Goal: Task Accomplishment & Management: Complete application form

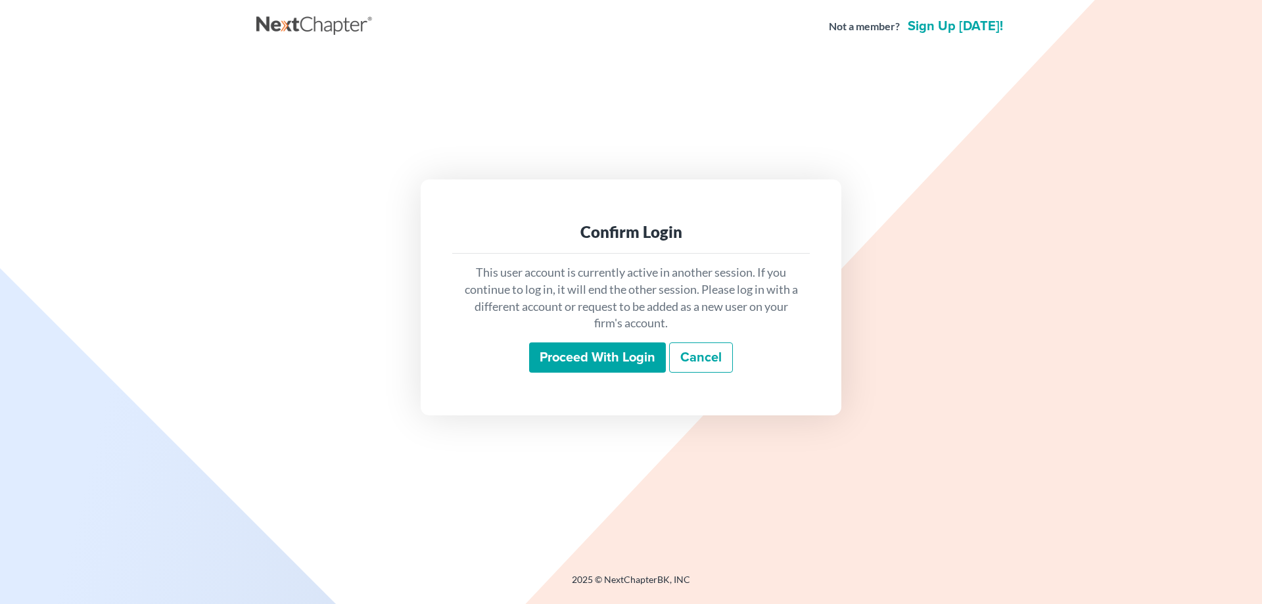
click at [587, 356] on input "Proceed with login" at bounding box center [597, 358] width 137 height 30
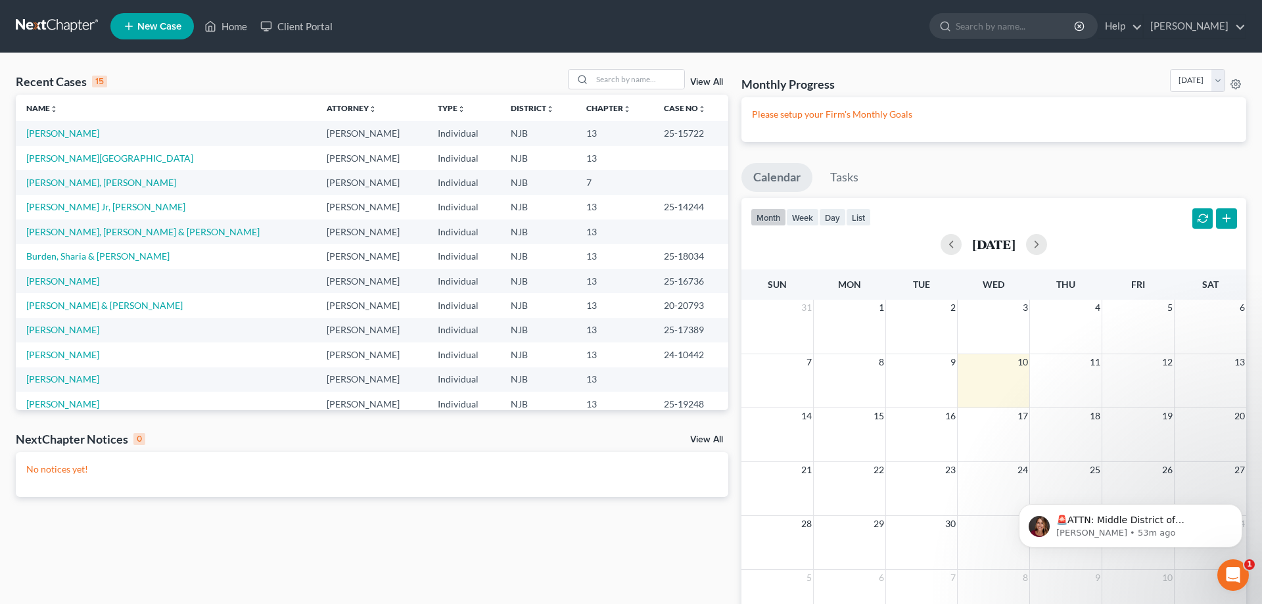
click at [146, 30] on span "New Case" at bounding box center [159, 27] width 44 height 10
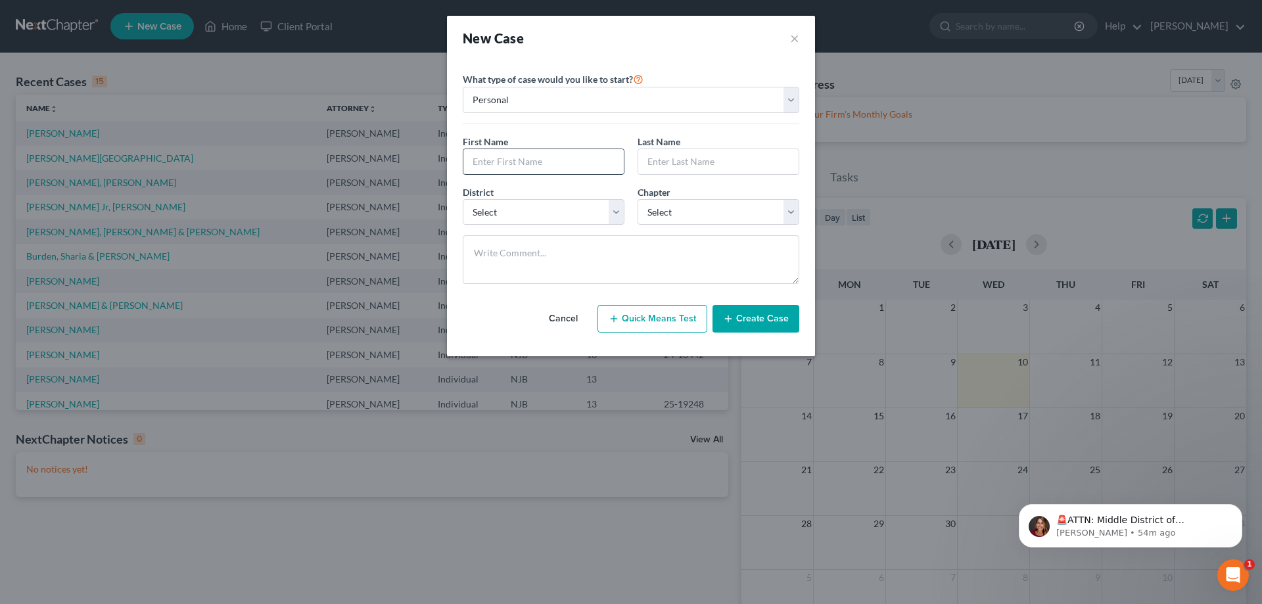
click at [478, 159] on input "text" at bounding box center [544, 161] width 160 height 25
click at [1234, 572] on icon "Open Intercom Messenger" at bounding box center [1232, 574] width 22 height 22
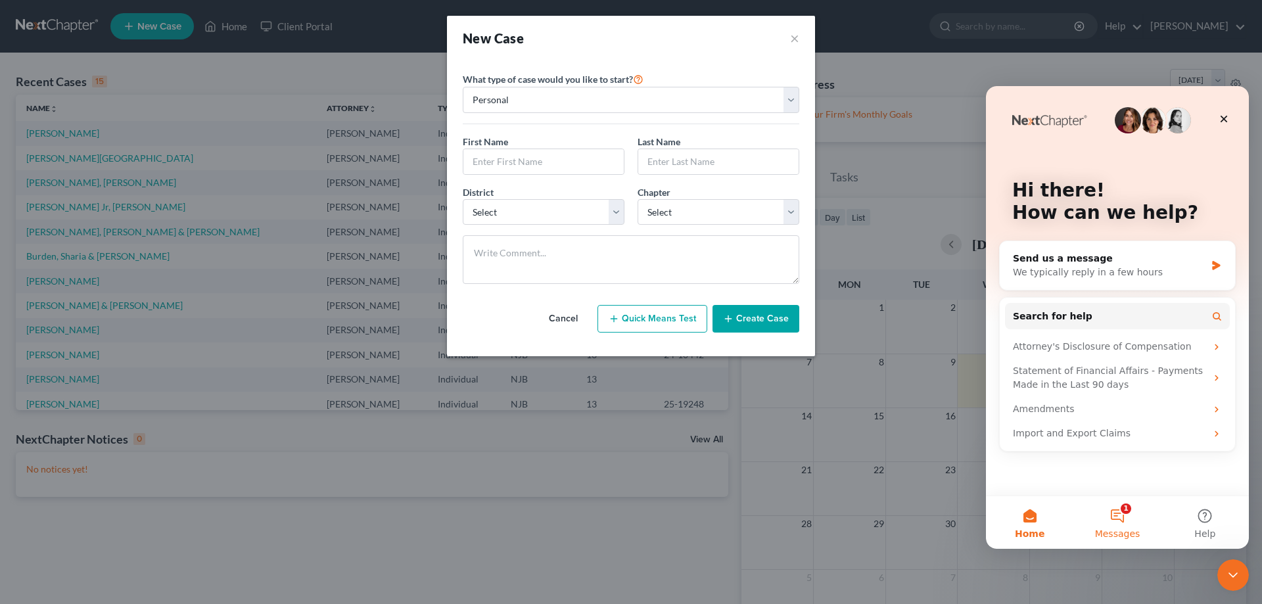
click at [1121, 514] on button "1 Messages" at bounding box center [1117, 522] width 87 height 53
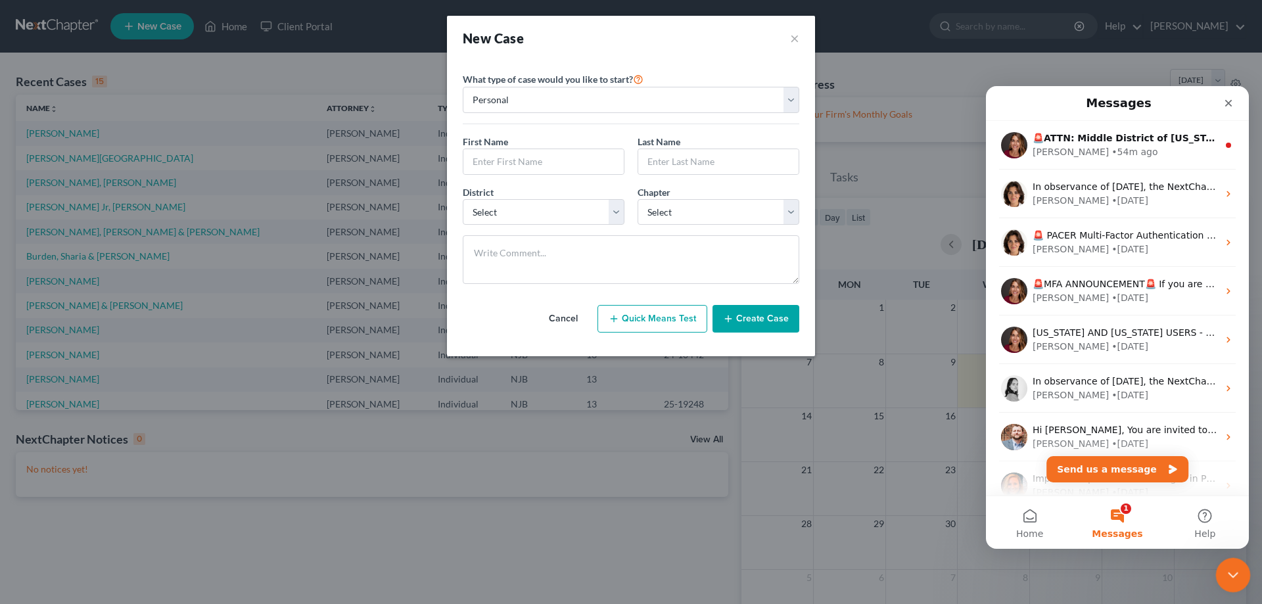
click at [1235, 572] on icon "Close Intercom Messenger" at bounding box center [1231, 573] width 9 height 5
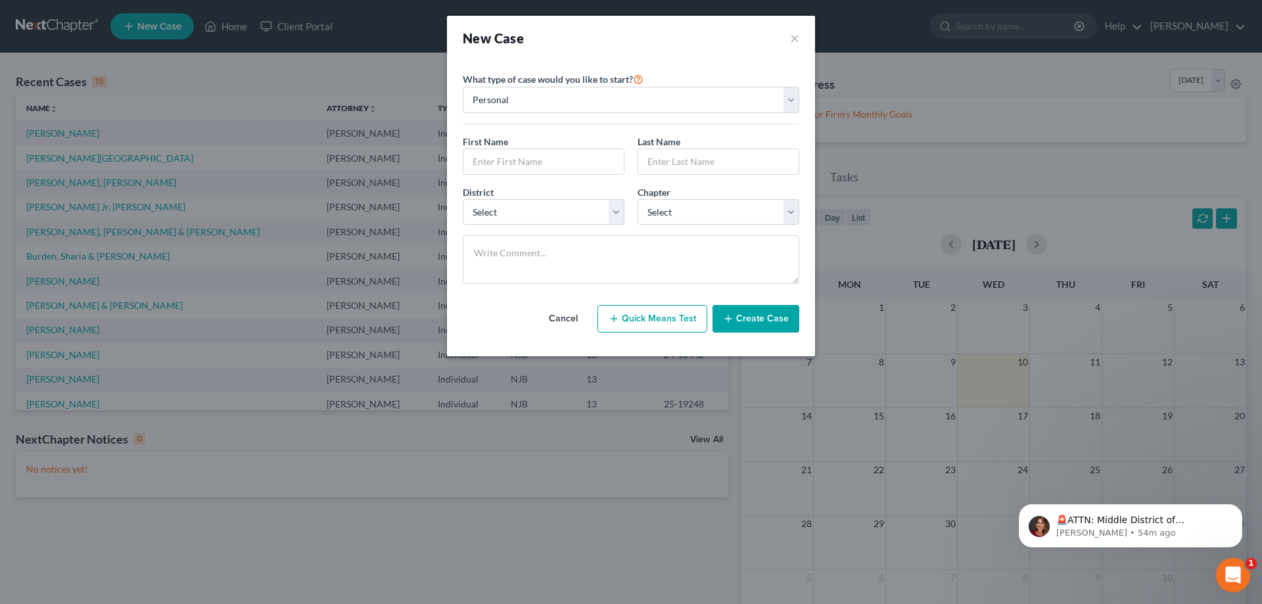
click at [1235, 572] on icon "Open Intercom Messenger" at bounding box center [1232, 574] width 22 height 22
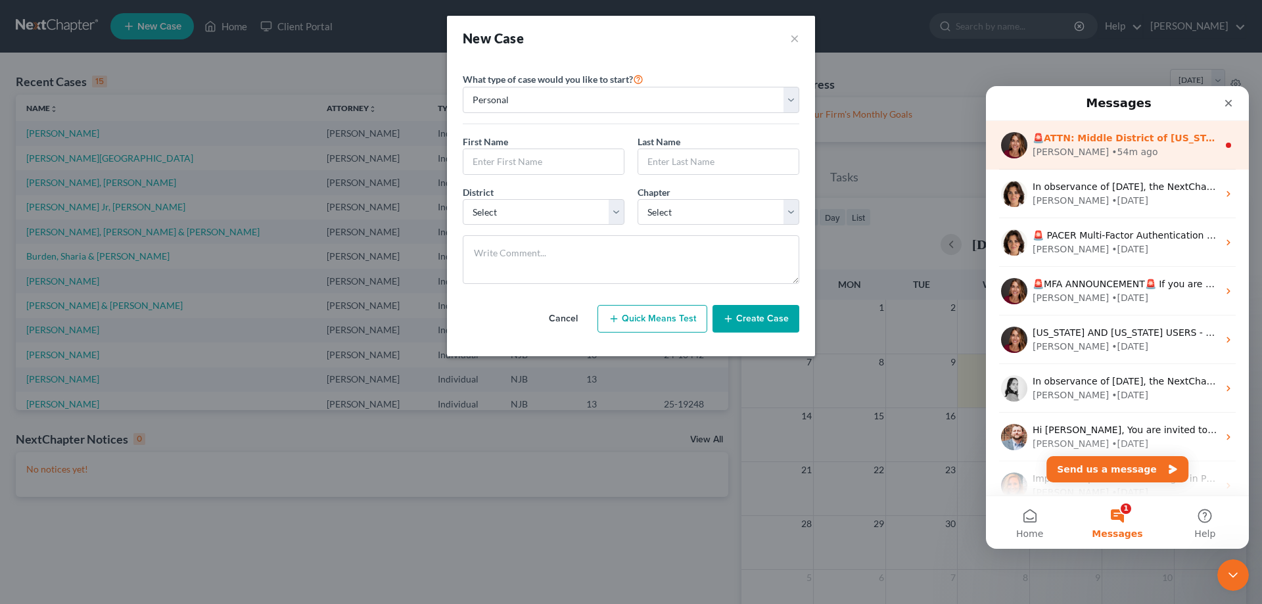
click at [1157, 147] on div "Katie • 54m ago" at bounding box center [1125, 152] width 185 height 14
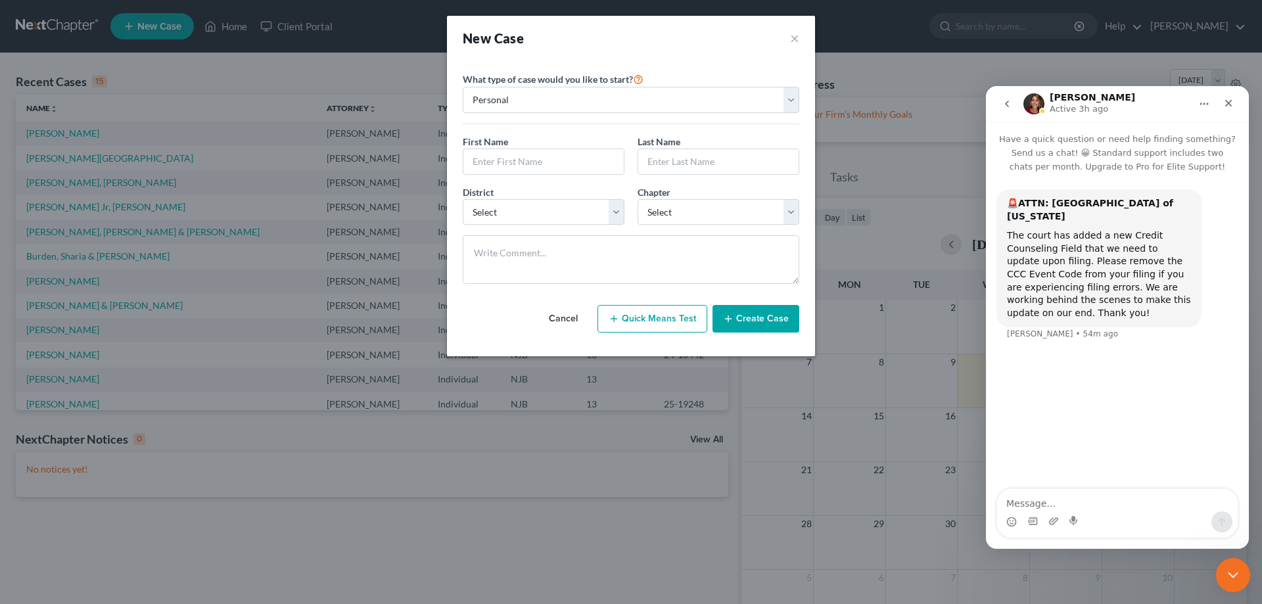
click at [1230, 572] on icon "Close Intercom Messenger" at bounding box center [1232, 573] width 16 height 16
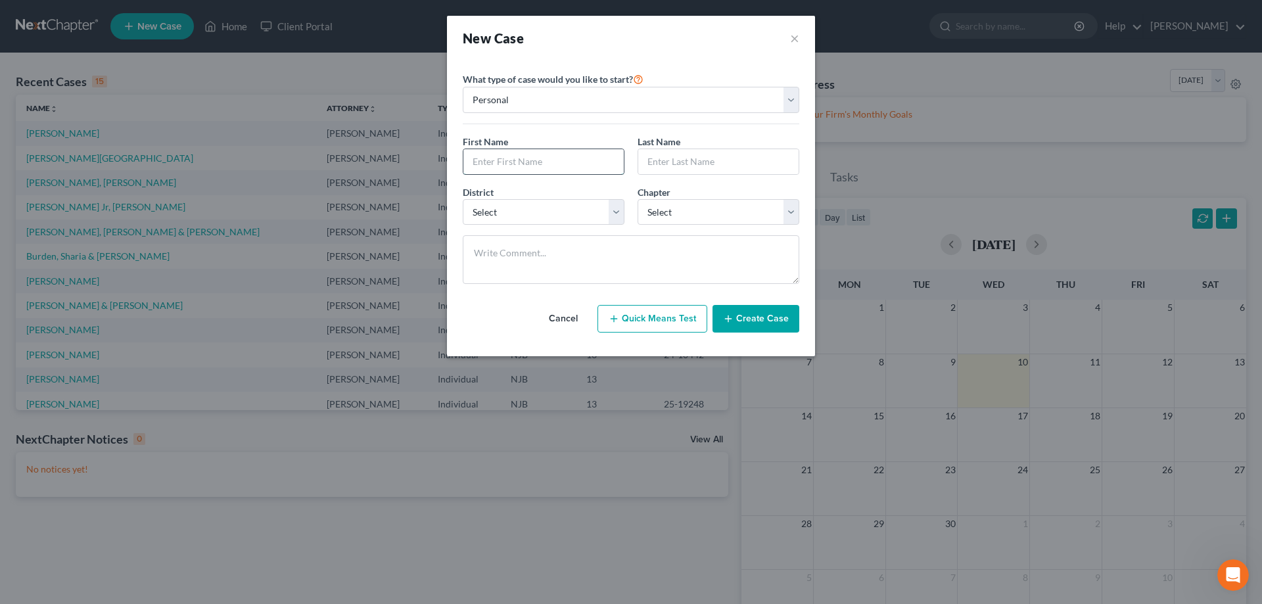
click at [506, 156] on input "text" at bounding box center [544, 161] width 160 height 25
type input "Brenda"
click at [658, 168] on input "text" at bounding box center [718, 161] width 160 height 25
type input "Borneo"
select select "51"
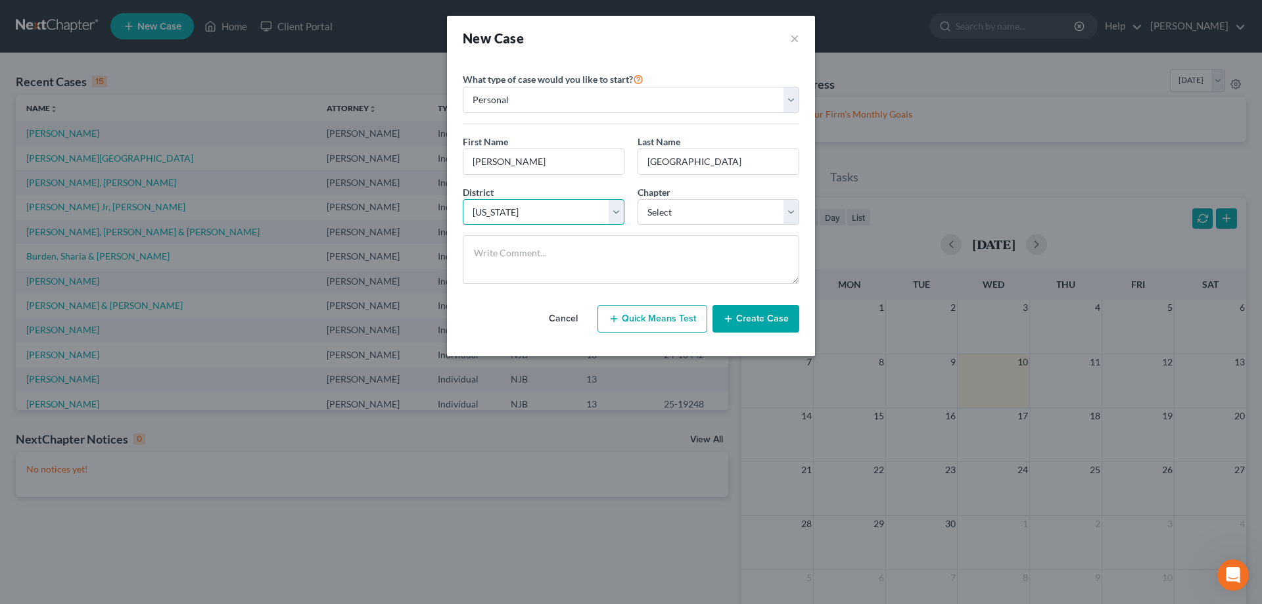
click option "New Jersey" at bounding box center [0, 0] width 0 height 0
select select "3"
click option "13" at bounding box center [0, 0] width 0 height 0
click at [760, 325] on button "Create Case" at bounding box center [756, 319] width 87 height 28
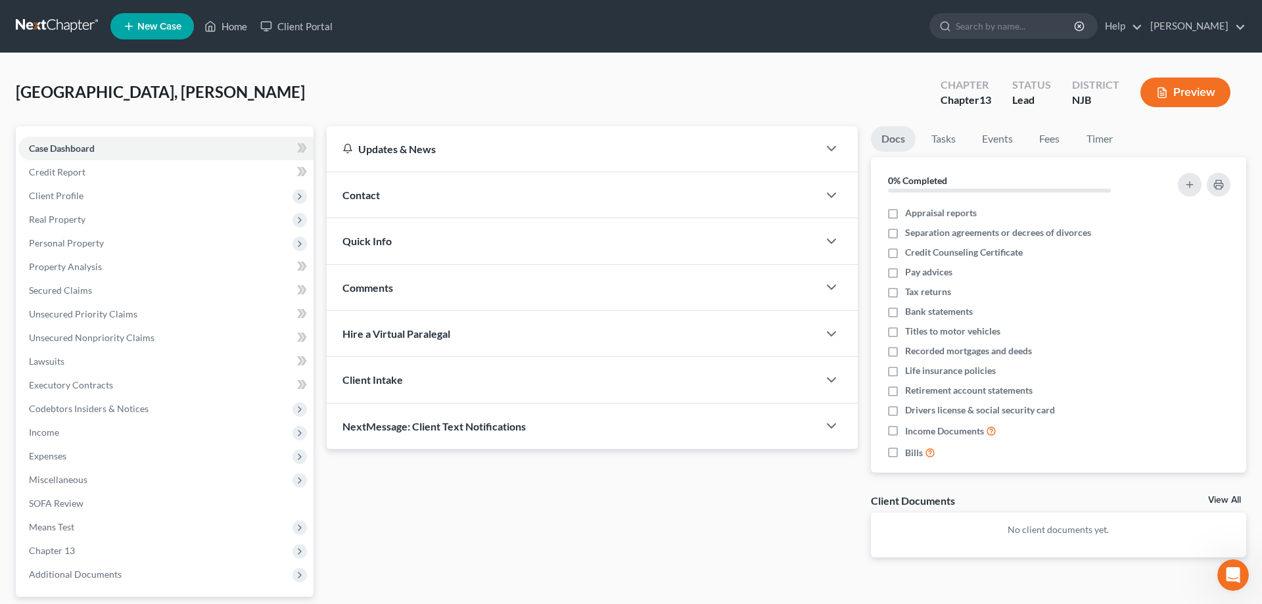
click at [369, 193] on span "Contact" at bounding box center [361, 195] width 37 height 12
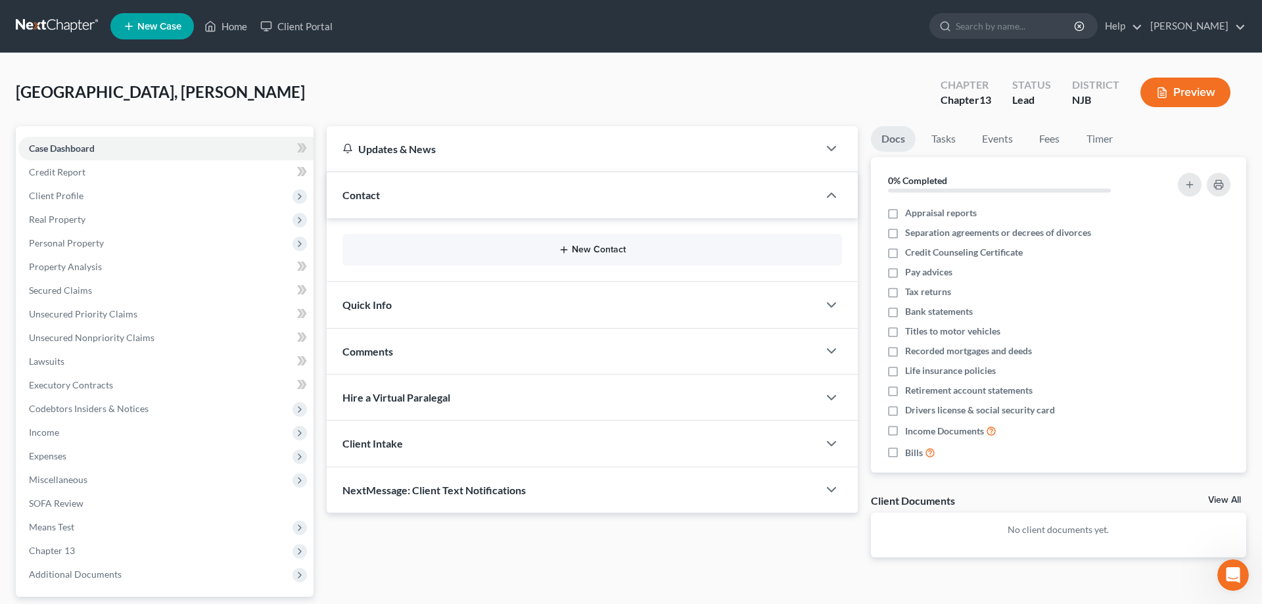
click at [572, 247] on button "New Contact" at bounding box center [592, 250] width 479 height 11
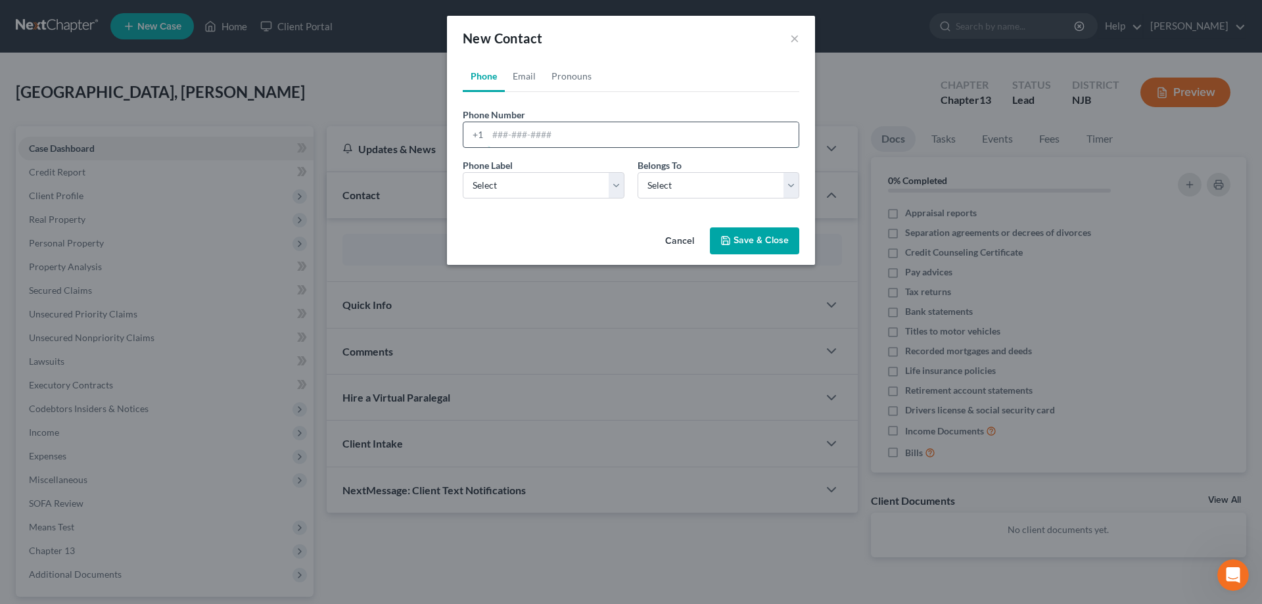
click at [523, 138] on input "tel" at bounding box center [643, 134] width 311 height 25
type input "856-217-3401"
click at [463, 172] on select "Select Mobile Home Work Other" at bounding box center [544, 185] width 162 height 26
select select "0"
click option "Mobile" at bounding box center [0, 0] width 0 height 0
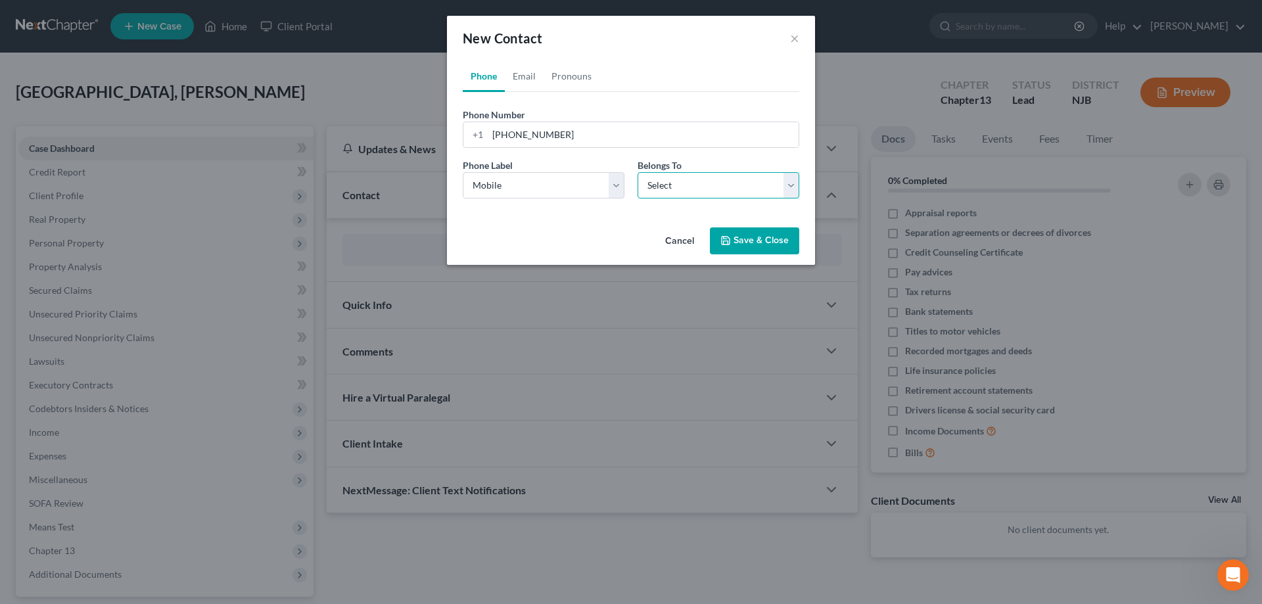
click at [638, 172] on select "Select Client Other" at bounding box center [719, 185] width 162 height 26
select select "0"
click option "Client" at bounding box center [0, 0] width 0 height 0
click at [741, 247] on button "Save & Close" at bounding box center [754, 242] width 89 height 28
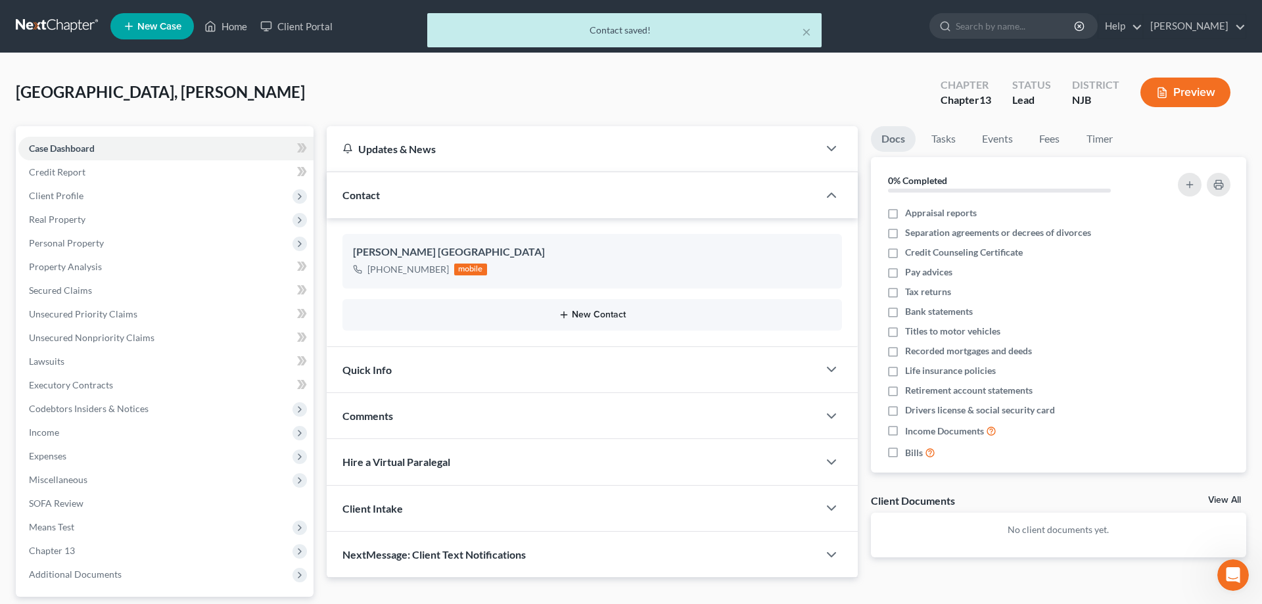
click at [598, 316] on button "New Contact" at bounding box center [592, 315] width 479 height 11
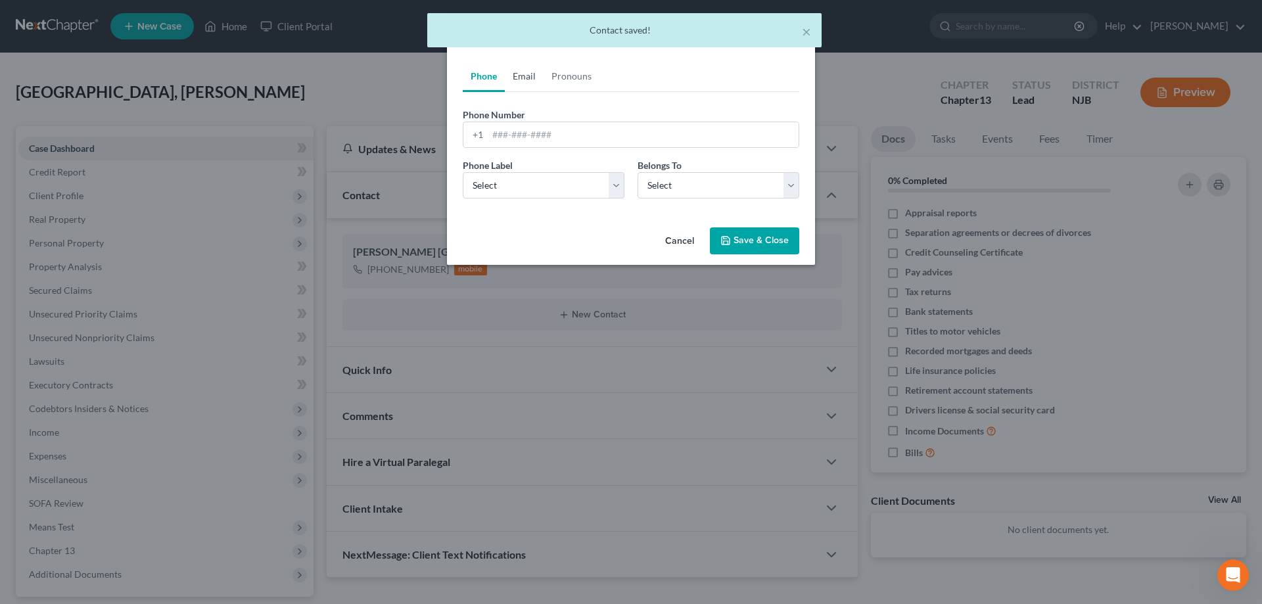
click at [528, 82] on link "Email" at bounding box center [524, 76] width 39 height 32
click at [517, 133] on input "email" at bounding box center [643, 134] width 311 height 25
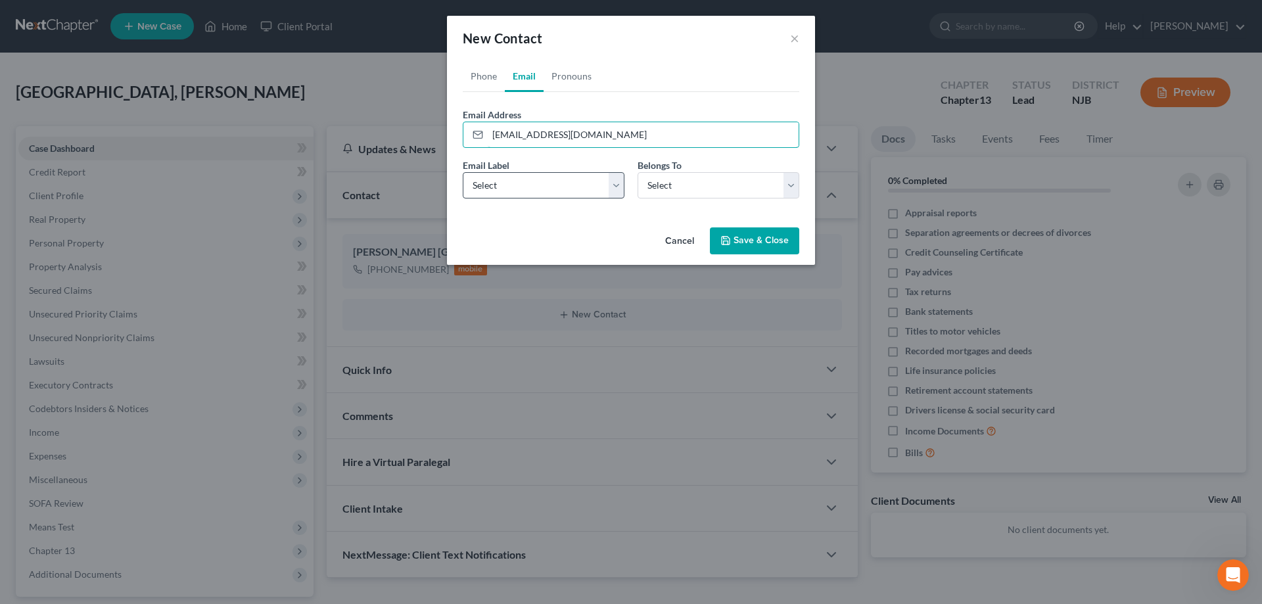
type input "gboozay@gmail.com"
click at [463, 172] on select "Select Home Work Other" at bounding box center [544, 185] width 162 height 26
select select "0"
click option "Home" at bounding box center [0, 0] width 0 height 0
click at [638, 172] on select "Select Client Other" at bounding box center [719, 185] width 162 height 26
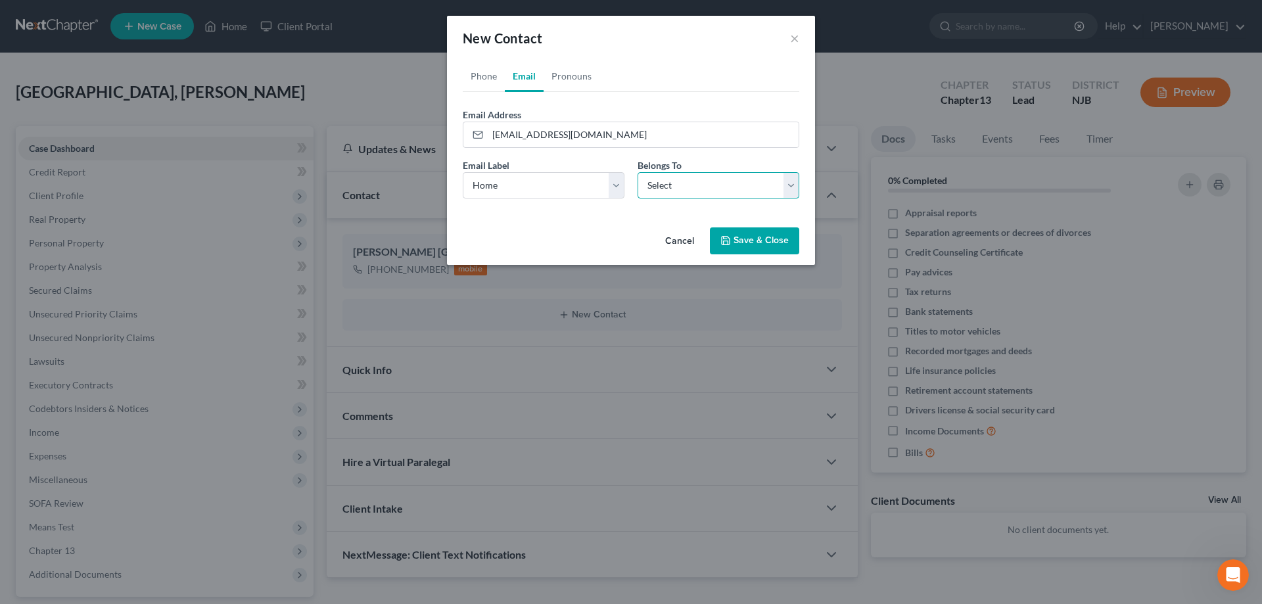
select select "0"
click option "Client" at bounding box center [0, 0] width 0 height 0
click at [741, 248] on button "Save & Close" at bounding box center [754, 242] width 89 height 28
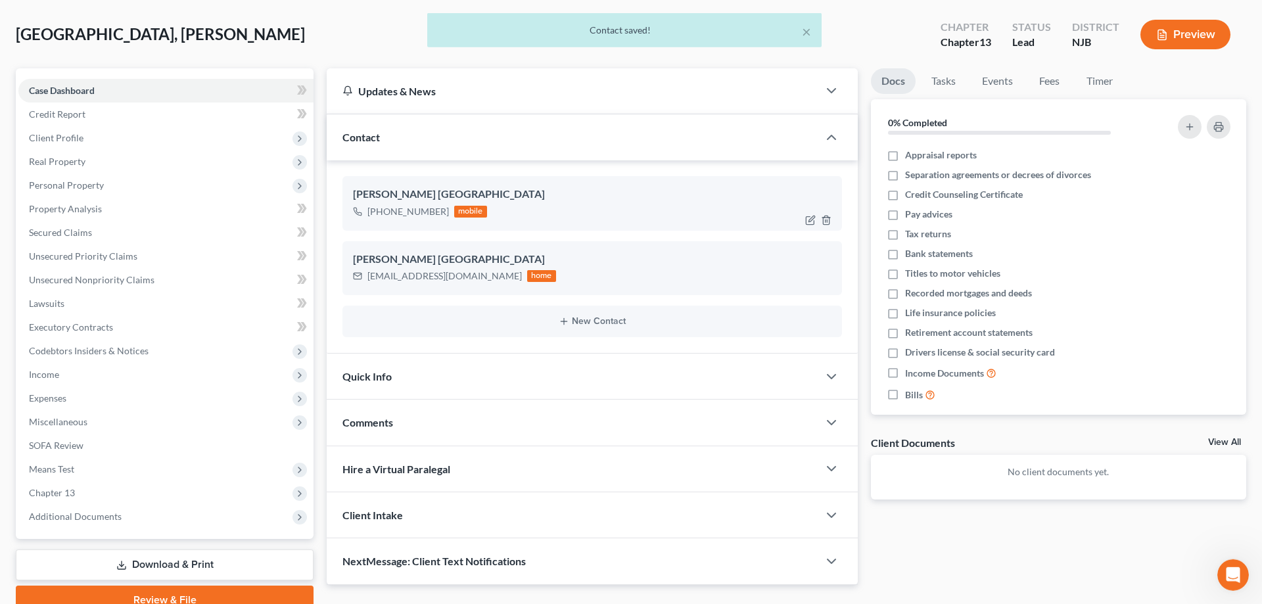
scroll to position [117, 0]
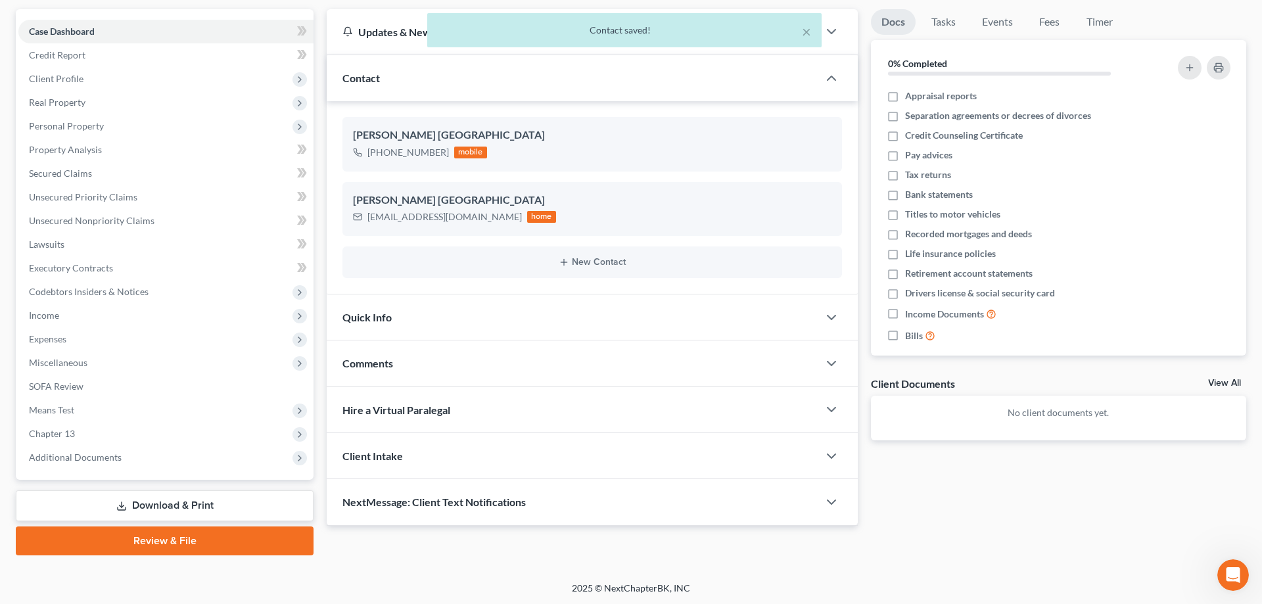
click at [386, 366] on span "Comments" at bounding box center [368, 363] width 51 height 12
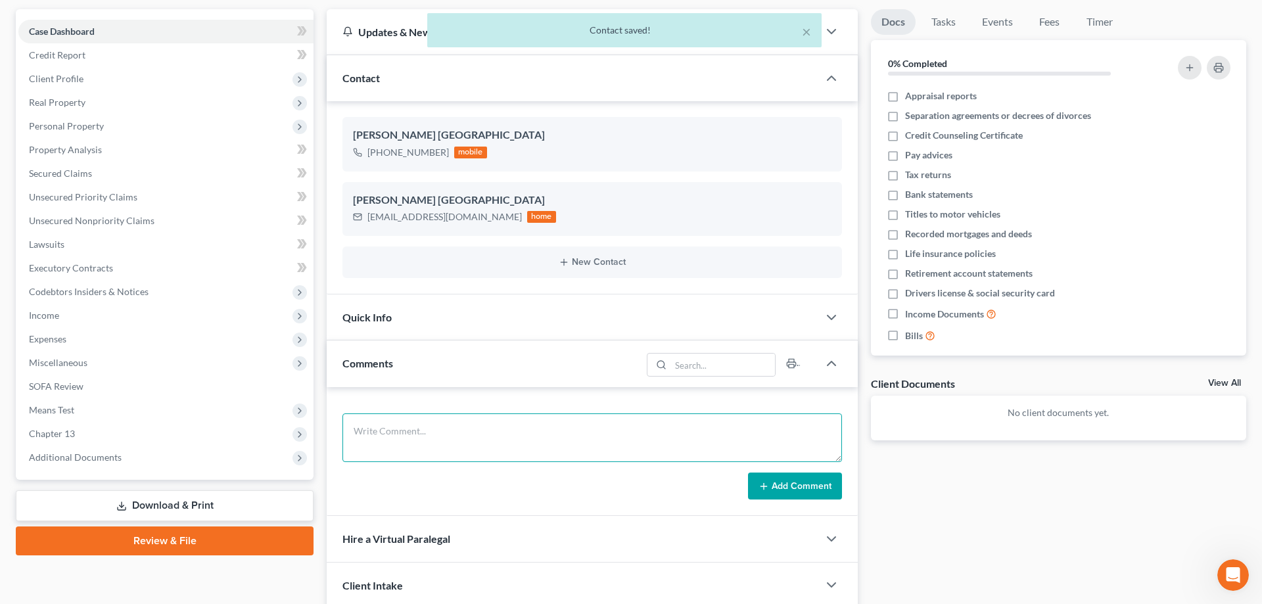
click at [375, 429] on textarea at bounding box center [593, 438] width 500 height 49
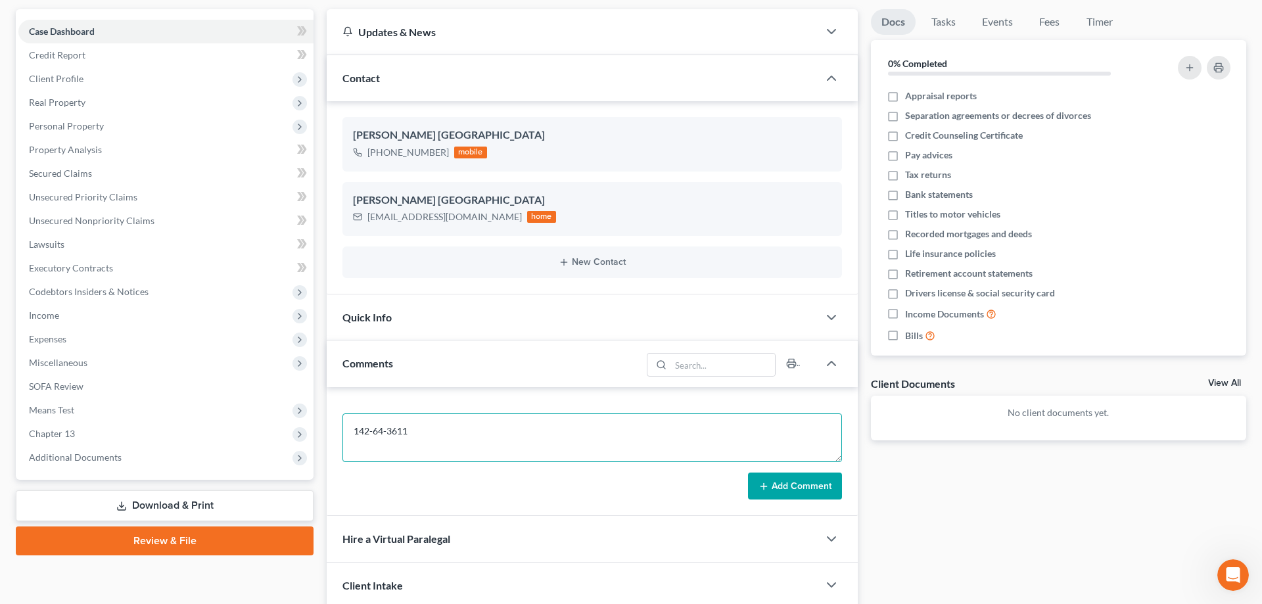
type textarea "142-64-3611"
click at [755, 492] on button "Add Comment" at bounding box center [795, 487] width 94 height 28
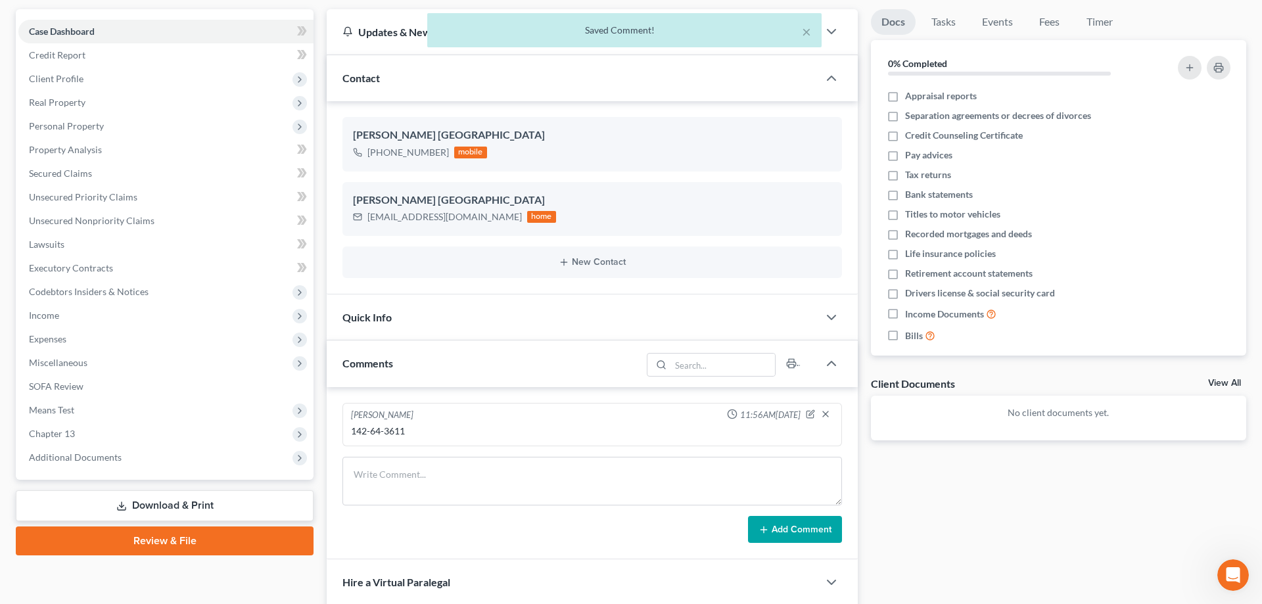
scroll to position [0, 0]
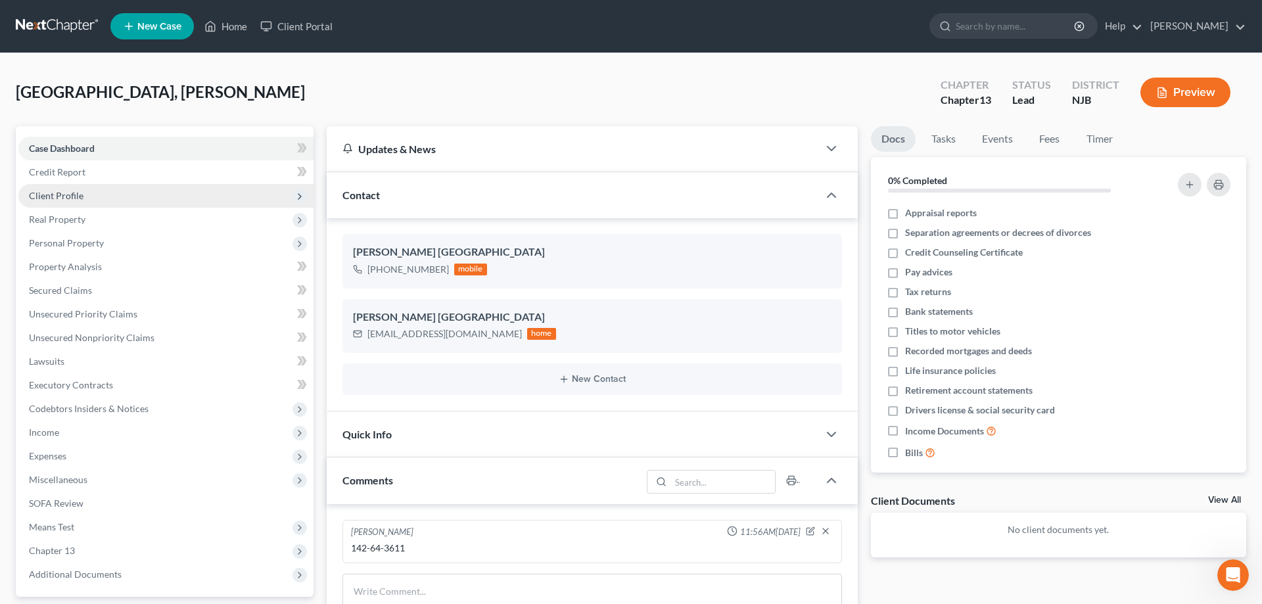
click at [78, 197] on span "Client Profile" at bounding box center [56, 195] width 55 height 11
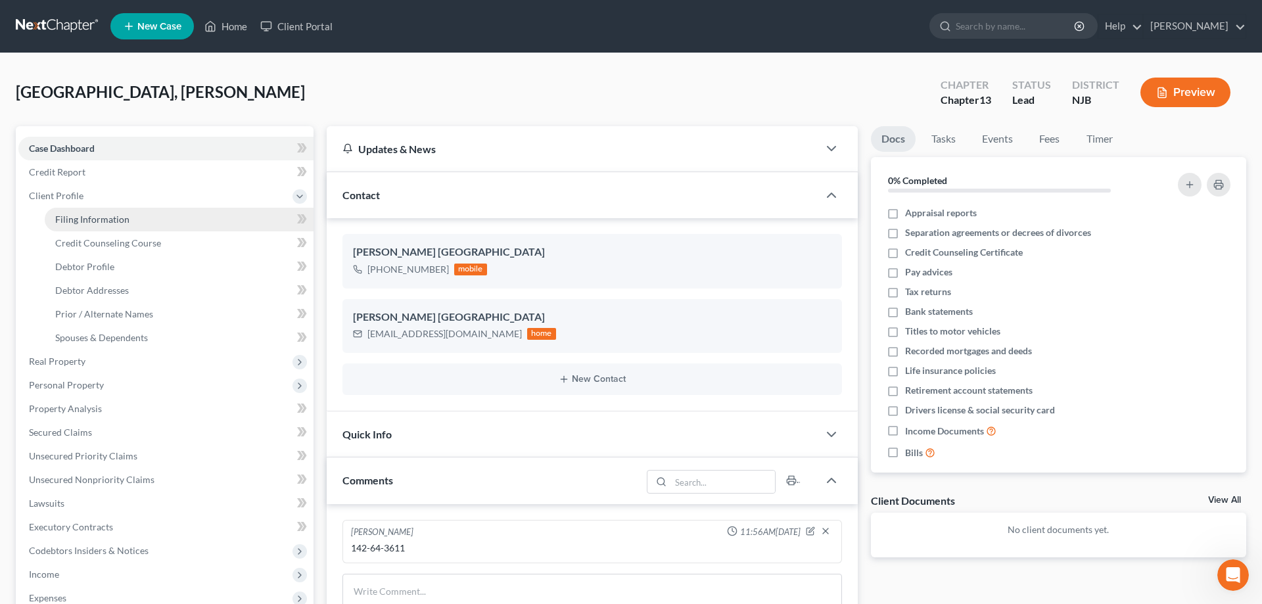
click at [116, 219] on span "Filing Information" at bounding box center [92, 219] width 74 height 11
select select "1"
select select "0"
select select "3"
select select "51"
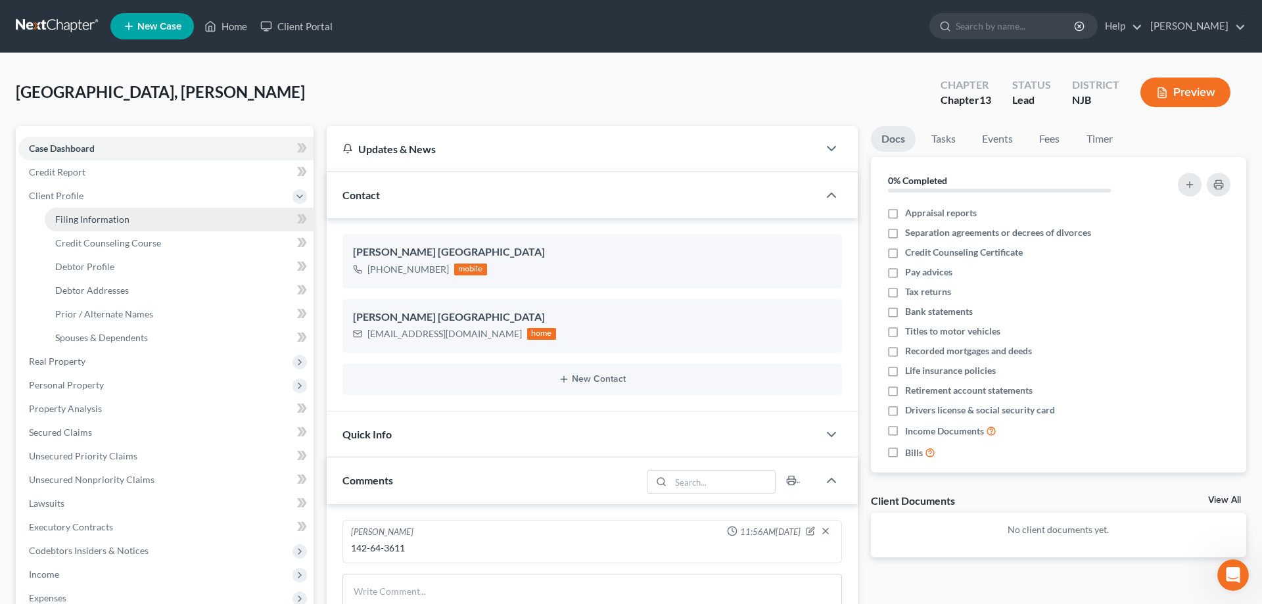
select select "33"
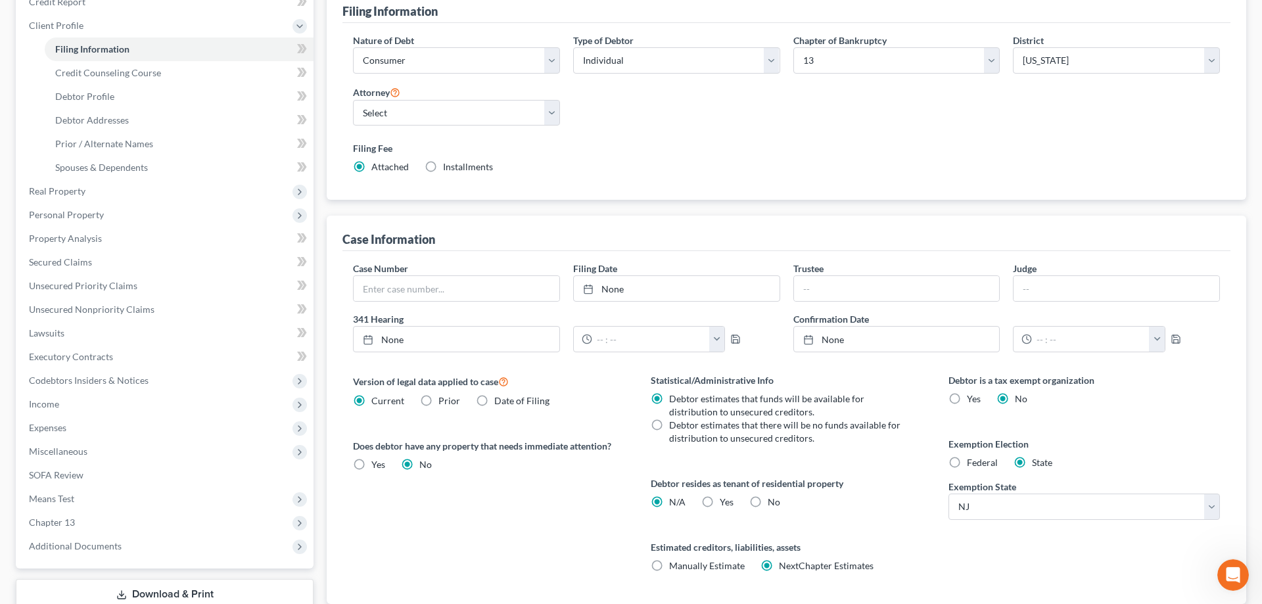
scroll to position [201, 0]
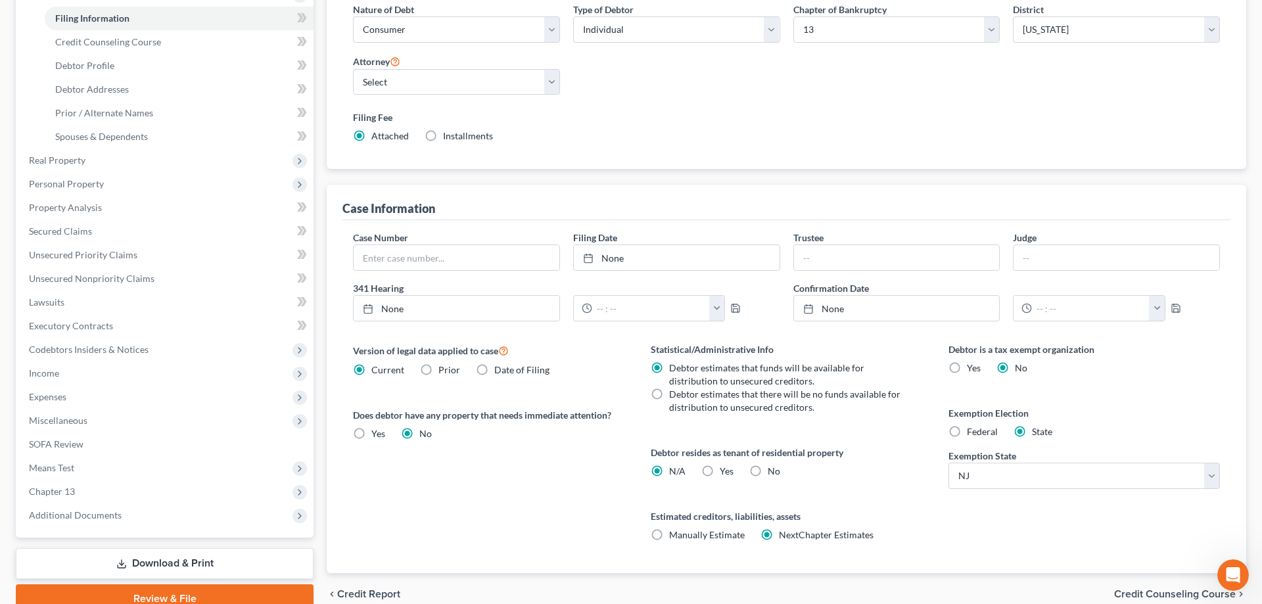
click at [967, 430] on label "Federal" at bounding box center [982, 431] width 31 height 13
click at [972, 430] on input "Federal" at bounding box center [976, 429] width 9 height 9
radio input "true"
radio input "false"
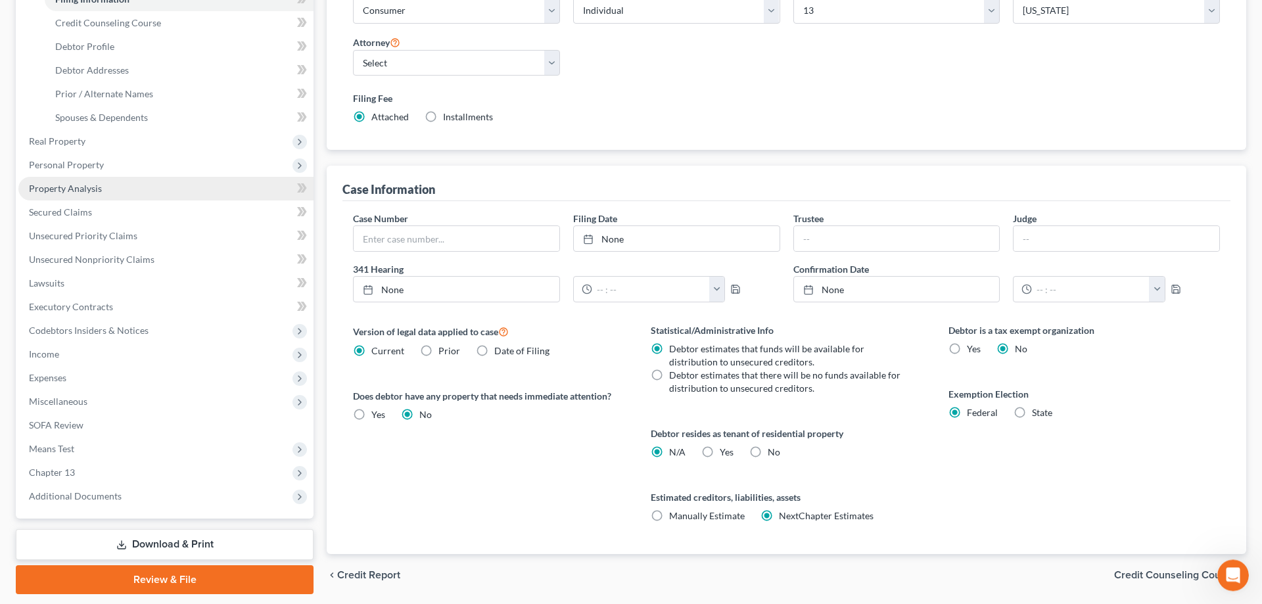
scroll to position [128, 0]
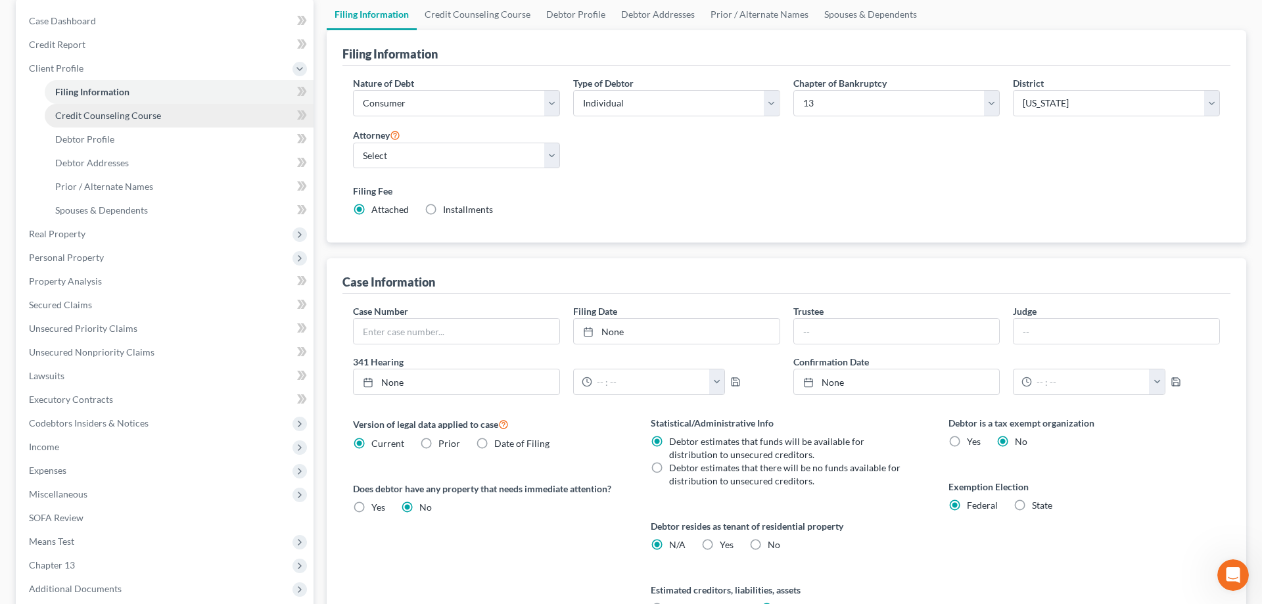
click at [87, 113] on span "Credit Counseling Course" at bounding box center [108, 115] width 106 height 11
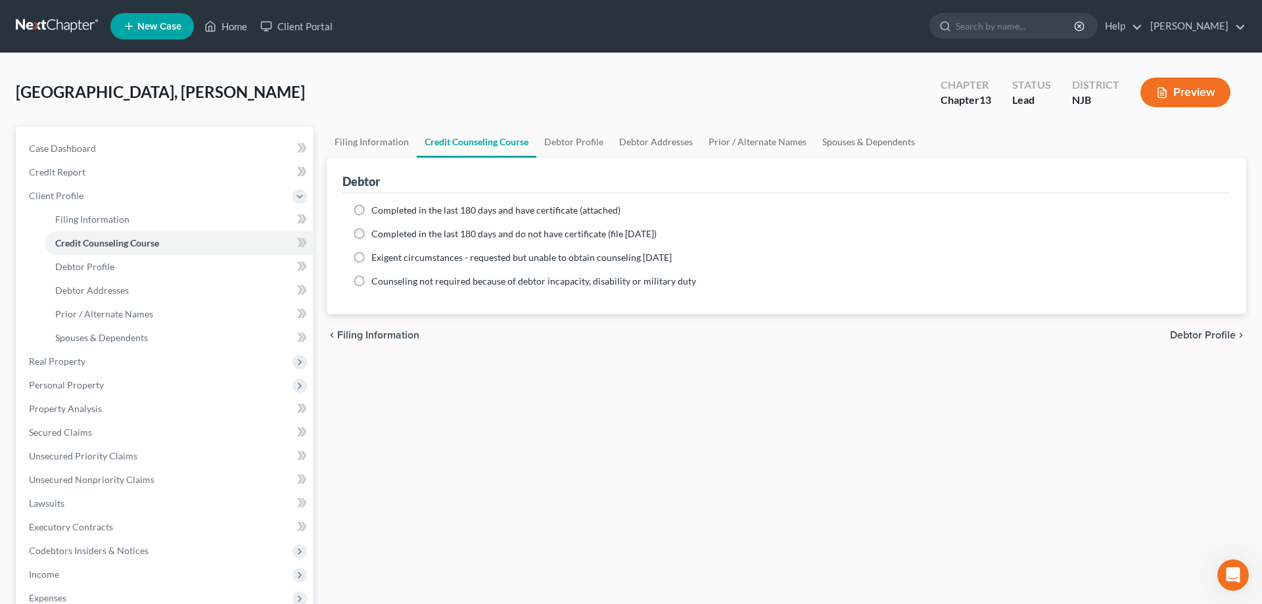
click at [371, 207] on label "Completed in the last 180 days and have certificate (attached)" at bounding box center [495, 210] width 249 height 13
click at [377, 207] on input "Completed in the last 180 days and have certificate (attached)" at bounding box center [381, 208] width 9 height 9
radio input "true"
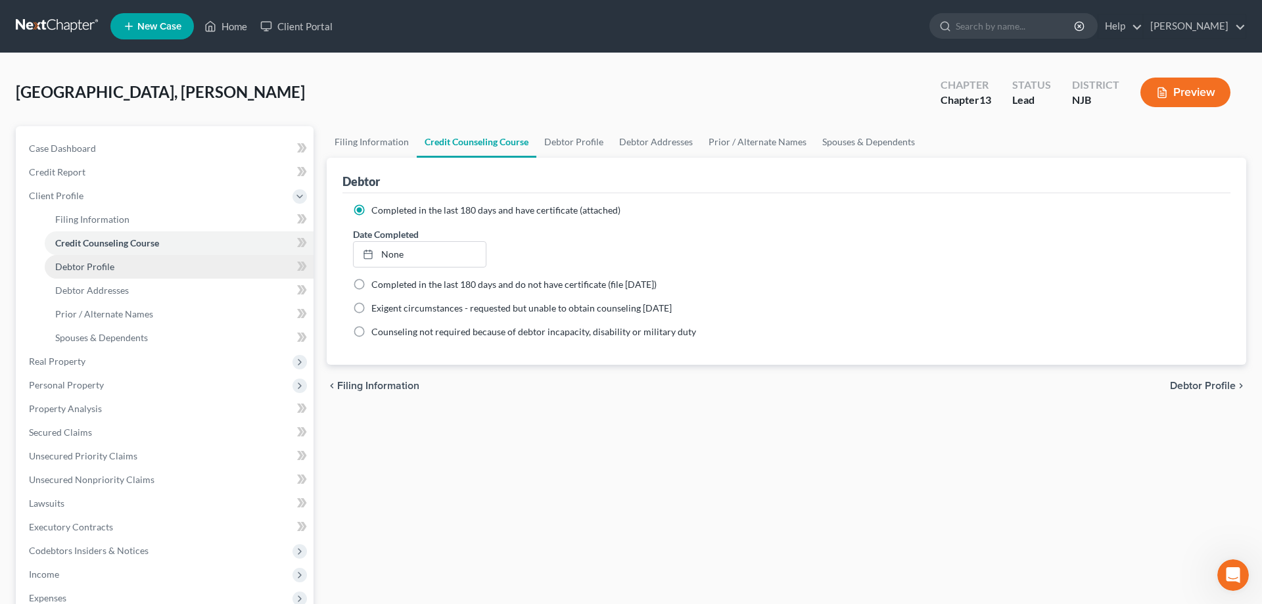
click at [88, 268] on span "Debtor Profile" at bounding box center [84, 266] width 59 height 11
select select "0"
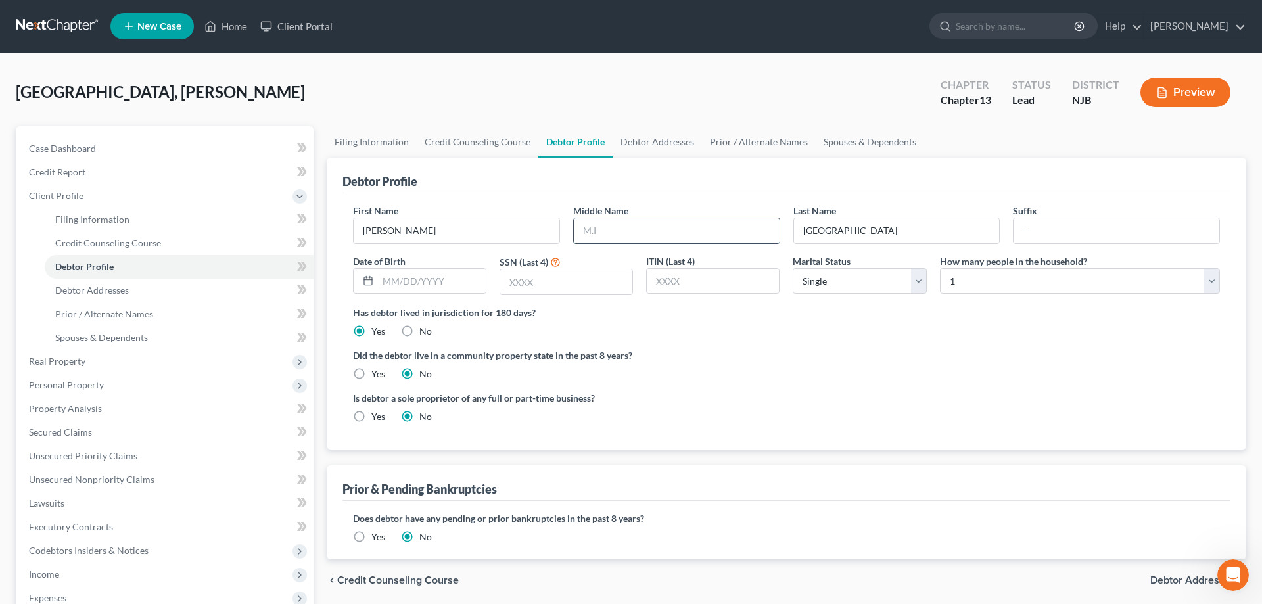
click at [622, 234] on input "text" at bounding box center [677, 230] width 206 height 25
type input "Joyce"
click at [550, 286] on input "text" at bounding box center [566, 282] width 132 height 25
type input "3611"
click at [940, 268] on select "Select 1 2 3 4 5 6 7 8 9 10 11 12 13 14 15 16 17 18 19 20" at bounding box center [1080, 281] width 280 height 26
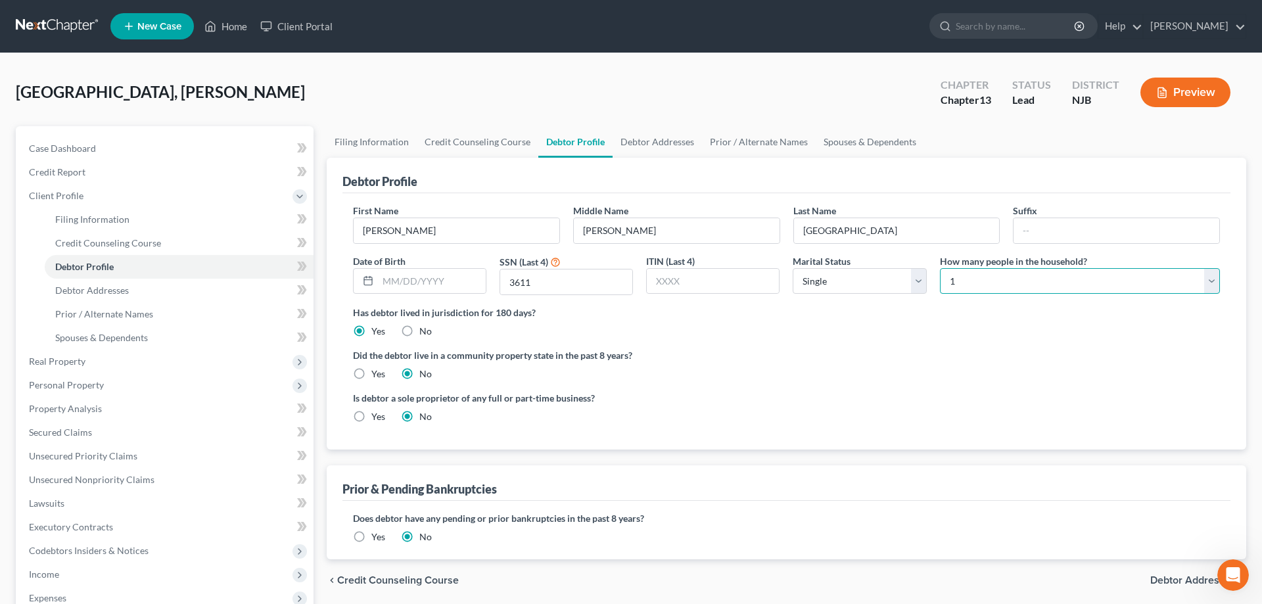
select select "3"
click option "4" at bounding box center [0, 0] width 0 height 0
click at [116, 289] on span "Debtor Addresses" at bounding box center [92, 290] width 74 height 11
select select "0"
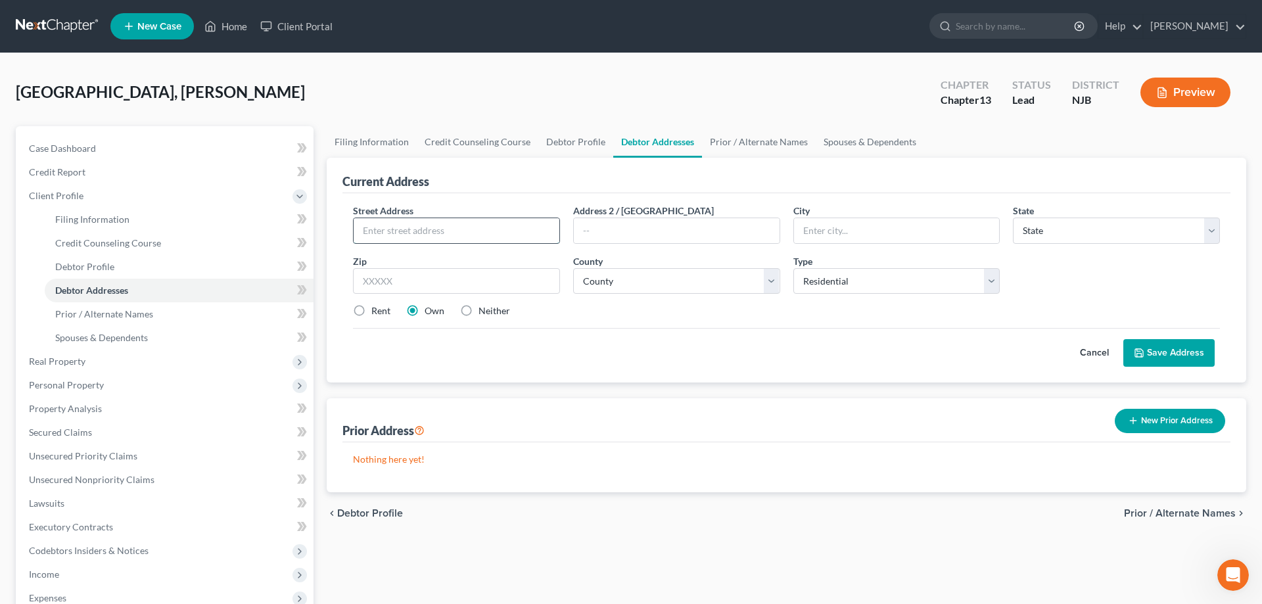
click at [400, 235] on input "text" at bounding box center [457, 230] width 206 height 25
type input "320 Straughns Mill Rd"
click at [396, 284] on input "text" at bounding box center [456, 281] width 207 height 26
type input "08067"
type input "Pedricktown"
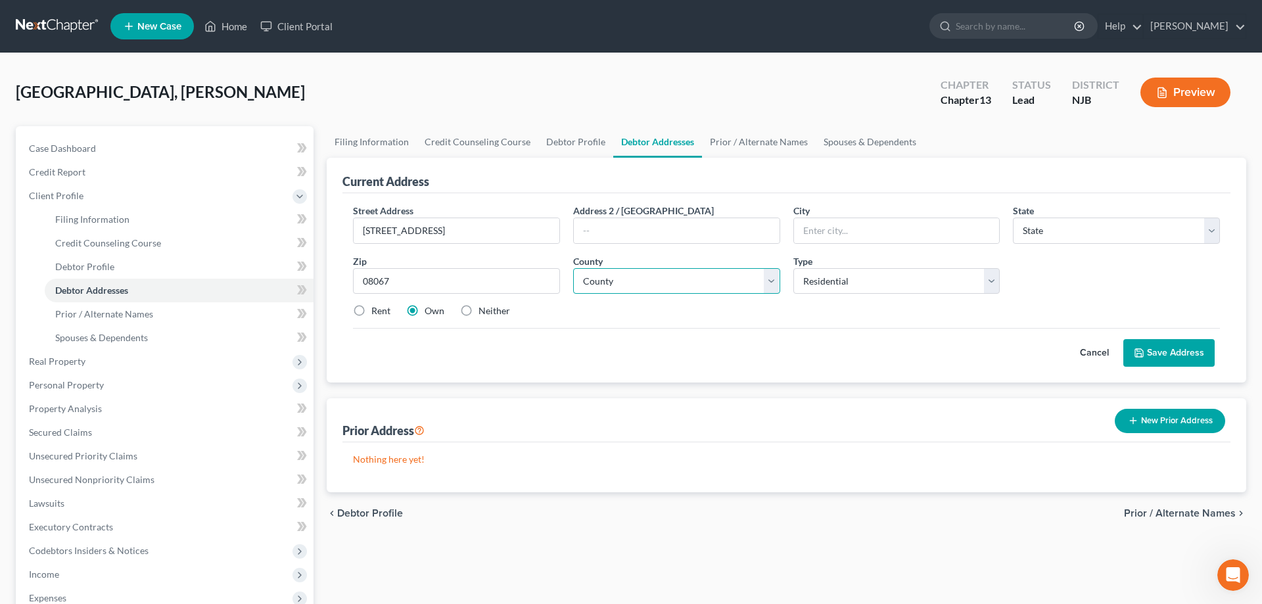
select select "33"
click at [573, 268] on select "County" at bounding box center [676, 281] width 207 height 26
select select "16"
click option "Salem County" at bounding box center [0, 0] width 0 height 0
click at [1189, 350] on button "Save Address" at bounding box center [1169, 353] width 91 height 28
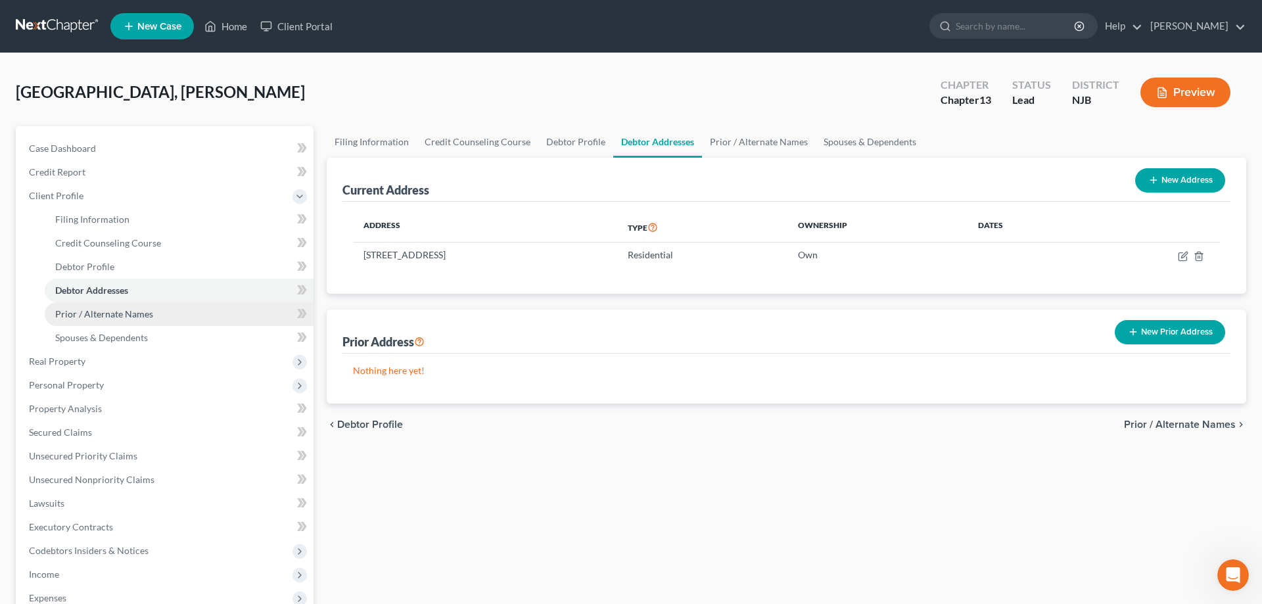
click at [118, 316] on span "Prior / Alternate Names" at bounding box center [104, 313] width 98 height 11
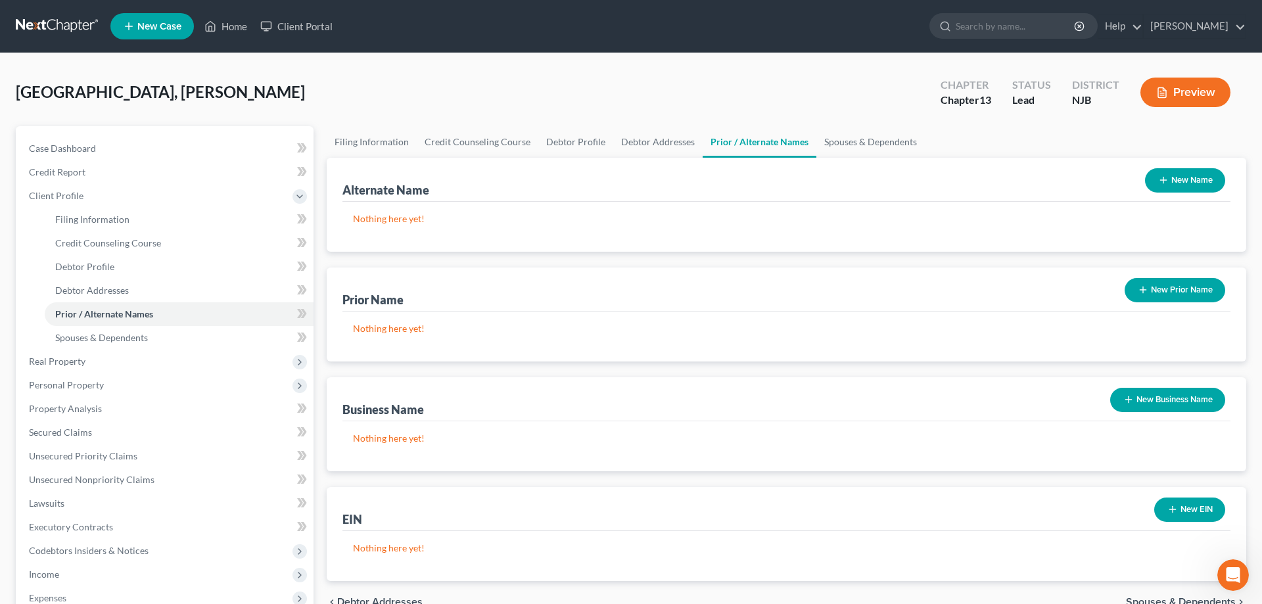
click at [1154, 291] on button "New Prior Name" at bounding box center [1175, 290] width 101 height 24
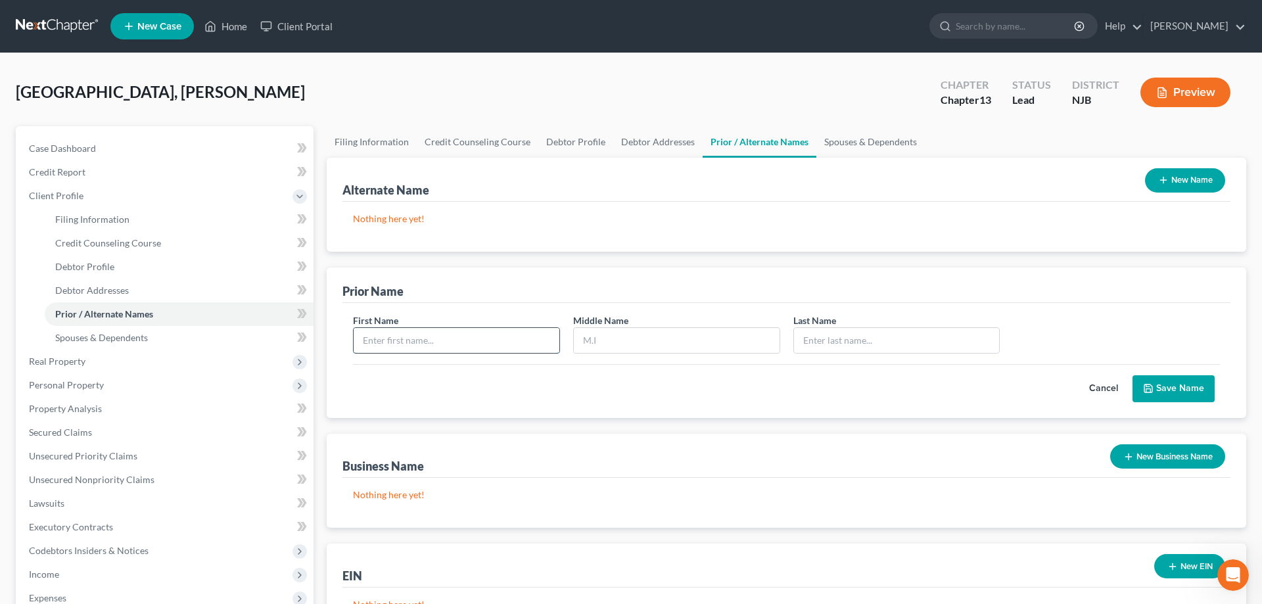
click at [403, 341] on input "text" at bounding box center [457, 340] width 206 height 25
type input "Brenda"
type input "Joyce"
type input "Hughes"
click at [1186, 391] on button "Save Name" at bounding box center [1174, 389] width 82 height 28
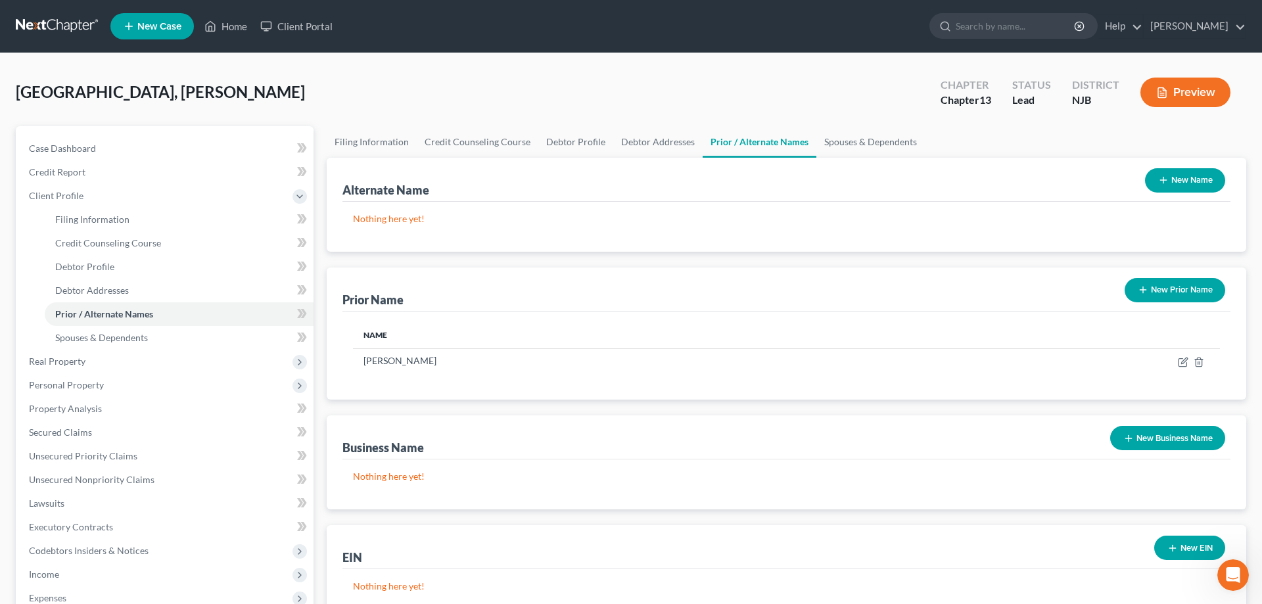
click at [1148, 292] on button "New Prior Name" at bounding box center [1175, 290] width 101 height 24
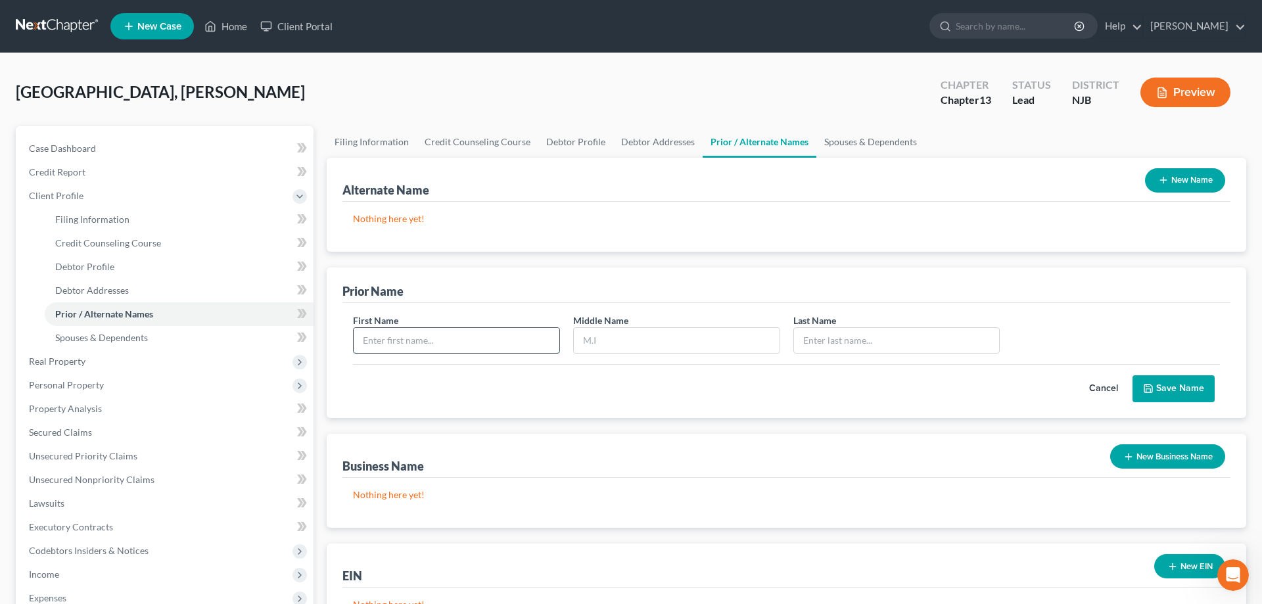
click at [444, 341] on input "text" at bounding box center [457, 340] width 206 height 25
type input "Brenda"
type input "Joyce"
type input "Cook"
click at [1170, 379] on button "Save Name" at bounding box center [1174, 389] width 82 height 28
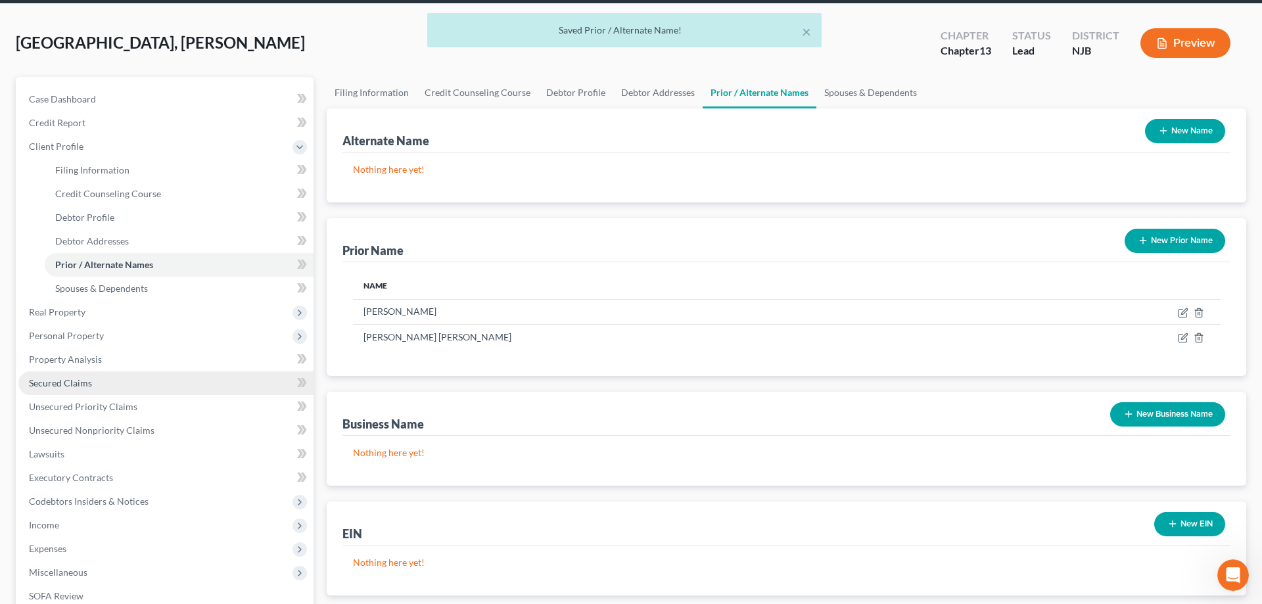
scroll to position [134, 0]
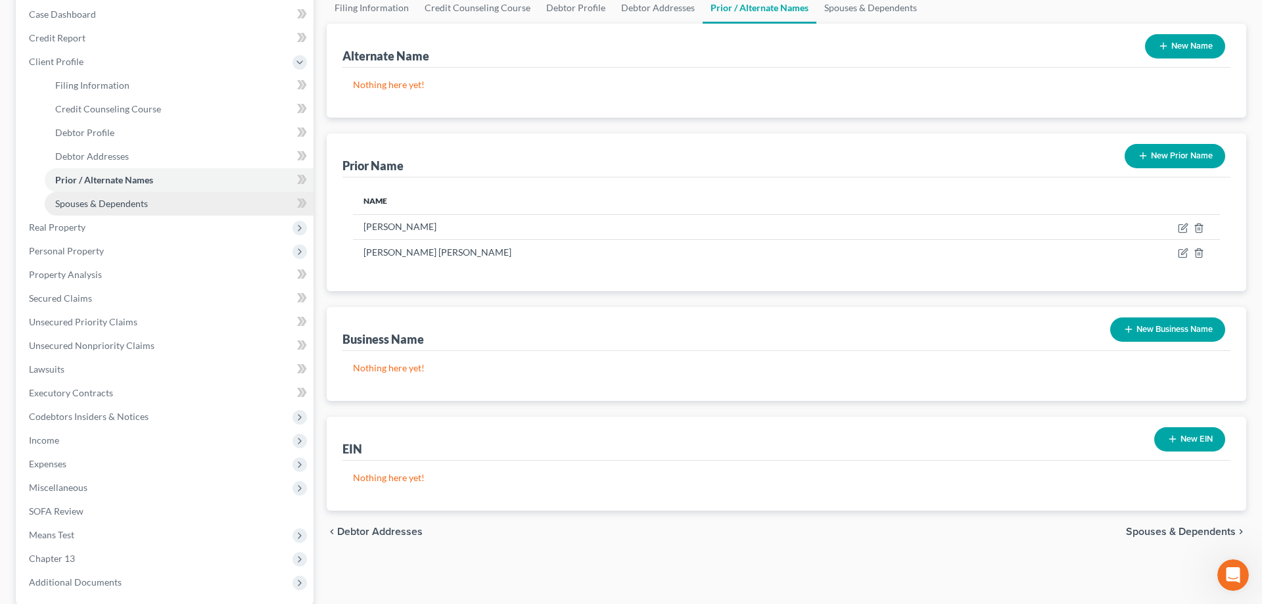
click at [120, 206] on span "Spouses & Dependents" at bounding box center [101, 203] width 93 height 11
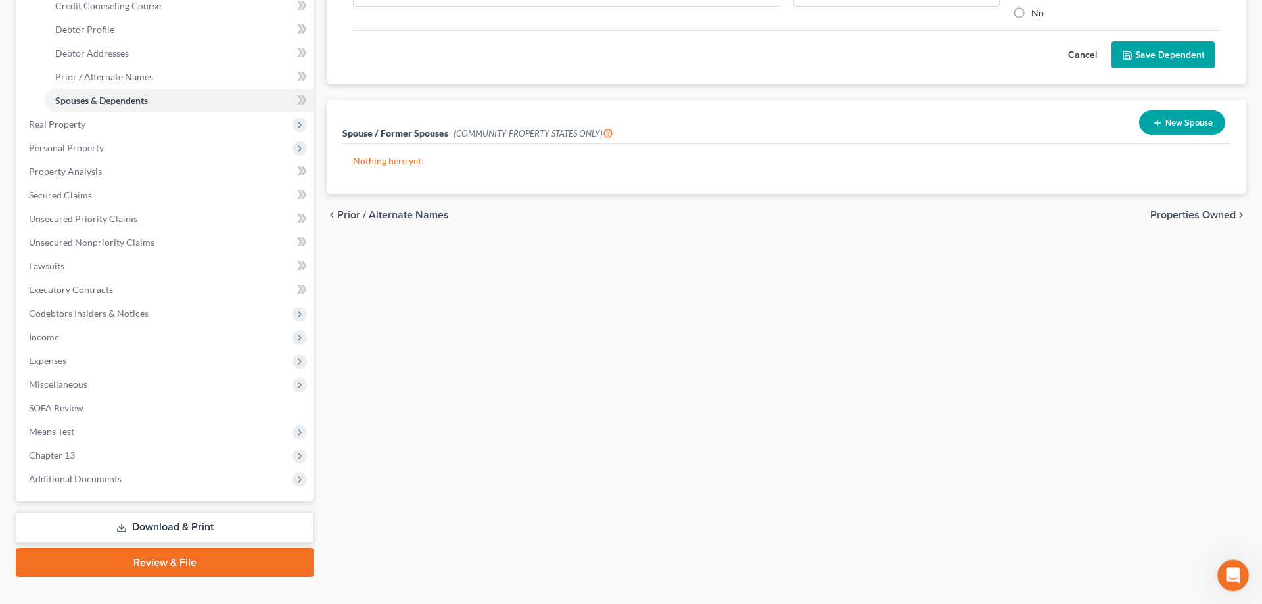
scroll to position [259, 0]
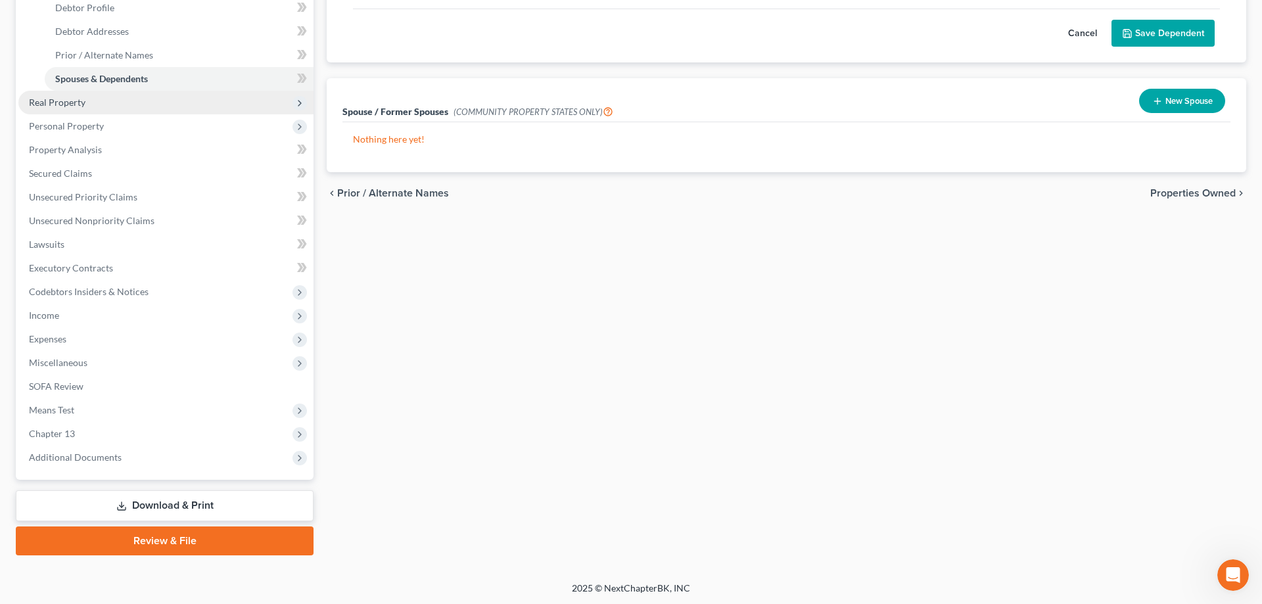
click at [74, 105] on span "Real Property" at bounding box center [57, 102] width 57 height 11
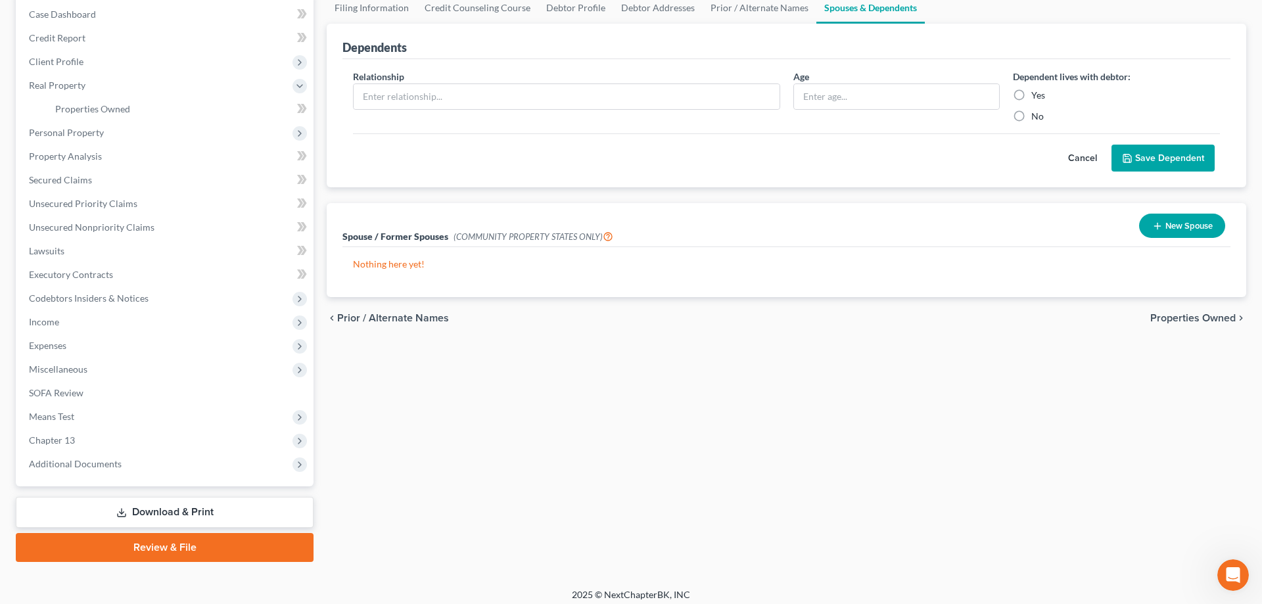
scroll to position [67, 0]
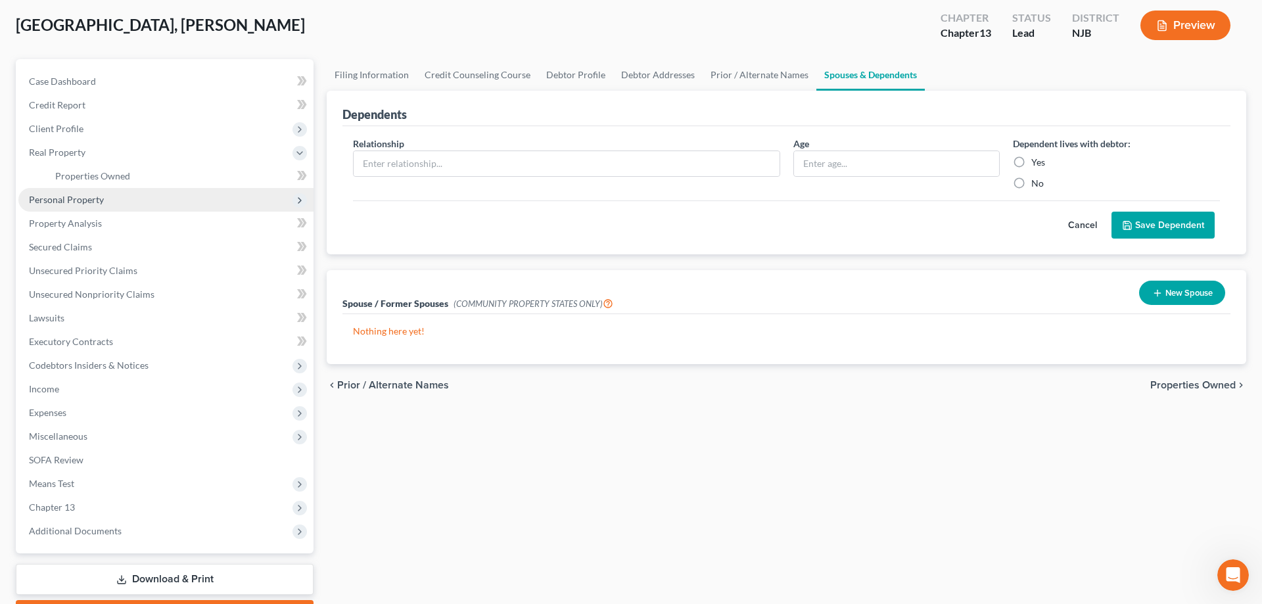
click at [82, 203] on span "Personal Property" at bounding box center [66, 199] width 75 height 11
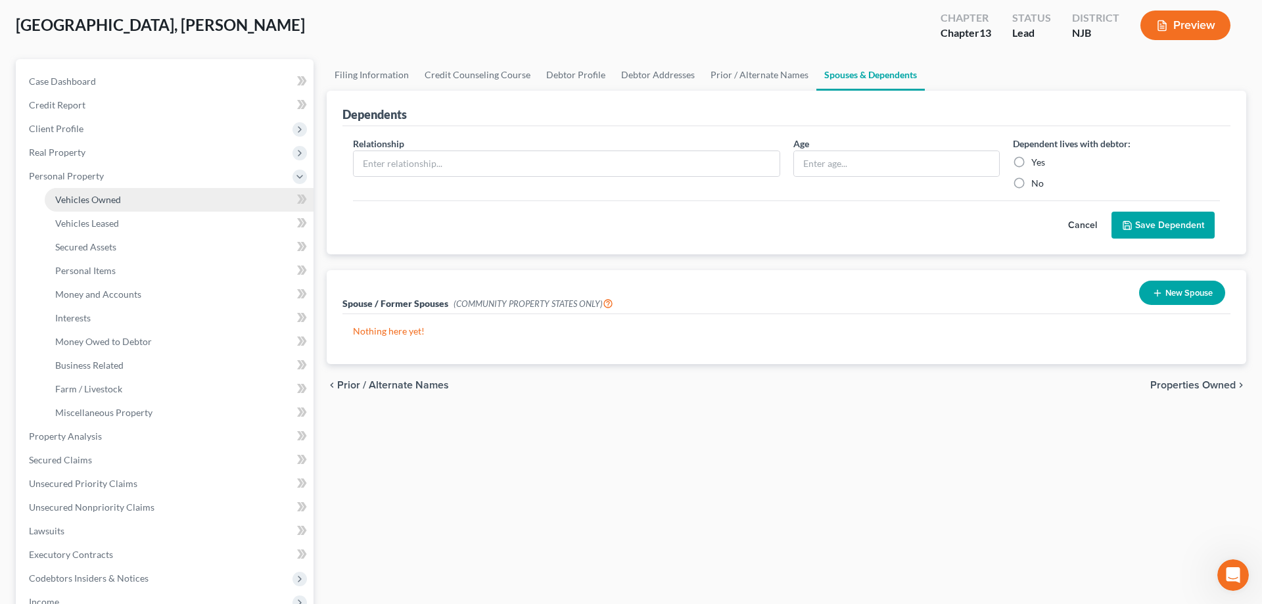
click at [91, 199] on span "Vehicles Owned" at bounding box center [88, 199] width 66 height 11
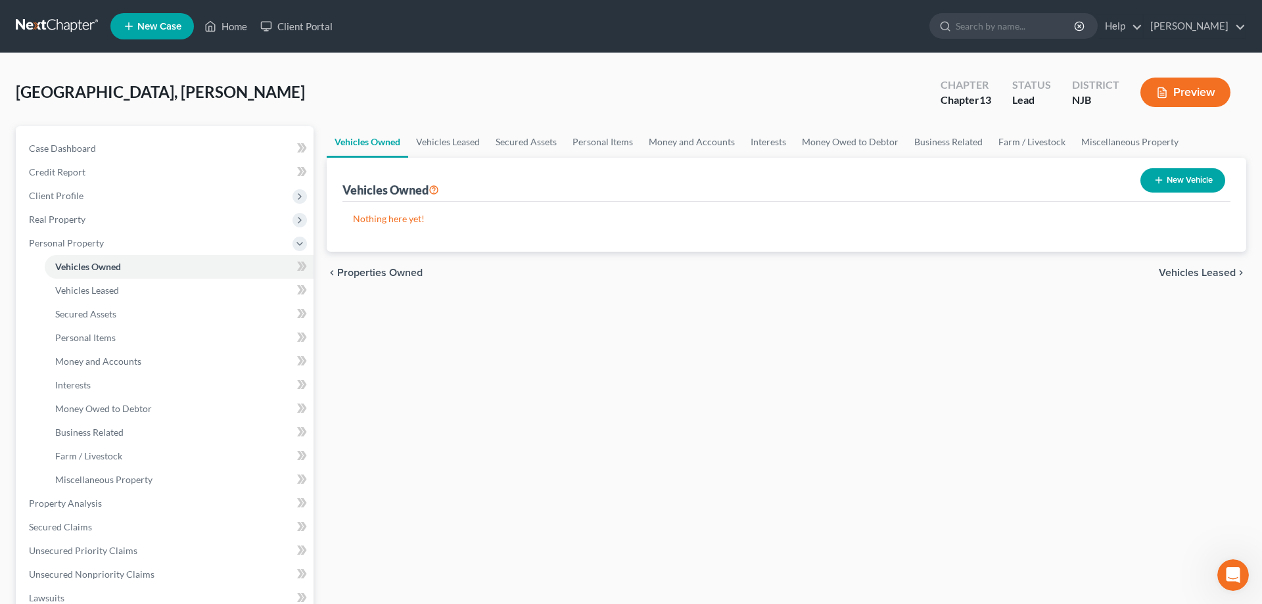
click at [1154, 181] on icon "button" at bounding box center [1159, 180] width 11 height 11
select select "0"
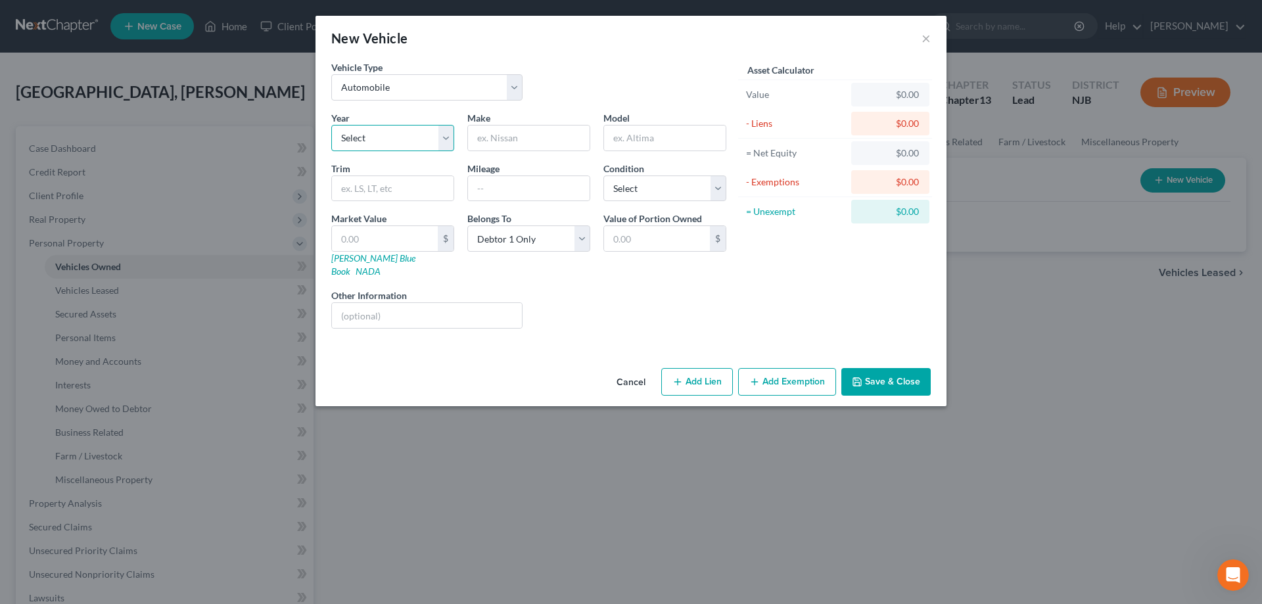
click at [331, 125] on select "Select 2026 2025 2024 2023 2022 2021 2020 2019 2018 2017 2016 2015 2014 2013 20…" at bounding box center [392, 138] width 123 height 26
select select "8"
click option "2018" at bounding box center [0, 0] width 0 height 0
click at [490, 147] on input "text" at bounding box center [529, 138] width 122 height 25
type input "Audi"
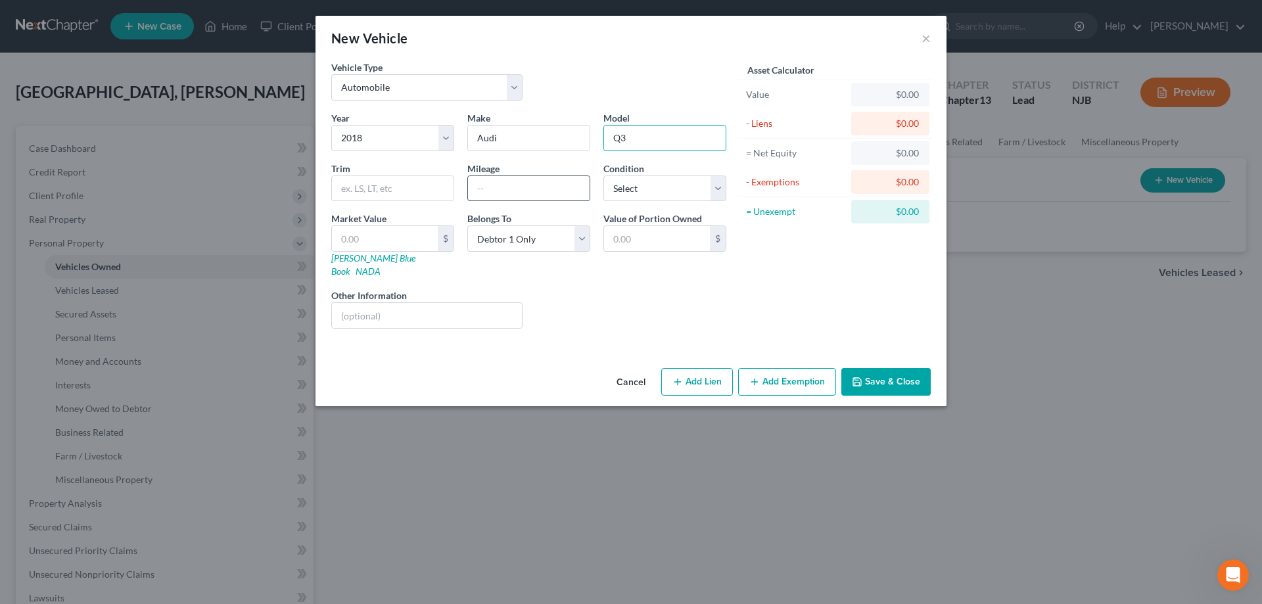
type input "Q3"
click at [506, 191] on input "text" at bounding box center [529, 188] width 122 height 25
click at [381, 266] on link "NADA" at bounding box center [368, 271] width 25 height 11
click at [388, 232] on input "text" at bounding box center [385, 238] width 106 height 25
type input "1"
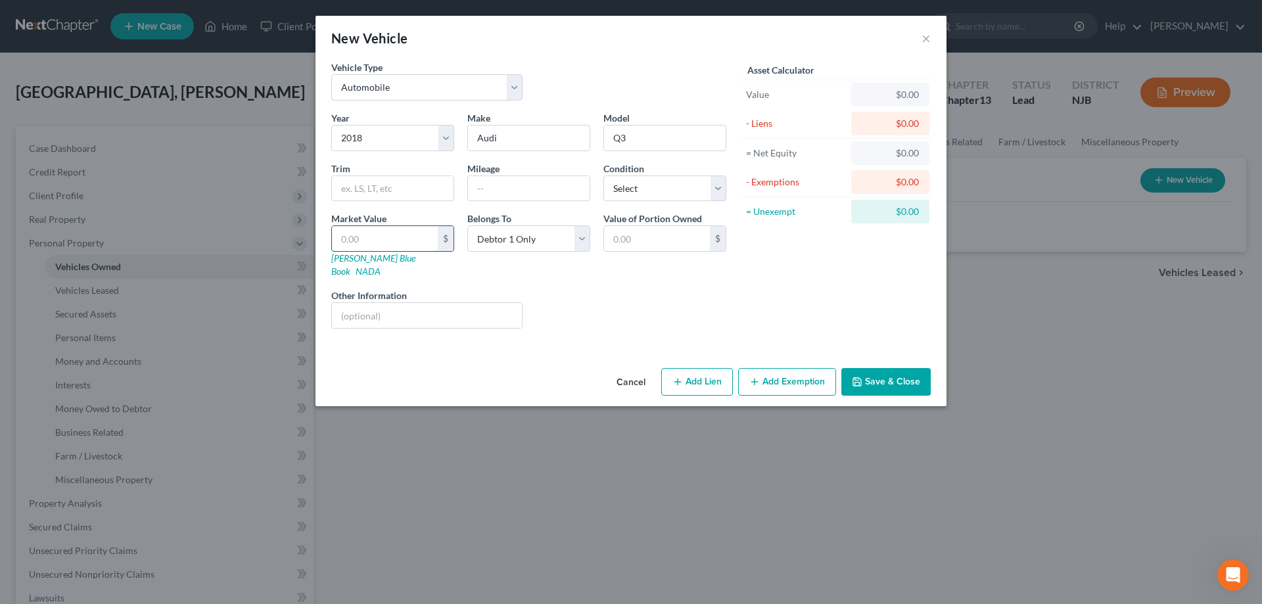
type input "1.00"
type input "15"
type input "15.00"
type input "153"
type input "153.00"
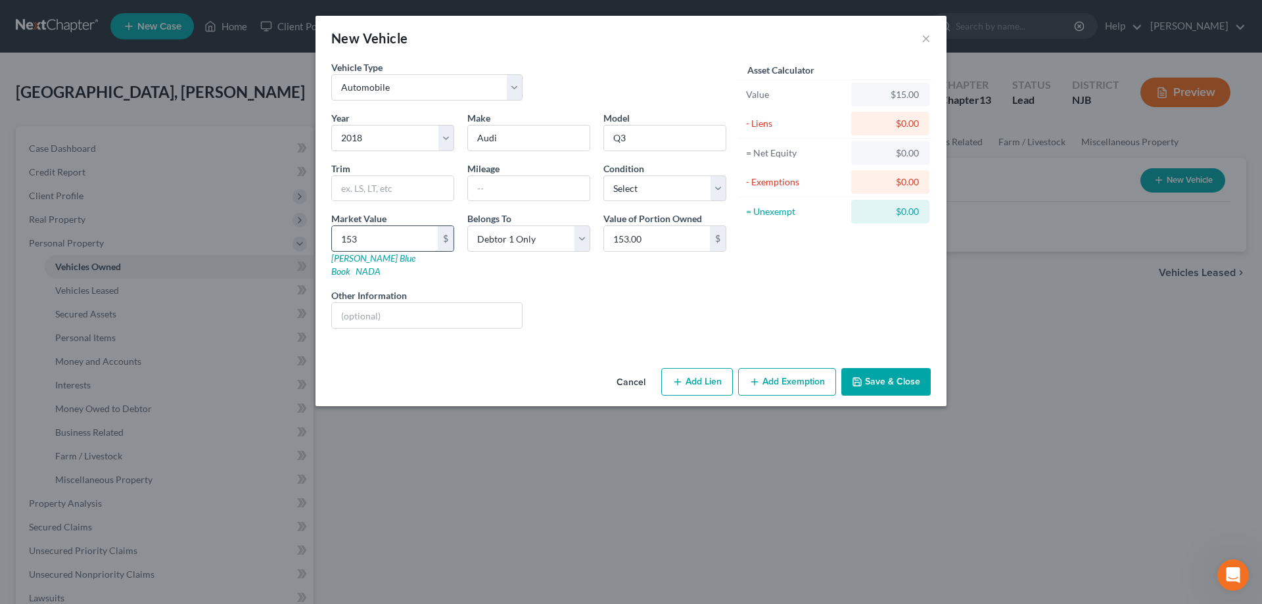
type input "1532"
type input "1,532.00"
type input "1,5325"
type input "15,325.00"
type input "15,325"
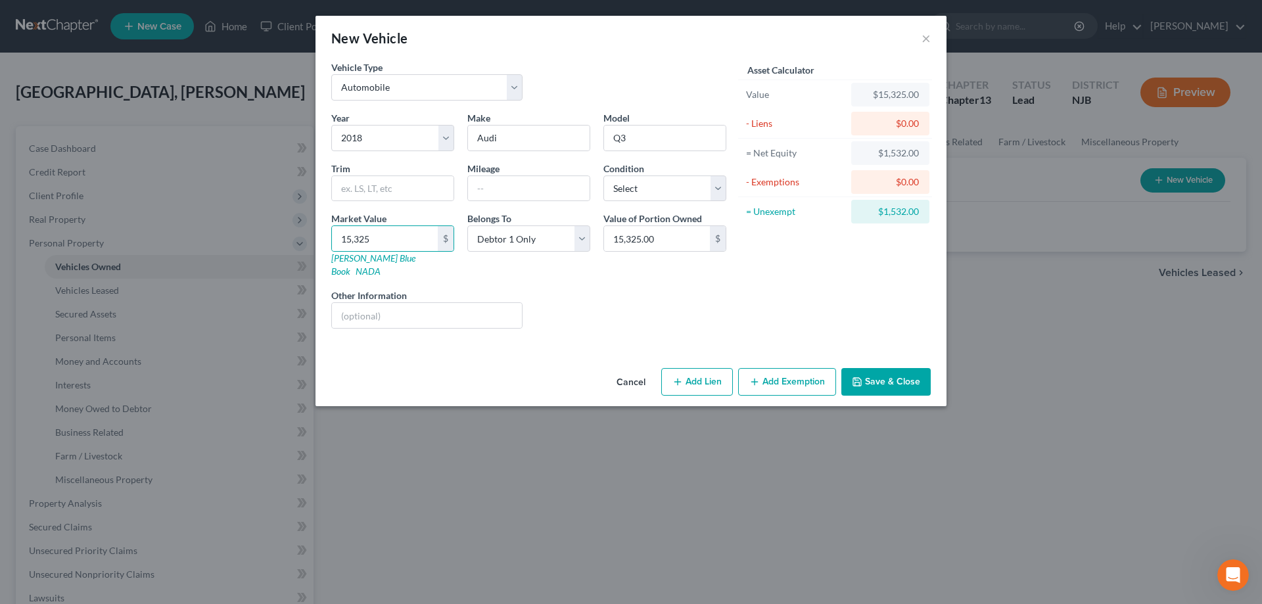
click at [492, 202] on div "Year Select 2026 2025 2024 2023 2022 2021 2020 2019 2018 2017 2016 2015 2014 20…" at bounding box center [529, 225] width 408 height 228
click at [493, 197] on input "text" at bounding box center [529, 188] width 122 height 25
type input "100000"
click at [395, 303] on input "text" at bounding box center [427, 315] width 190 height 25
type input "NADA"
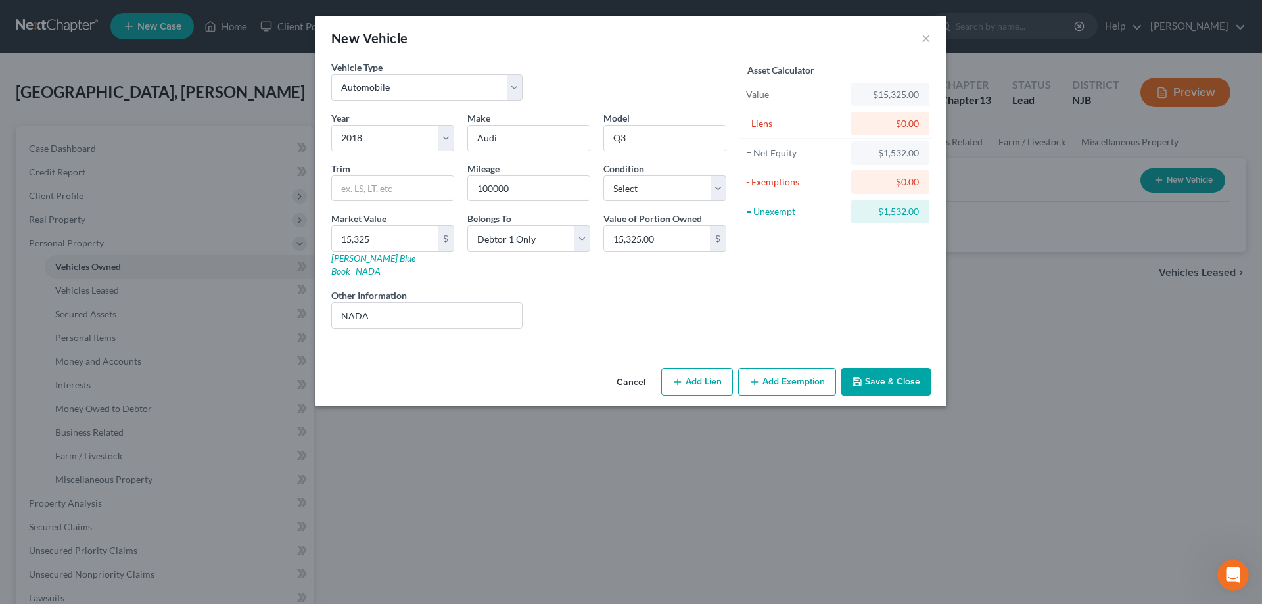
click at [683, 377] on icon "button" at bounding box center [678, 382] width 11 height 11
select select "0"
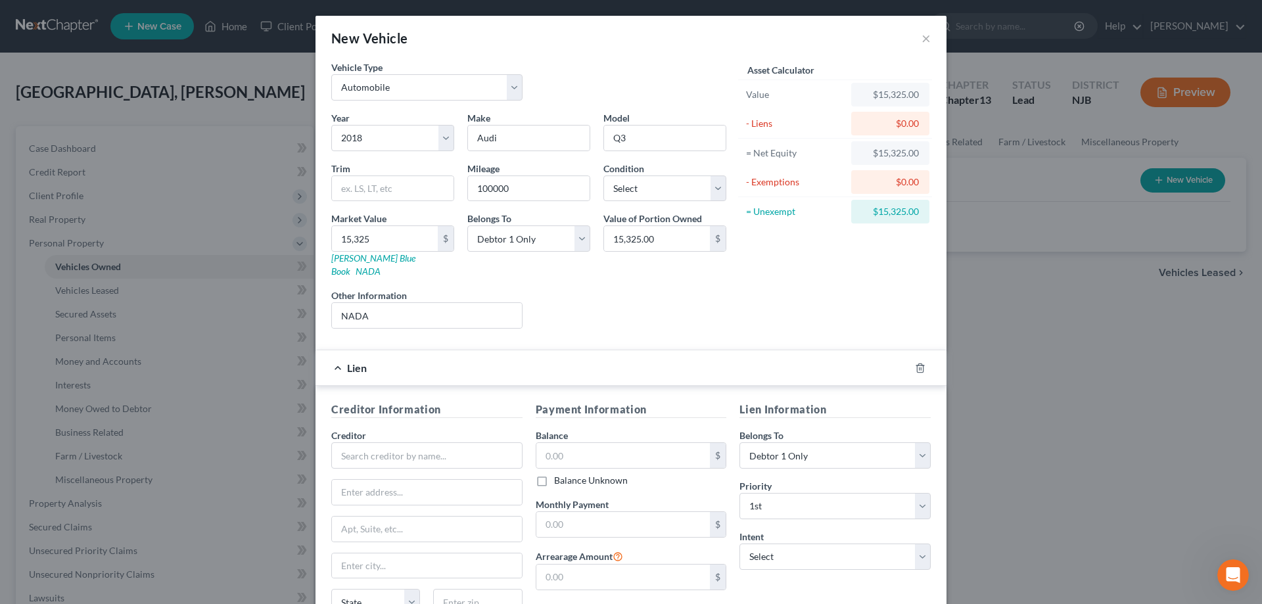
scroll to position [115, 0]
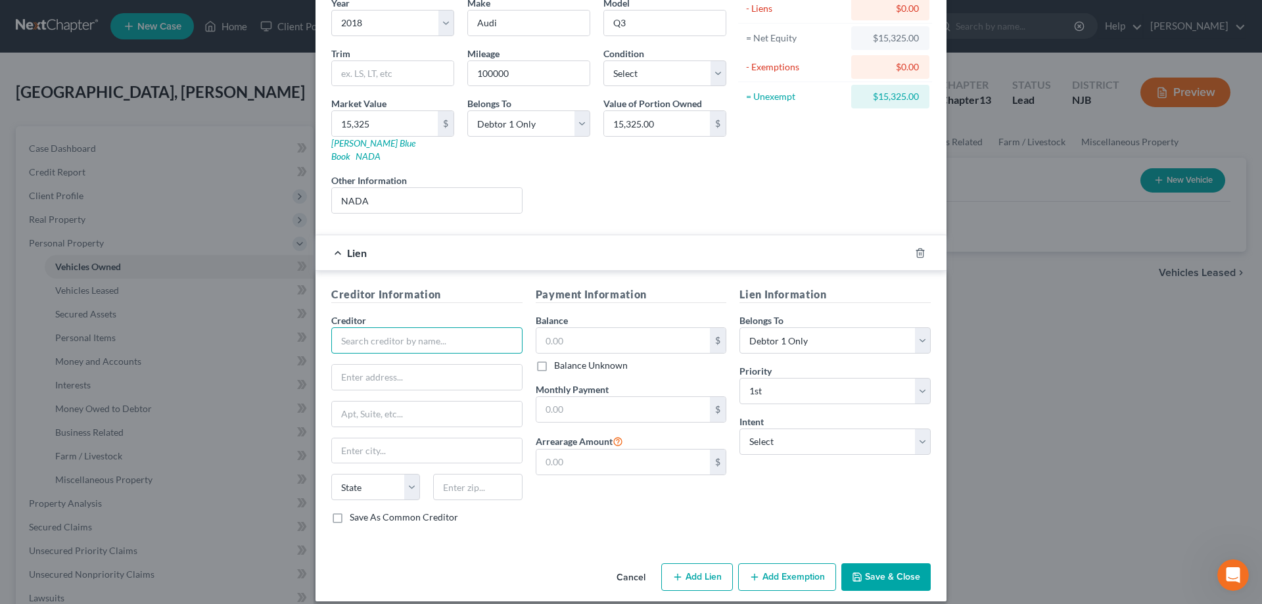
click at [393, 327] on input "text" at bounding box center [426, 340] width 191 height 26
click at [383, 357] on div "Ally Finance" at bounding box center [410, 363] width 137 height 13
type input "Ally Finance"
type input "500 Woodward Ave"
type input "Detroit"
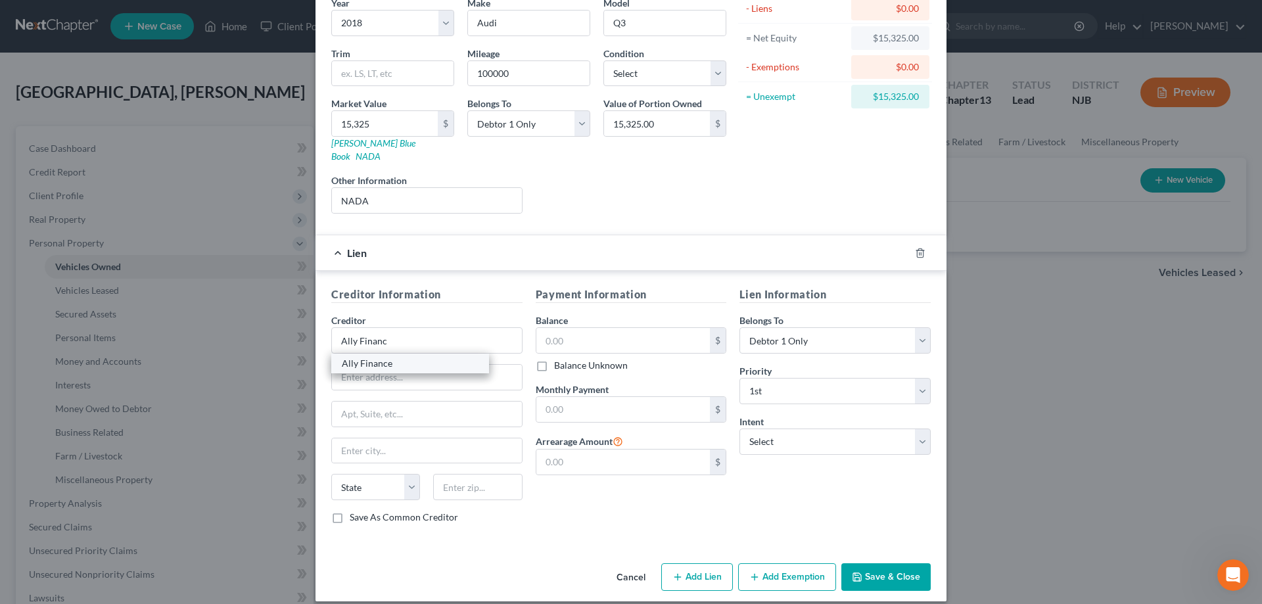
select select "23"
type input "48226"
click at [577, 330] on input "text" at bounding box center [624, 340] width 174 height 25
type input "18,000"
click at [585, 399] on input "text" at bounding box center [624, 409] width 174 height 25
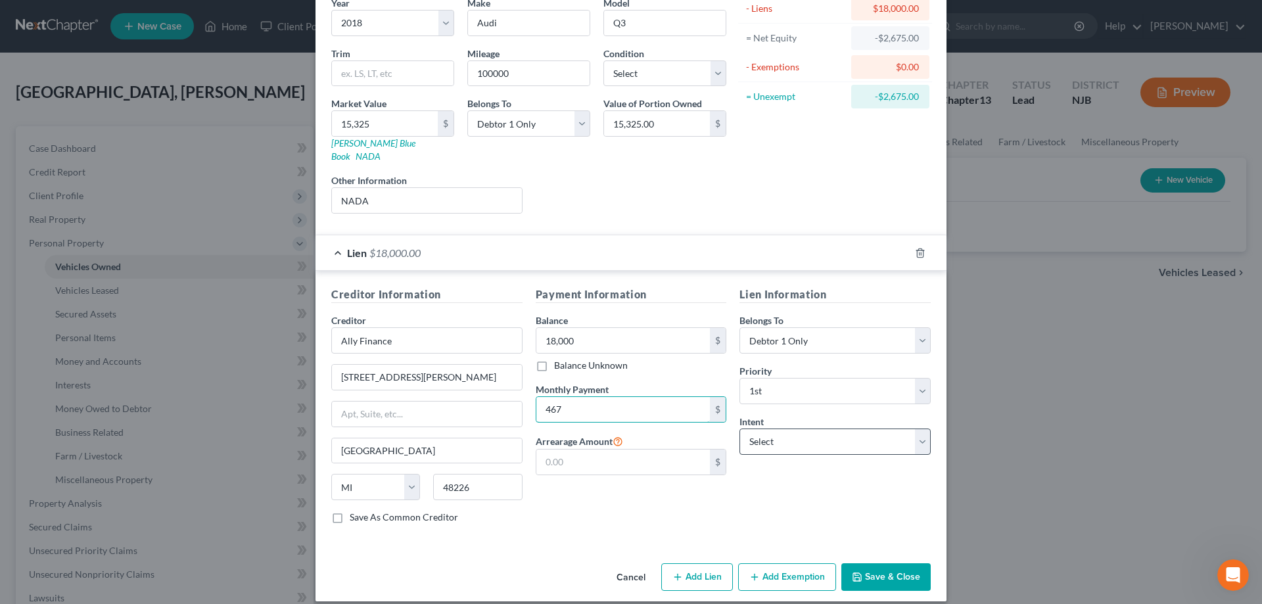
type input "467"
click at [740, 429] on select "Select Surrender Redeem Reaffirm Avoid Other" at bounding box center [835, 442] width 191 height 26
select select "4"
click option "Other" at bounding box center [0, 0] width 0 height 0
click at [769, 492] on input "text" at bounding box center [835, 492] width 191 height 26
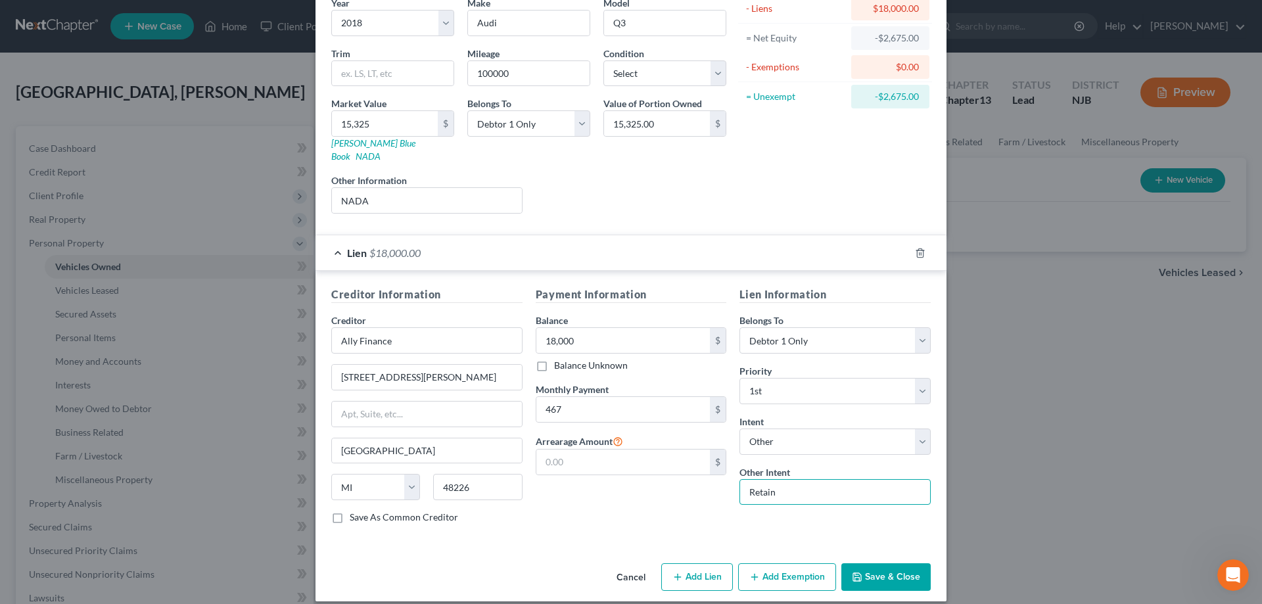
type input "Retain"
click at [880, 566] on button "Save & Close" at bounding box center [886, 577] width 89 height 28
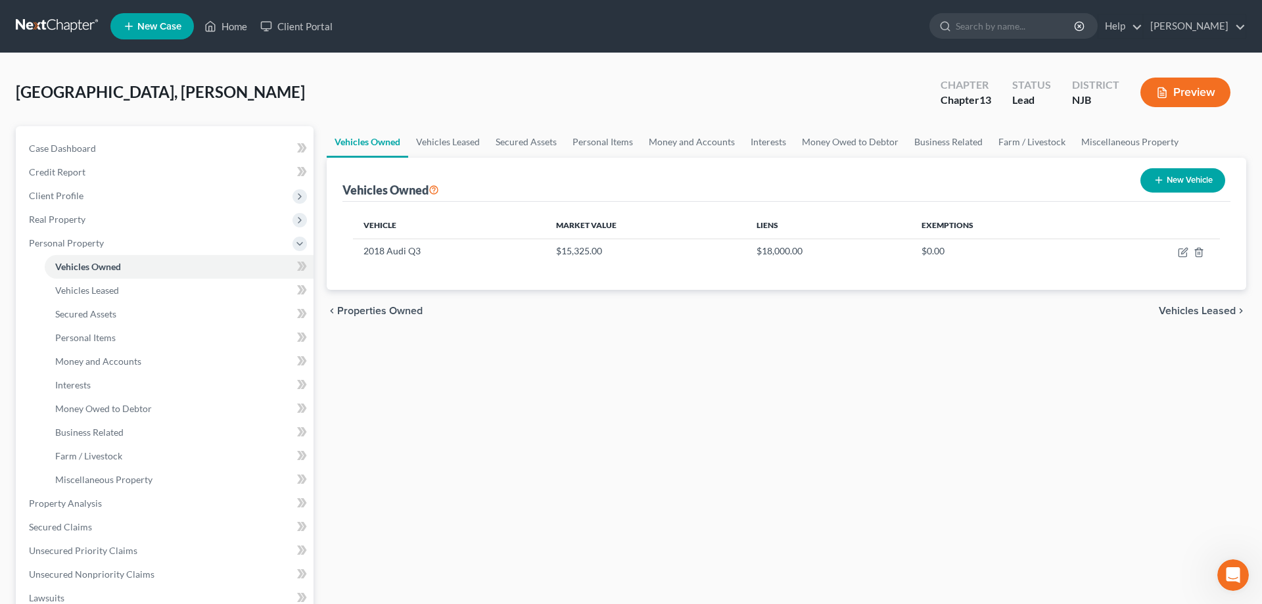
click at [1165, 174] on button "New Vehicle" at bounding box center [1183, 180] width 85 height 24
select select "0"
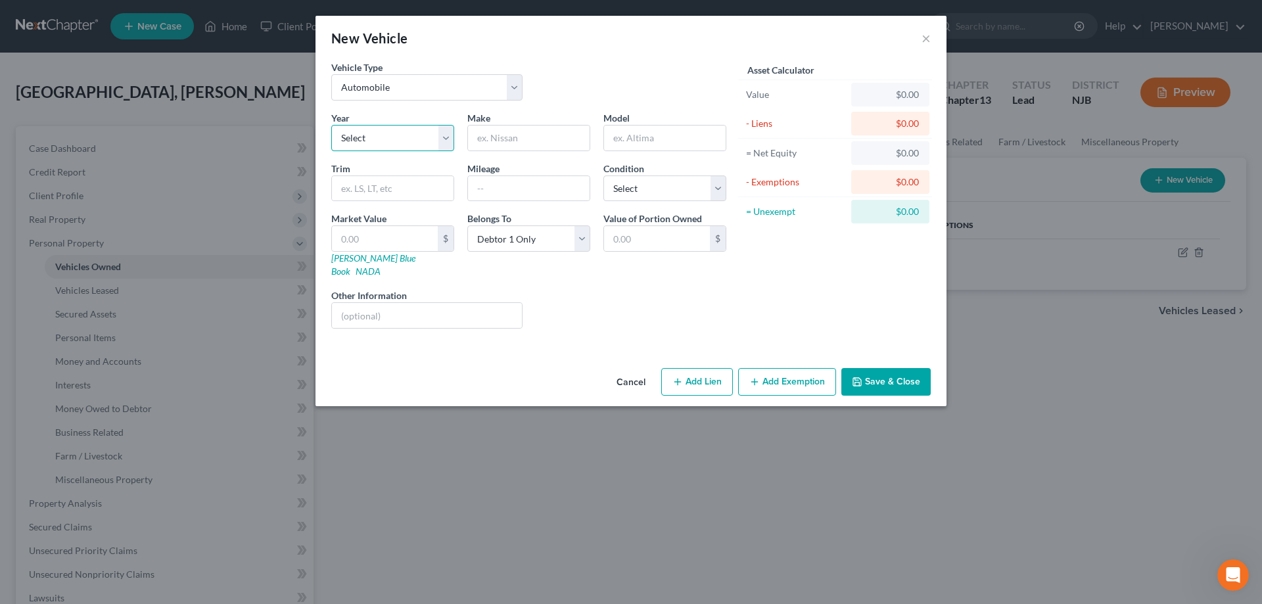
click at [331, 125] on select "Select 2026 2025 2024 2023 2022 2021 2020 2019 2018 2017 2016 2015 2014 2013 20…" at bounding box center [392, 138] width 123 height 26
select select "18"
click option "2008" at bounding box center [0, 0] width 0 height 0
click at [507, 132] on input "text" at bounding box center [529, 138] width 122 height 25
type input "Dodge"
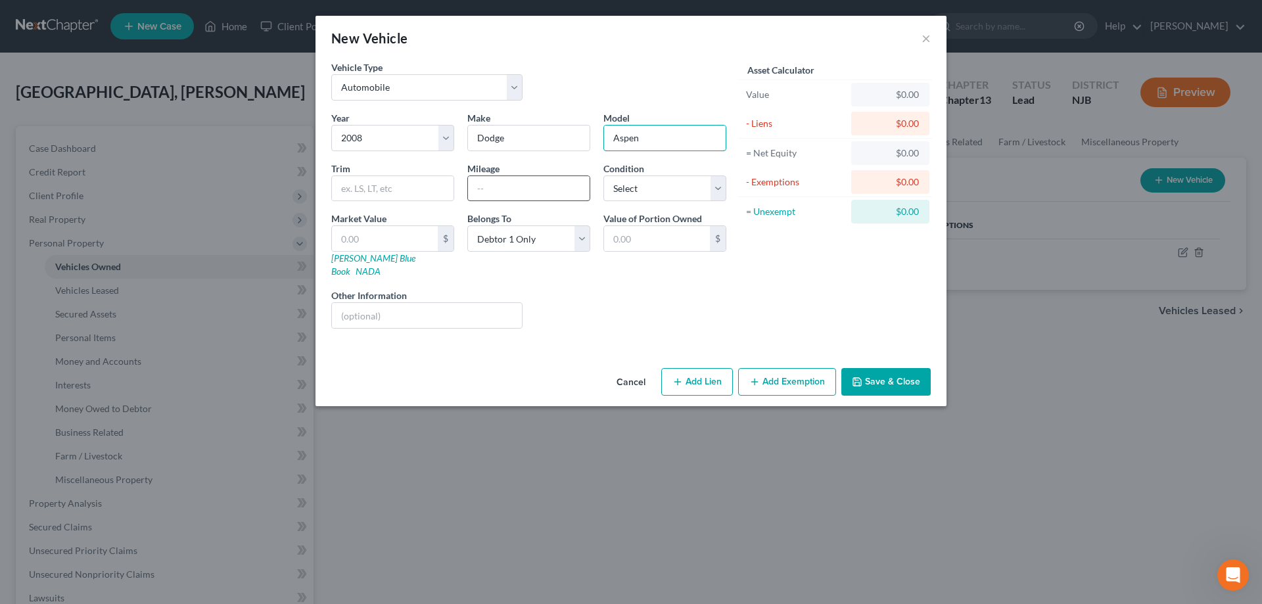
type input "Aspen"
click at [492, 189] on input "text" at bounding box center [529, 188] width 122 height 25
type input "160000"
click at [604, 176] on select "Select Excellent Very Good Good Fair Poor" at bounding box center [665, 189] width 123 height 26
select select "3"
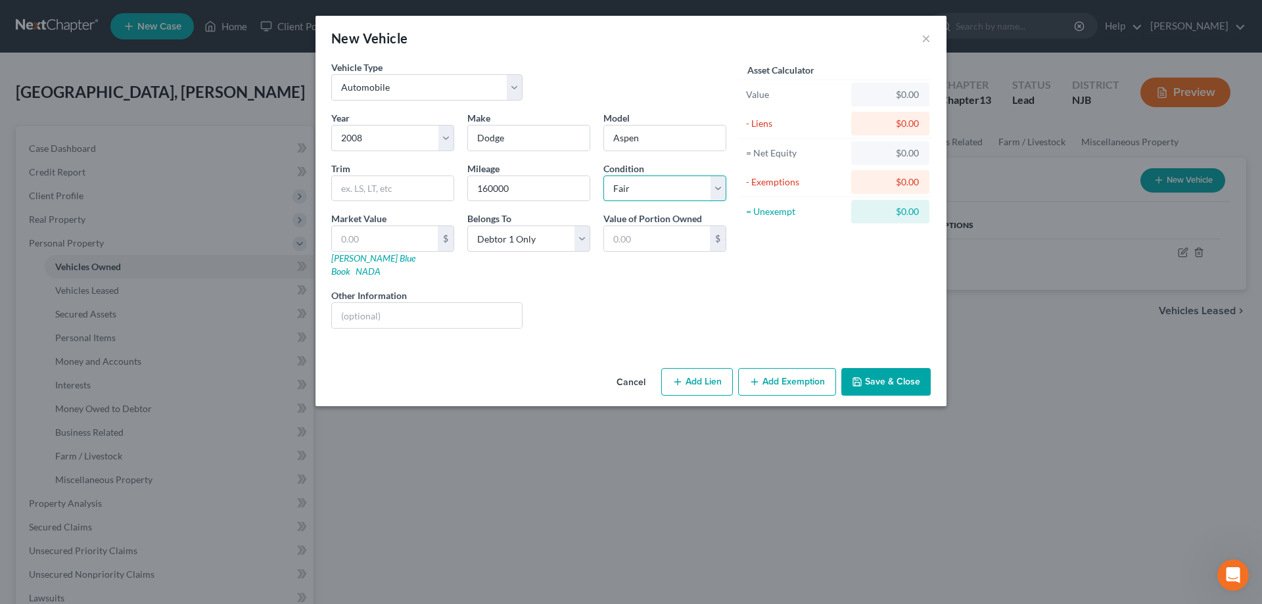
click option "Fair" at bounding box center [0, 0] width 0 height 0
click at [371, 303] on input "text" at bounding box center [427, 315] width 190 height 25
type input "NADA not running"
click at [381, 266] on link "NADA" at bounding box center [368, 271] width 25 height 11
click at [382, 235] on input "text" at bounding box center [385, 238] width 106 height 25
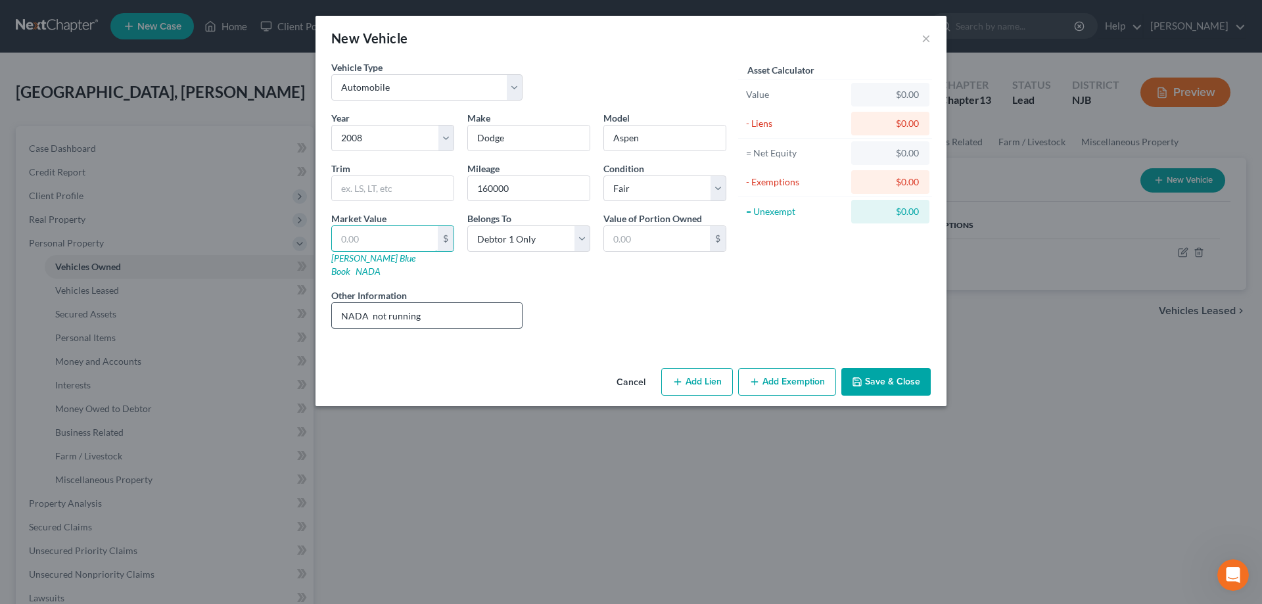
type input "3"
type input "3.00"
type input "38"
type input "38.00"
type input "388"
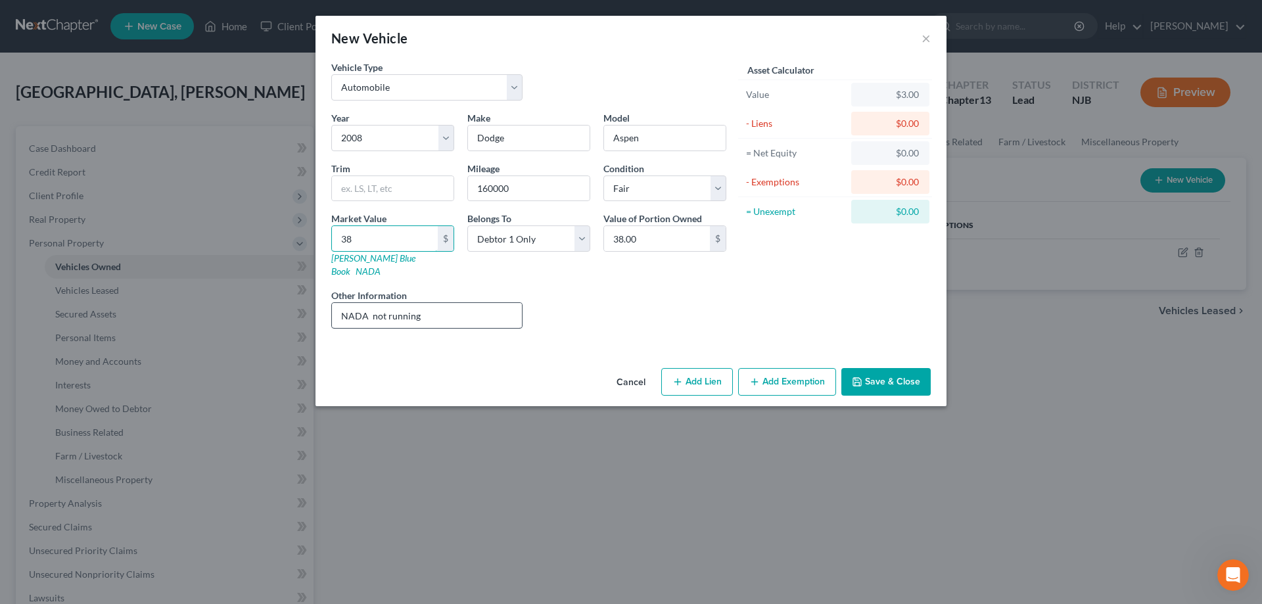
type input "388.00"
type input "3888"
type input "3,888.00"
type input "3,888"
click at [874, 368] on button "Save & Close" at bounding box center [886, 382] width 89 height 28
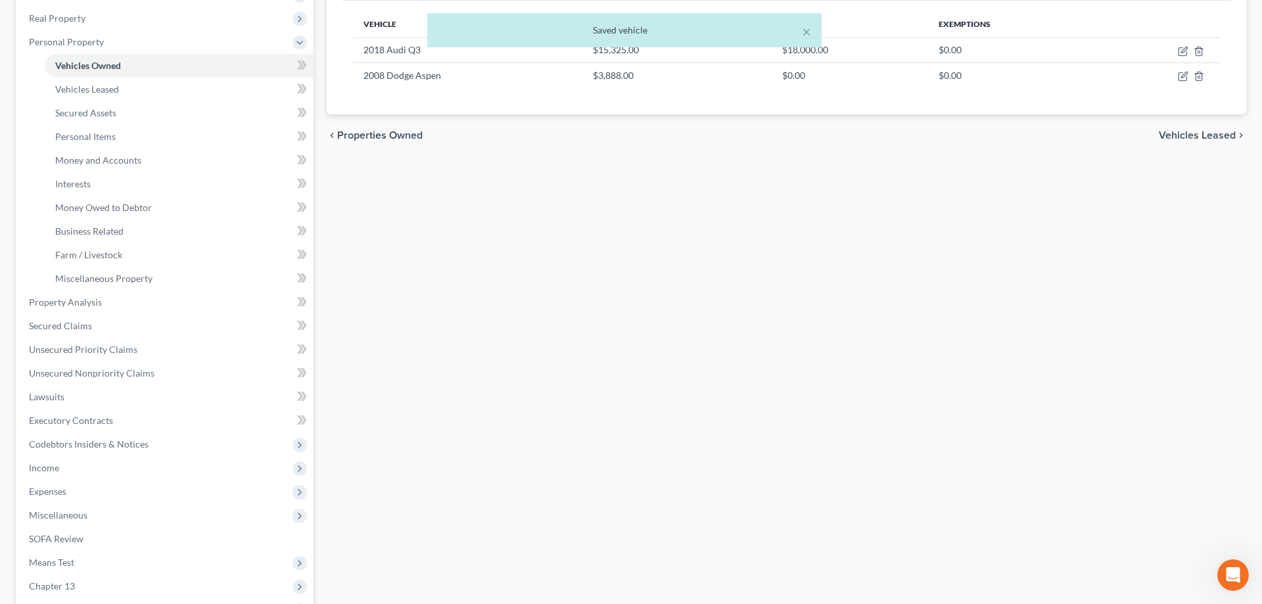
scroll to position [67, 0]
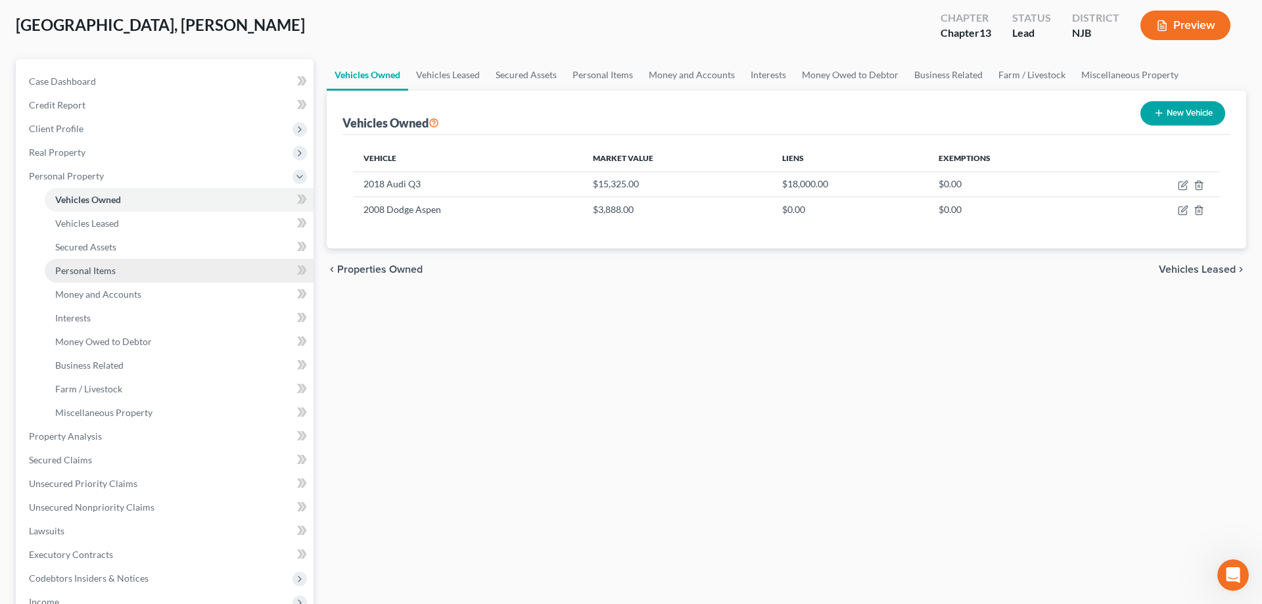
click at [105, 266] on span "Personal Items" at bounding box center [85, 270] width 60 height 11
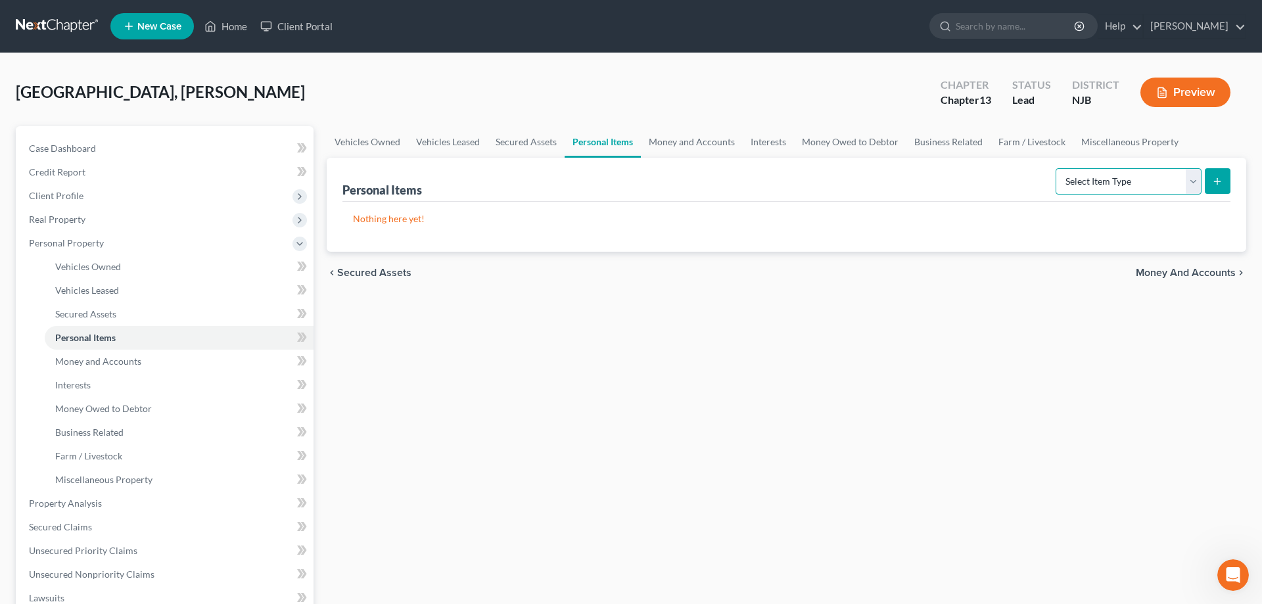
click at [1056, 168] on select "Select Item Type Clothing Collectibles Of Value Electronics Firearms Household …" at bounding box center [1129, 181] width 146 height 26
select select "clothing"
click option "Clothing" at bounding box center [0, 0] width 0 height 0
click at [1220, 176] on icon "submit" at bounding box center [1217, 181] width 11 height 11
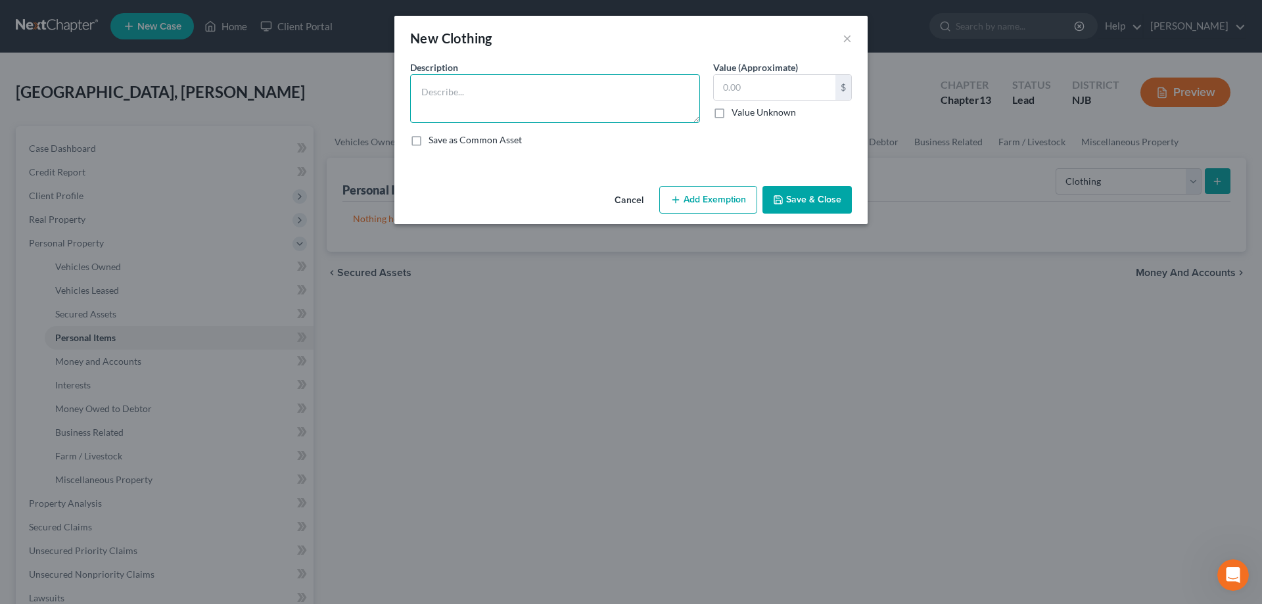
click at [542, 87] on textarea at bounding box center [555, 98] width 290 height 49
type textarea "Clothes"
click at [756, 87] on input "text" at bounding box center [775, 87] width 122 height 25
type input "100"
click at [744, 190] on button "Add Exemption" at bounding box center [708, 200] width 98 height 28
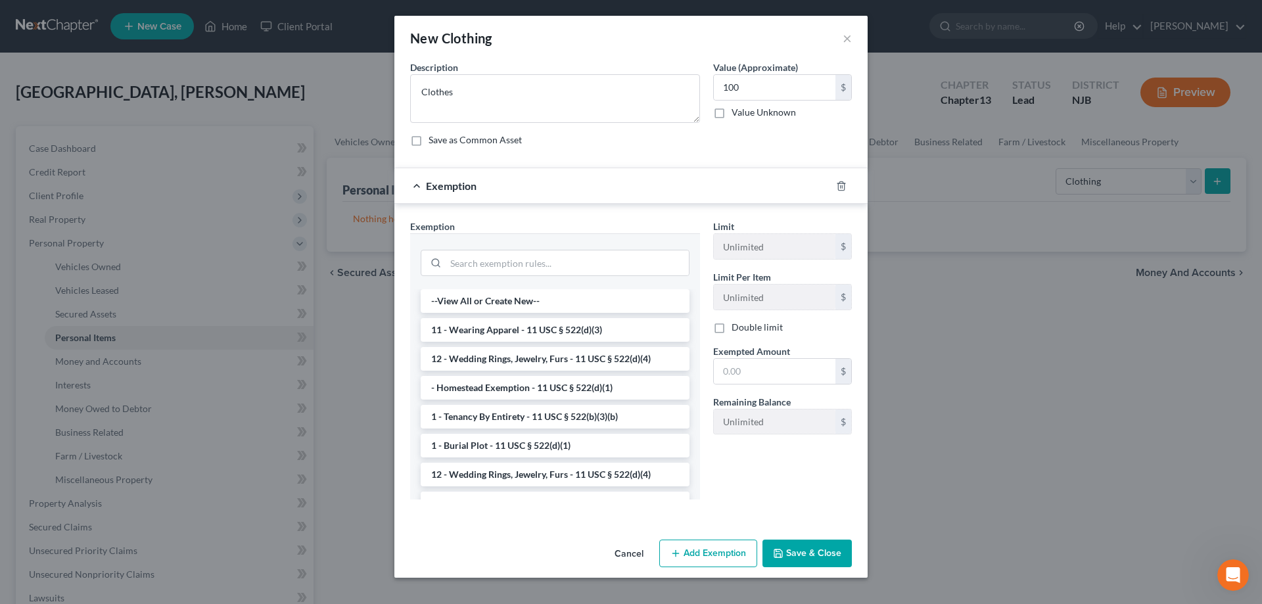
drag, startPoint x: 540, startPoint y: 332, endPoint x: 547, endPoint y: 333, distance: 7.3
click at [540, 332] on li "11 - Wearing Apparel - 11 USC § 522(d)(3)" at bounding box center [555, 330] width 269 height 24
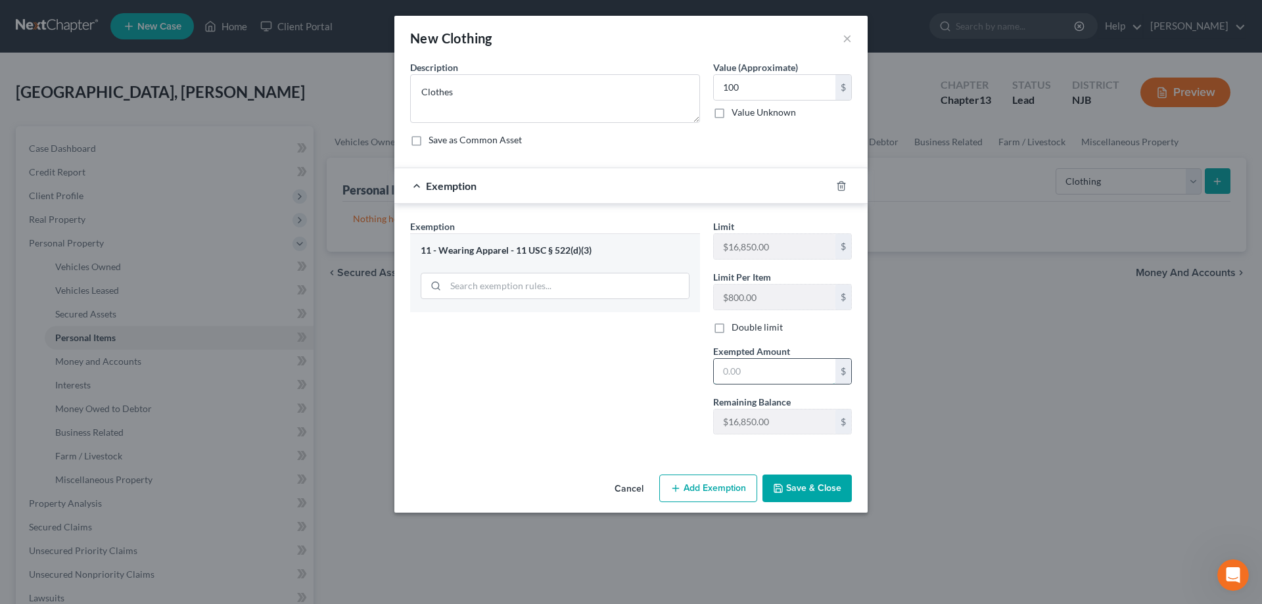
click at [774, 377] on input "text" at bounding box center [775, 371] width 122 height 25
type input "100"
click at [812, 488] on button "Save & Close" at bounding box center [807, 489] width 89 height 28
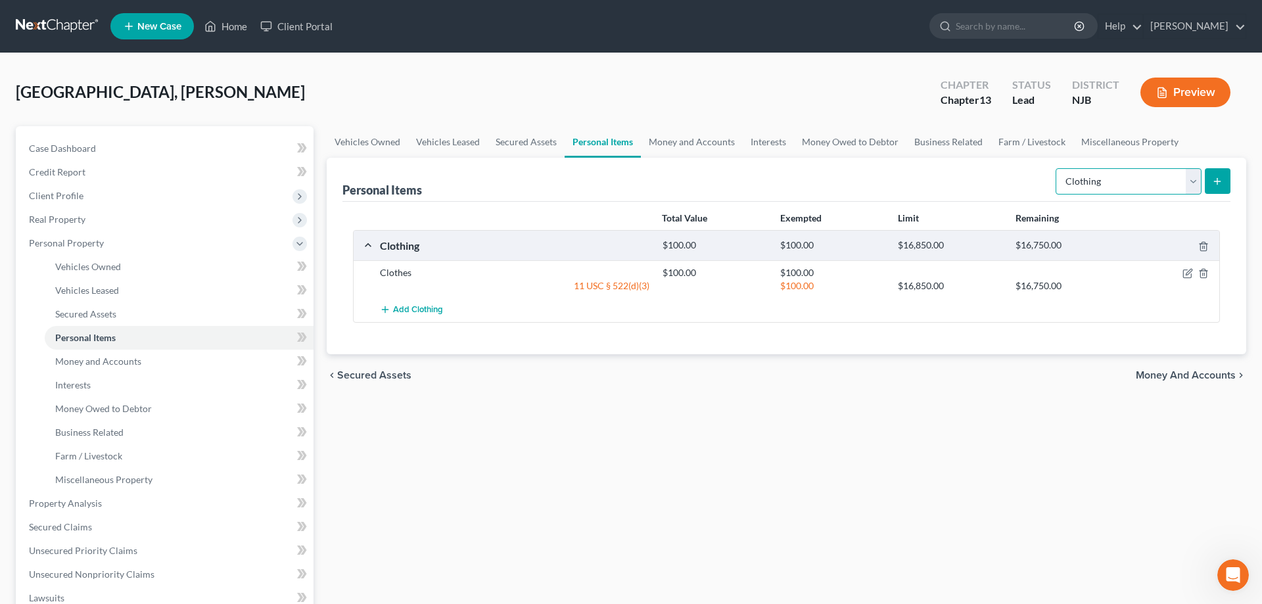
click at [1056, 168] on select "Select Item Type Clothing Collectibles Of Value Electronics Firearms Household …" at bounding box center [1129, 181] width 146 height 26
select select "electronics"
click option "Electronics" at bounding box center [0, 0] width 0 height 0
click at [1216, 176] on icon "submit" at bounding box center [1217, 181] width 11 height 11
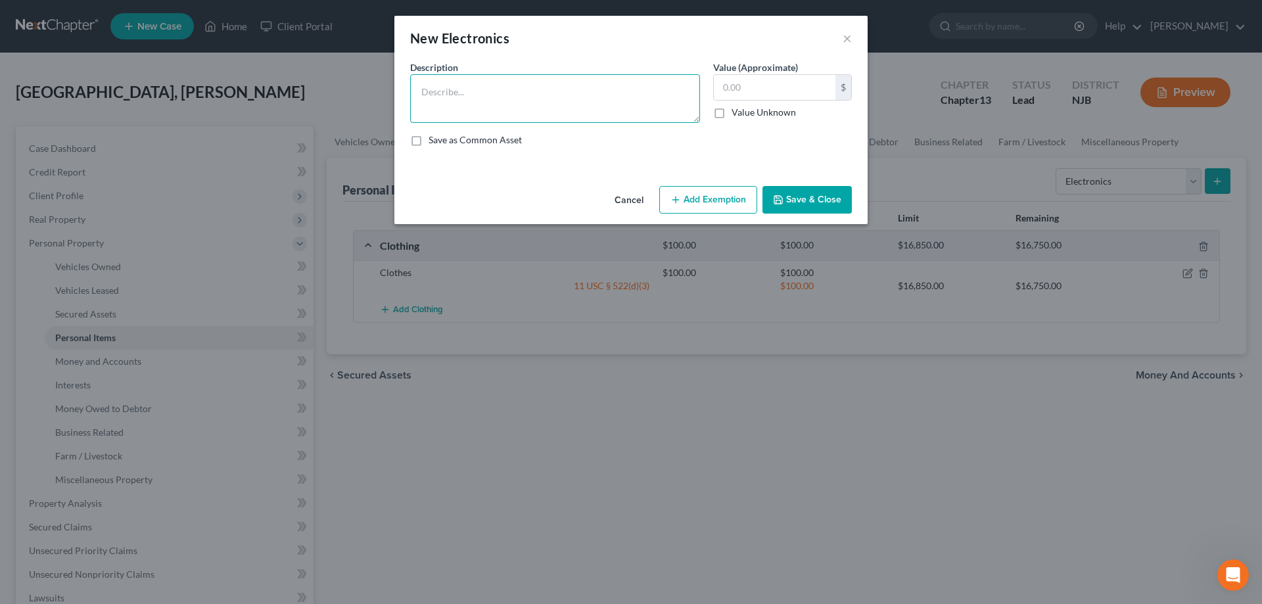
click at [509, 101] on textarea at bounding box center [555, 98] width 290 height 49
type textarea "Desktop 5yo"
click at [763, 81] on input "text" at bounding box center [775, 87] width 122 height 25
type input "50"
click at [729, 206] on button "Add Exemption" at bounding box center [708, 200] width 98 height 28
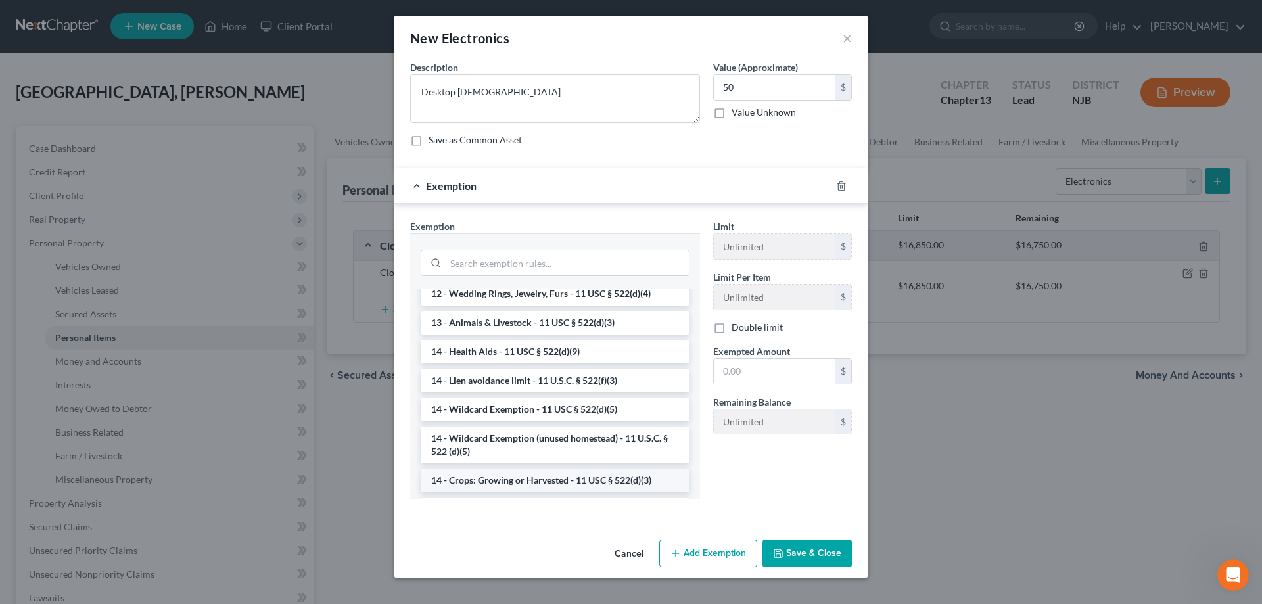
scroll to position [268, 0]
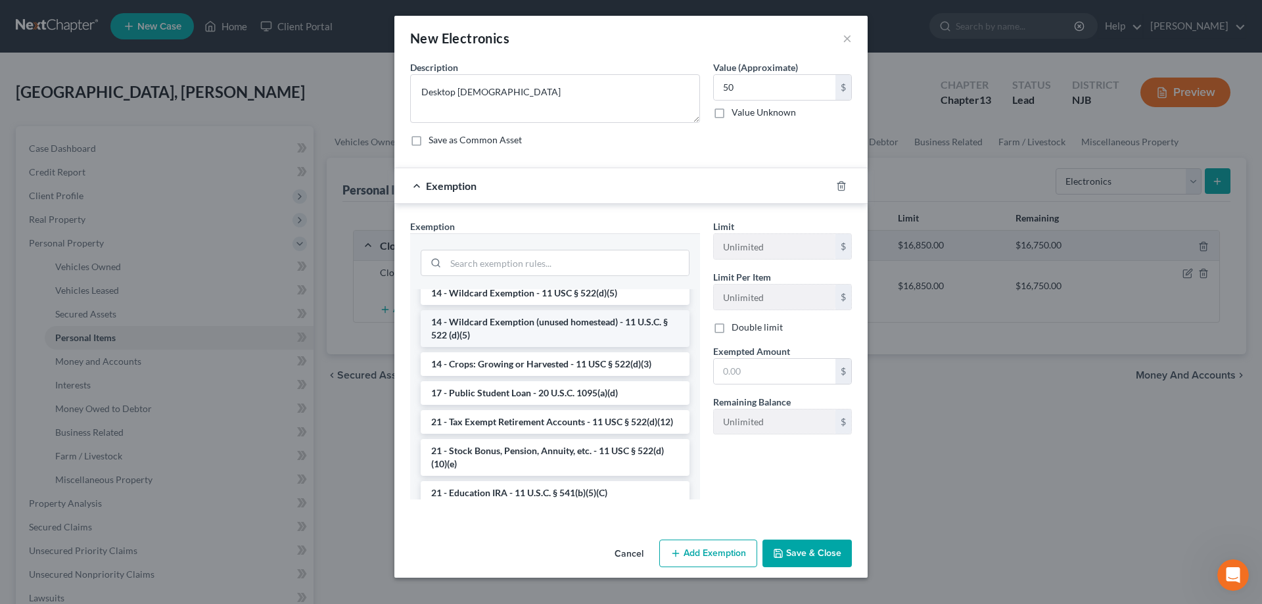
click at [522, 335] on li "14 - Wildcard Exemption (unused homestead) - 11 U.S.C. § 522 (d)(5)" at bounding box center [555, 328] width 269 height 37
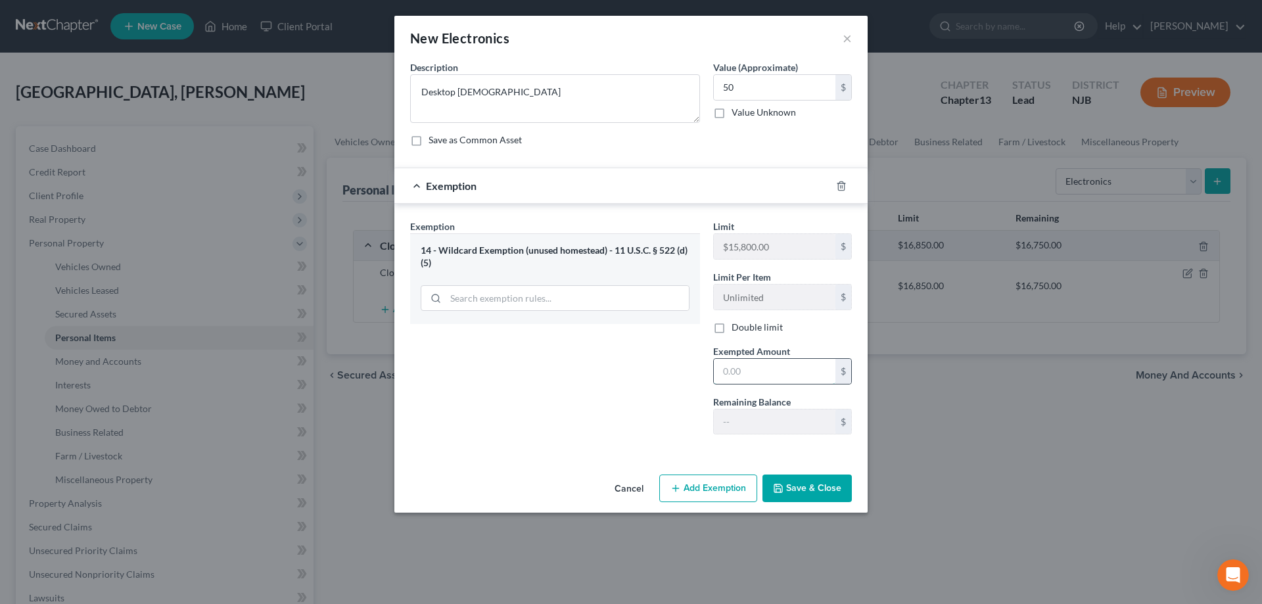
click at [738, 371] on input "text" at bounding box center [775, 371] width 122 height 25
type input "50"
click at [817, 487] on button "Save & Close" at bounding box center [807, 489] width 89 height 28
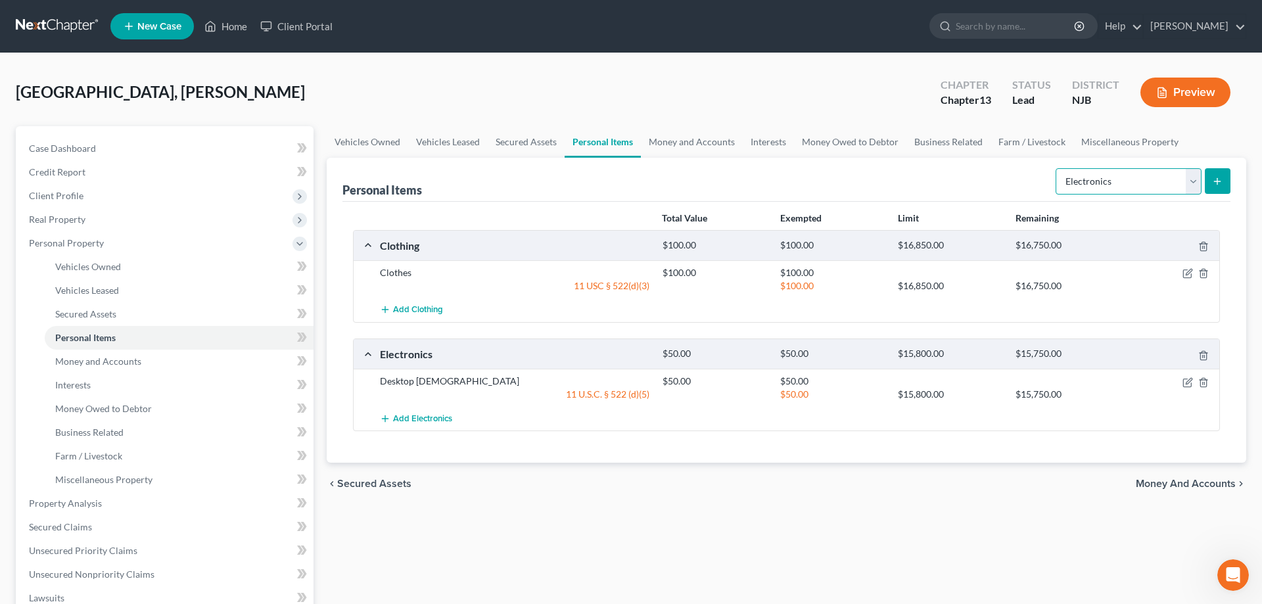
click at [1056, 168] on select "Select Item Type Clothing Collectibles Of Value Electronics Firearms Household …" at bounding box center [1129, 181] width 146 height 26
select select "household_goods"
click option "Household Goods" at bounding box center [0, 0] width 0 height 0
click at [1215, 177] on icon "submit" at bounding box center [1217, 181] width 11 height 11
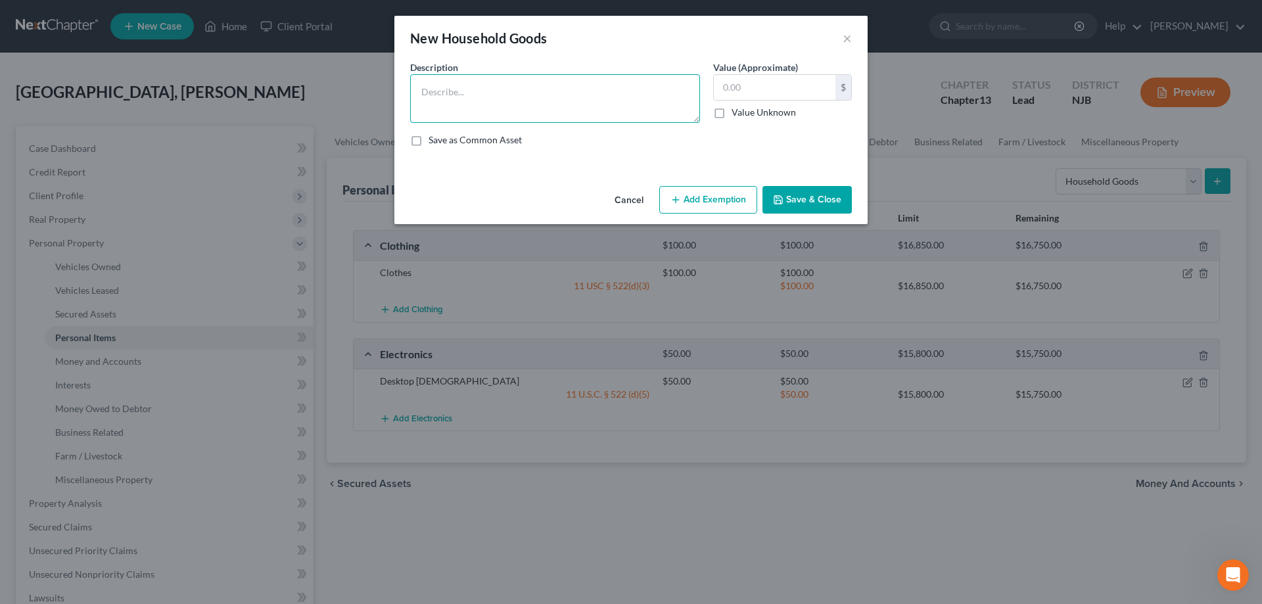
click at [505, 99] on textarea at bounding box center [555, 98] width 290 height 49
type textarea "Livingroom,diningroom,bedroom furniture,2 tvs,asst appliances"
click at [738, 80] on input "text" at bounding box center [775, 87] width 122 height 25
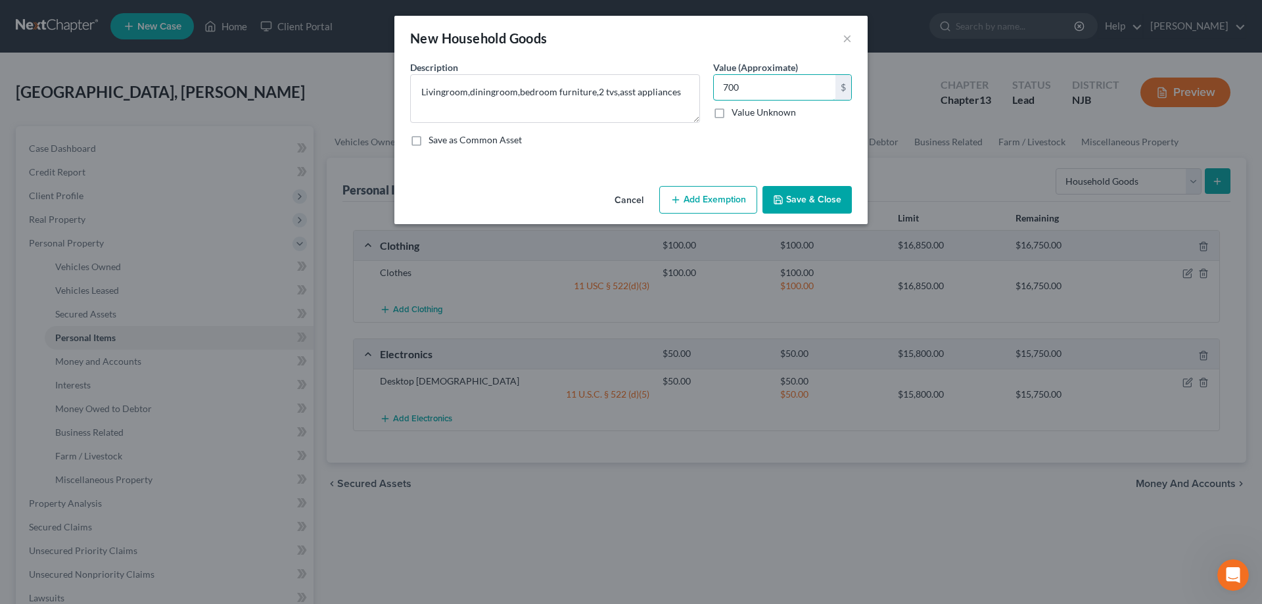
type input "700"
click at [709, 204] on button "Add Exemption" at bounding box center [708, 200] width 98 height 28
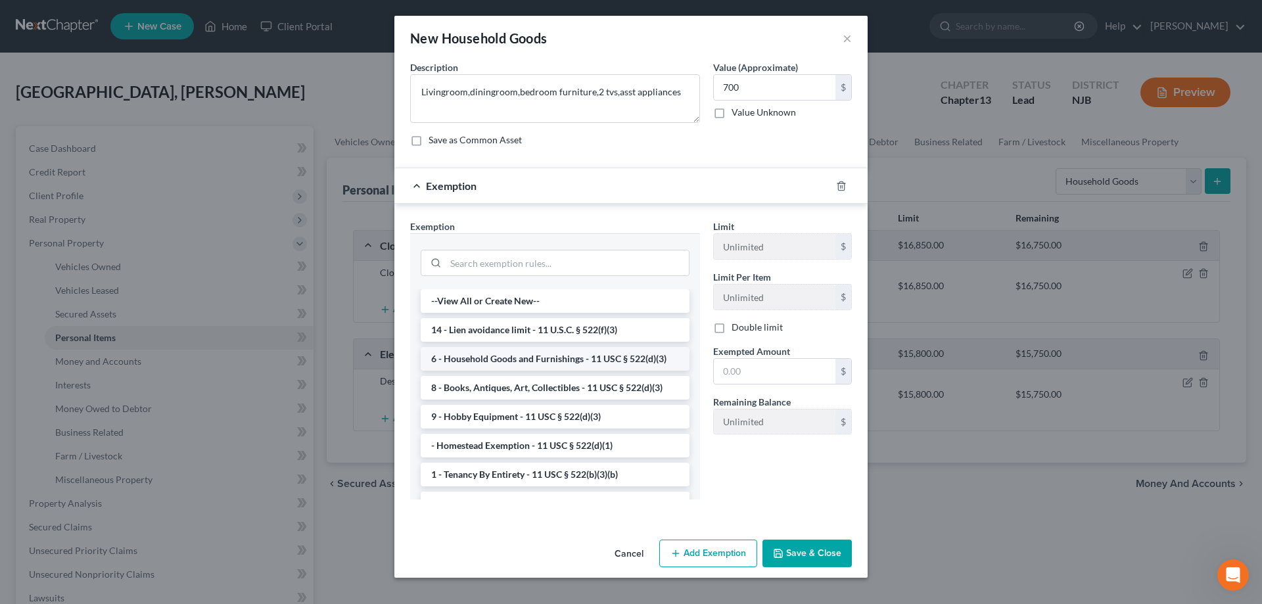
click at [544, 354] on li "6 - Household Goods and Furnishings - 11 USC § 522(d)(3)" at bounding box center [555, 359] width 269 height 24
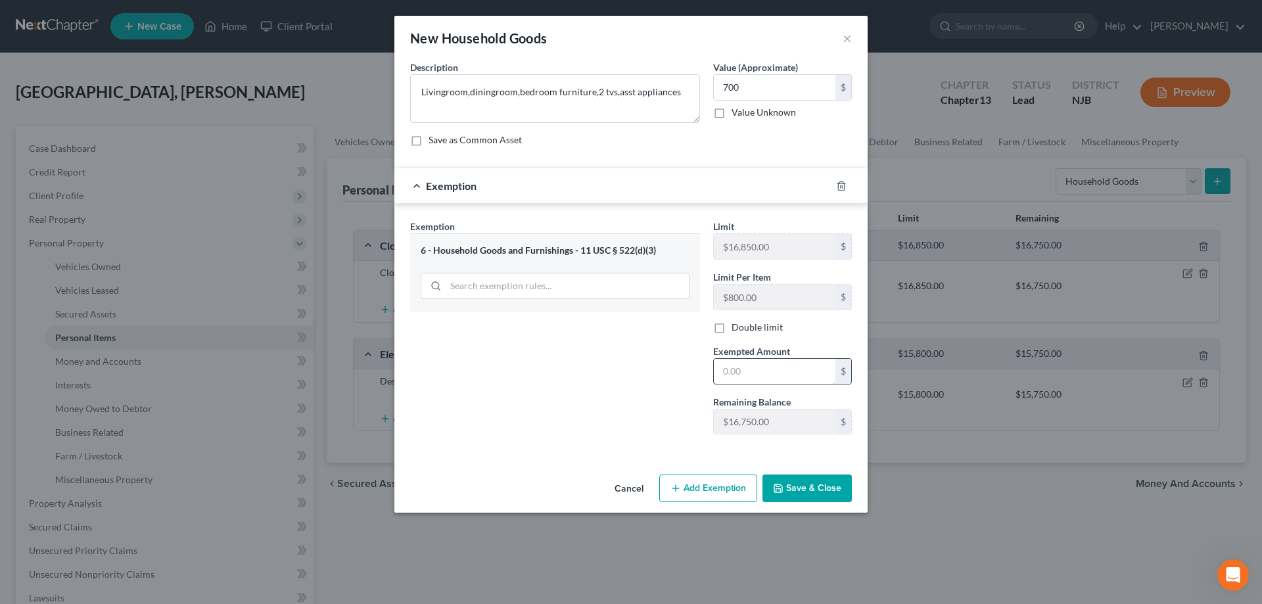
click at [754, 369] on input "text" at bounding box center [775, 371] width 122 height 25
type input "700"
click at [800, 498] on button "Save & Close" at bounding box center [807, 489] width 89 height 28
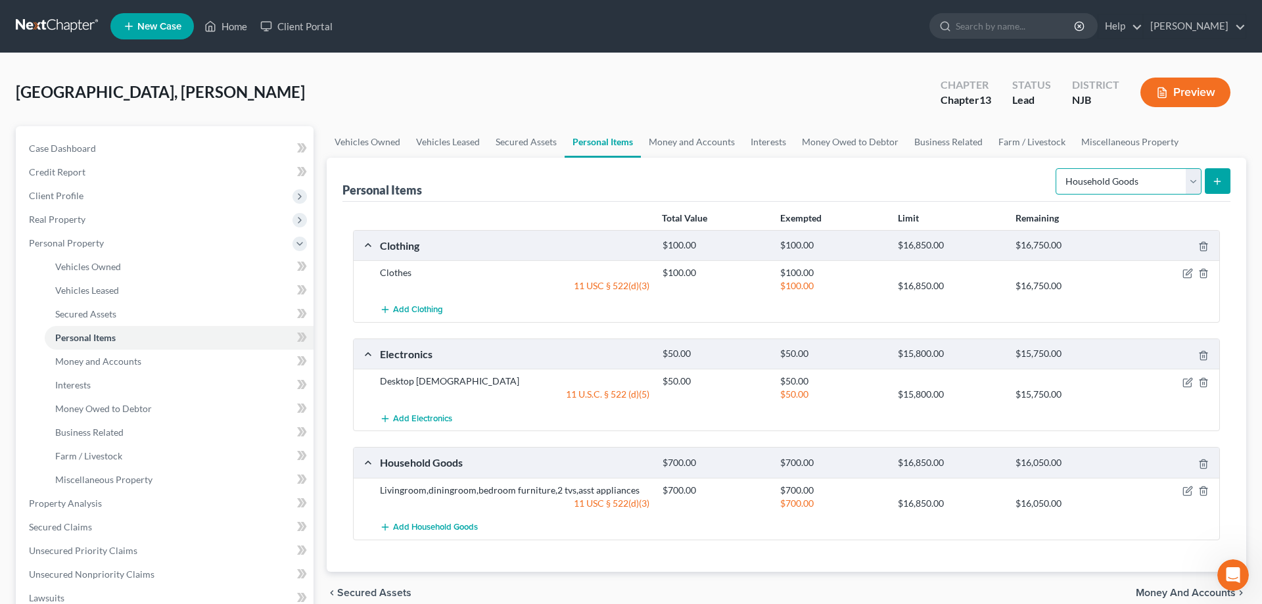
click at [1056, 168] on select "Select Item Type Clothing Collectibles Of Value Electronics Firearms Household …" at bounding box center [1129, 181] width 146 height 26
select select "jewelry"
click option "Jewelry" at bounding box center [0, 0] width 0 height 0
click at [1212, 181] on button "submit" at bounding box center [1218, 181] width 26 height 26
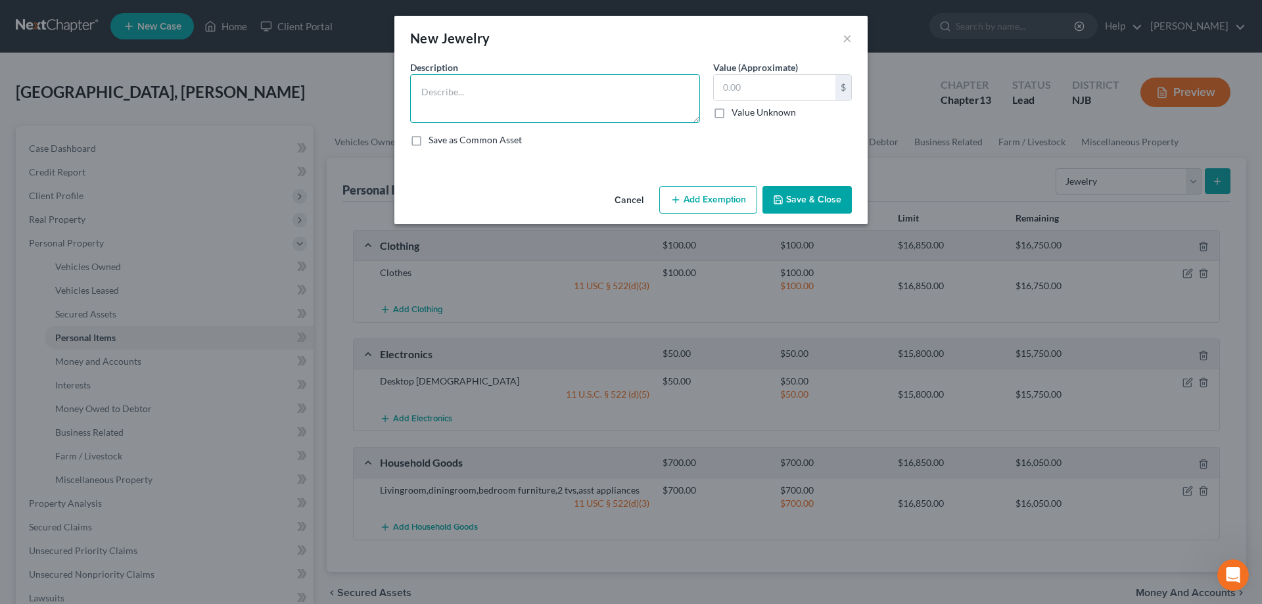
click at [563, 105] on textarea at bounding box center [555, 98] width 290 height 49
type textarea "wedding band graduation ring engagement ring"
click at [767, 92] on input "text" at bounding box center [775, 87] width 122 height 25
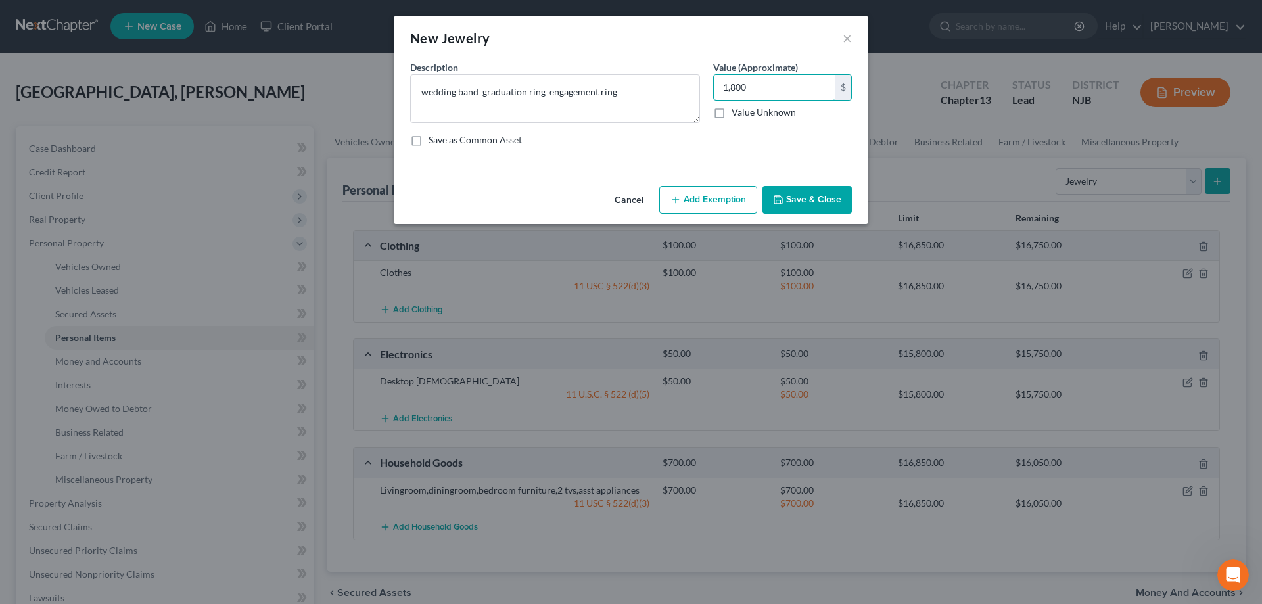
type input "1,800"
click at [686, 212] on button "Add Exemption" at bounding box center [708, 200] width 98 height 28
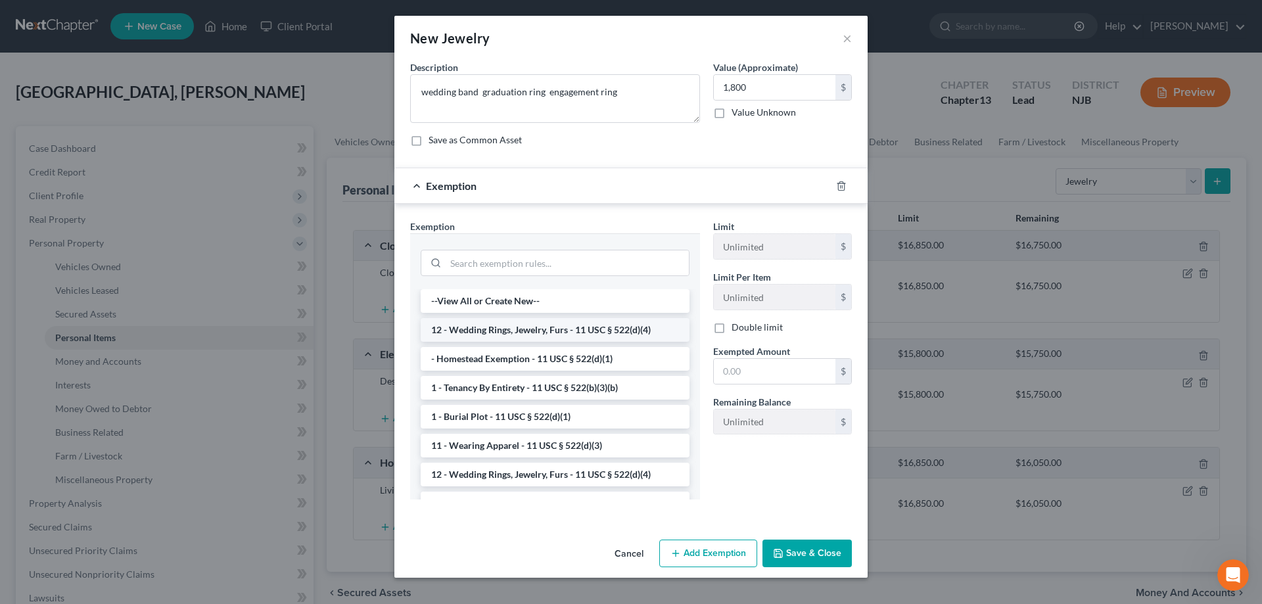
click at [556, 337] on li "12 - Wedding Rings, Jewelry, Furs - 11 USC § 522(d)(4)" at bounding box center [555, 330] width 269 height 24
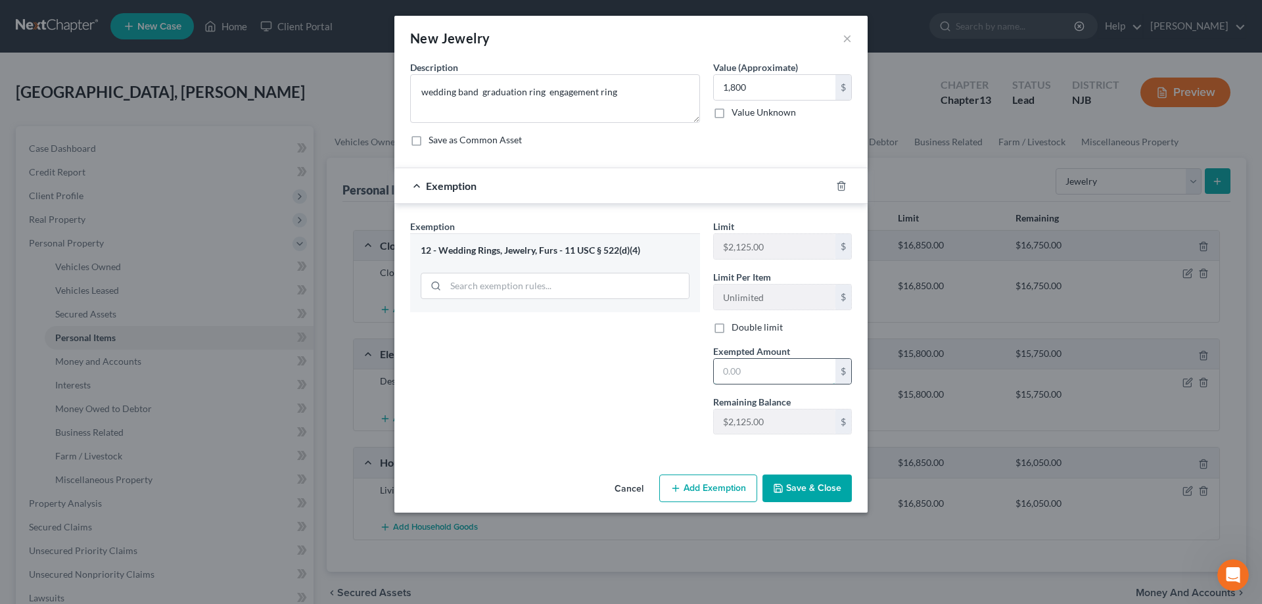
click at [759, 366] on input "text" at bounding box center [775, 371] width 122 height 25
type input "1,800"
click at [816, 494] on button "Save & Close" at bounding box center [807, 489] width 89 height 28
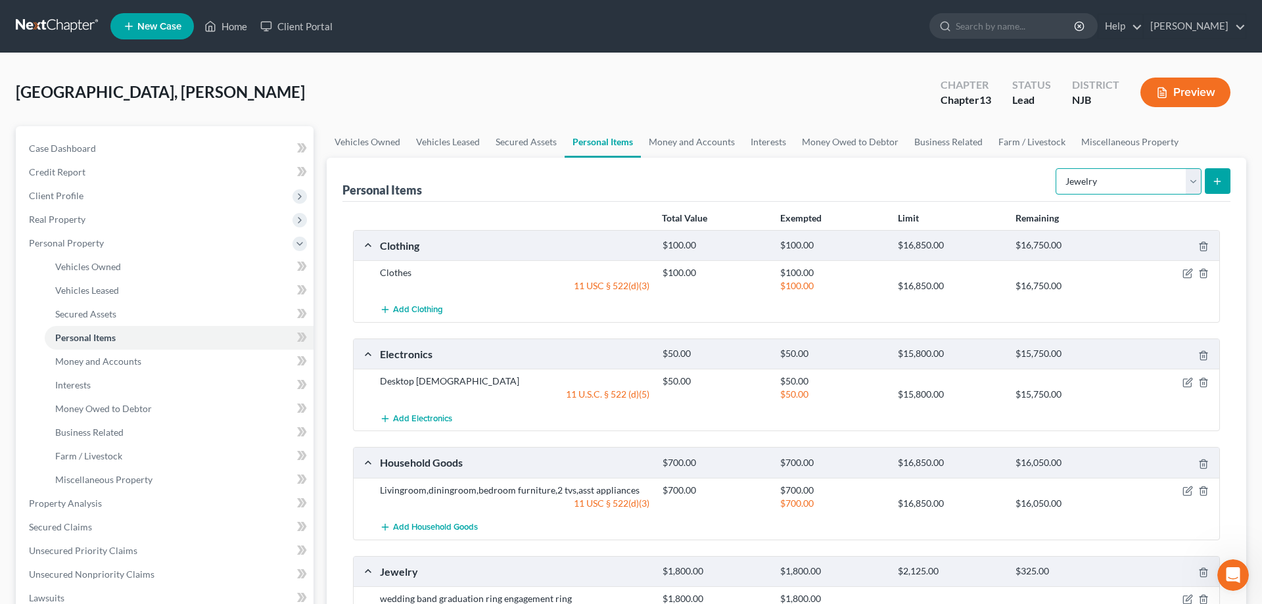
click at [1056, 168] on select "Select Item Type Clothing Collectibles Of Value Electronics Firearms Household …" at bounding box center [1129, 181] width 146 height 26
click option "Household Goods" at bounding box center [0, 0] width 0 height 0
click at [1056, 168] on select "Select Item Type Clothing Collectibles Of Value Electronics Firearms Household …" at bounding box center [1129, 181] width 146 height 26
select select "pets"
click option "Pet(s)" at bounding box center [0, 0] width 0 height 0
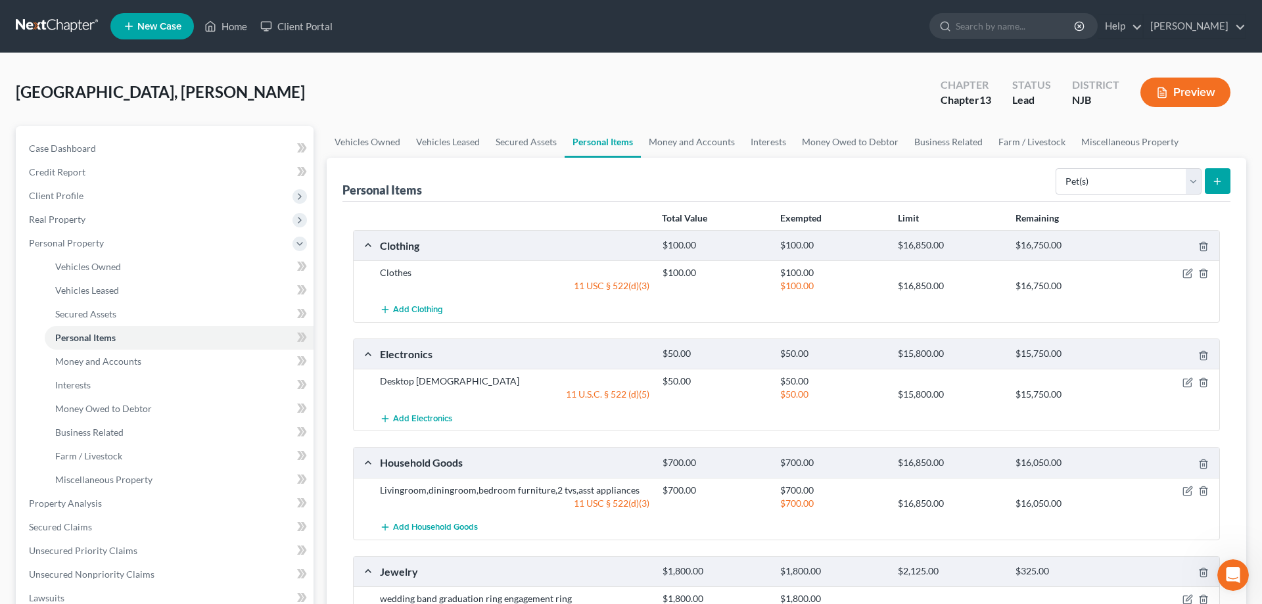
click at [1222, 178] on button "submit" at bounding box center [1218, 181] width 26 height 26
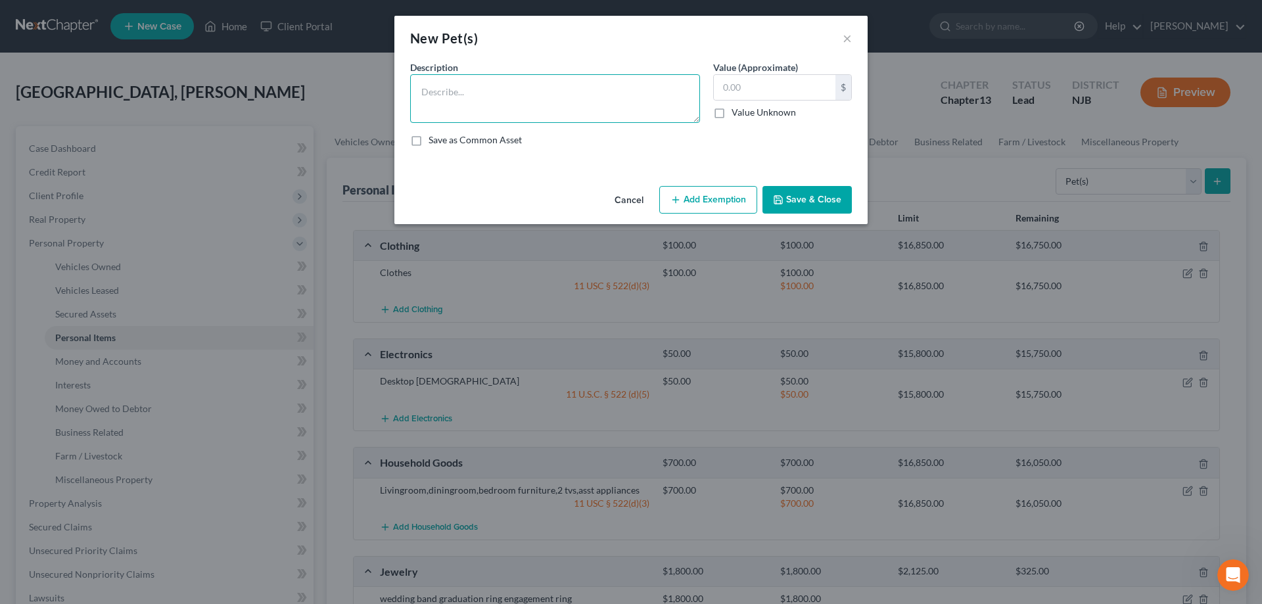
click at [650, 112] on textarea at bounding box center [555, 98] width 290 height 49
click at [536, 91] on textarea "2 dogs (pitbull rescue+assuie doodle)" at bounding box center [555, 98] width 290 height 49
click at [598, 93] on textarea "2 dogs (pitbull rescue+aussie doodle)" at bounding box center [555, 98] width 290 height 49
type textarea "2 dogs (pitbull rescue+aussie doodle) 2 cats"
click at [759, 90] on input "text" at bounding box center [775, 87] width 122 height 25
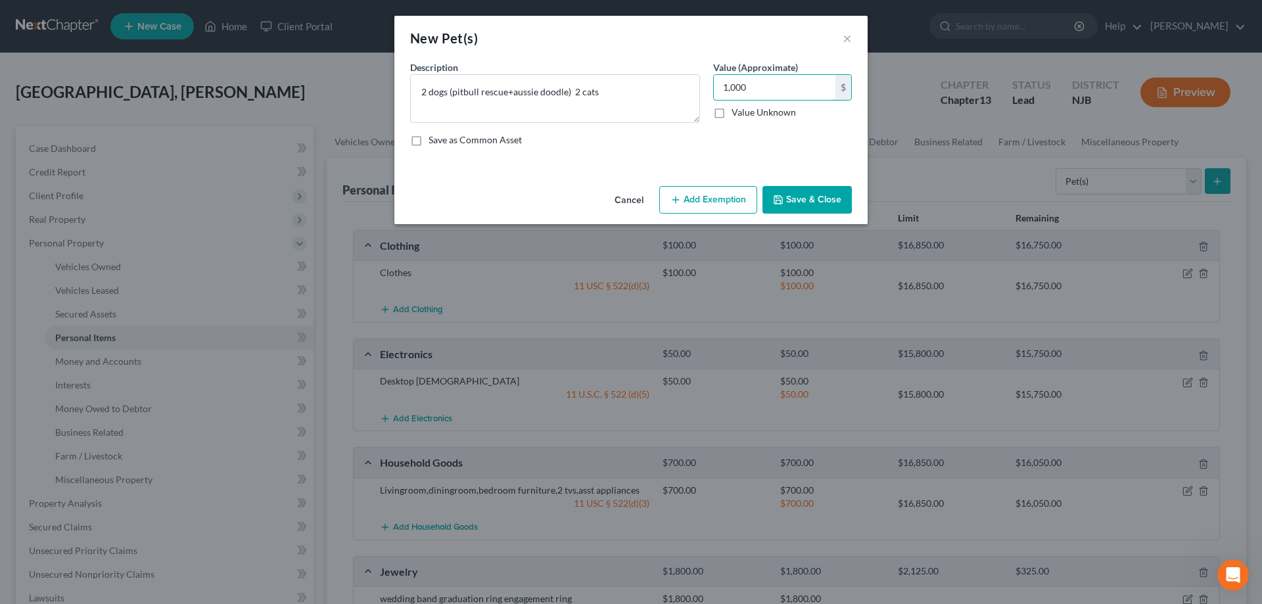
type input "1,000"
click at [715, 199] on button "Add Exemption" at bounding box center [708, 200] width 98 height 28
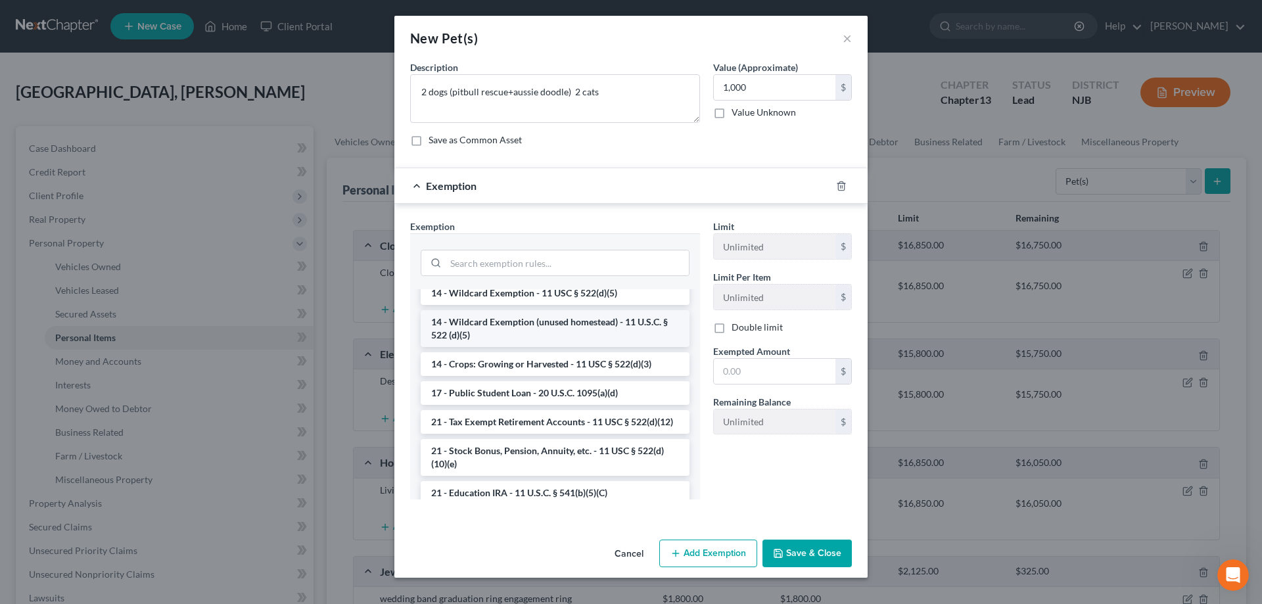
click at [549, 334] on li "14 - Wildcard Exemption (unused homestead) - 11 U.S.C. § 522 (d)(5)" at bounding box center [555, 328] width 269 height 37
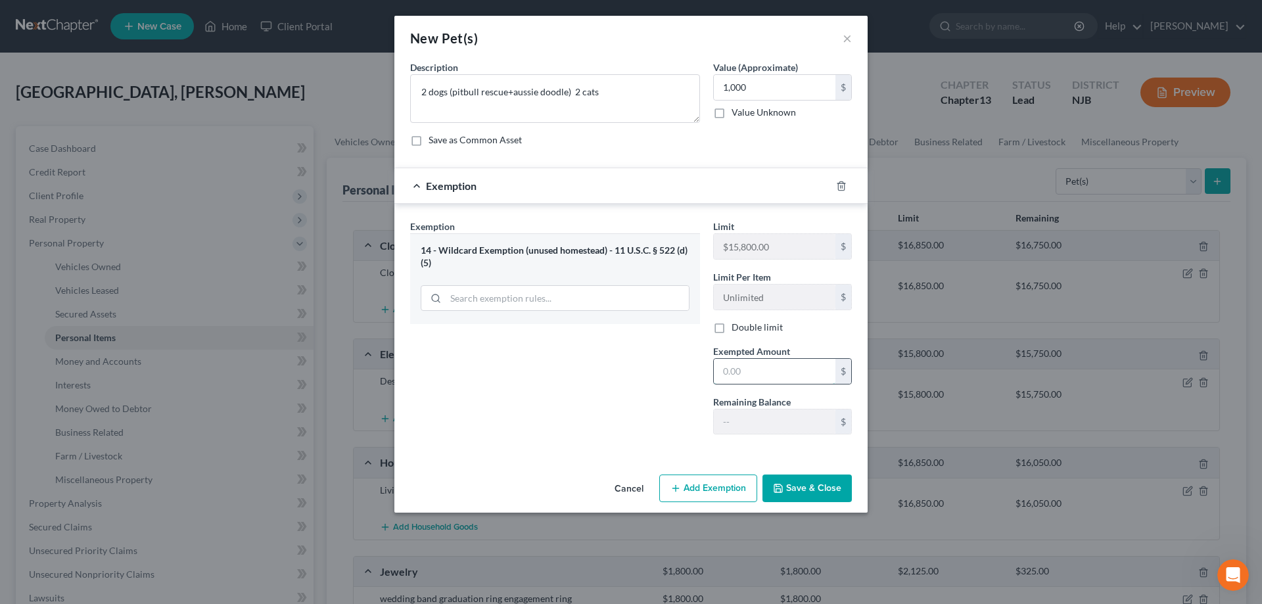
click at [753, 376] on input "text" at bounding box center [775, 371] width 122 height 25
type input "1,000"
click at [784, 494] on button "Save & Close" at bounding box center [807, 489] width 89 height 28
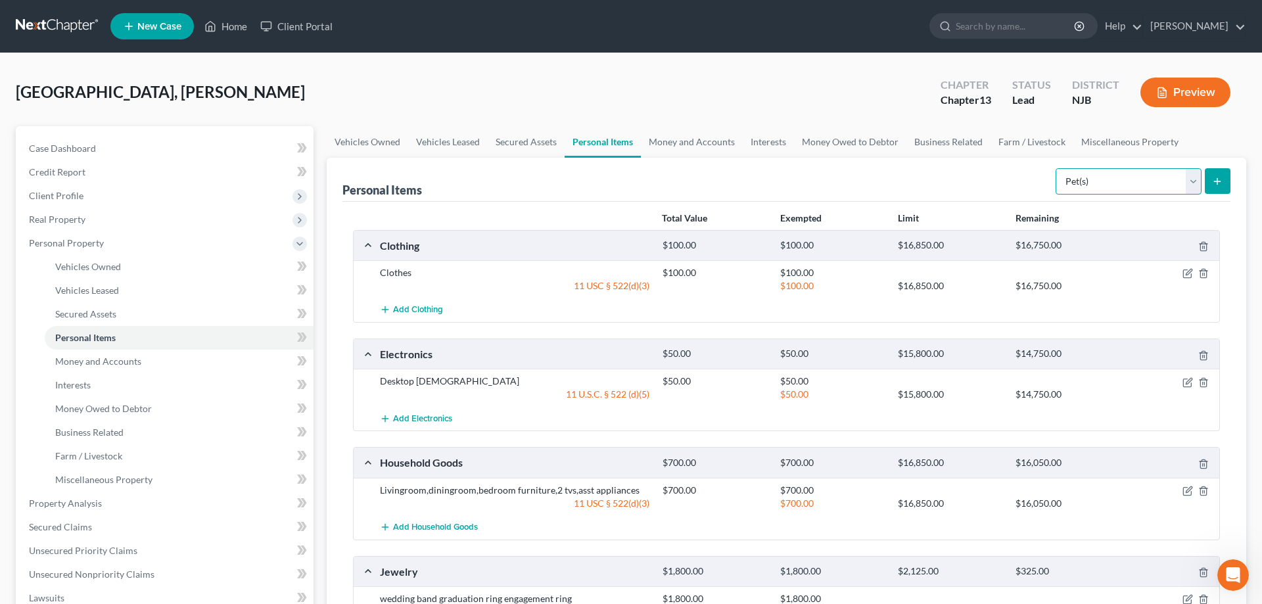
click at [1056, 168] on select "Select Item Type Clothing Collectibles Of Value Electronics Firearms Household …" at bounding box center [1129, 181] width 146 height 26
select select "sports_and_hobby_equipment"
click option "Sports & Hobby Equipment" at bounding box center [0, 0] width 0 height 0
click at [1216, 187] on button "submit" at bounding box center [1218, 181] width 26 height 26
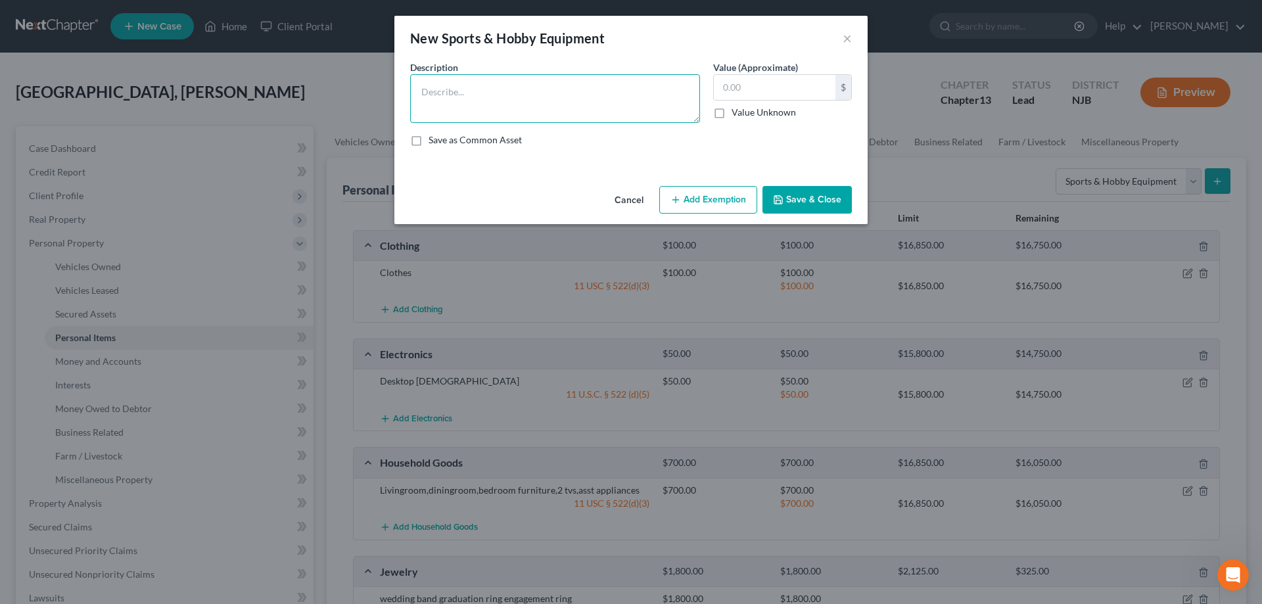
click at [526, 96] on textarea at bounding box center [555, 98] width 290 height 49
type textarea "trampoline above ground pool"
click at [726, 84] on input "text" at bounding box center [775, 87] width 122 height 25
type input "100"
click at [497, 95] on textarea "trampoline above ground pool" at bounding box center [555, 98] width 290 height 49
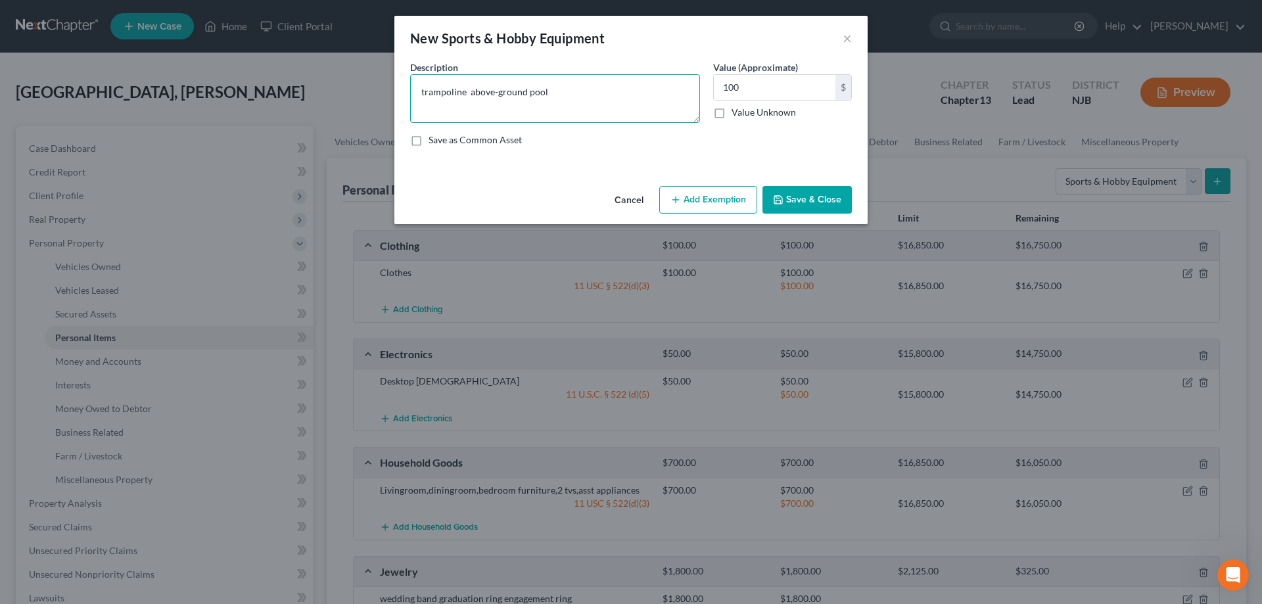
type textarea "trampoline above-ground pool"
click at [680, 195] on icon "button" at bounding box center [676, 200] width 11 height 11
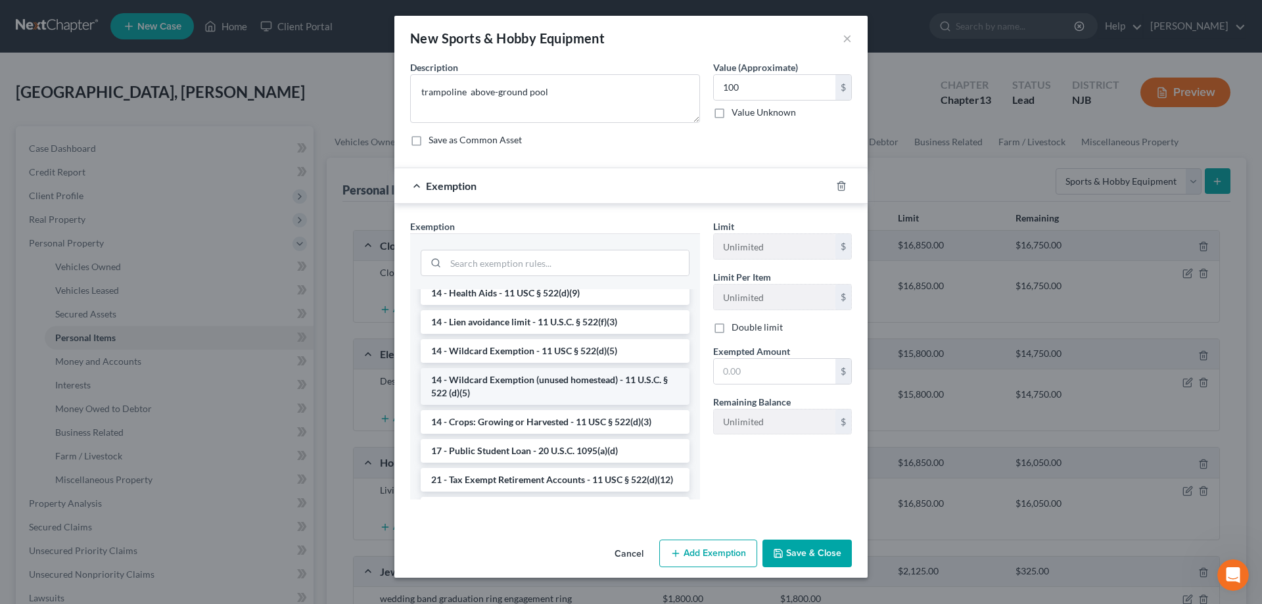
click at [503, 382] on li "14 - Wildcard Exemption (unused homestead) - 11 U.S.C. § 522 (d)(5)" at bounding box center [555, 386] width 269 height 37
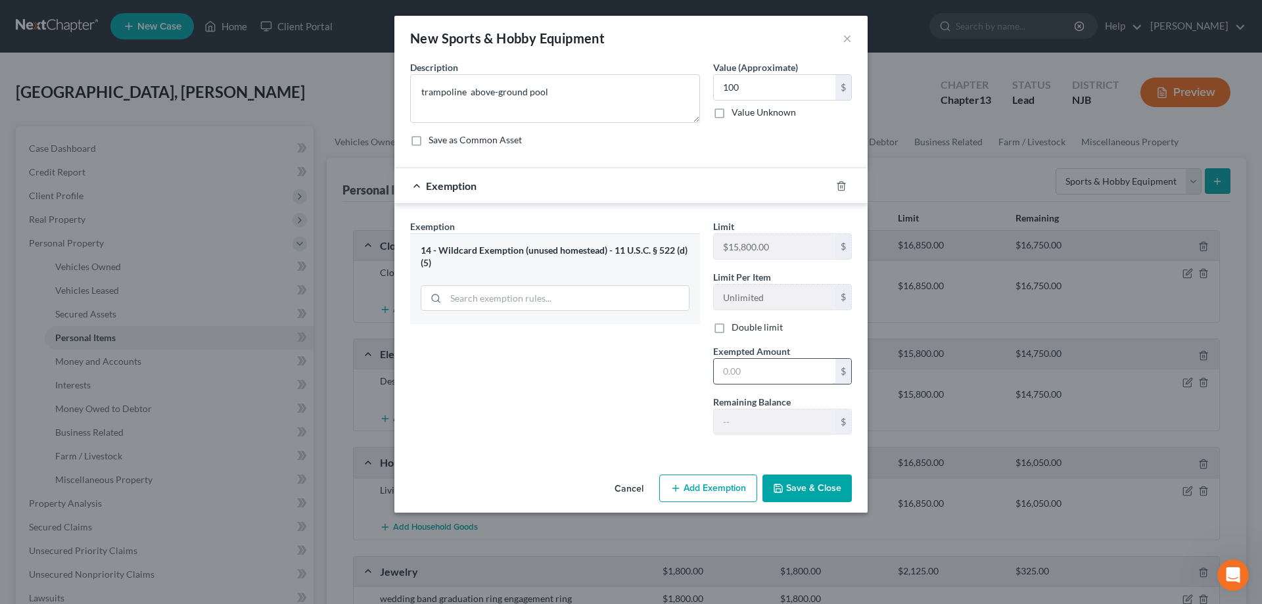
click at [767, 379] on input "text" at bounding box center [775, 371] width 122 height 25
type input "100"
click at [837, 484] on button "Save & Close" at bounding box center [807, 489] width 89 height 28
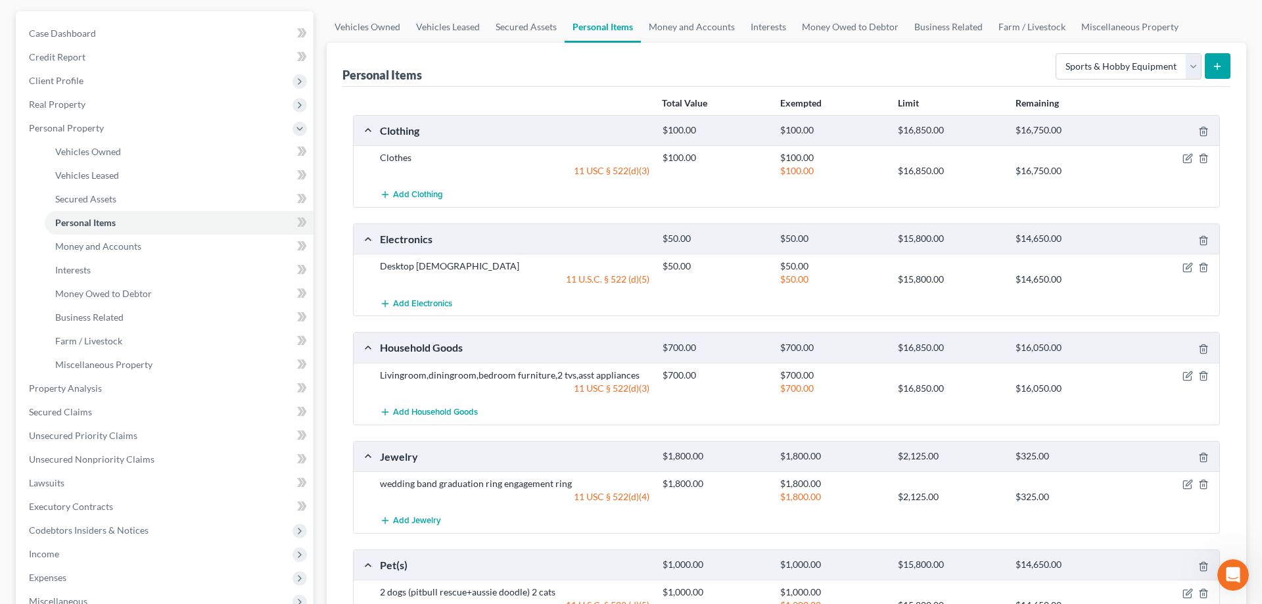
scroll to position [67, 0]
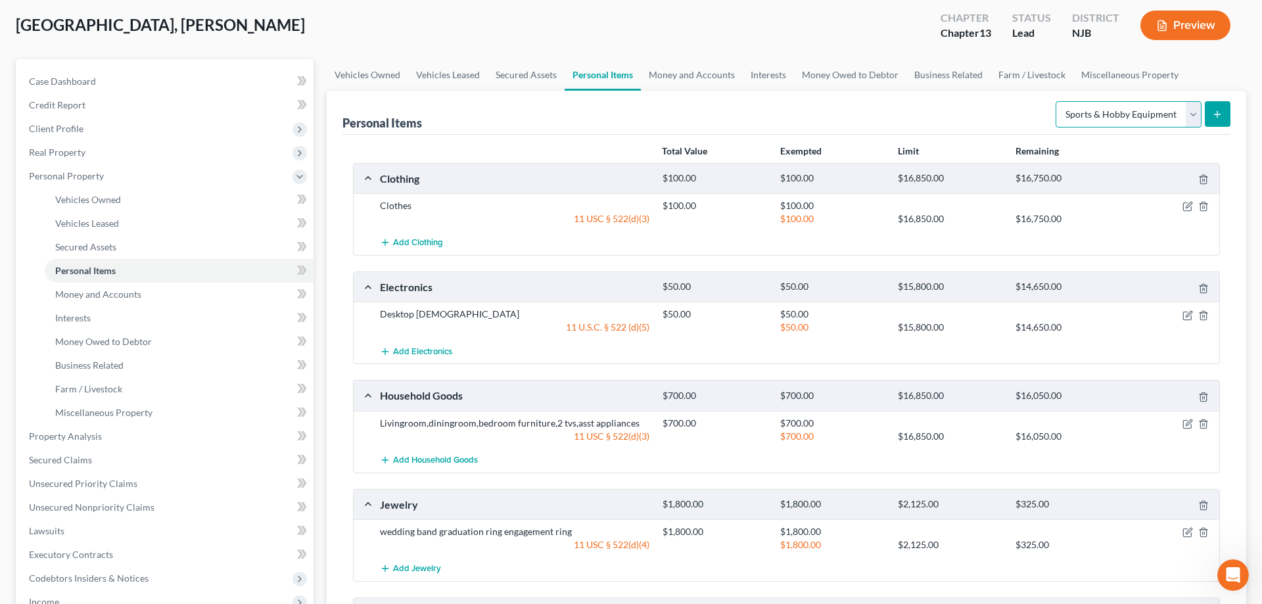
click at [1056, 101] on select "Select Item Type Clothing Collectibles Of Value Electronics Firearms Household …" at bounding box center [1129, 114] width 146 height 26
click at [82, 293] on span "Money and Accounts" at bounding box center [98, 294] width 86 height 11
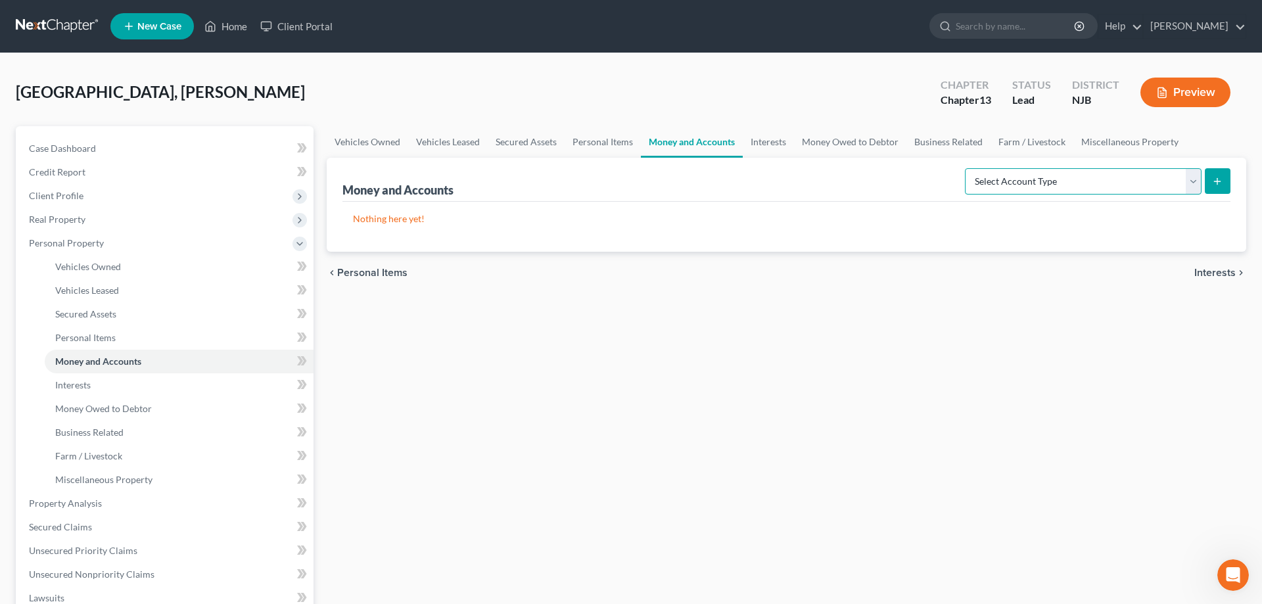
click at [965, 168] on select "Select Account Type Brokerage Cash on Hand Certificates of Deposit Checking Acc…" at bounding box center [1083, 181] width 237 height 26
select select "cash_on_hand"
click option "Cash on Hand" at bounding box center [0, 0] width 0 height 0
click at [1222, 180] on icon "submit" at bounding box center [1217, 181] width 11 height 11
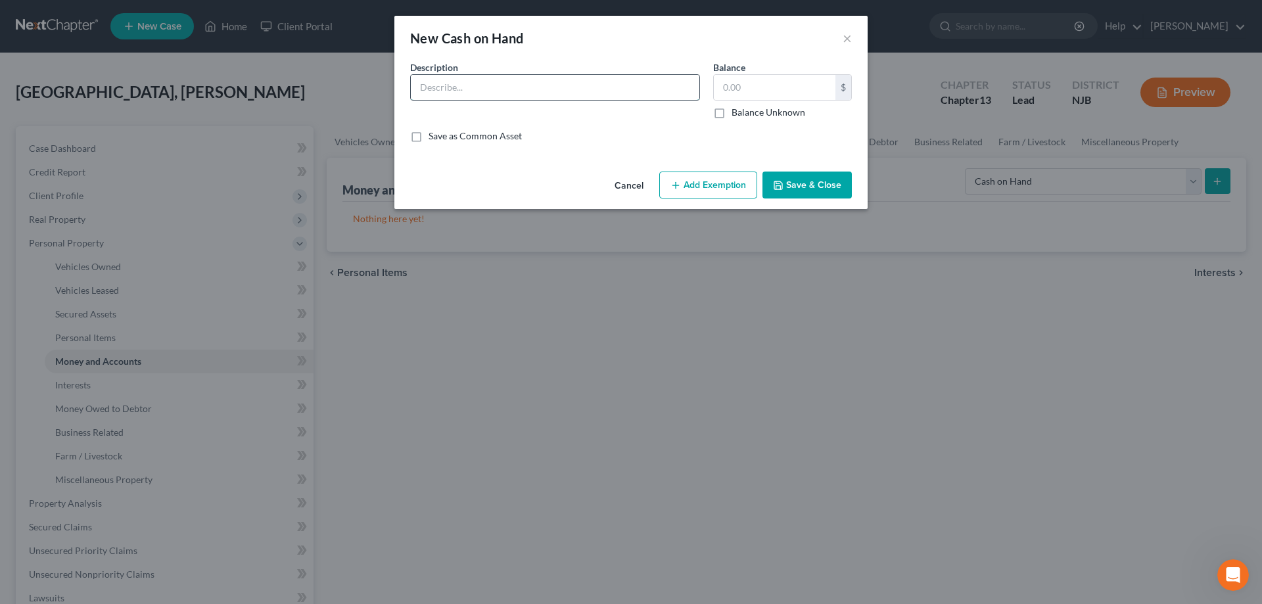
click at [619, 95] on input "text" at bounding box center [555, 87] width 289 height 25
type input "Cash"
click at [736, 87] on input "text" at bounding box center [775, 87] width 122 height 25
type input "20"
click at [720, 196] on button "Add Exemption" at bounding box center [708, 186] width 98 height 28
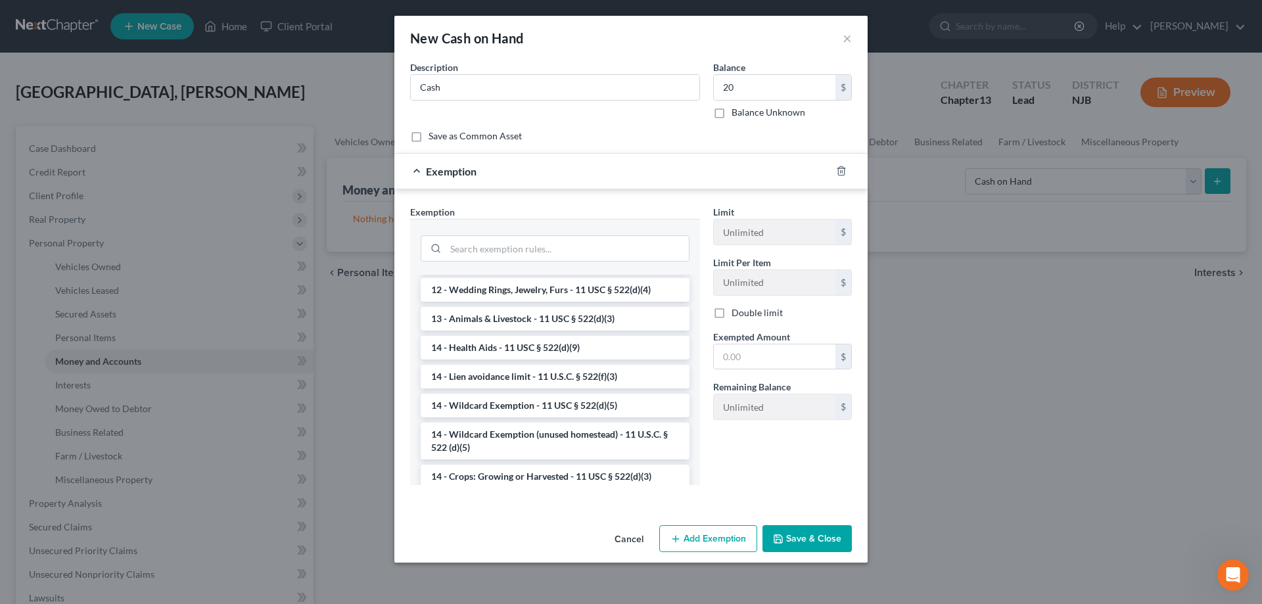
scroll to position [268, 0]
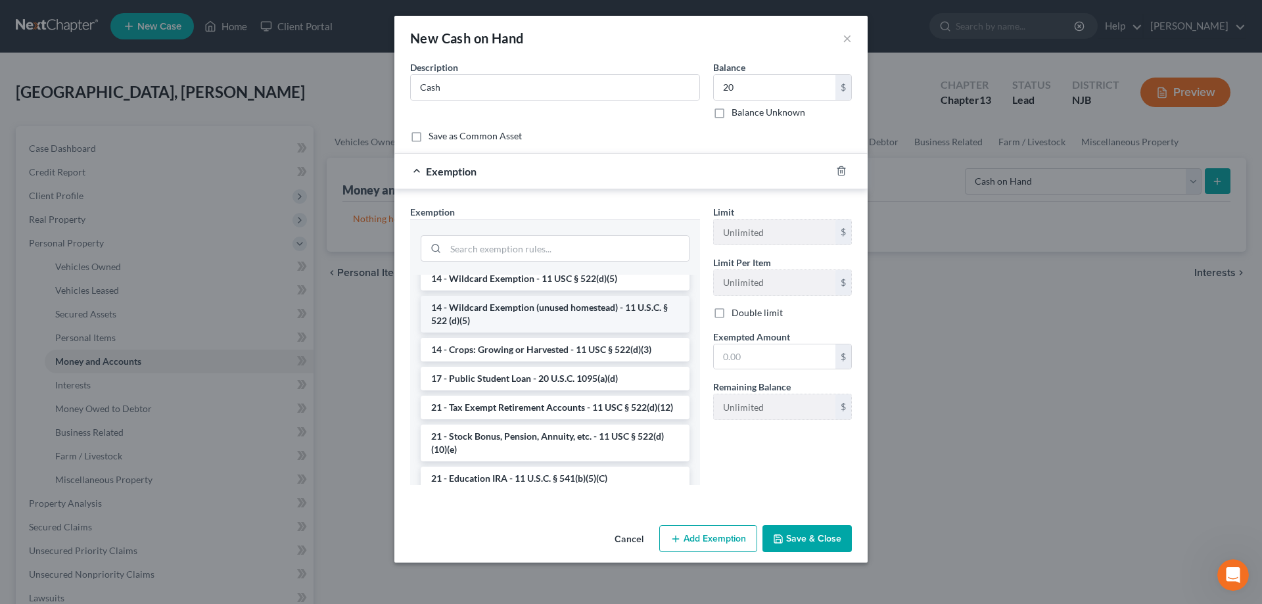
click at [512, 321] on li "14 - Wildcard Exemption (unused homestead) - 11 U.S.C. § 522 (d)(5)" at bounding box center [555, 314] width 269 height 37
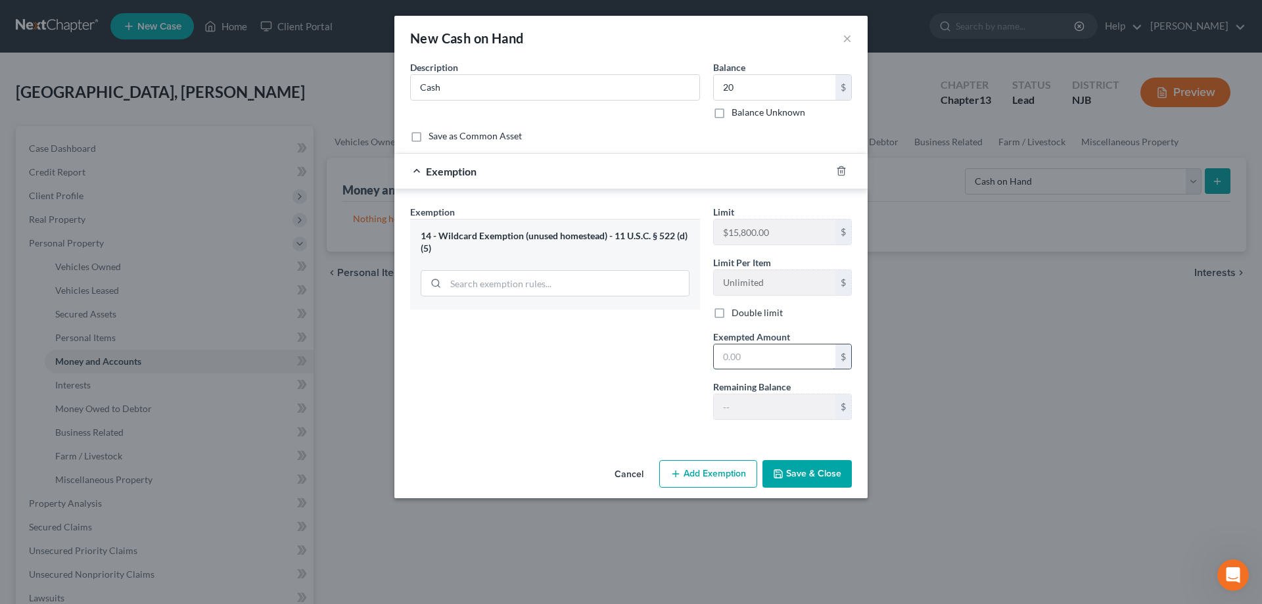
click at [742, 355] on input "text" at bounding box center [775, 357] width 122 height 25
type input "20"
click at [821, 466] on button "Save & Close" at bounding box center [807, 474] width 89 height 28
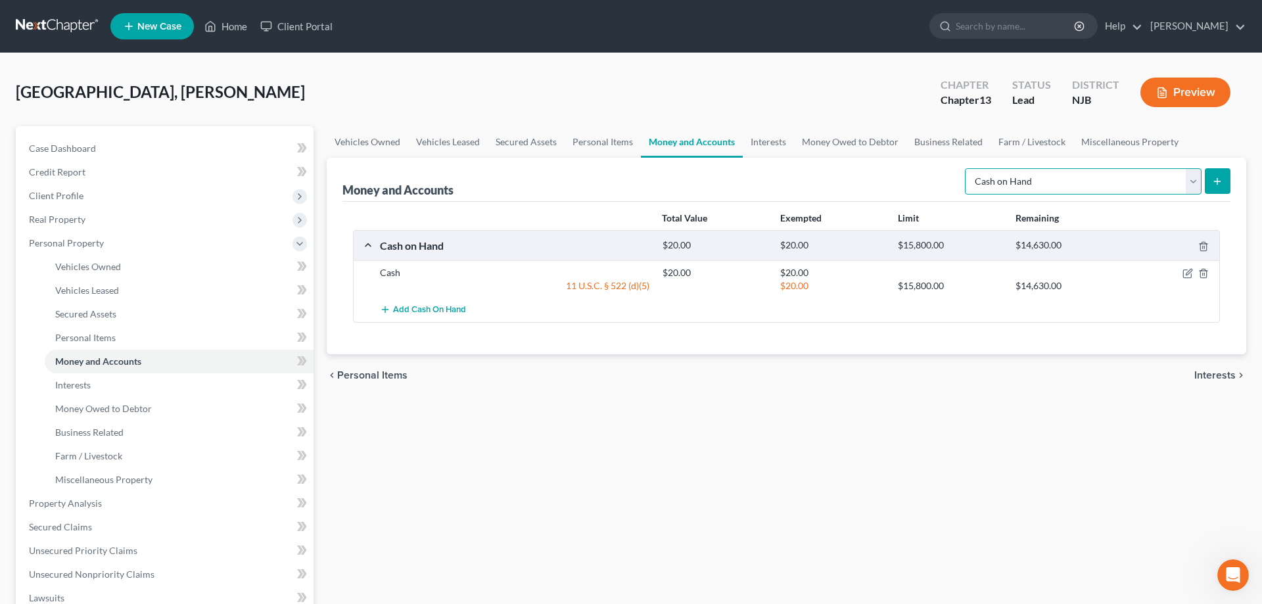
click at [965, 168] on select "Select Account Type Brokerage Cash on Hand Certificates of Deposit Checking Acc…" at bounding box center [1083, 181] width 237 height 26
select select "checking"
click option "Checking Account" at bounding box center [0, 0] width 0 height 0
click at [1214, 183] on icon "submit" at bounding box center [1217, 181] width 11 height 11
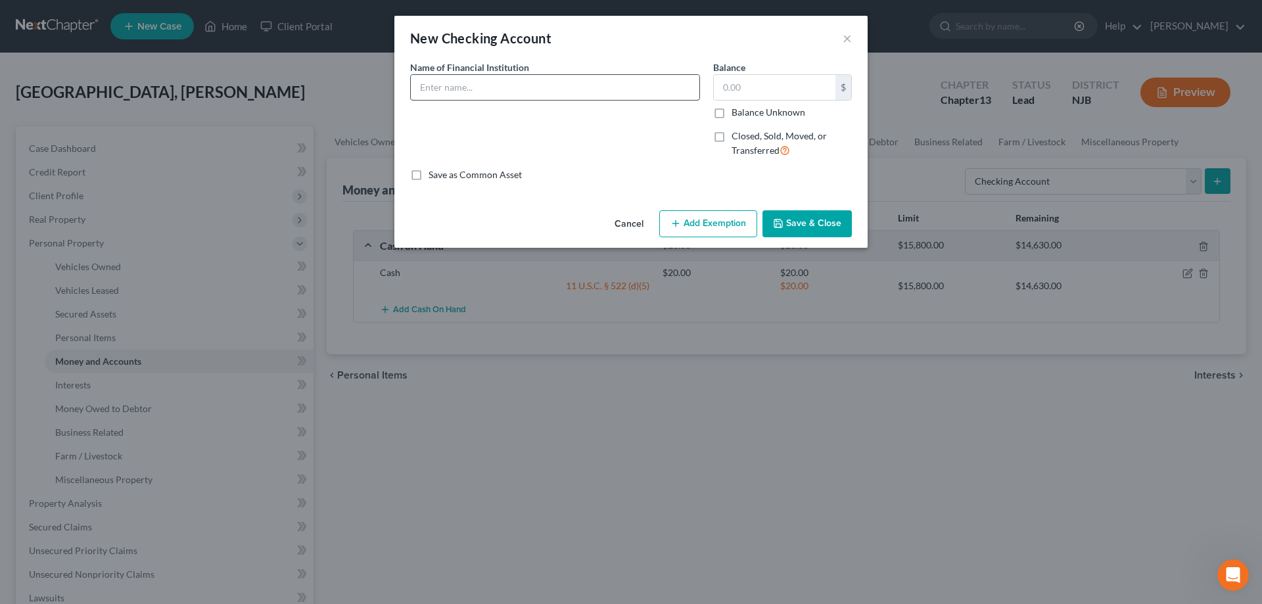
click at [615, 94] on input "text" at bounding box center [555, 87] width 289 height 25
type input "Ocean First"
click at [754, 86] on input "text" at bounding box center [775, 87] width 122 height 25
type input "1,400"
click at [685, 224] on button "Add Exemption" at bounding box center [708, 224] width 98 height 28
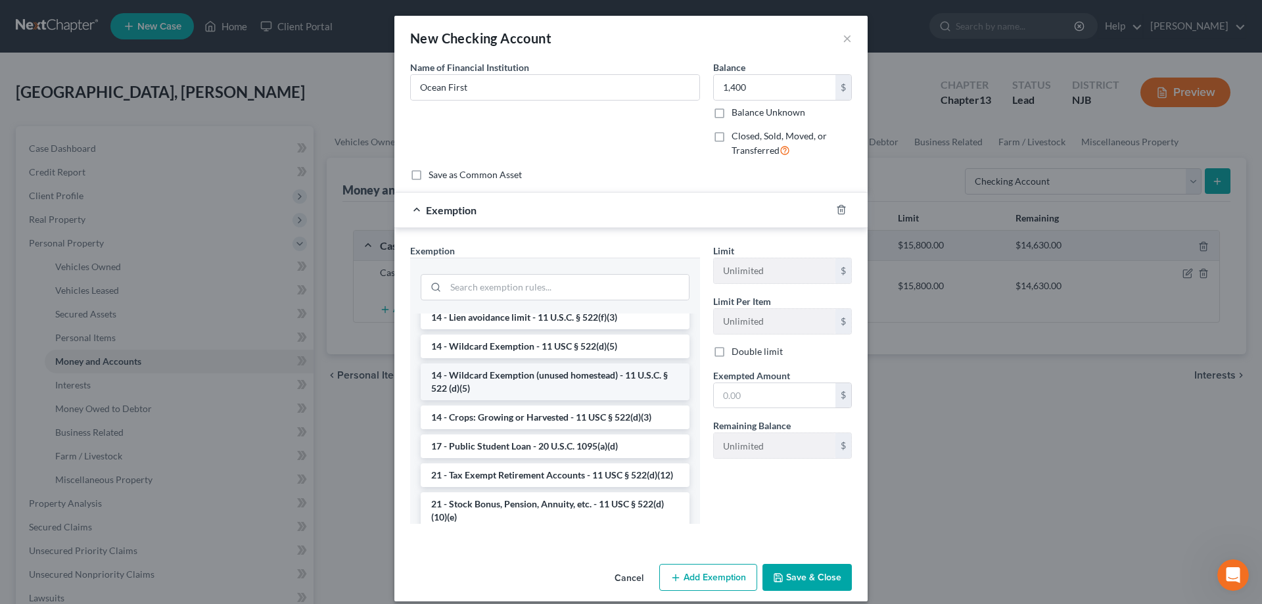
click at [512, 389] on li "14 - Wildcard Exemption (unused homestead) - 11 U.S.C. § 522 (d)(5)" at bounding box center [555, 382] width 269 height 37
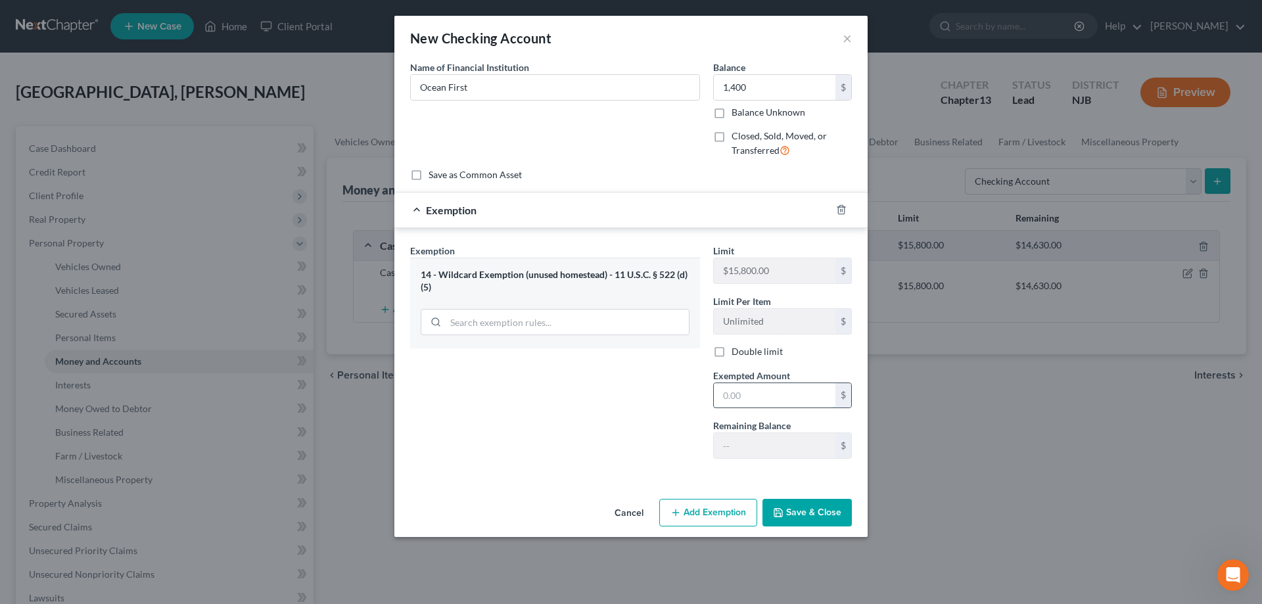
click at [737, 407] on input "text" at bounding box center [775, 395] width 122 height 25
click at [734, 398] on input "1,000" at bounding box center [775, 395] width 122 height 25
type input "1"
type input "1,400"
click at [796, 515] on button "Save & Close" at bounding box center [807, 513] width 89 height 28
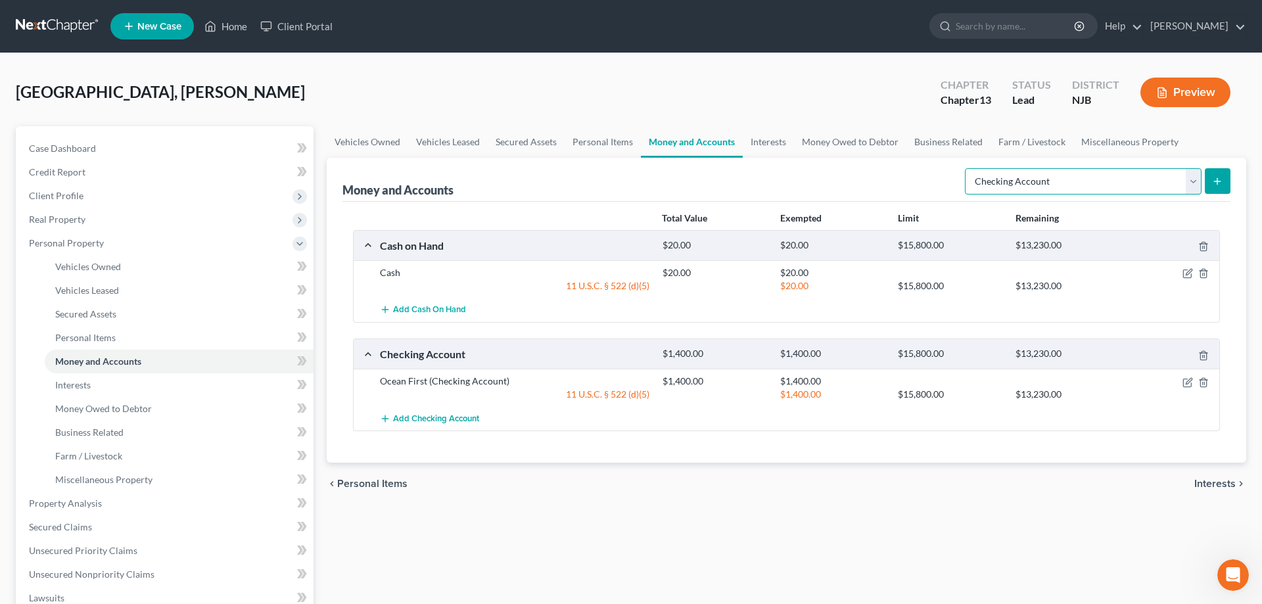
click at [965, 168] on select "Select Account Type Brokerage Cash on Hand Certificates of Deposit Checking Acc…" at bounding box center [1083, 181] width 237 height 26
click at [467, 506] on div "Vehicles Owned Vehicles Leased Secured Assets Personal Items Money and Accounts…" at bounding box center [786, 517] width 933 height 783
click at [80, 385] on span "Interests" at bounding box center [73, 384] width 36 height 11
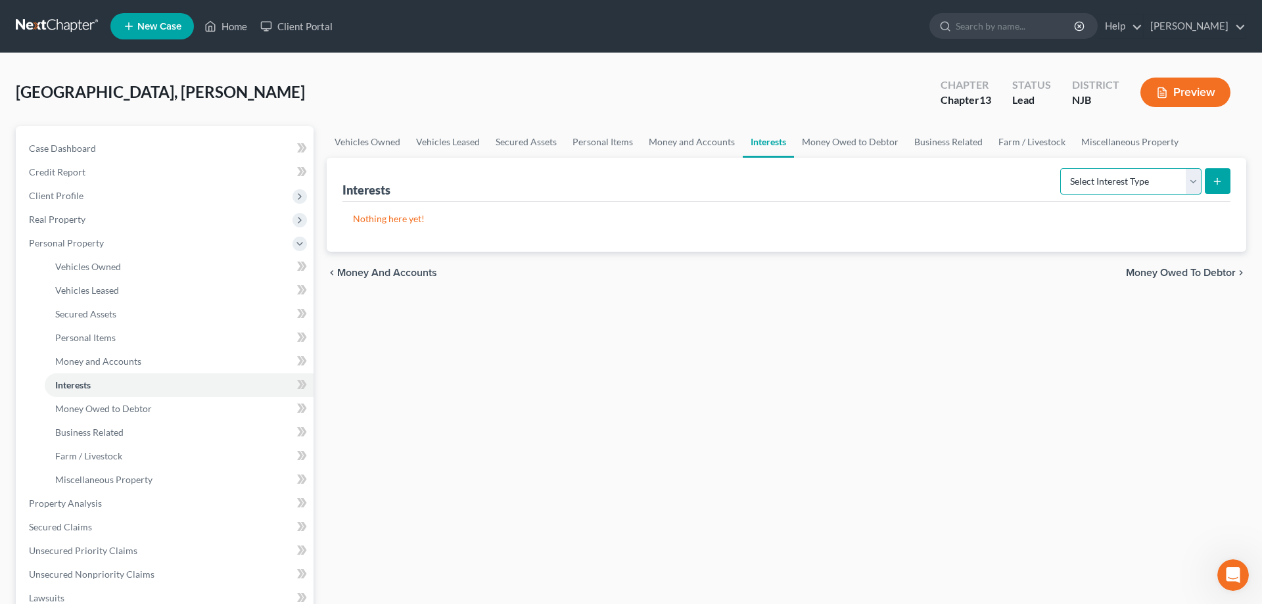
click at [1061, 168] on select "Select Interest Type 401K Annuity Bond Education IRA Government Bond Government…" at bounding box center [1131, 181] width 141 height 26
select select "term_life_insurance"
click option "Term Life Insurance" at bounding box center [0, 0] width 0 height 0
click at [1220, 178] on icon "submit" at bounding box center [1217, 181] width 11 height 11
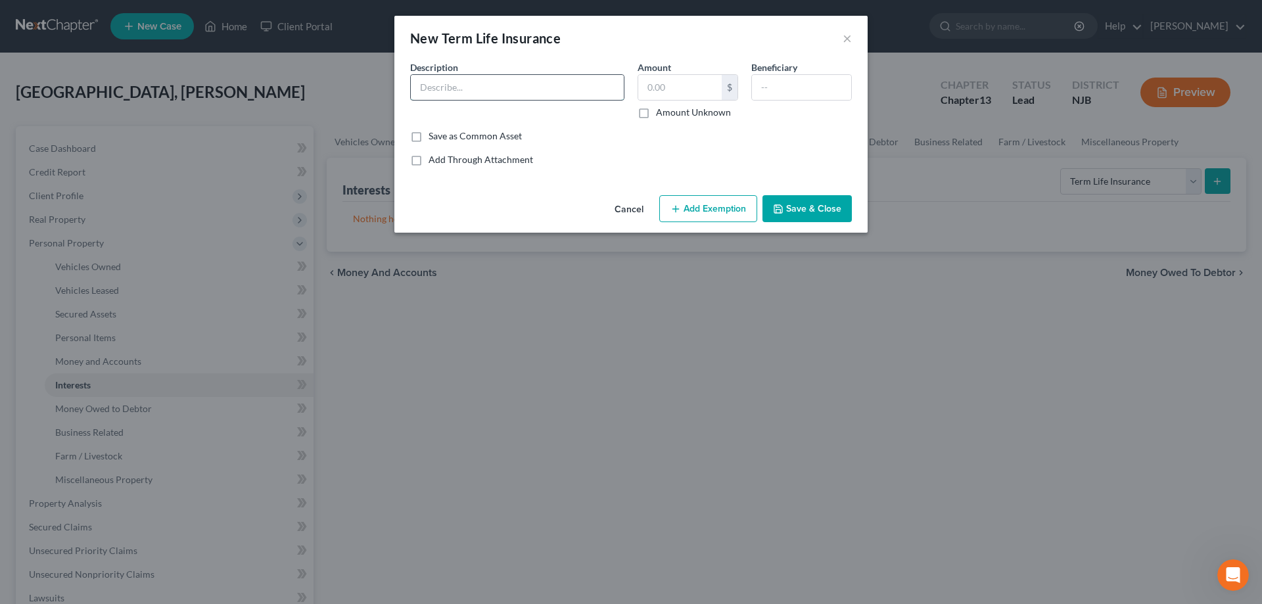
click at [503, 91] on input "text" at bounding box center [517, 87] width 213 height 25
type input "Term (Gerber)"
click at [660, 101] on div "Amount $ Amount Unknown" at bounding box center [688, 89] width 114 height 59
click at [660, 91] on input "text" at bounding box center [680, 87] width 84 height 25
type input "0"
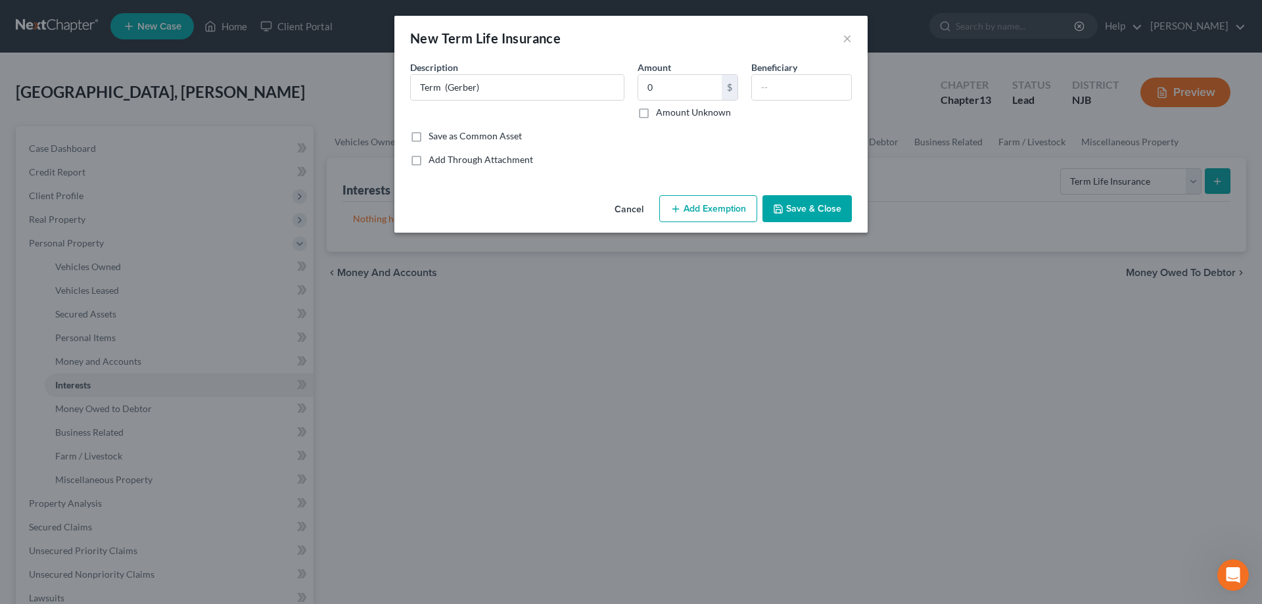
click at [806, 208] on button "Save & Close" at bounding box center [807, 209] width 89 height 28
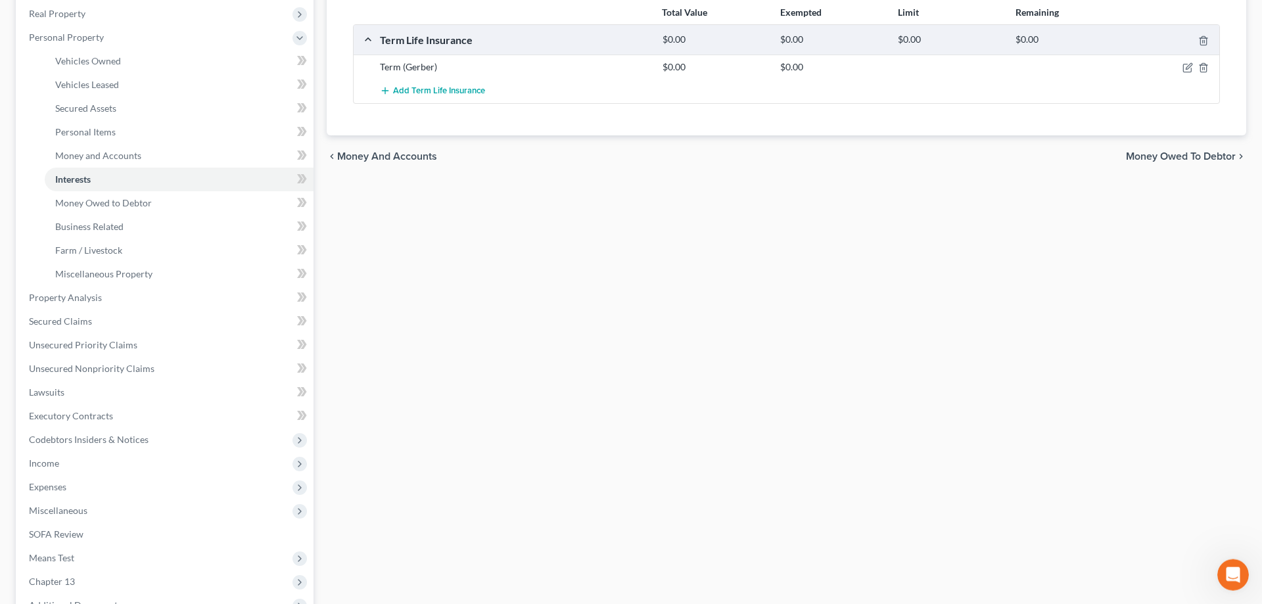
scroll to position [268, 0]
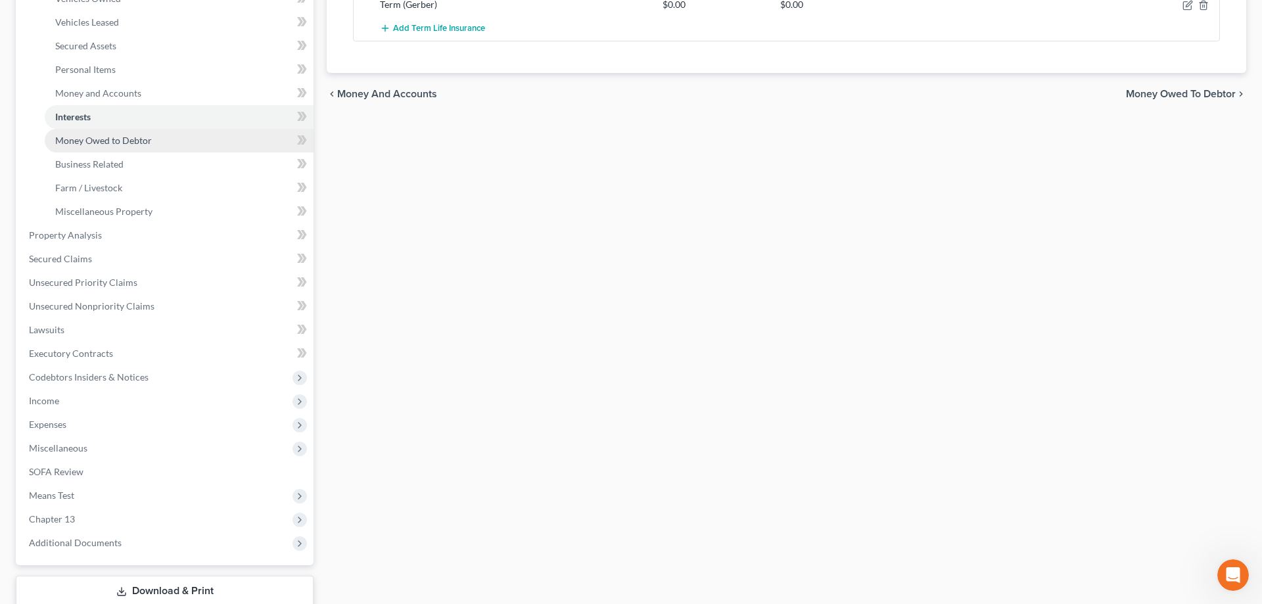
click at [110, 145] on span "Money Owed to Debtor" at bounding box center [103, 140] width 97 height 11
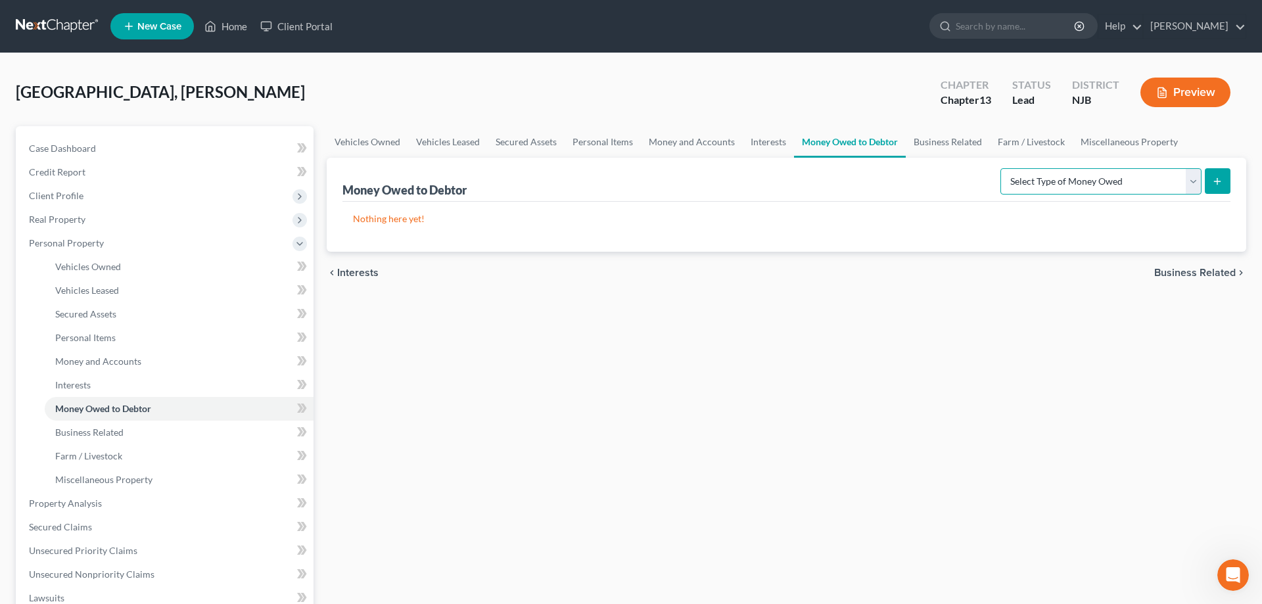
click at [1001, 168] on select "Select Type of Money Owed Accounts Receivable Alimony Child Support Claims Agai…" at bounding box center [1101, 181] width 201 height 26
select select "claims_against_third_parties"
click option "Claims Against Third Parties" at bounding box center [0, 0] width 0 height 0
click at [1216, 183] on icon "submit" at bounding box center [1217, 181] width 11 height 11
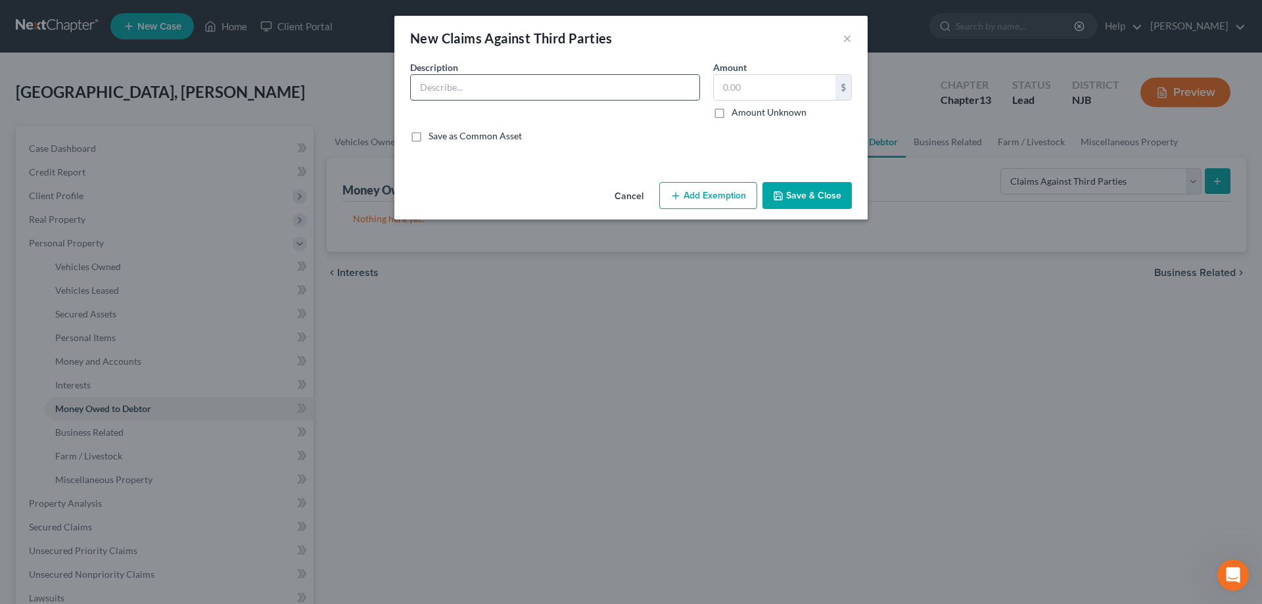
click at [570, 93] on input "text" at bounding box center [555, 87] width 289 height 25
type input "Camp Lejeune lawsuit (Polasky Law)"
click at [732, 84] on input "text" at bounding box center [775, 87] width 122 height 25
type input "0"
click at [723, 203] on button "Add Exemption" at bounding box center [708, 196] width 98 height 28
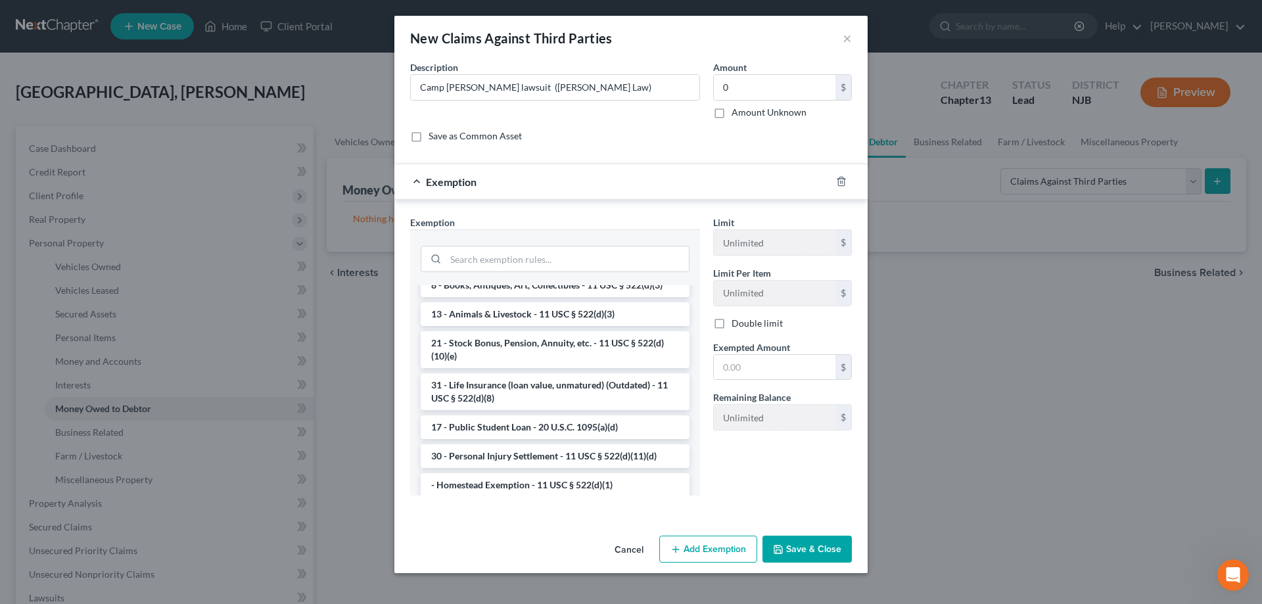
scroll to position [1018, 0]
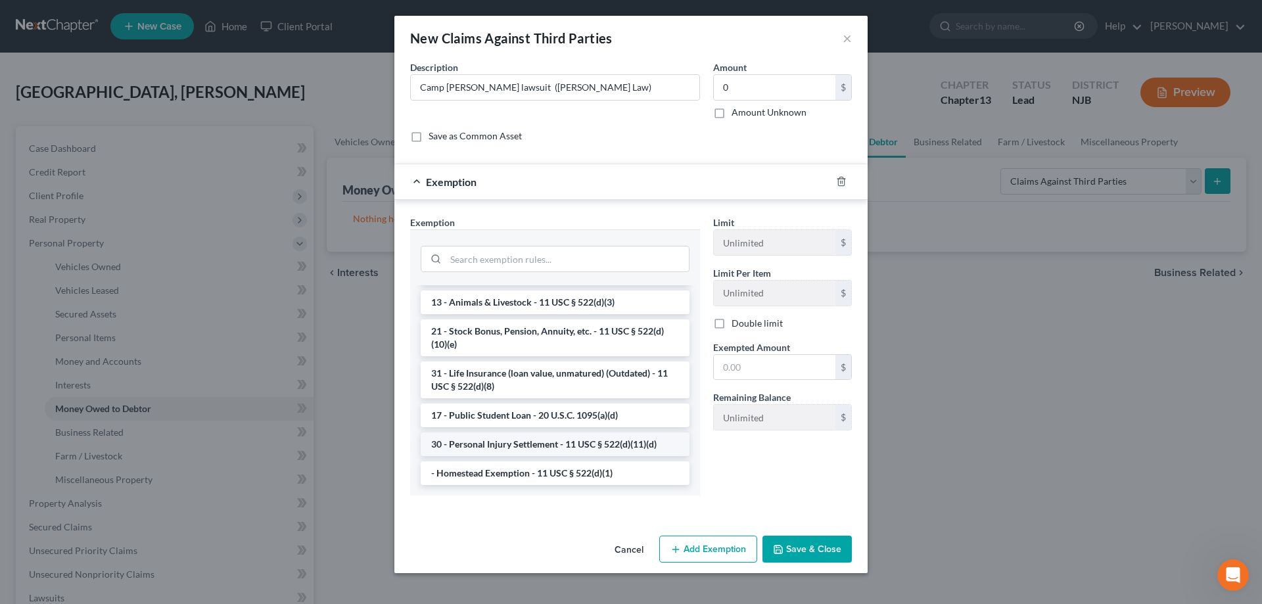
click at [526, 439] on li "30 - Personal Injury Settlement - 11 USC § 522(d)(11)(d)" at bounding box center [555, 445] width 269 height 24
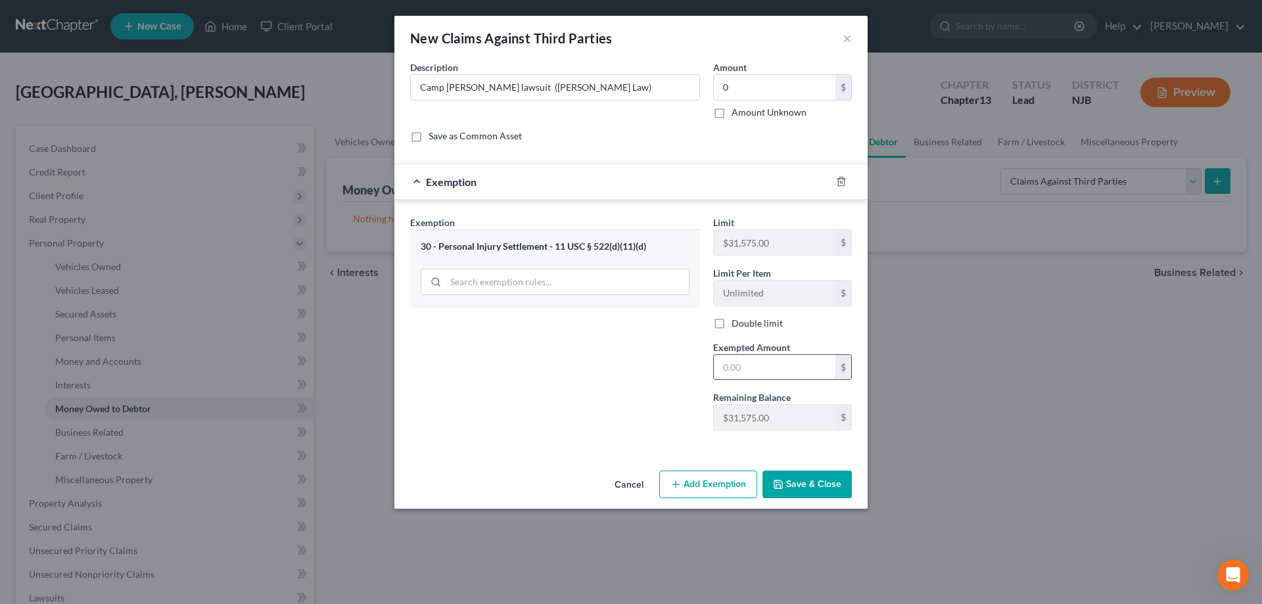
click at [755, 372] on input "text" at bounding box center [775, 367] width 122 height 25
type input "31,575"
click at [815, 482] on button "Save & Close" at bounding box center [807, 485] width 89 height 28
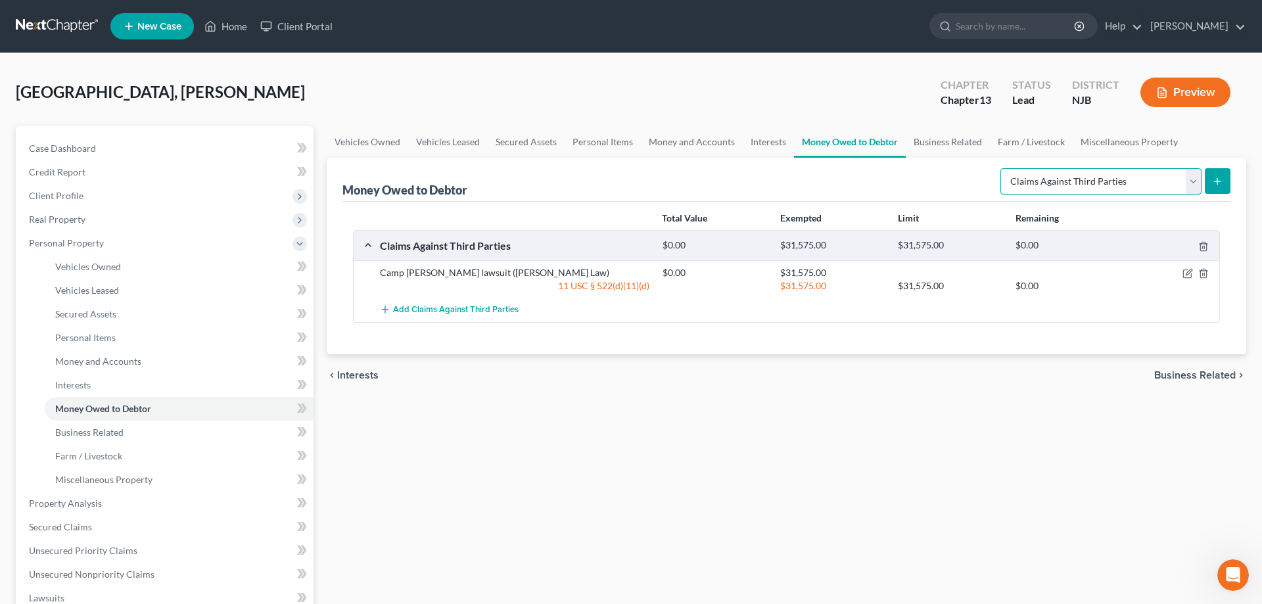
click at [1001, 168] on select "Select Type of Money Owed Accounts Receivable Alimony Child Support Claims Agai…" at bounding box center [1101, 181] width 201 height 26
select select "expected_tax_refund"
click option "Expected Tax Refund and Unused NOLs" at bounding box center [0, 0] width 0 height 0
click at [1217, 177] on icon "submit" at bounding box center [1217, 181] width 11 height 11
select select "0"
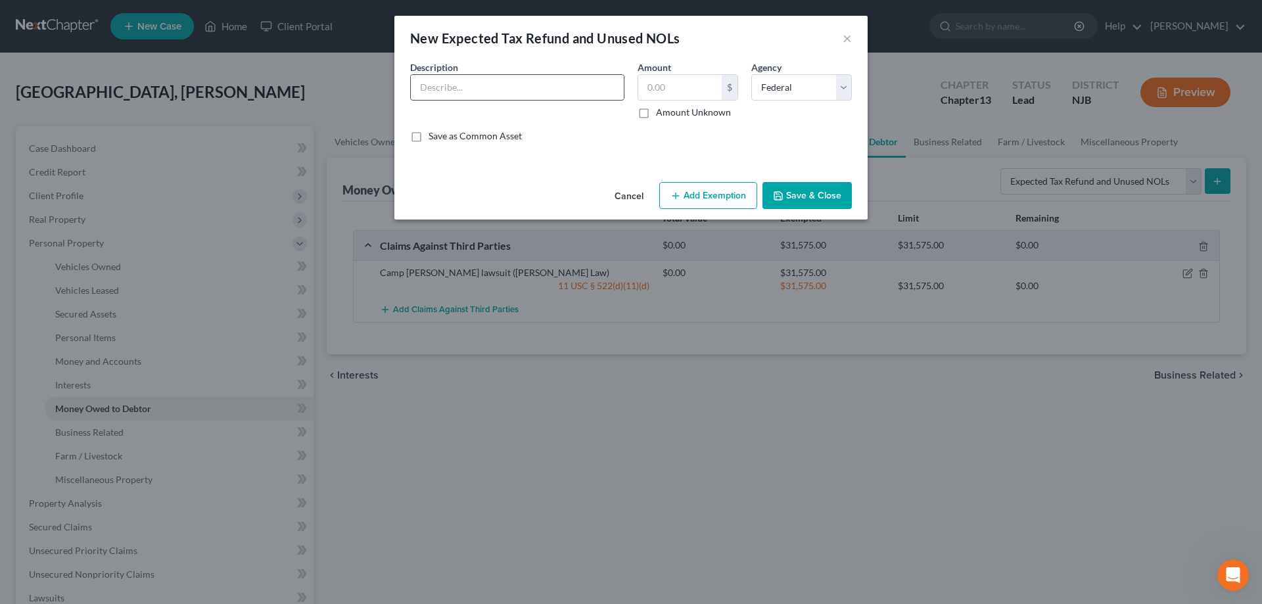
click at [431, 88] on input "text" at bounding box center [517, 87] width 213 height 25
type input "Tax refund owes"
click at [670, 93] on input "text" at bounding box center [680, 87] width 84 height 25
type input "0"
click at [799, 195] on button "Save & Close" at bounding box center [807, 196] width 89 height 28
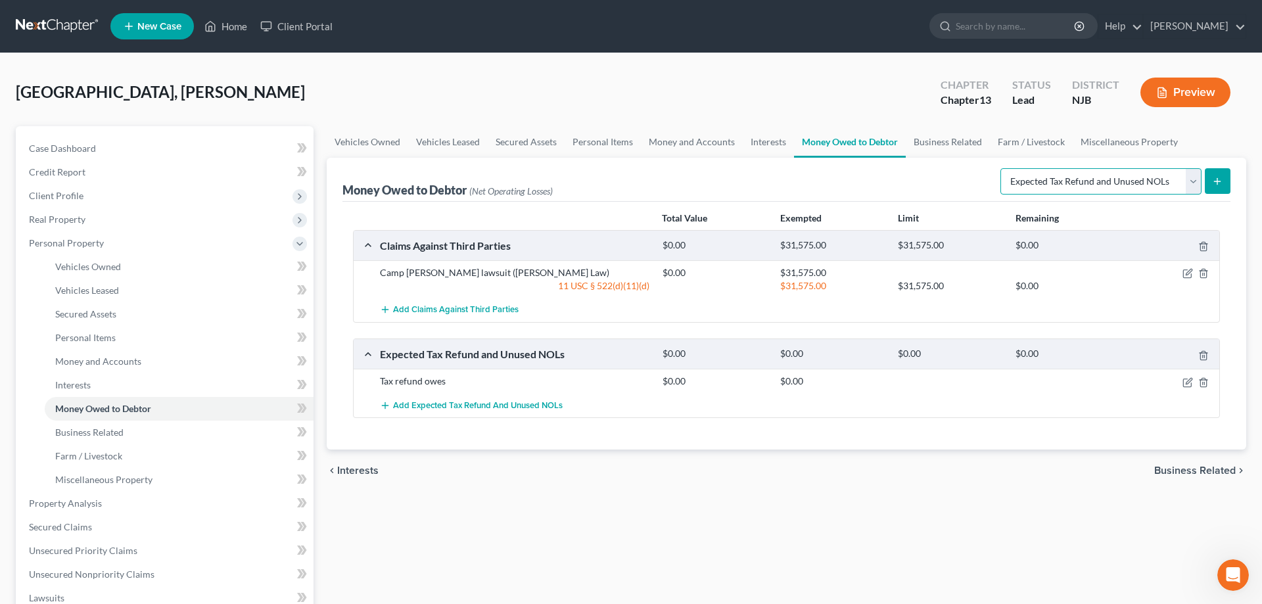
click at [1001, 168] on select "Select Type of Money Owed Accounts Receivable Alimony Child Support Claims Agai…" at bounding box center [1101, 181] width 201 height 26
click option "Expected Tax Refund and Unused NOLs" at bounding box center [0, 0] width 0 height 0
click at [1214, 187] on button "submit" at bounding box center [1218, 181] width 26 height 26
select select "0"
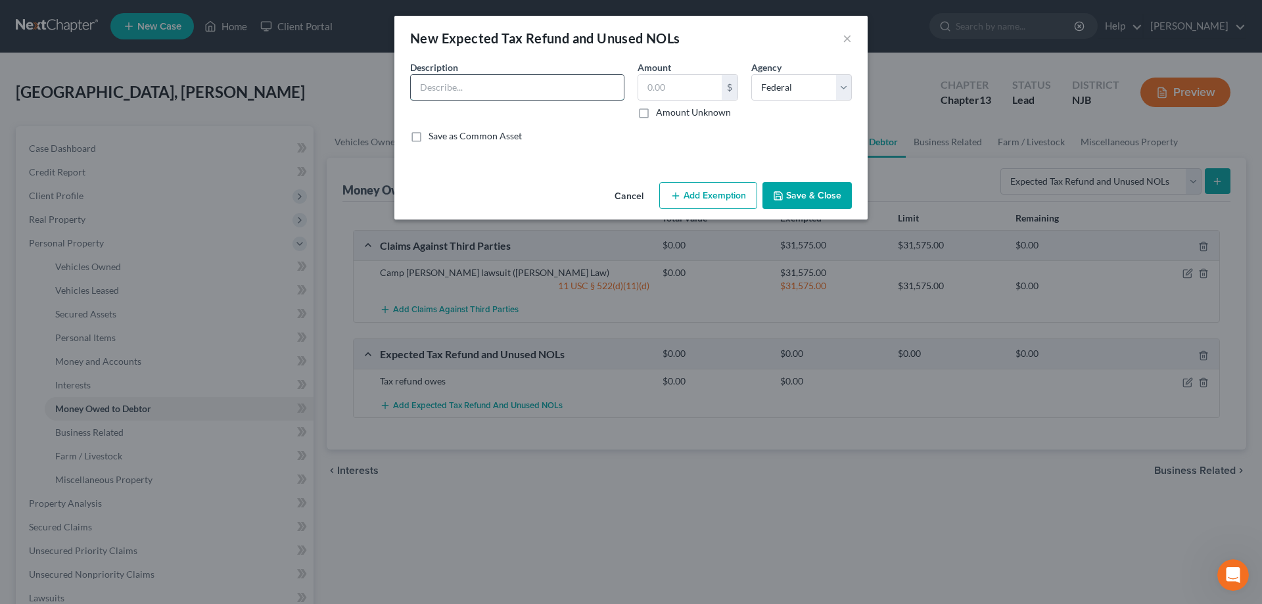
click at [490, 90] on input "text" at bounding box center [517, 87] width 213 height 25
click at [563, 93] on input "State of NJ" at bounding box center [517, 87] width 213 height 25
type input "State of NJ owes"
click at [692, 87] on input "text" at bounding box center [680, 87] width 84 height 25
type input "0"
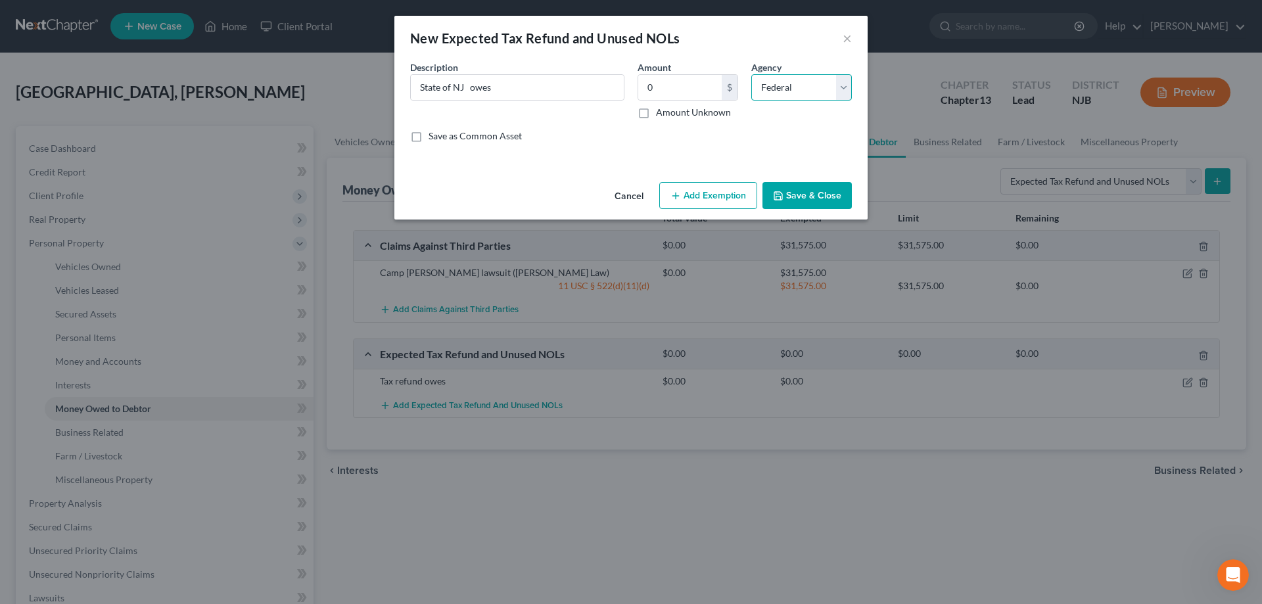
click at [752, 74] on select "Select Federal State Local" at bounding box center [802, 87] width 101 height 26
select select "1"
click option "State" at bounding box center [0, 0] width 0 height 0
click at [802, 195] on button "Save & Close" at bounding box center [807, 196] width 89 height 28
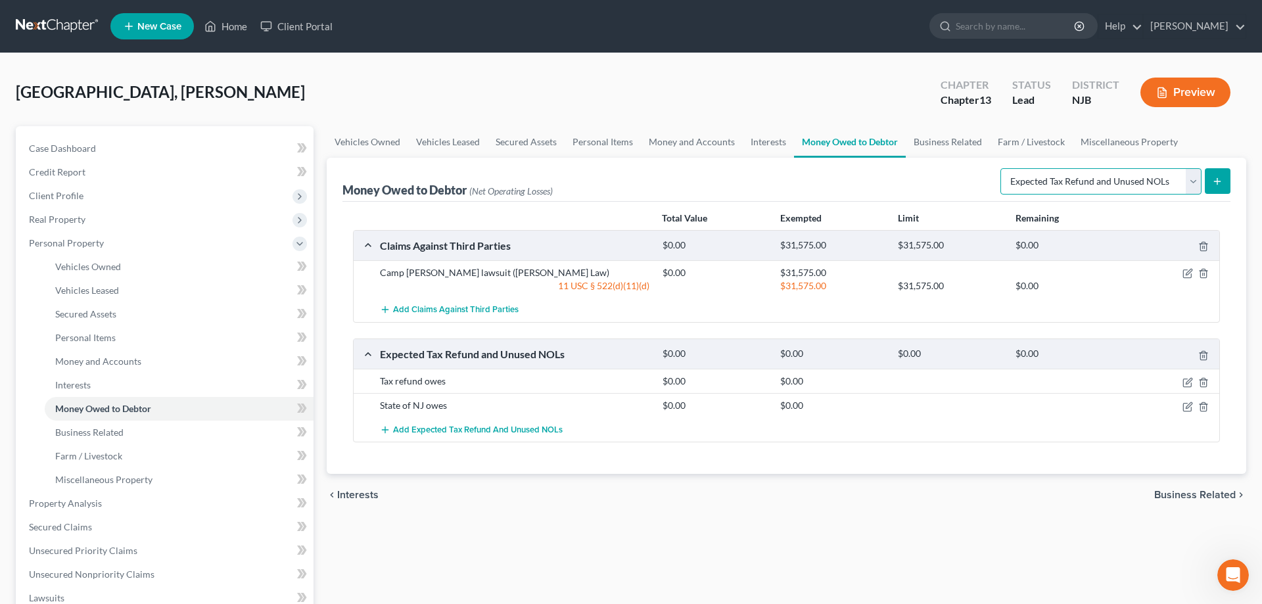
click at [1001, 168] on select "Select Type of Money Owed Accounts Receivable Alimony Child Support Claims Agai…" at bounding box center [1101, 181] width 201 height 26
click at [399, 545] on div "Vehicles Owned Vehicles Leased Secured Assets Personal Items Money and Accounts…" at bounding box center [786, 517] width 933 height 783
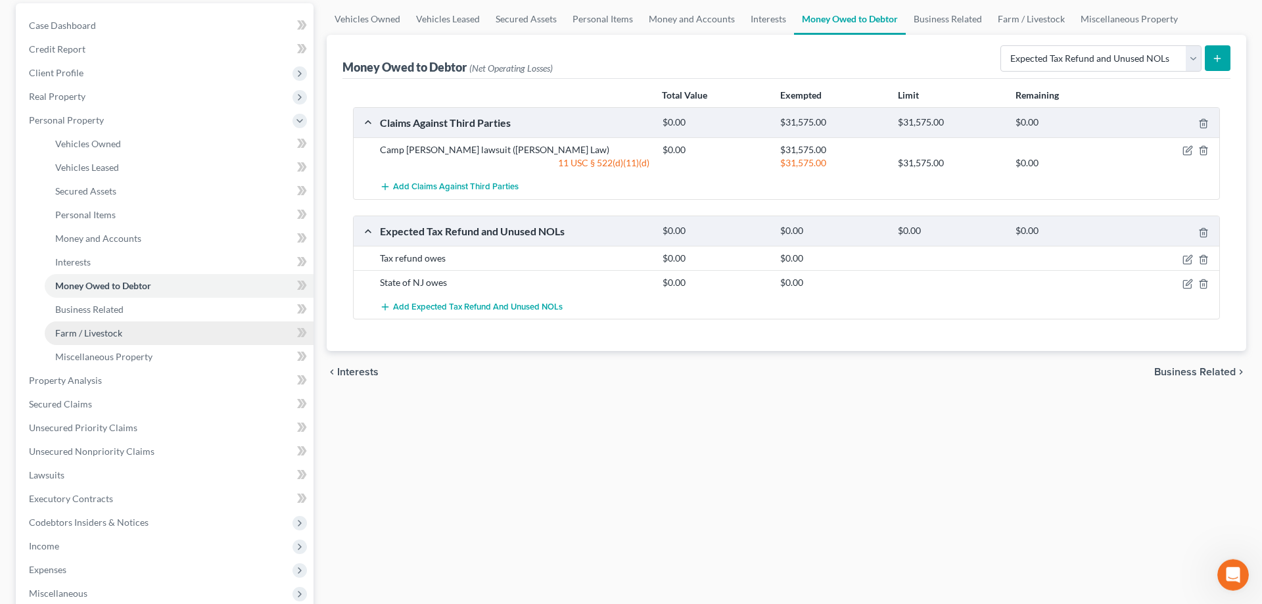
scroll to position [201, 0]
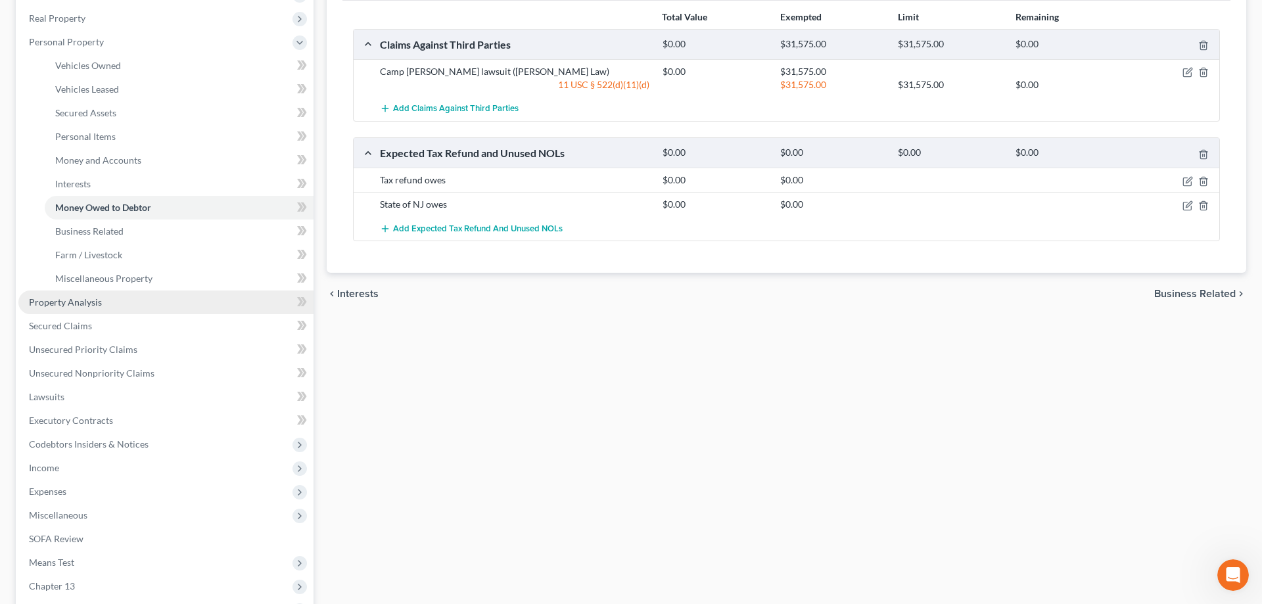
click at [96, 299] on span "Property Analysis" at bounding box center [65, 302] width 73 height 11
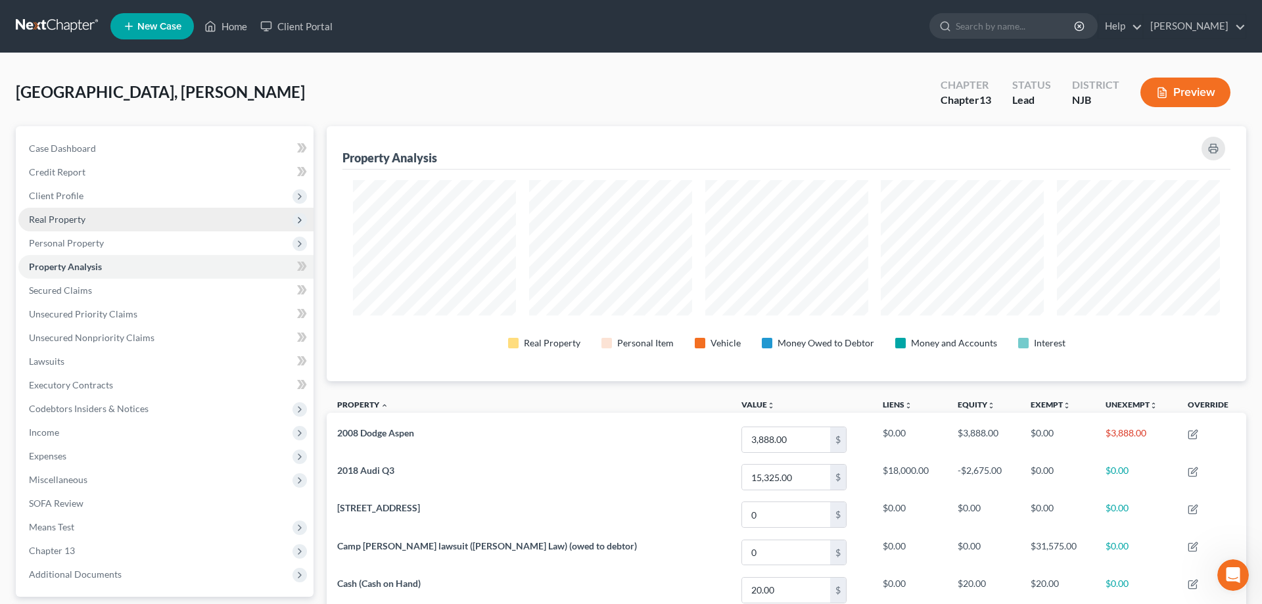
click at [72, 218] on span "Real Property" at bounding box center [57, 219] width 57 height 11
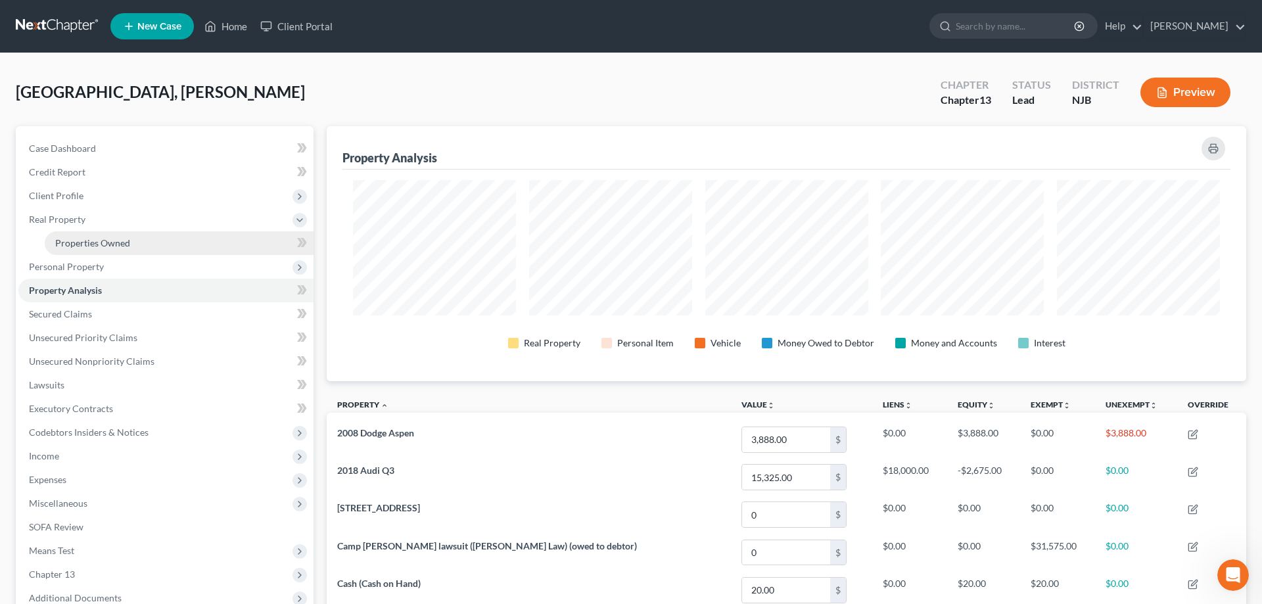
click at [87, 239] on span "Properties Owned" at bounding box center [92, 242] width 75 height 11
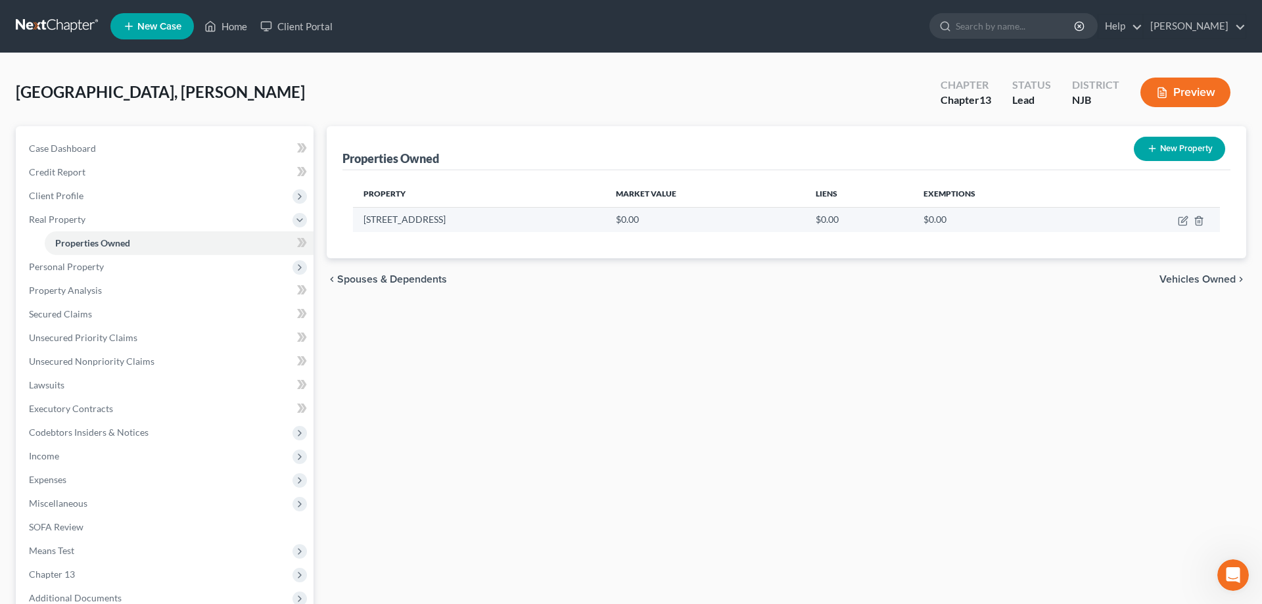
click at [1178, 222] on td at bounding box center [1155, 219] width 129 height 25
click at [1184, 220] on icon "button" at bounding box center [1183, 221] width 11 height 11
select select "33"
select select "16"
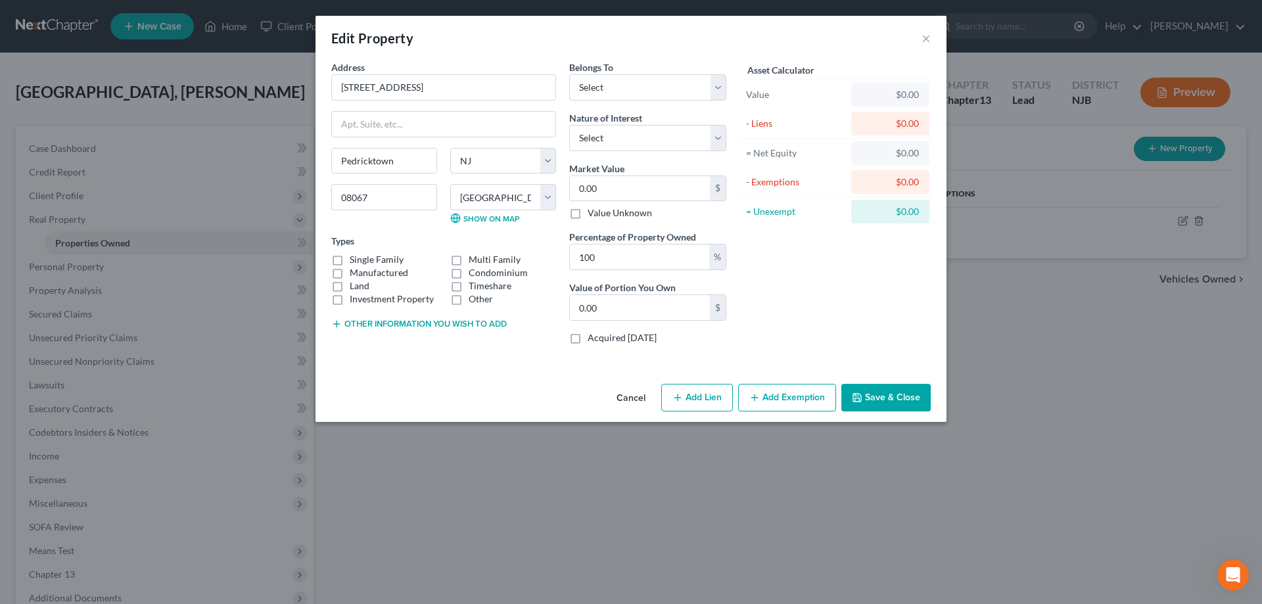
click at [350, 276] on label "Manufactured" at bounding box center [379, 272] width 59 height 13
click at [355, 275] on input "Manufactured" at bounding box center [359, 270] width 9 height 9
checkbox input "true"
click at [350, 258] on label "Single Family" at bounding box center [377, 259] width 54 height 13
click at [355, 258] on input "Single Family" at bounding box center [359, 257] width 9 height 9
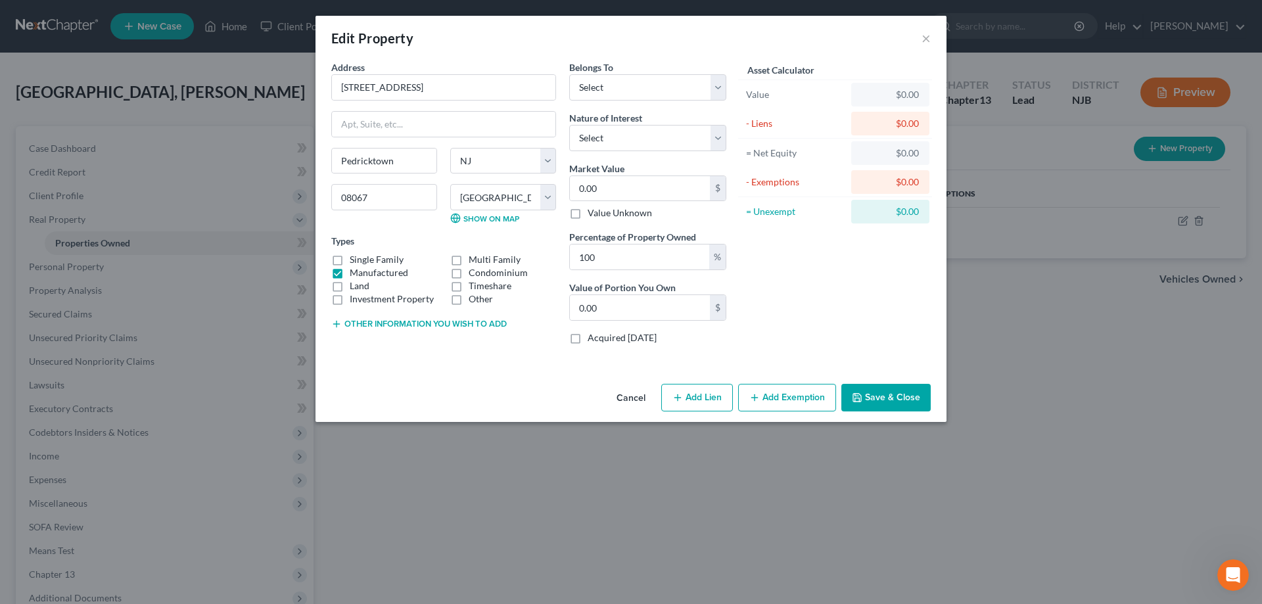
checkbox input "true"
click at [350, 272] on label "Manufactured" at bounding box center [379, 272] width 59 height 13
click at [355, 272] on input "Manufactured" at bounding box center [359, 270] width 9 height 9
checkbox input "false"
click at [696, 402] on button "Add Lien" at bounding box center [697, 398] width 72 height 28
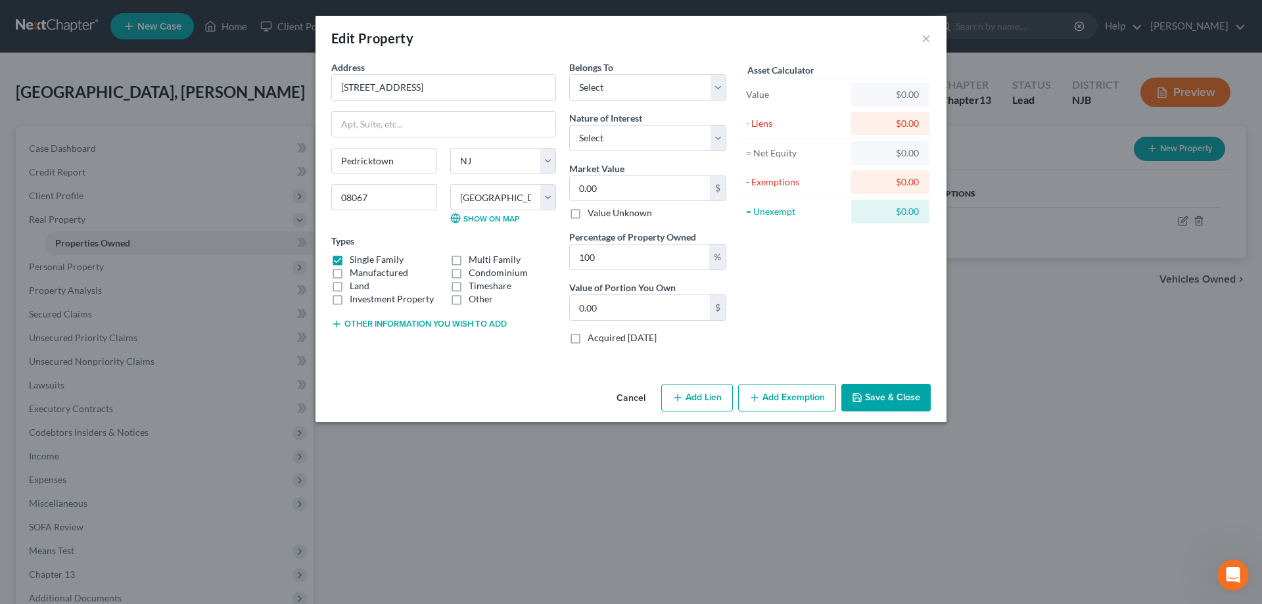
select select "0"
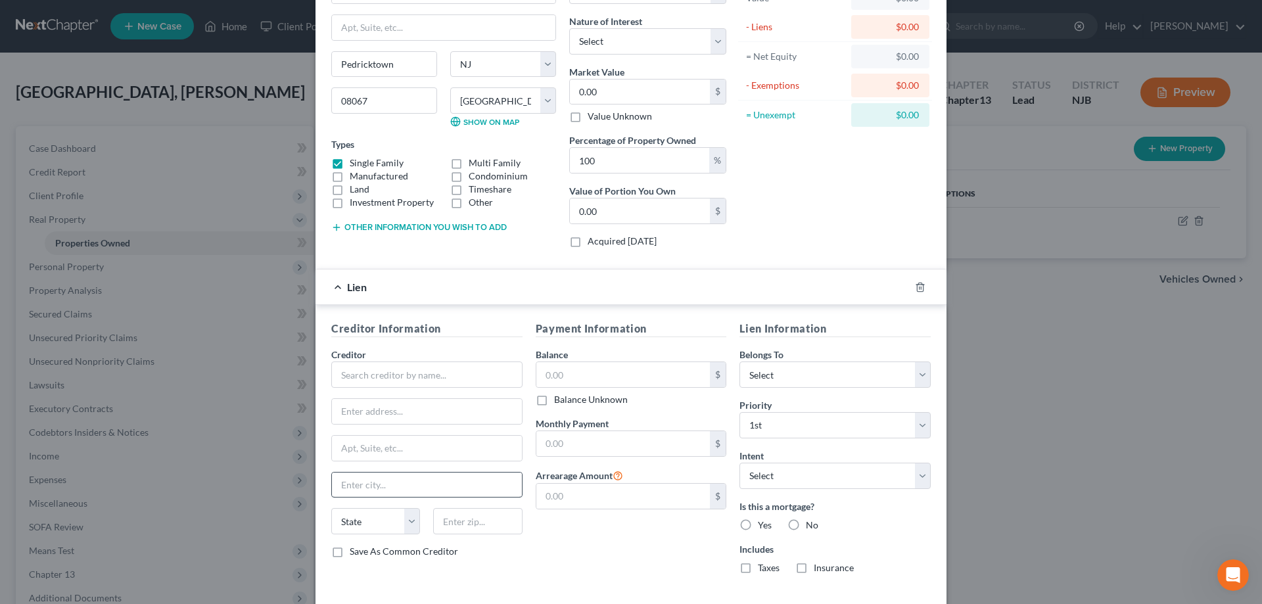
scroll to position [160, 0]
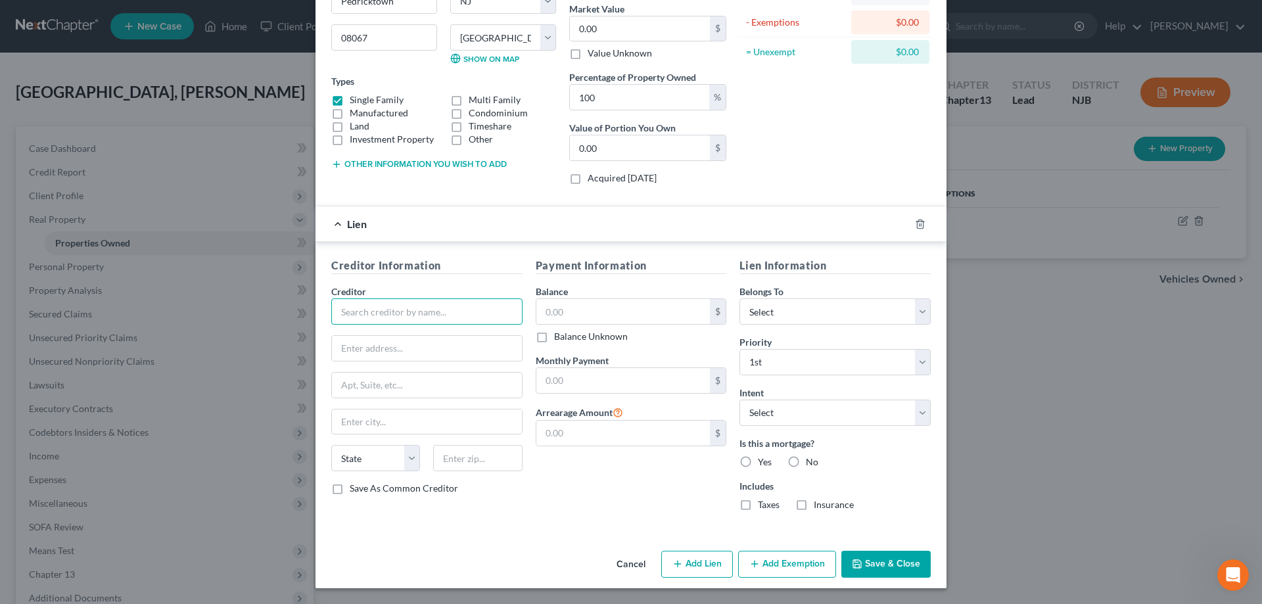
click at [367, 313] on input "text" at bounding box center [426, 312] width 191 height 26
type input "SPS"
click at [740, 299] on select "Select Debtor 1 Only Debtor 2 Only Debtor 1 And Debtor 2 Only At Least One Of T…" at bounding box center [835, 312] width 191 height 26
select select "0"
click option "Debtor 1 Only" at bounding box center [0, 0] width 0 height 0
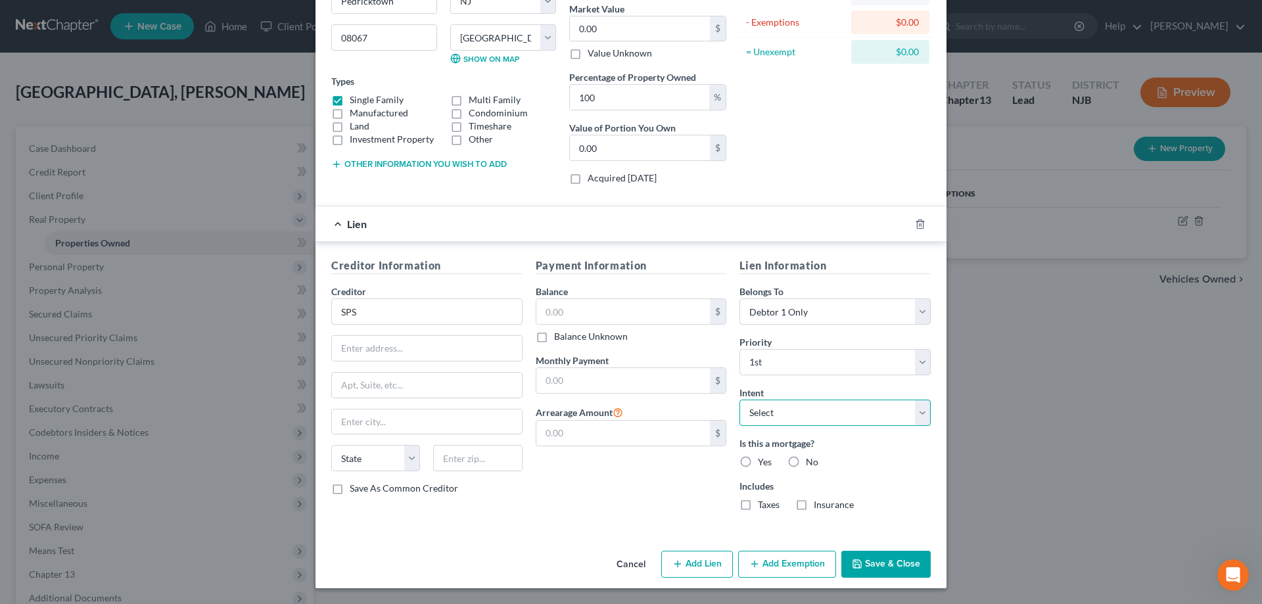
click at [740, 400] on select "Select Surrender Redeem Reaffirm Avoid Other" at bounding box center [835, 413] width 191 height 26
select select "4"
click option "Other" at bounding box center [0, 0] width 0 height 0
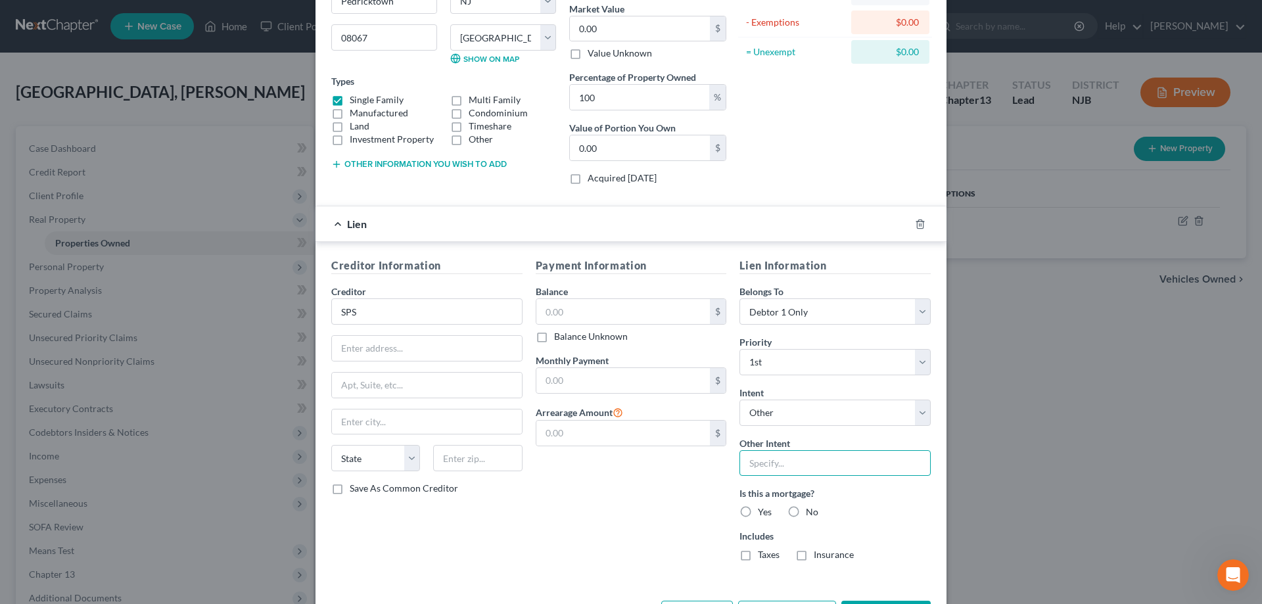
click at [782, 469] on input "text" at bounding box center [835, 463] width 191 height 26
type input "retain"
click at [758, 514] on label "Yes" at bounding box center [765, 512] width 14 height 13
click at [763, 514] on input "Yes" at bounding box center [767, 510] width 9 height 9
radio input "true"
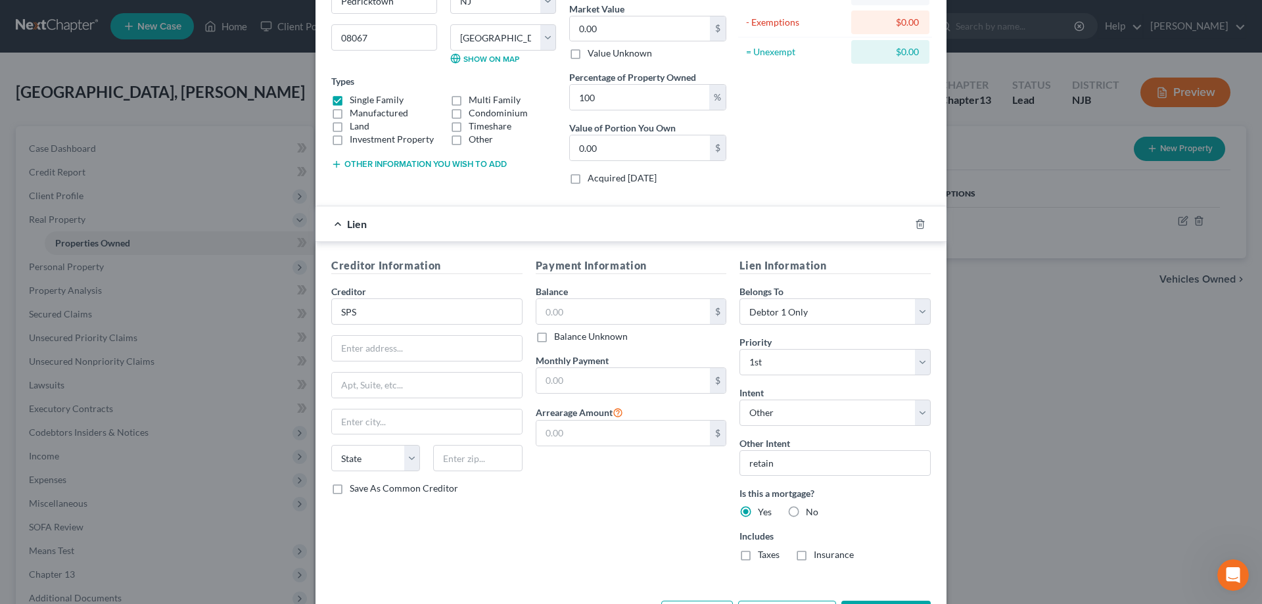
click at [758, 554] on label "Taxes" at bounding box center [769, 554] width 22 height 13
click at [763, 554] on input "Taxes" at bounding box center [767, 552] width 9 height 9
checkbox input "true"
click at [814, 556] on label "Insurance" at bounding box center [834, 554] width 40 height 13
click at [819, 556] on input "Insurance" at bounding box center [823, 552] width 9 height 9
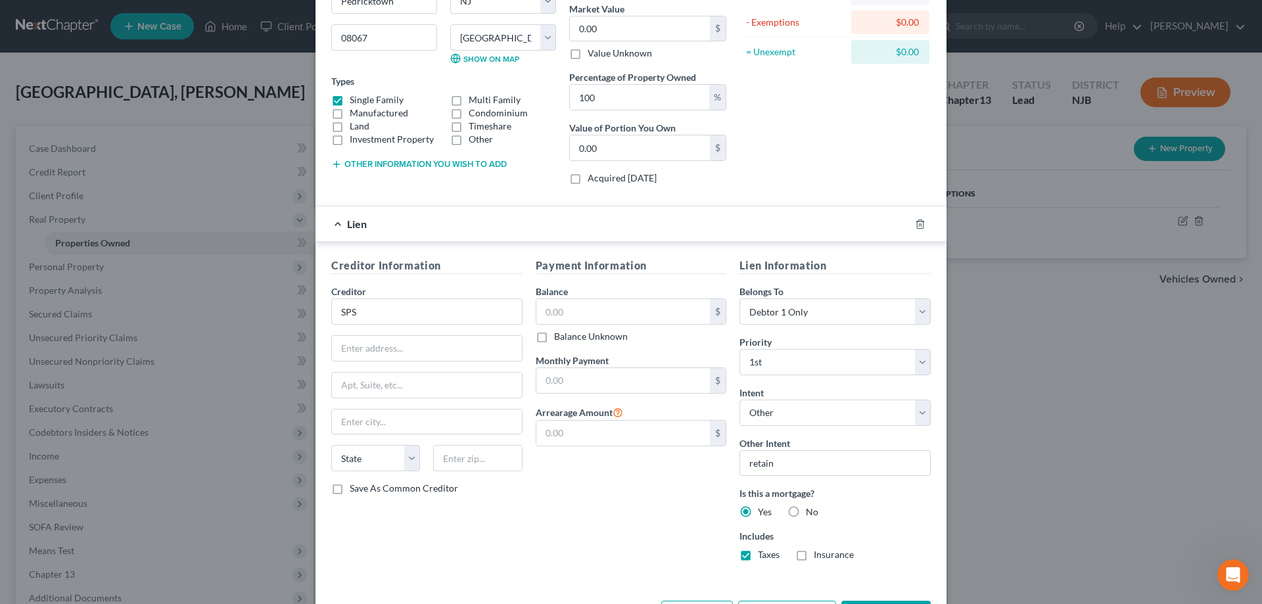
checkbox input "true"
click at [383, 345] on input "text" at bounding box center [427, 348] width 190 height 25
type input "PO Box 65250"
click at [454, 463] on input "text" at bounding box center [477, 458] width 89 height 26
type input "84165"
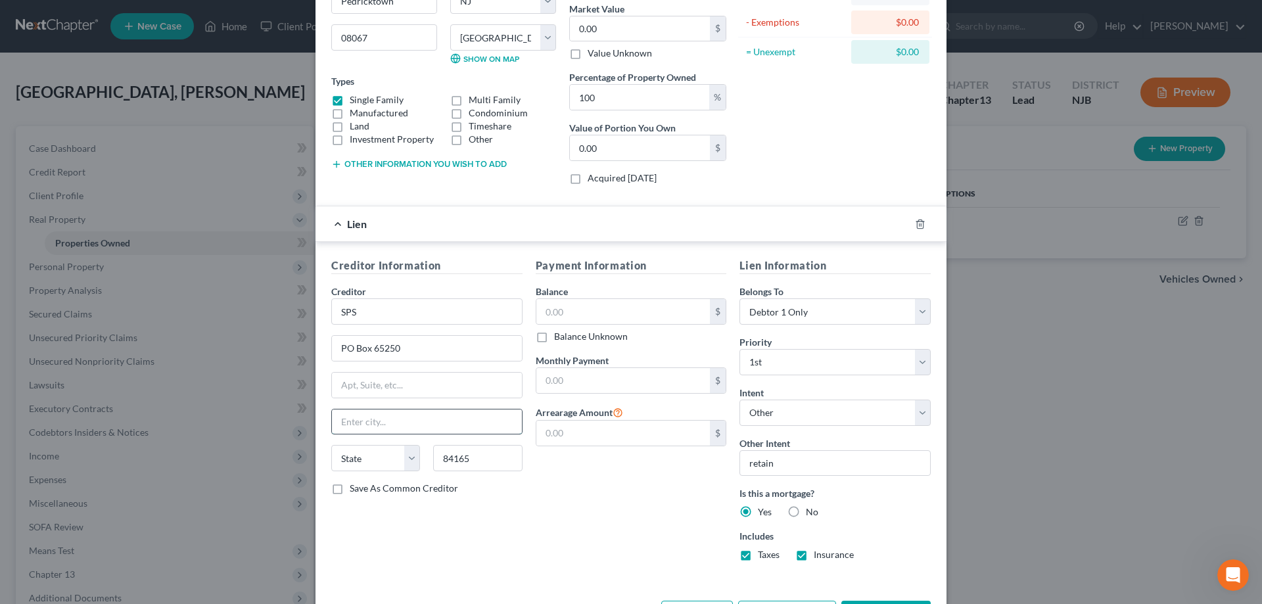
click at [468, 425] on input "text" at bounding box center [427, 422] width 190 height 25
type input "Salt Lake City"
select select "46"
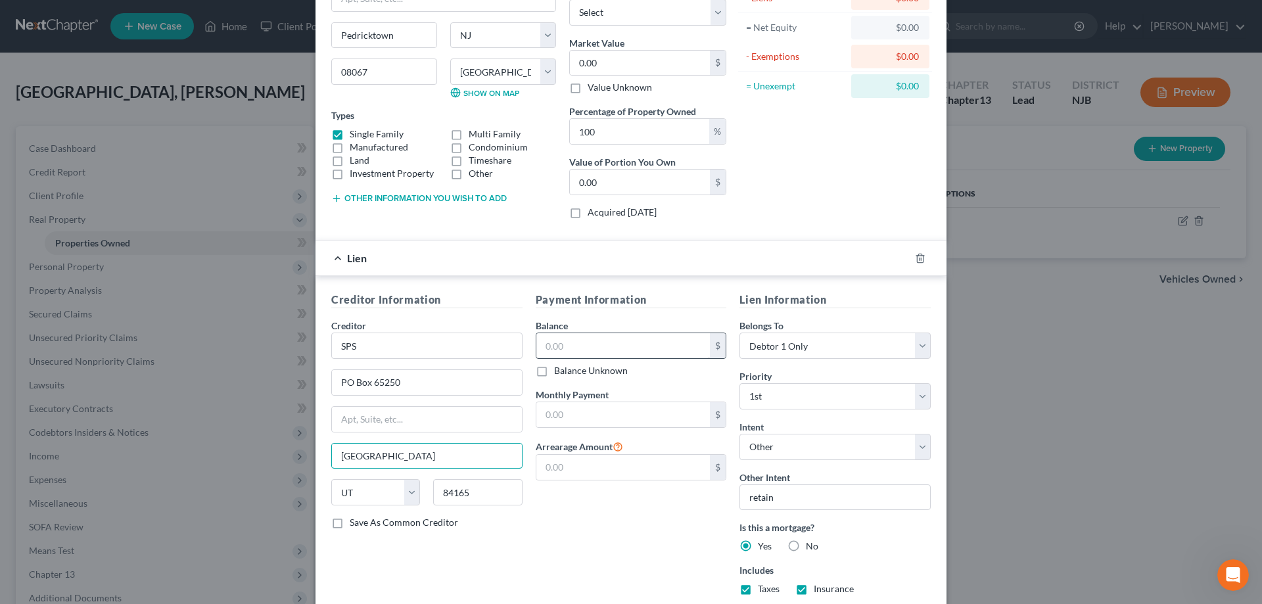
scroll to position [134, 0]
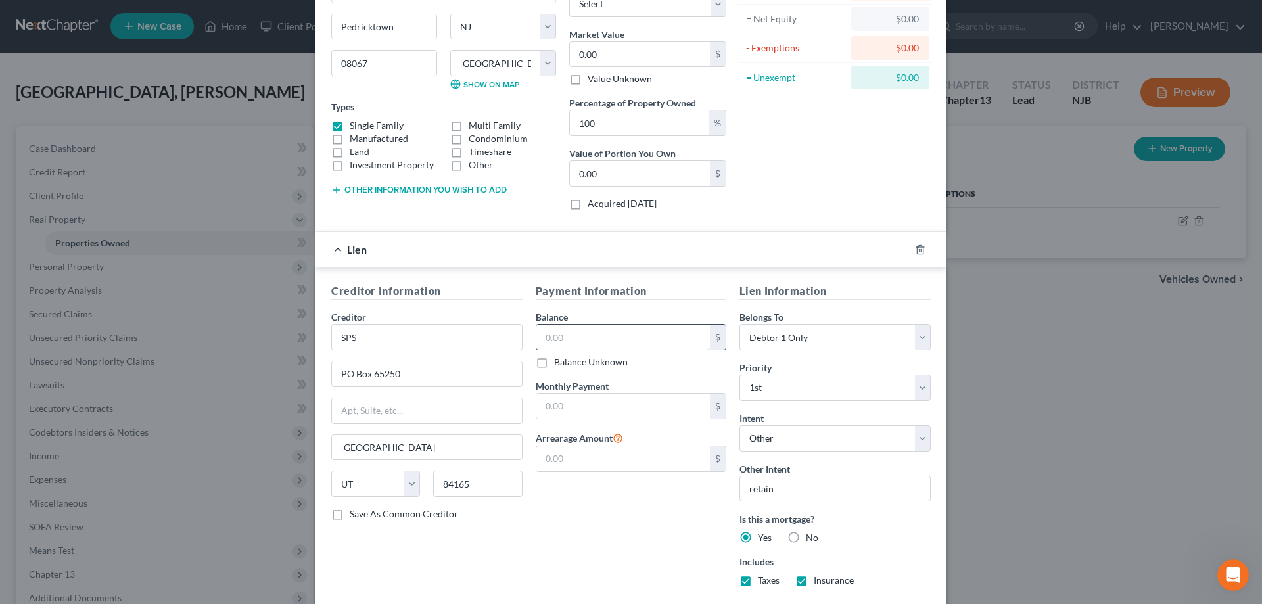
click at [561, 344] on input "text" at bounding box center [624, 337] width 174 height 25
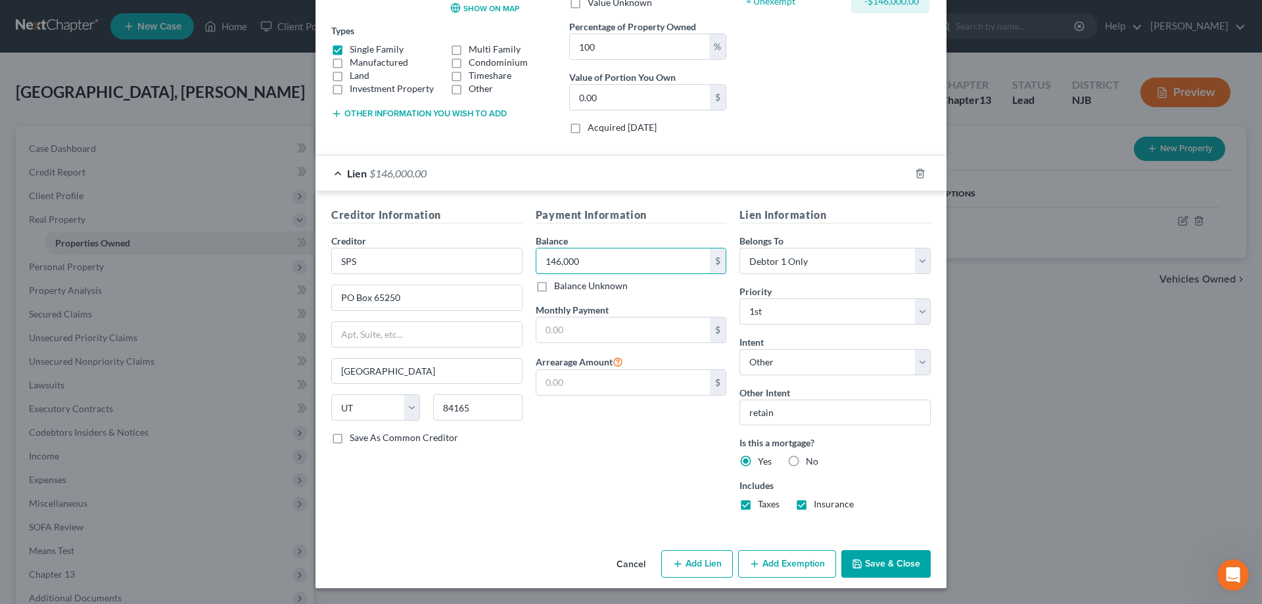
scroll to position [0, 0]
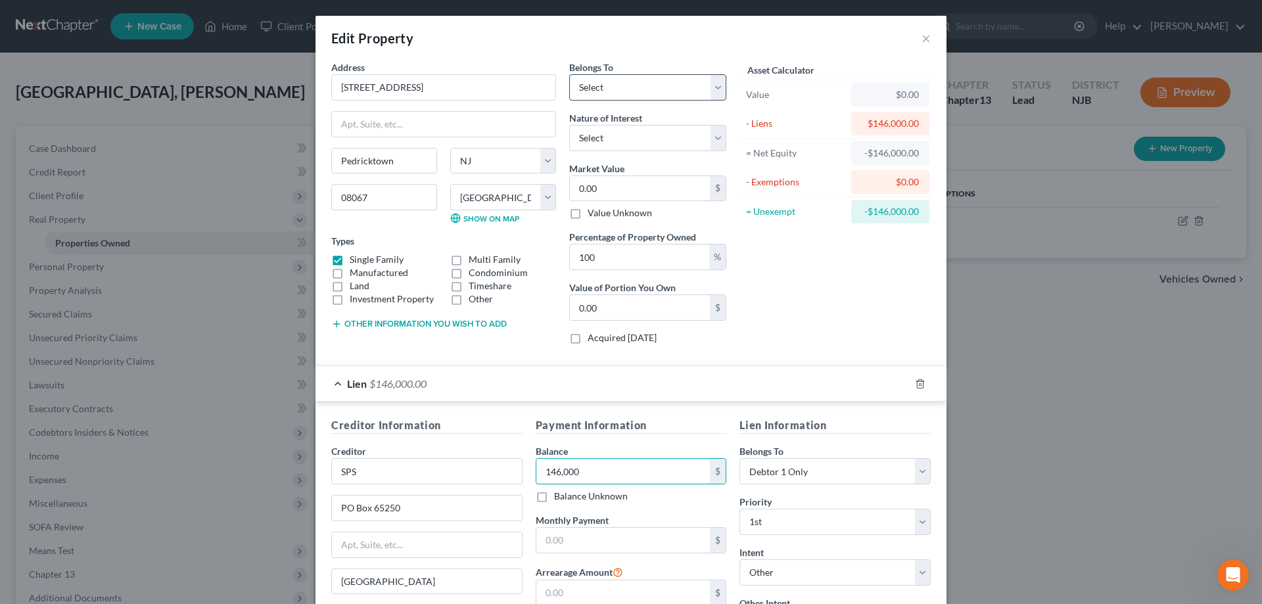
type input "146,000"
click at [569, 74] on select "Select Debtor 1 Only Debtor 2 Only Debtor 1 And Debtor 2 Only At Least One Of T…" at bounding box center [647, 87] width 157 height 26
select select "0"
click option "Debtor 1 Only" at bounding box center [0, 0] width 0 height 0
click at [569, 125] on select "Select Fee Simple Joint Tenant Life Estate Equitable Interest Future Interest T…" at bounding box center [647, 138] width 157 height 26
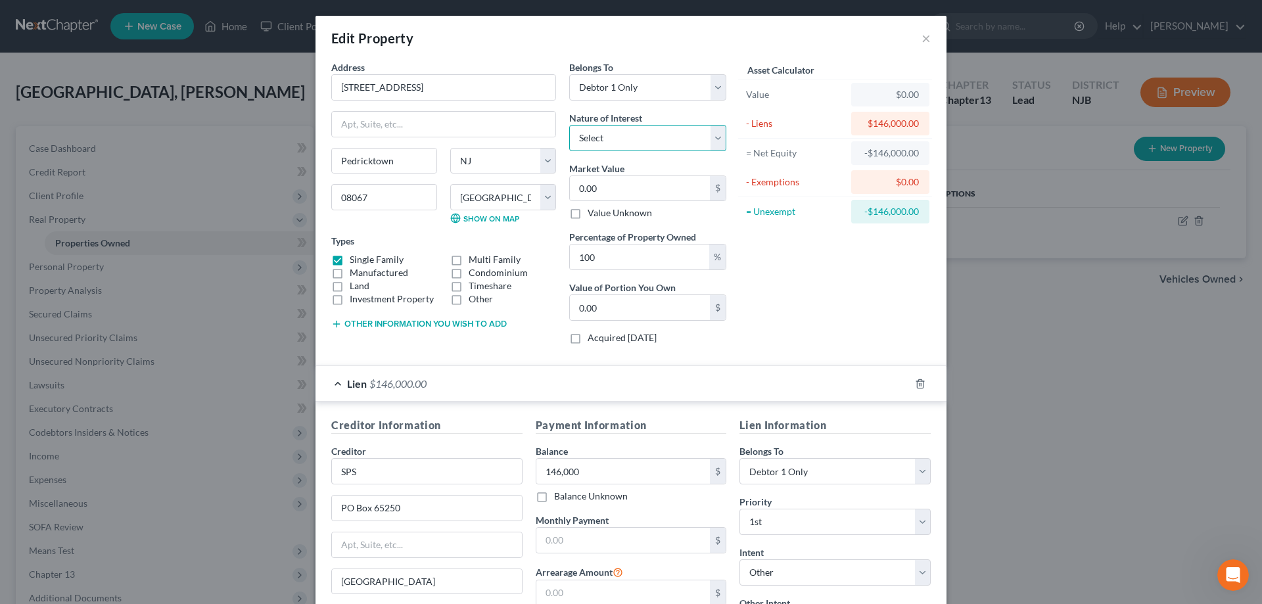
select select "0"
click option "Fee Simple" at bounding box center [0, 0] width 0 height 0
click at [665, 188] on input "0.00" at bounding box center [640, 188] width 140 height 25
type input "0"
type input "3"
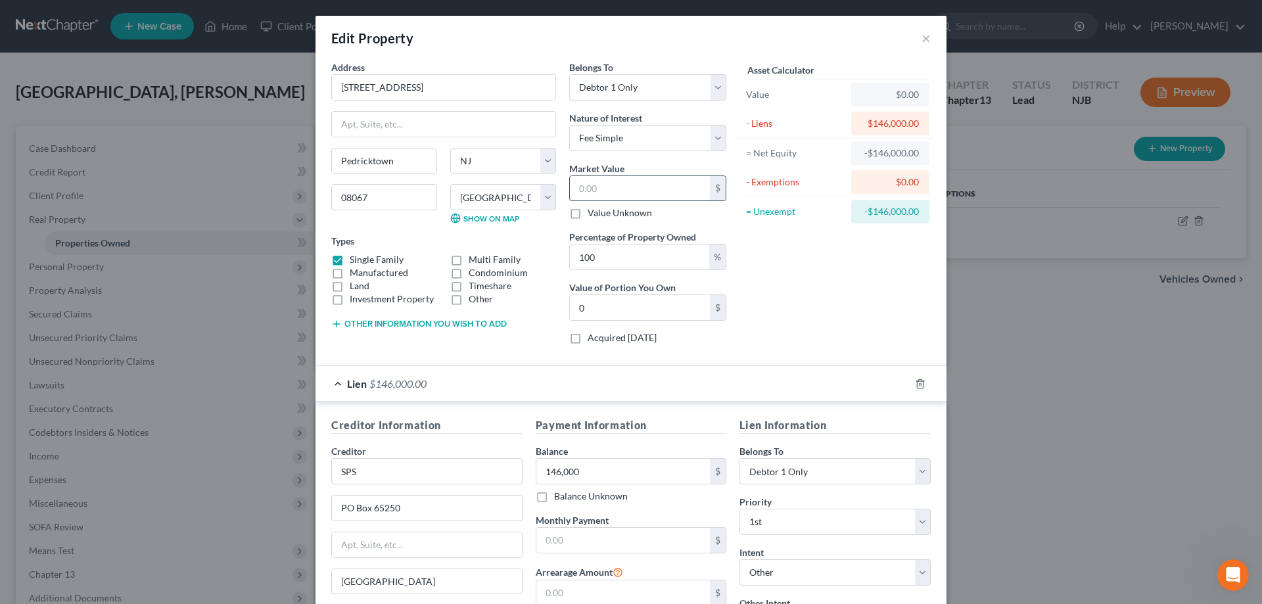
type input "3.00"
type input "35"
type input "35.00"
type input "350"
type input "350.00"
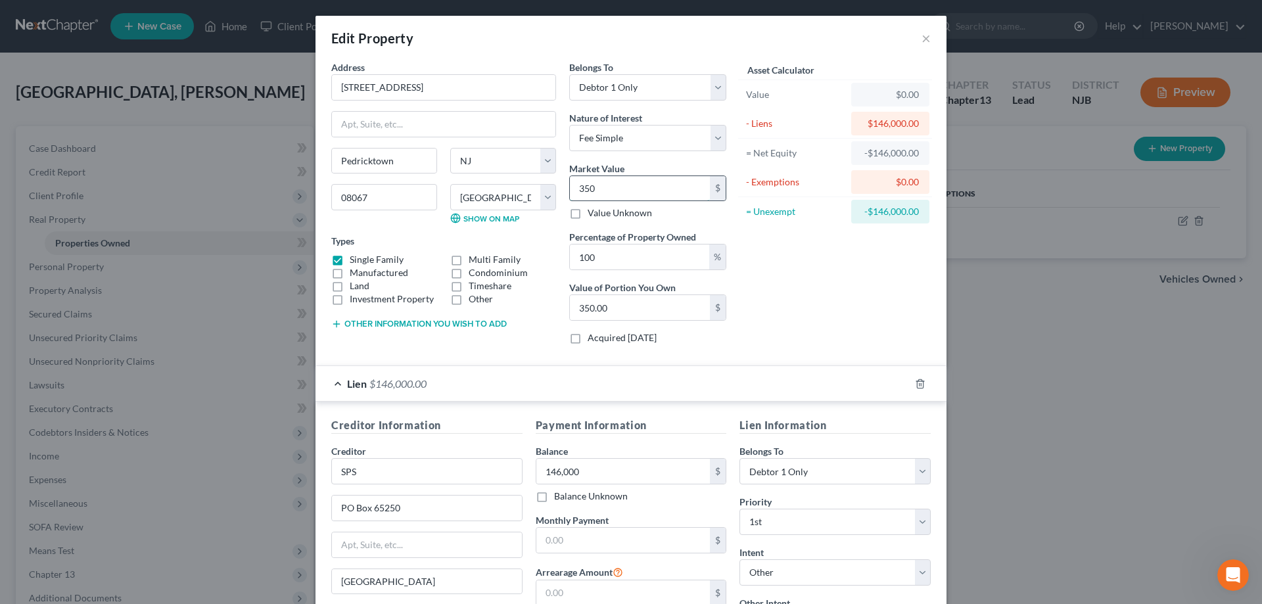
type input "3500"
type input "3,500.00"
type input "3,5000"
type input "35,000.00"
type input "35,0000"
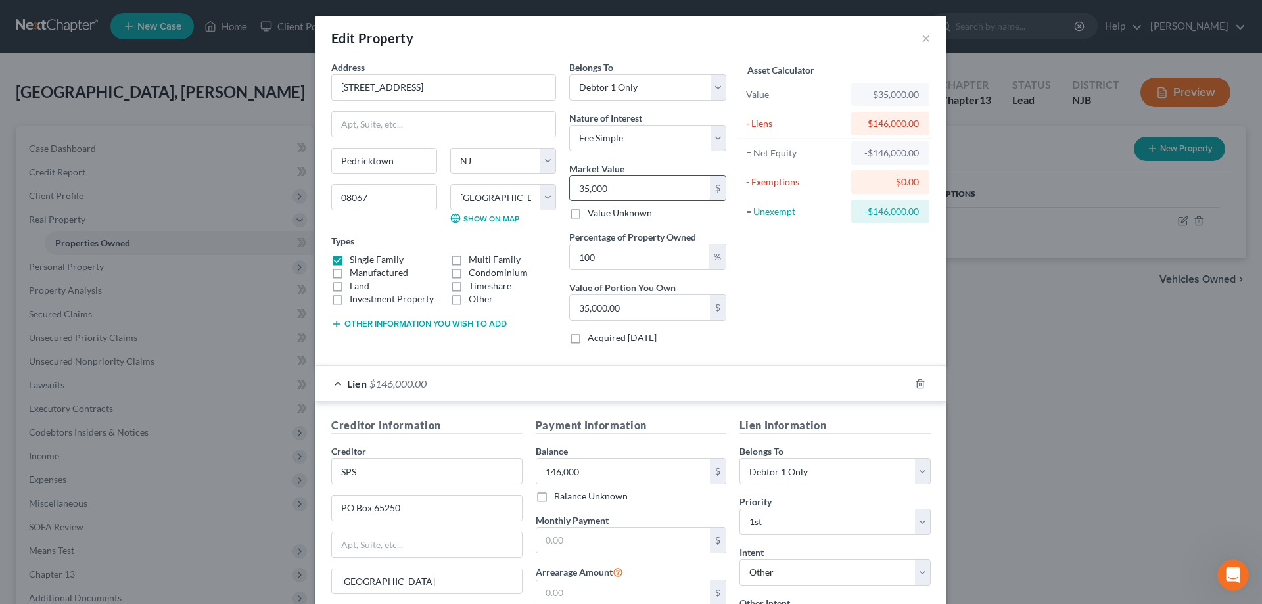
type input "350,000.00"
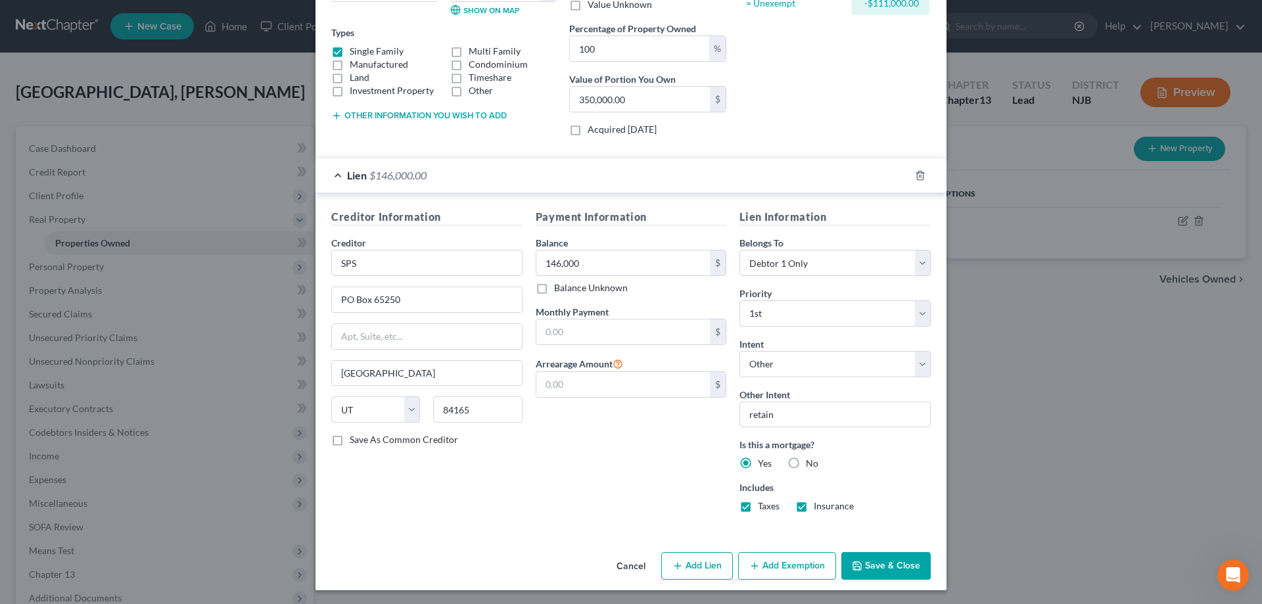
scroll to position [210, 0]
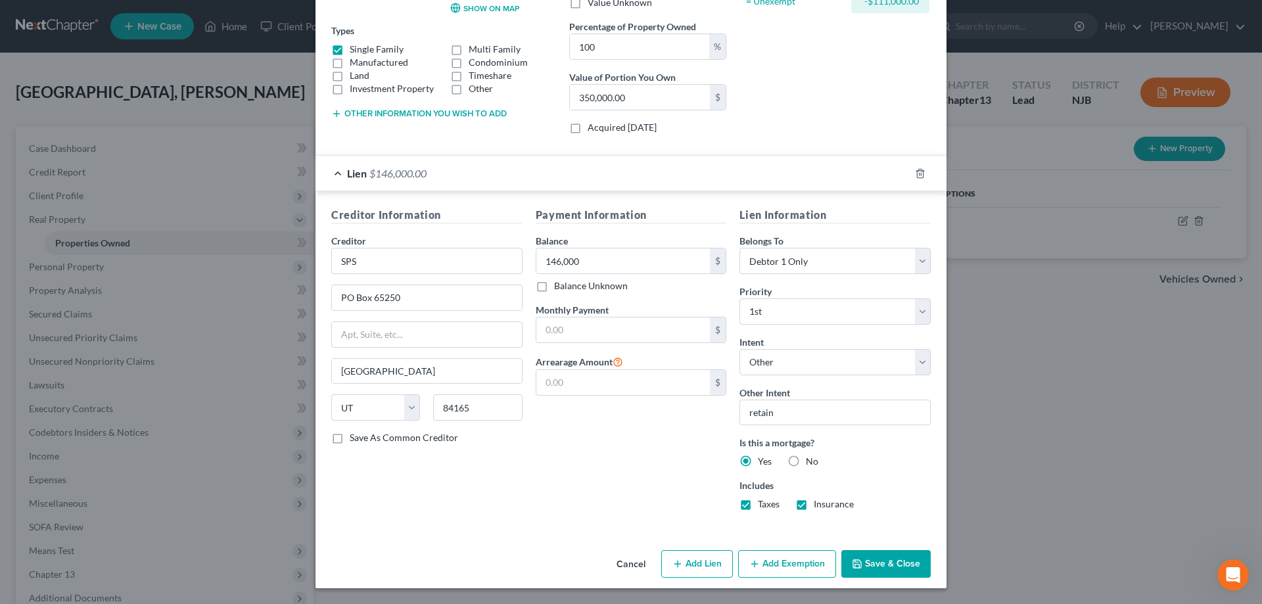
type input "350,000"
click at [711, 565] on button "Add Lien" at bounding box center [697, 564] width 72 height 28
select select "0"
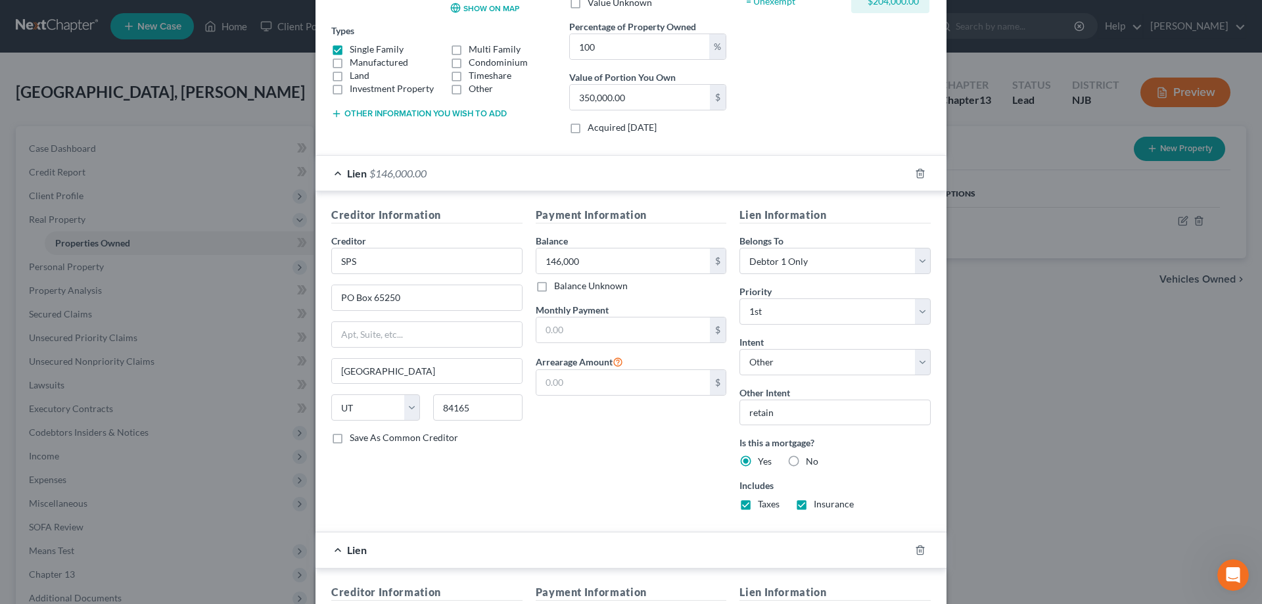
scroll to position [479, 0]
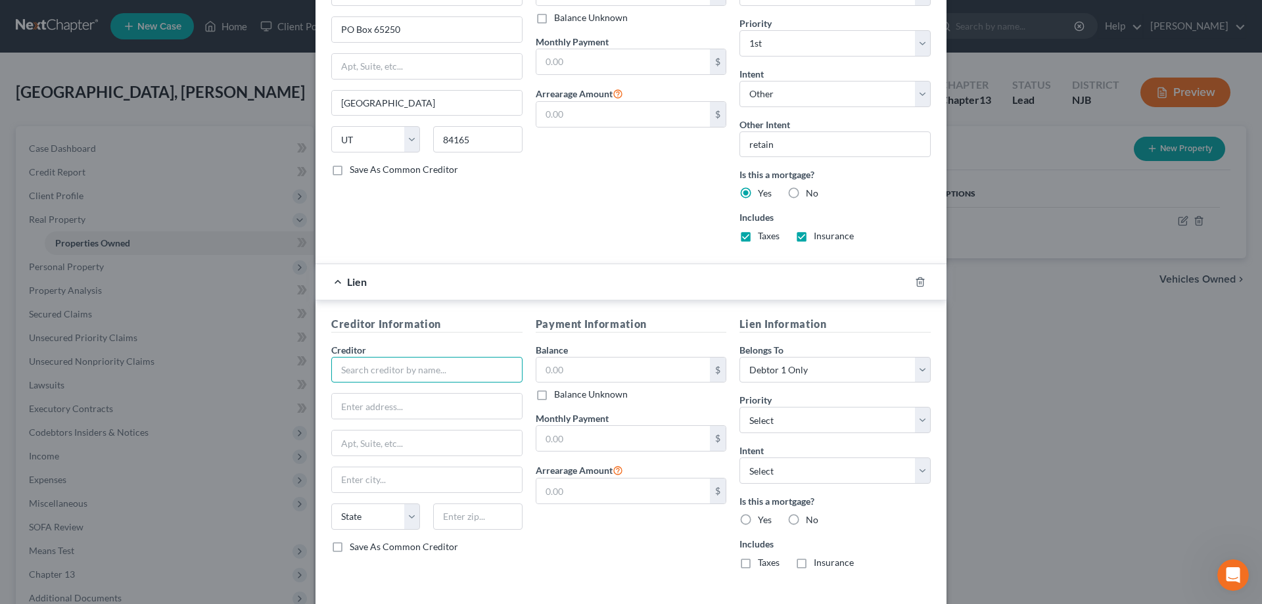
click at [345, 365] on input "text" at bounding box center [426, 370] width 191 height 26
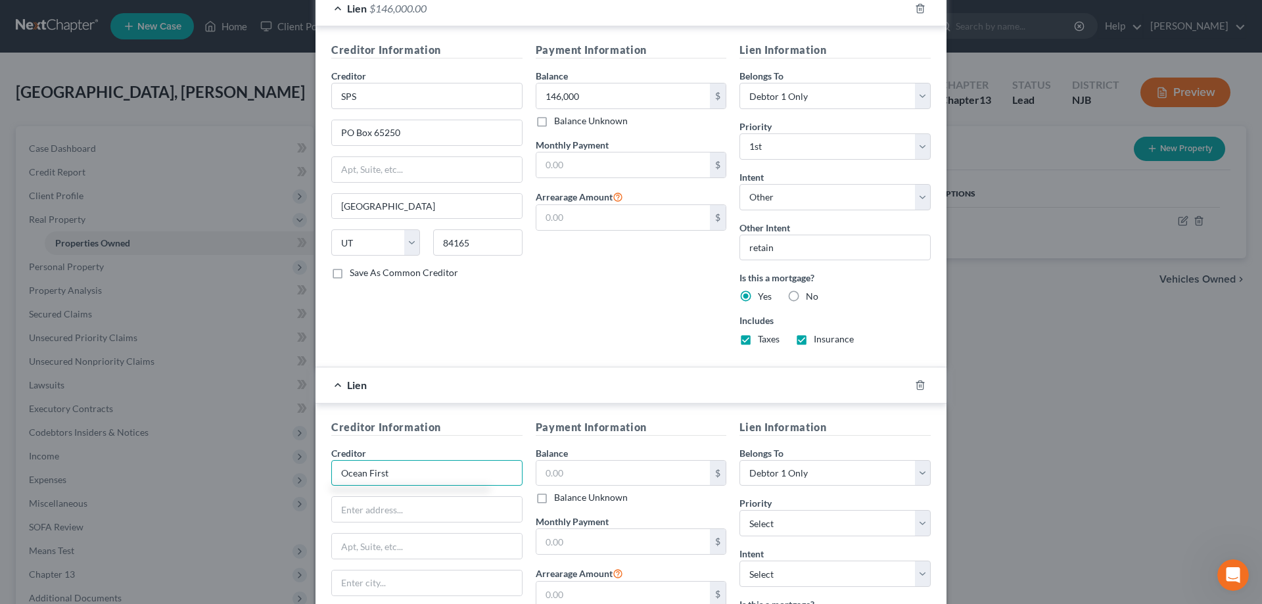
scroll to position [210, 0]
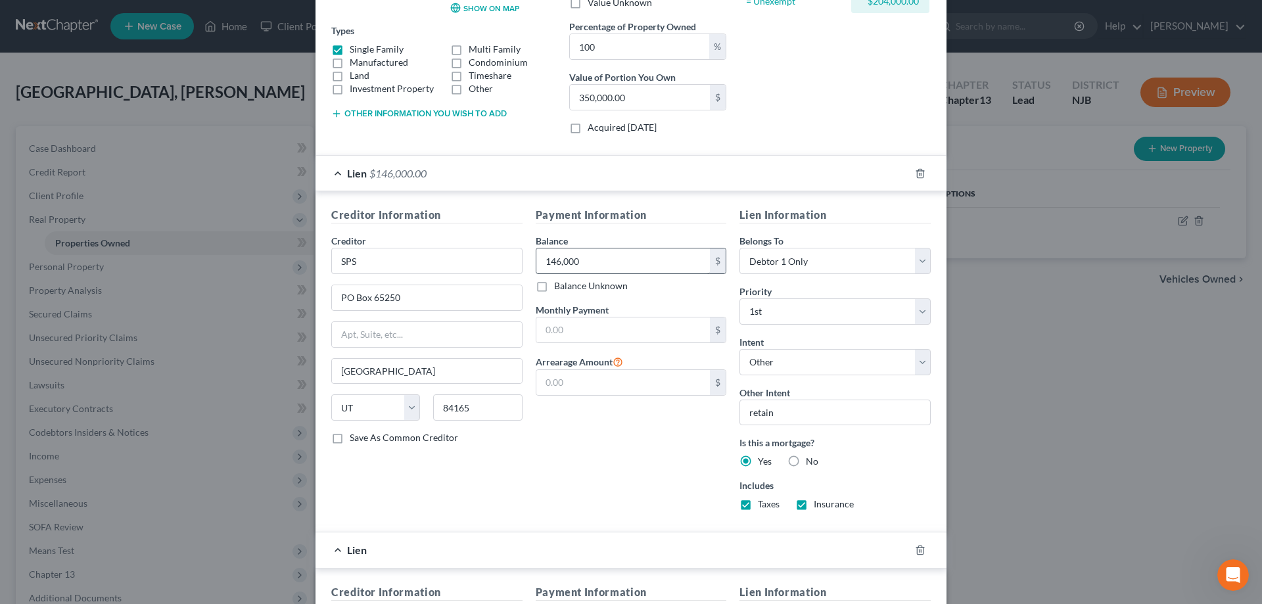
type input "Ocean First"
click at [585, 264] on input "146,000" at bounding box center [624, 261] width 174 height 25
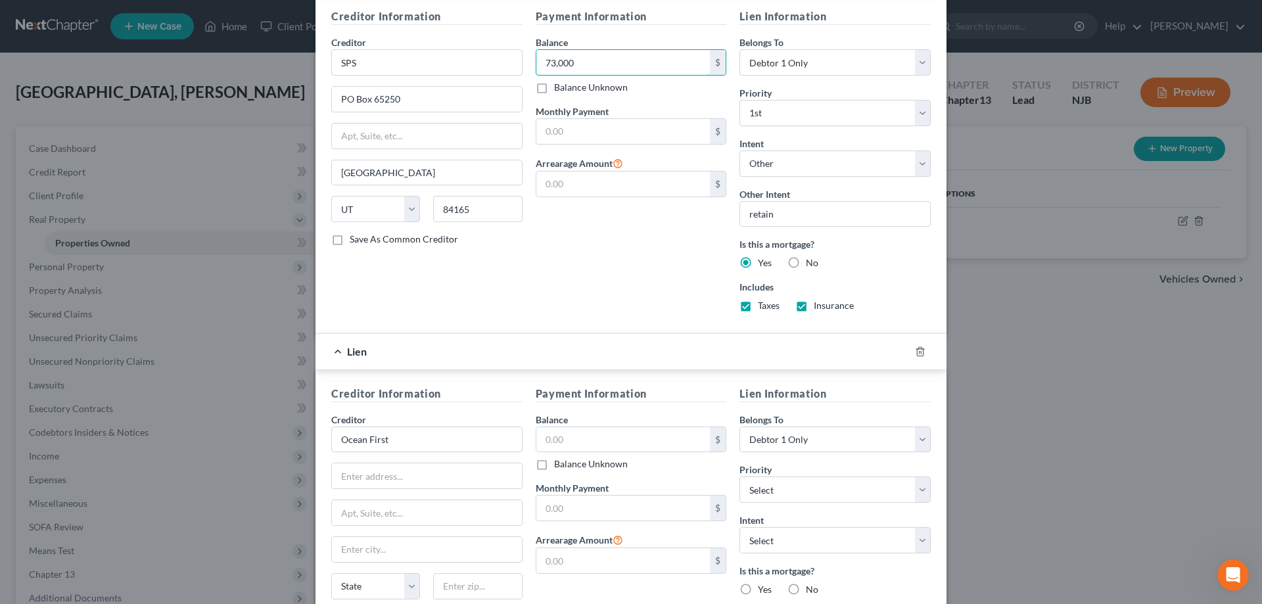
scroll to position [479, 0]
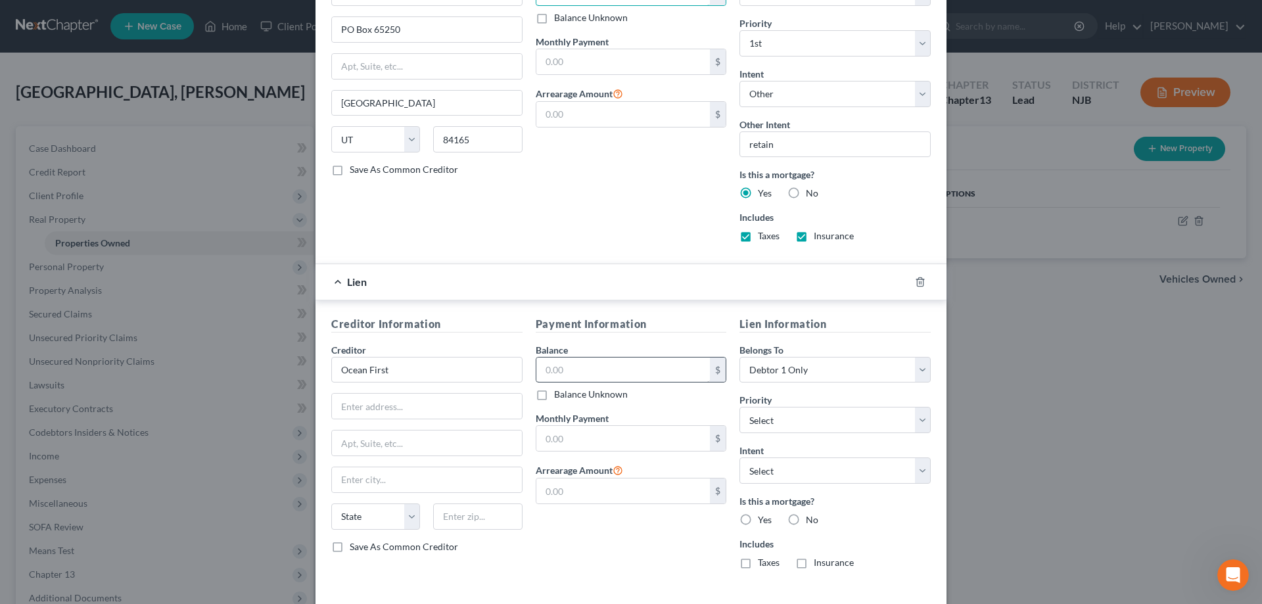
type input "73,000"
click at [590, 374] on input "text" at bounding box center [624, 370] width 174 height 25
type input "73,000"
click at [373, 414] on input "text" at bounding box center [427, 406] width 190 height 25
type input "1 Corporate Dr #360"
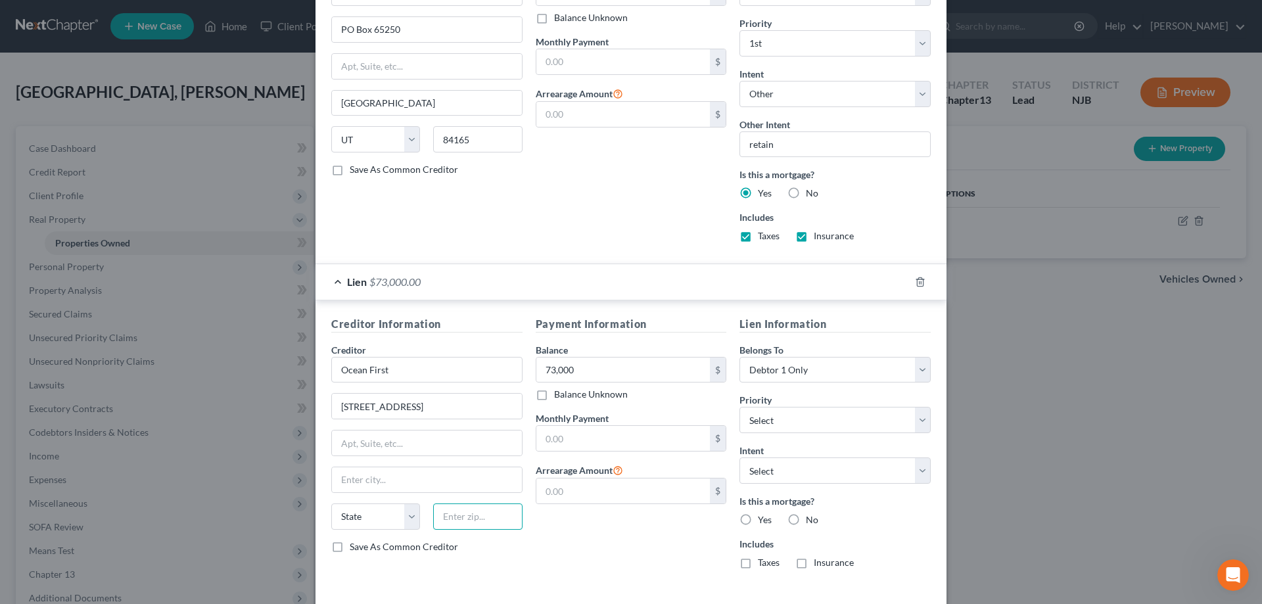
click at [462, 517] on input "text" at bounding box center [477, 517] width 89 height 26
type input "60047"
type input "Lake Zurich"
select select "14"
click at [472, 487] on input "Lake Zurich" at bounding box center [427, 479] width 190 height 25
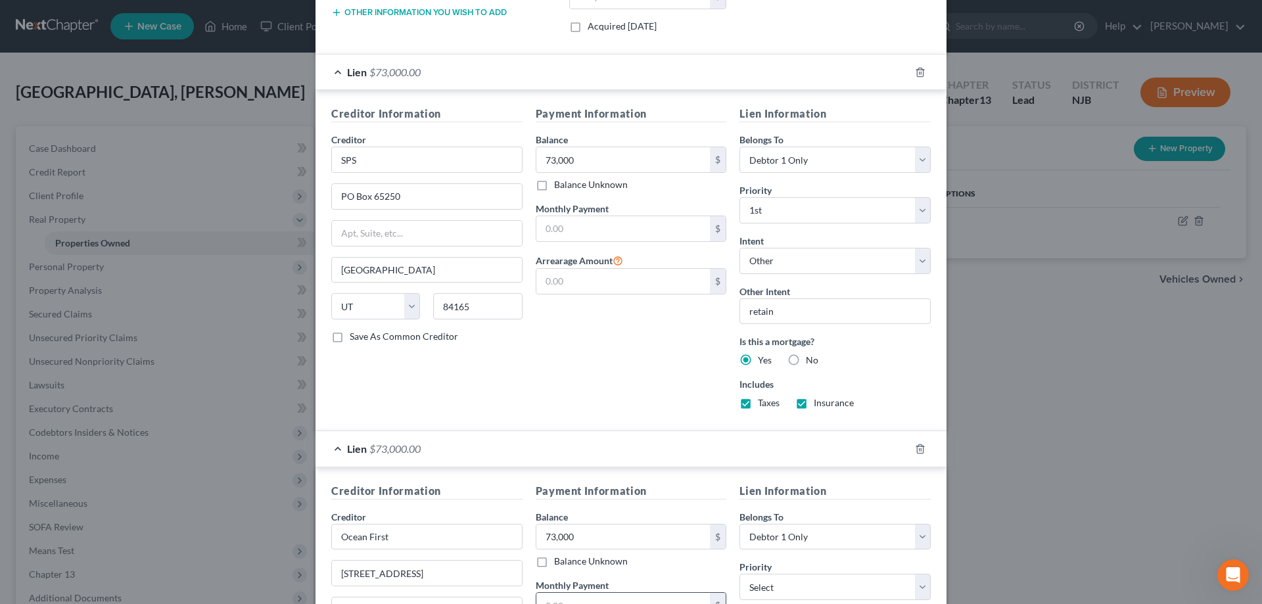
scroll to position [277, 0]
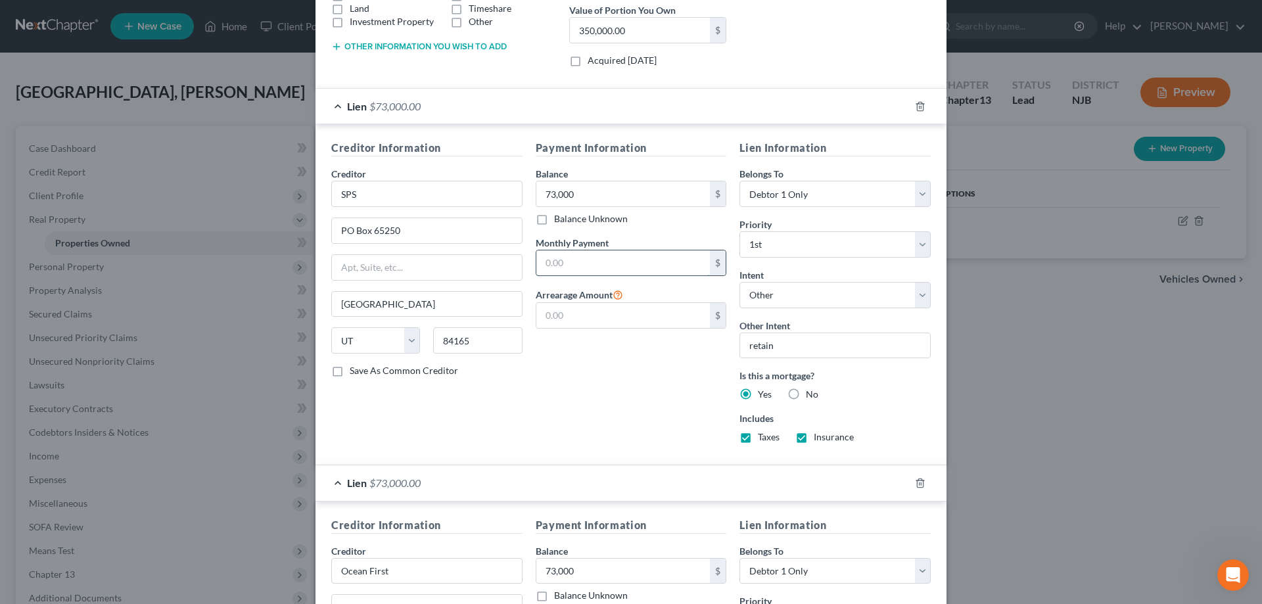
click at [564, 268] on input "text" at bounding box center [624, 263] width 174 height 25
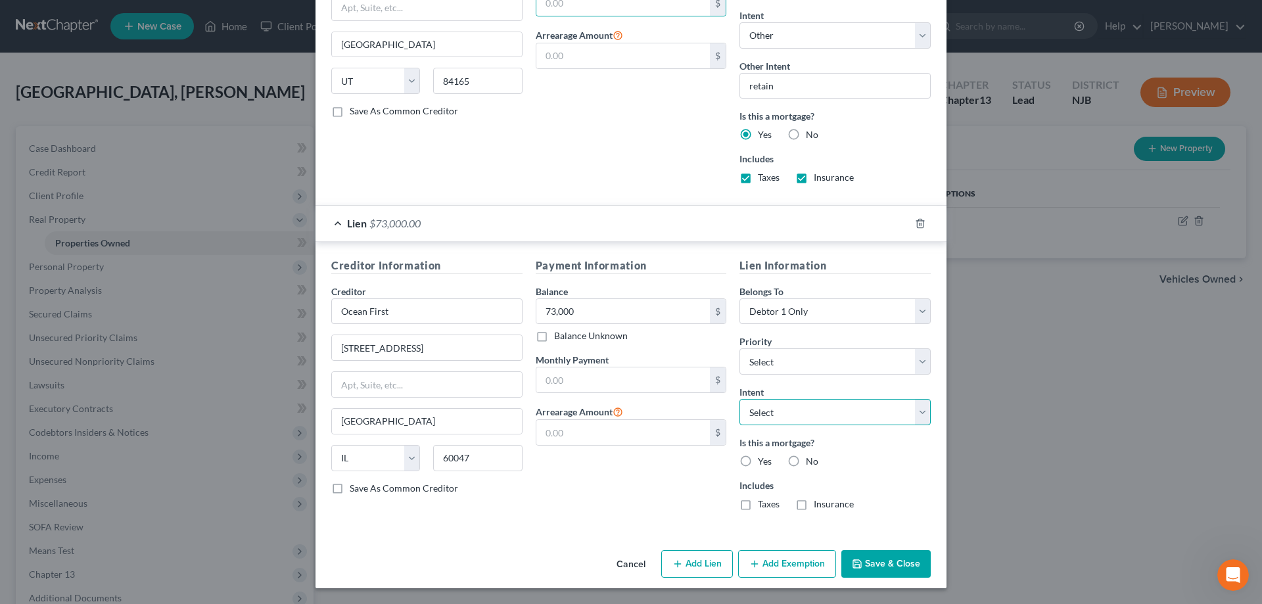
click at [740, 399] on select "Select Surrender Redeem Reaffirm Avoid Other" at bounding box center [835, 412] width 191 height 26
click at [677, 498] on div "Payment Information Balance 73,000.00 $ Balance Unknown Balance Undetermined 73…" at bounding box center [631, 390] width 204 height 264
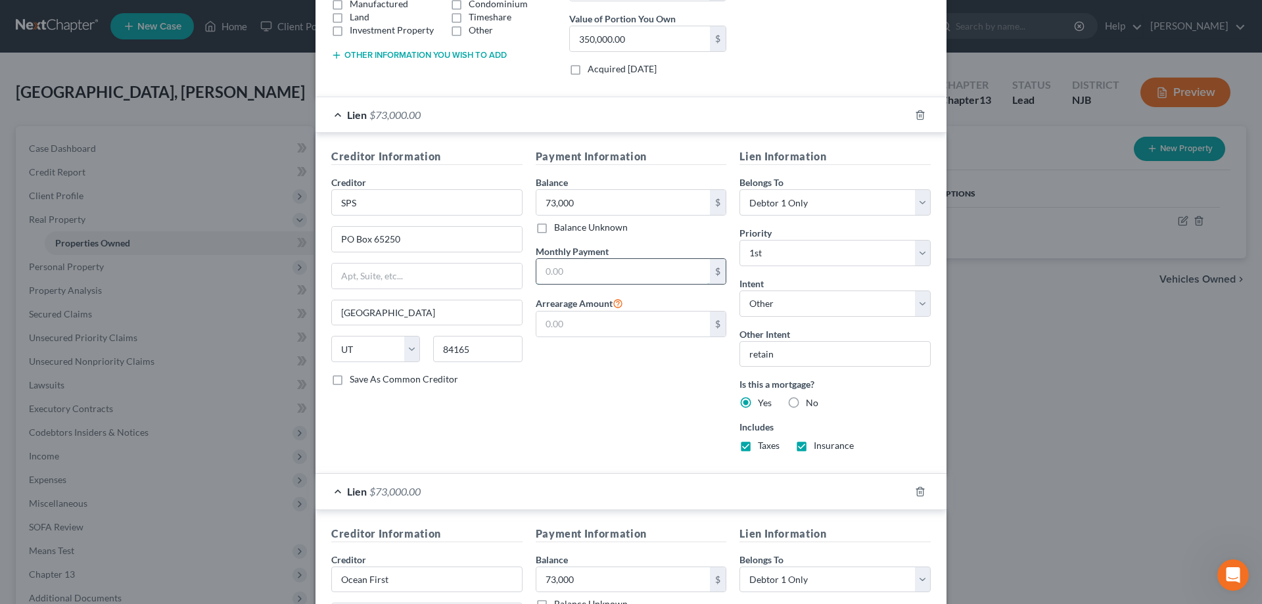
click at [579, 269] on input "text" at bounding box center [624, 271] width 174 height 25
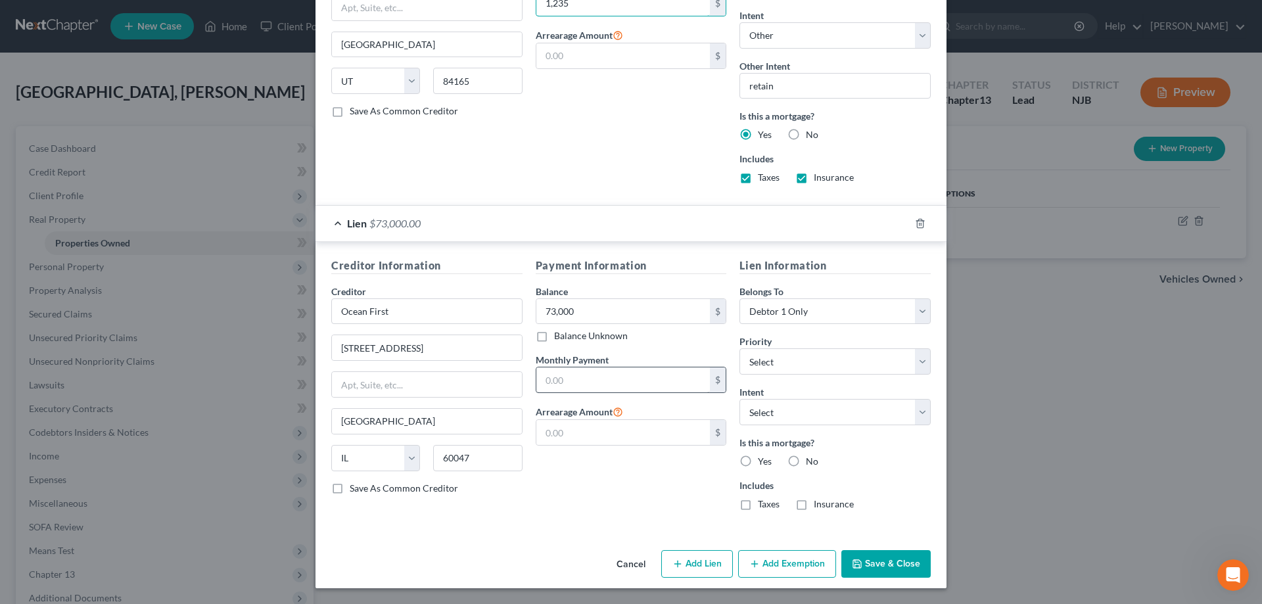
type input "1,235"
click at [570, 383] on input "text" at bounding box center [624, 380] width 174 height 25
type input "647"
click at [740, 348] on select "Select 2nd 3rd 4th 5th 6th 7th 8th 9th 10th 11th 12th 13th 14th 15th 16th 17th …" at bounding box center [835, 361] width 191 height 26
select select "0"
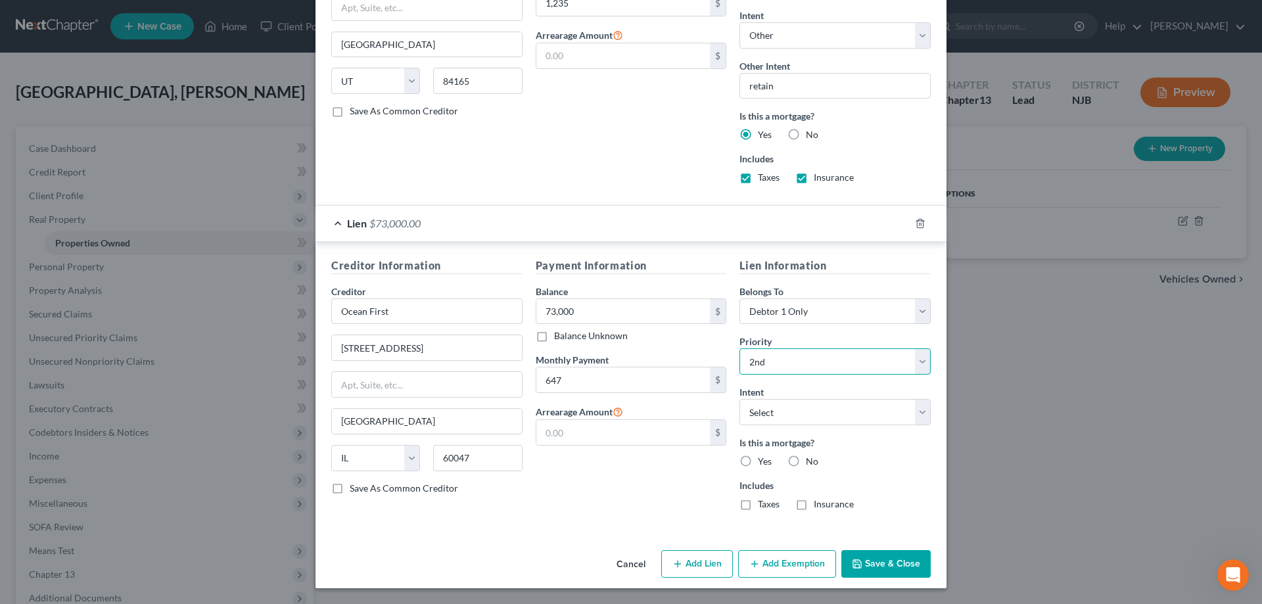
click option "2nd" at bounding box center [0, 0] width 0 height 0
click at [740, 399] on select "Select Surrender Redeem Reaffirm Avoid Other" at bounding box center [835, 412] width 191 height 26
select select "4"
click option "Other" at bounding box center [0, 0] width 0 height 0
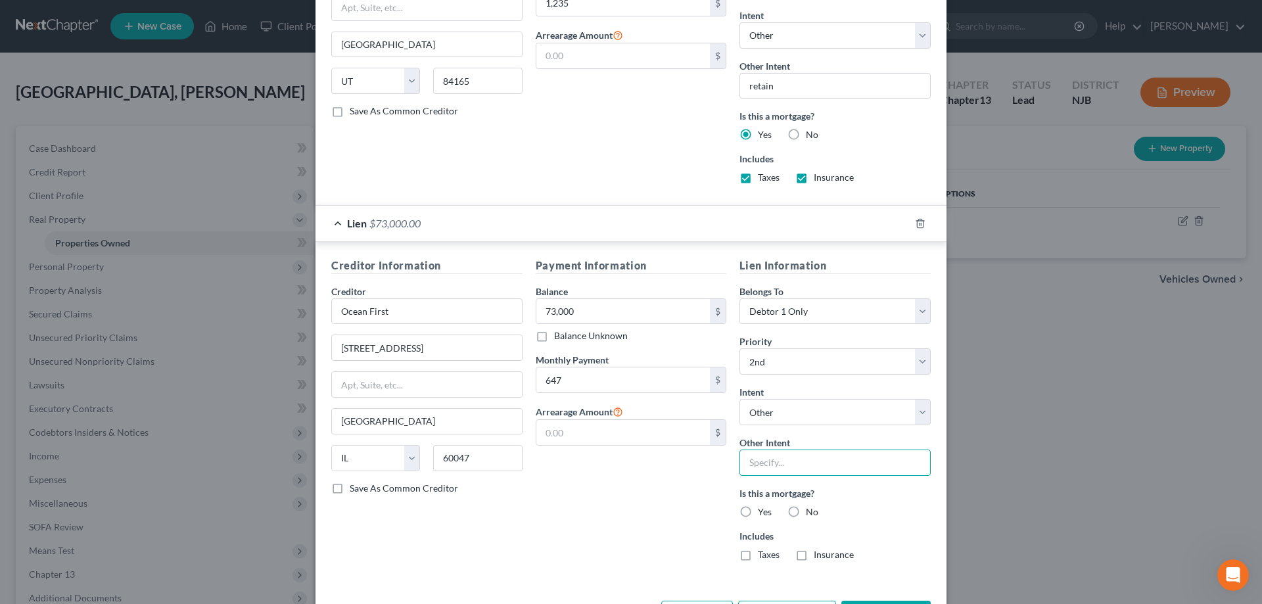
click at [778, 466] on input "text" at bounding box center [835, 463] width 191 height 26
type input "Retain"
click at [758, 509] on label "Yes" at bounding box center [765, 512] width 14 height 13
click at [763, 509] on input "Yes" at bounding box center [767, 510] width 9 height 9
radio input "true"
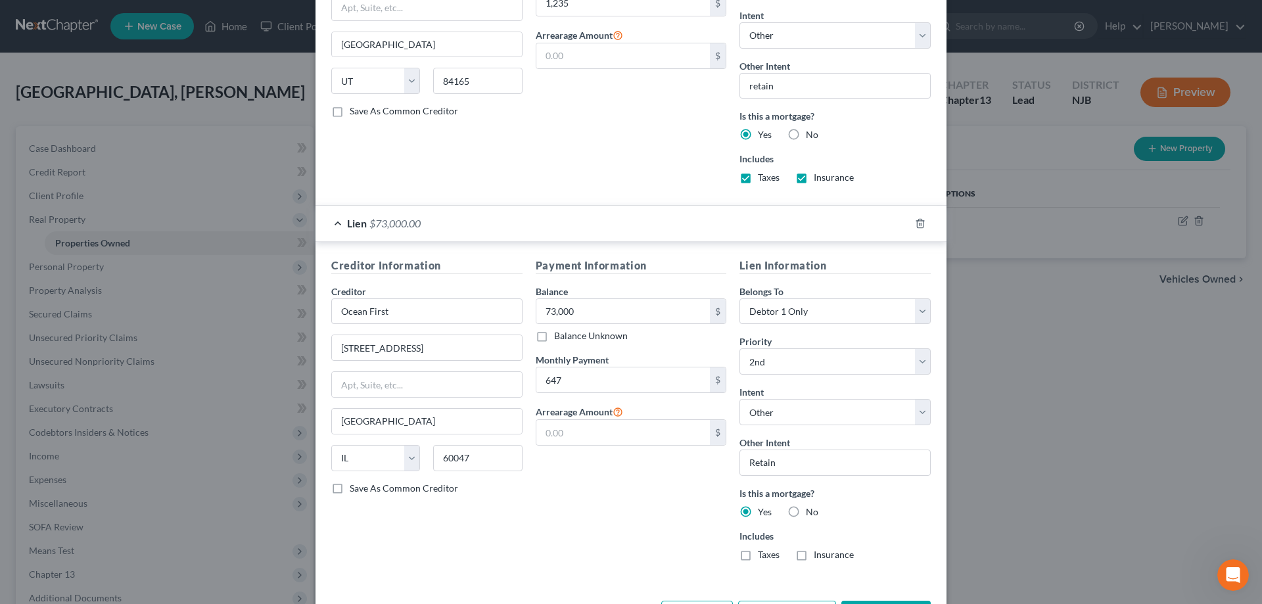
click at [758, 556] on label "Taxes" at bounding box center [769, 554] width 22 height 13
click at [763, 556] on input "Taxes" at bounding box center [767, 552] width 9 height 9
checkbox input "true"
click at [814, 556] on label "Insurance" at bounding box center [834, 554] width 40 height 13
click at [819, 556] on input "Insurance" at bounding box center [823, 552] width 9 height 9
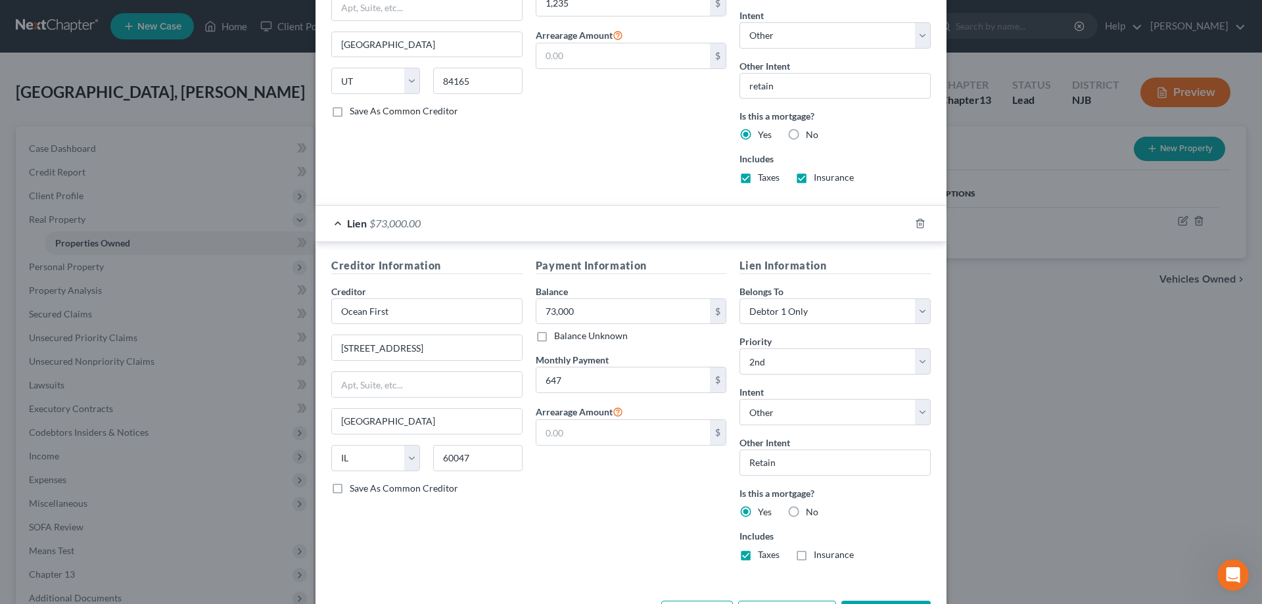
checkbox input "true"
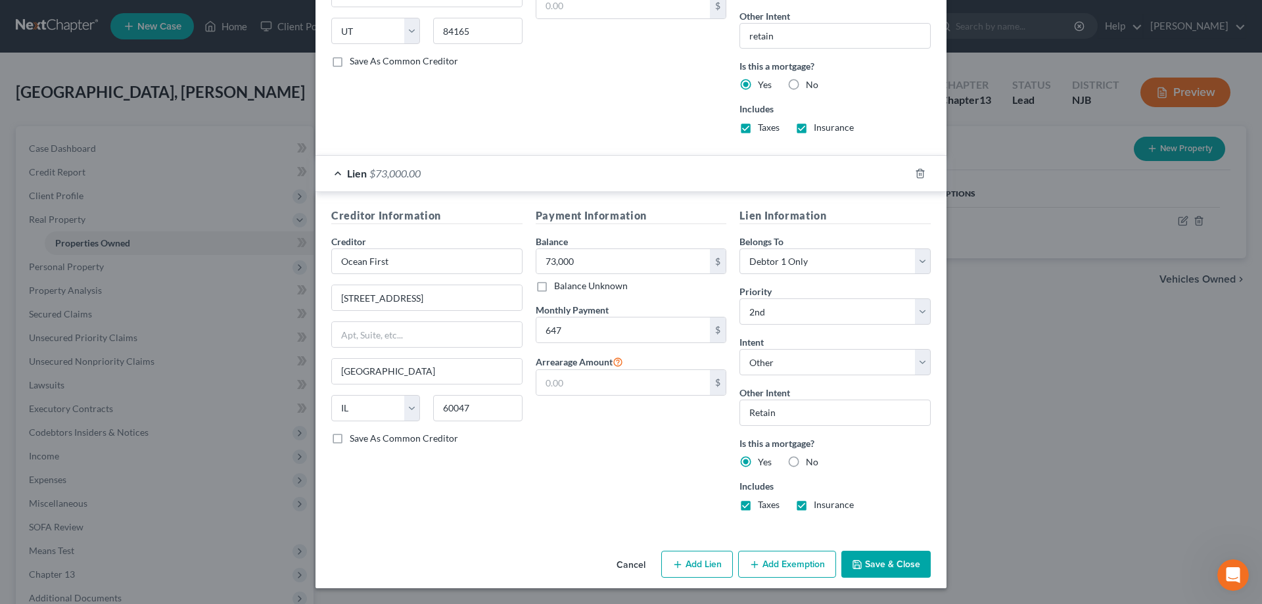
scroll to position [588, 0]
click at [883, 562] on button "Save & Close" at bounding box center [886, 565] width 89 height 28
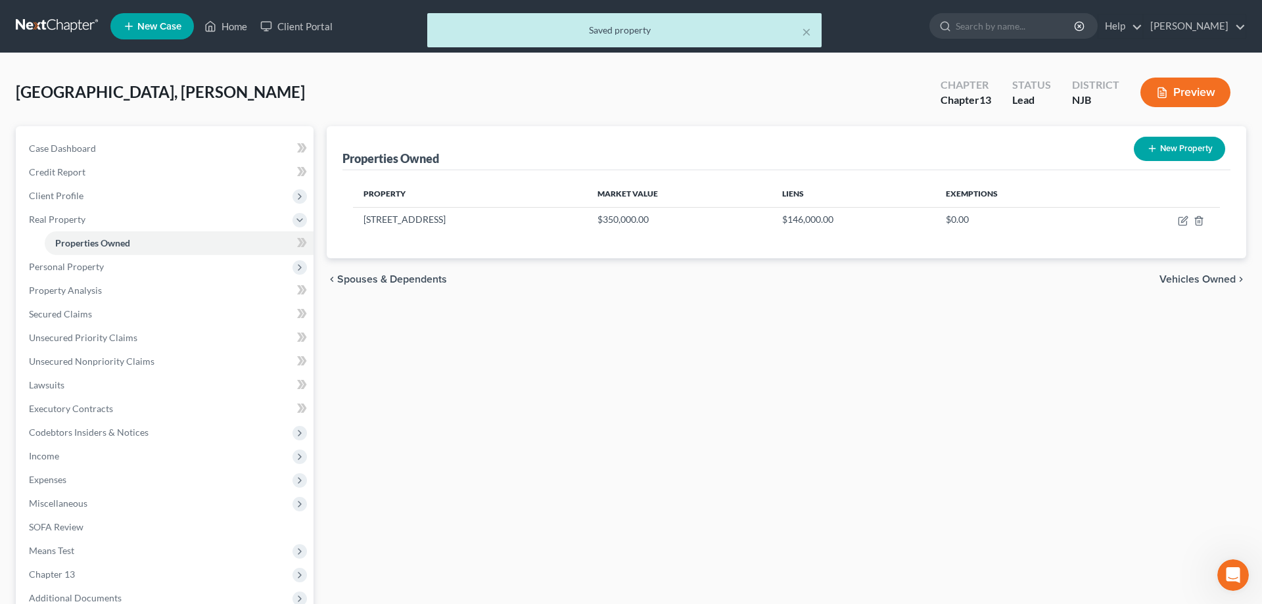
click at [504, 323] on div "Properties Owned New Property Property Market Value Liens Exemptions 320 Straug…" at bounding box center [786, 411] width 933 height 570
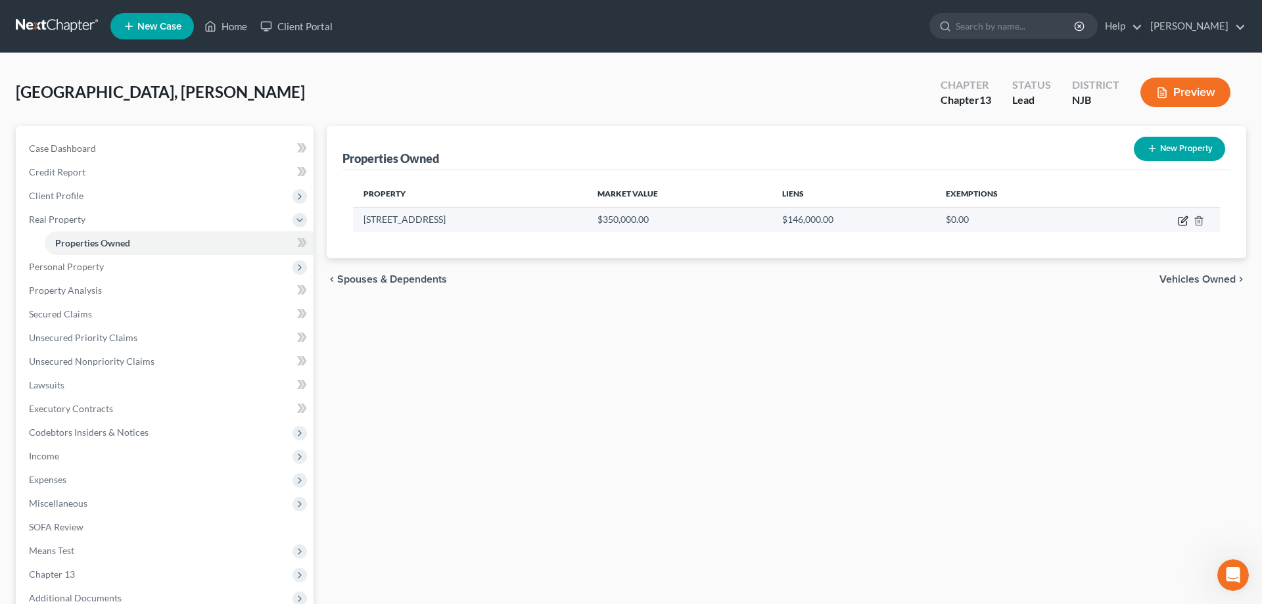
click at [1185, 217] on icon "button" at bounding box center [1183, 221] width 11 height 11
select select "33"
select select "16"
select select "0"
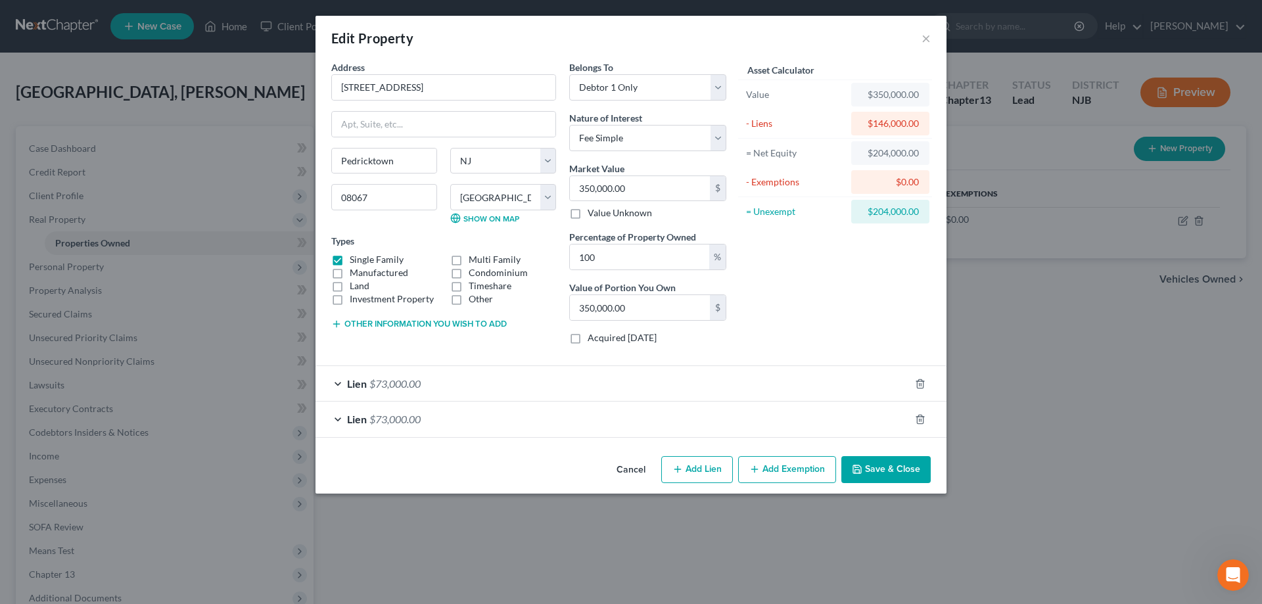
click at [779, 477] on button "Add Exemption" at bounding box center [787, 470] width 98 height 28
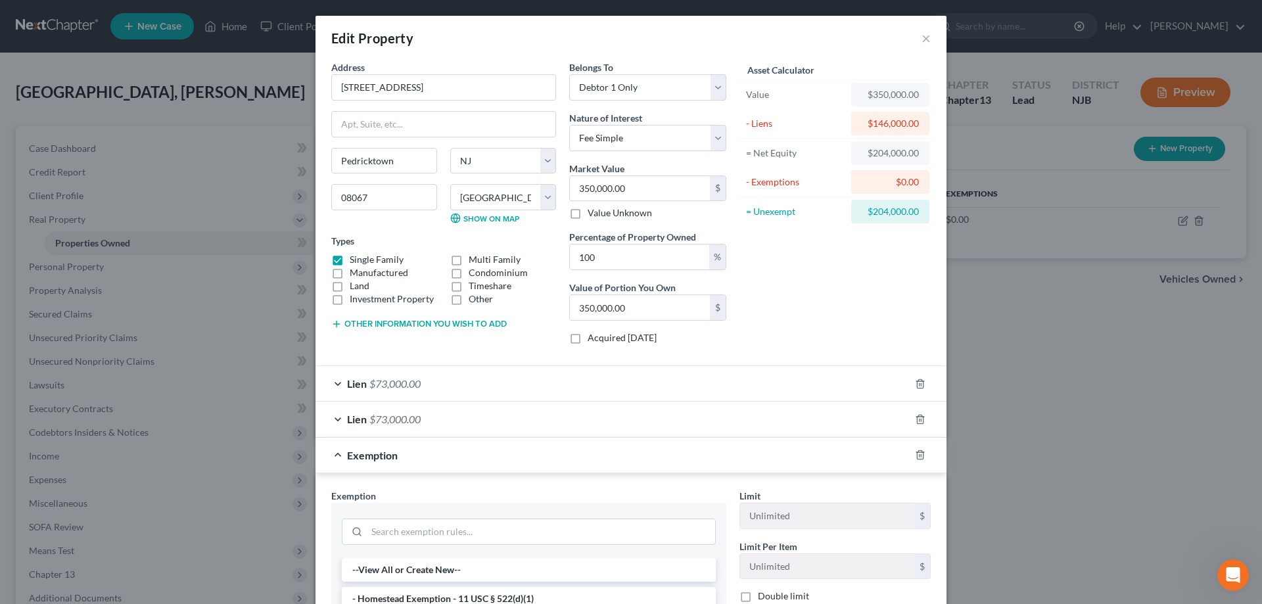
scroll to position [258, 0]
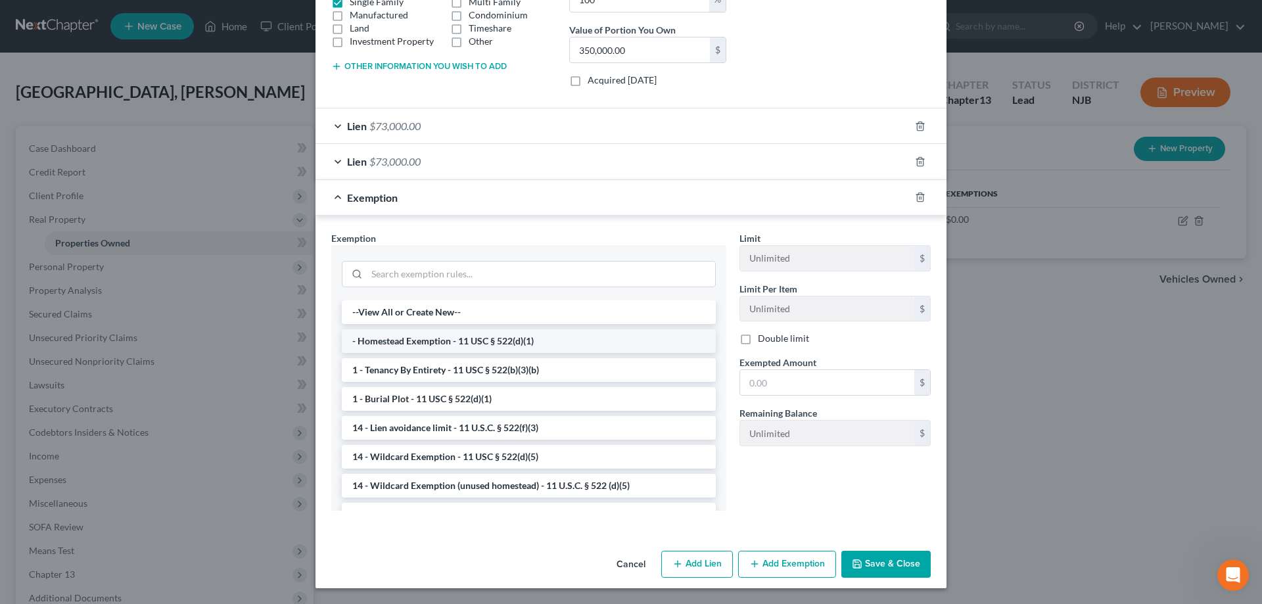
click at [436, 345] on li "- Homestead Exemption - 11 USC § 522(d)(1)" at bounding box center [529, 341] width 374 height 24
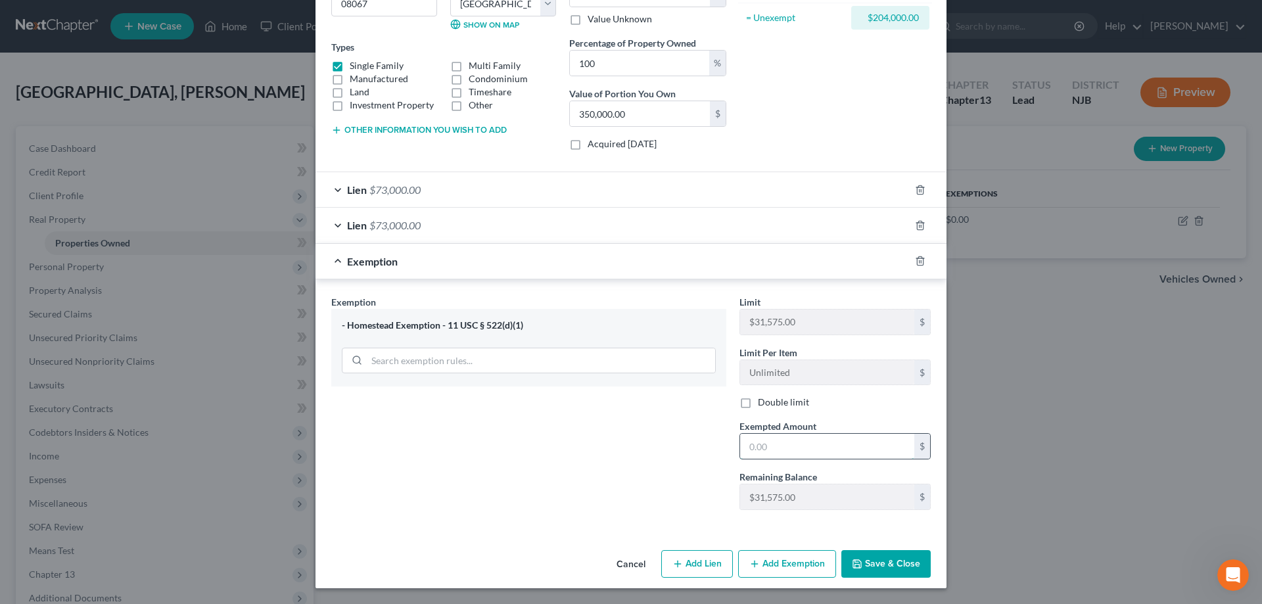
click at [770, 452] on input "text" at bounding box center [827, 446] width 174 height 25
type input "31,544"
click at [904, 561] on button "Save & Close" at bounding box center [886, 564] width 89 height 28
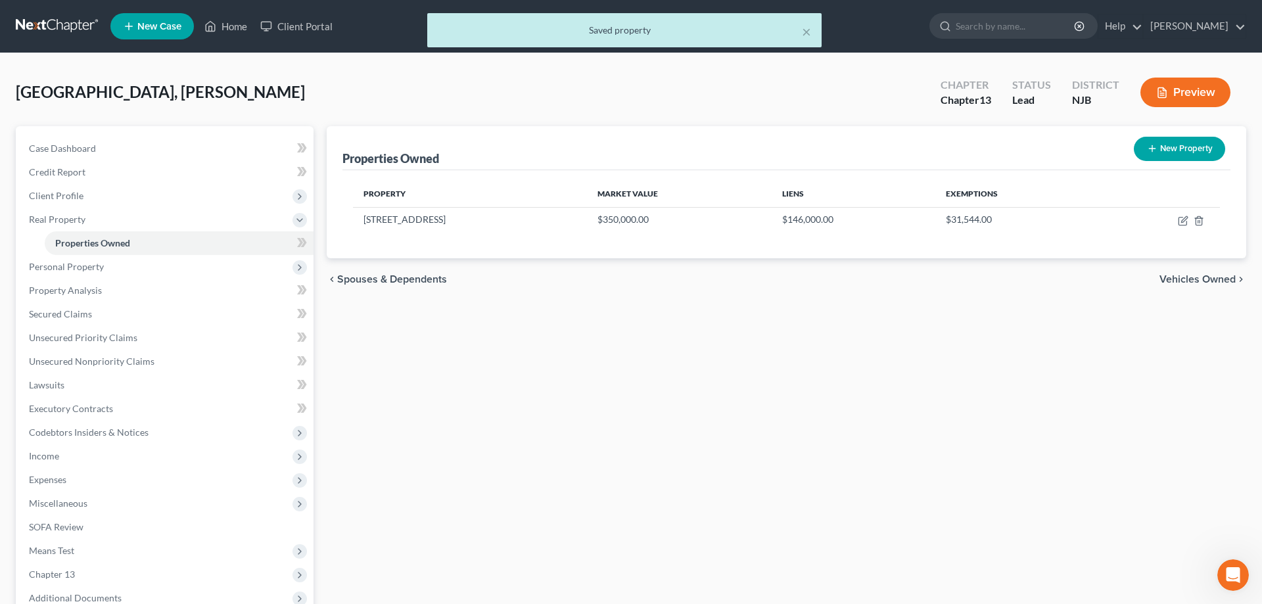
click at [607, 345] on div "Properties Owned New Property Property Market Value Liens Exemptions 320 Straug…" at bounding box center [786, 411] width 933 height 570
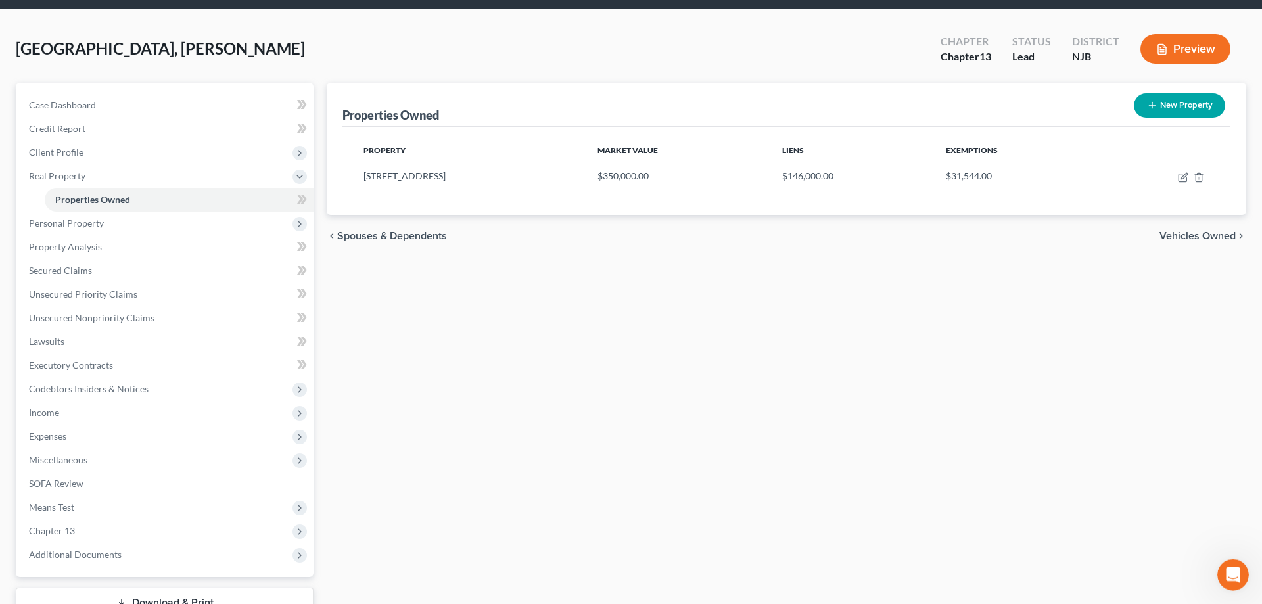
scroll to position [0, 0]
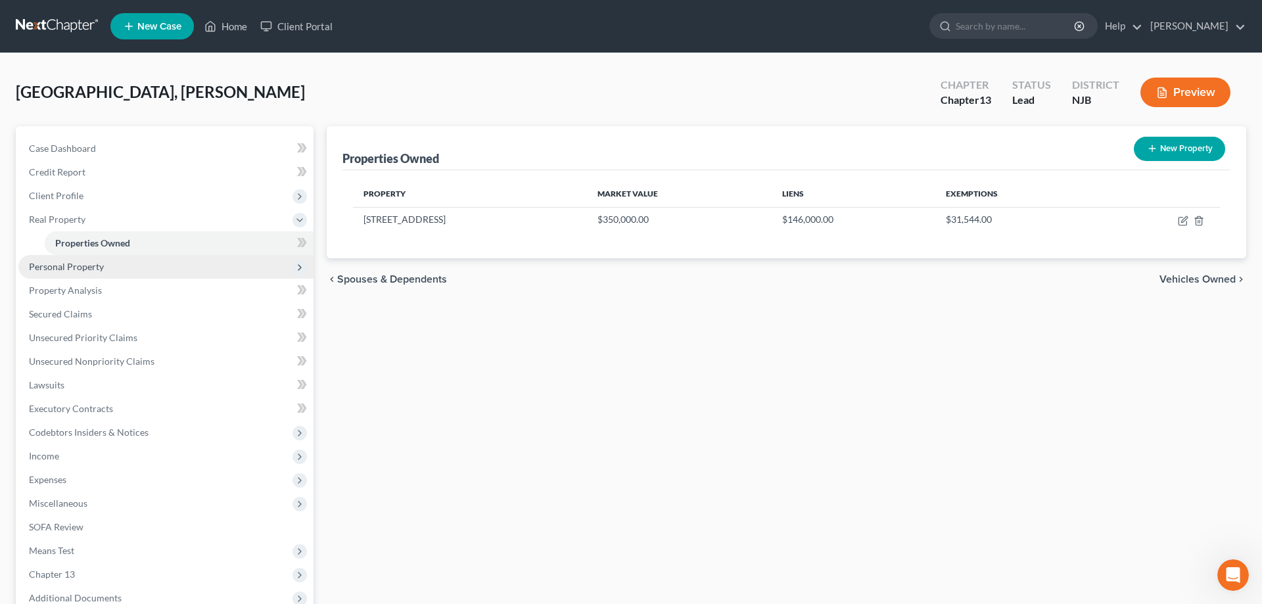
click at [92, 268] on span "Personal Property" at bounding box center [66, 266] width 75 height 11
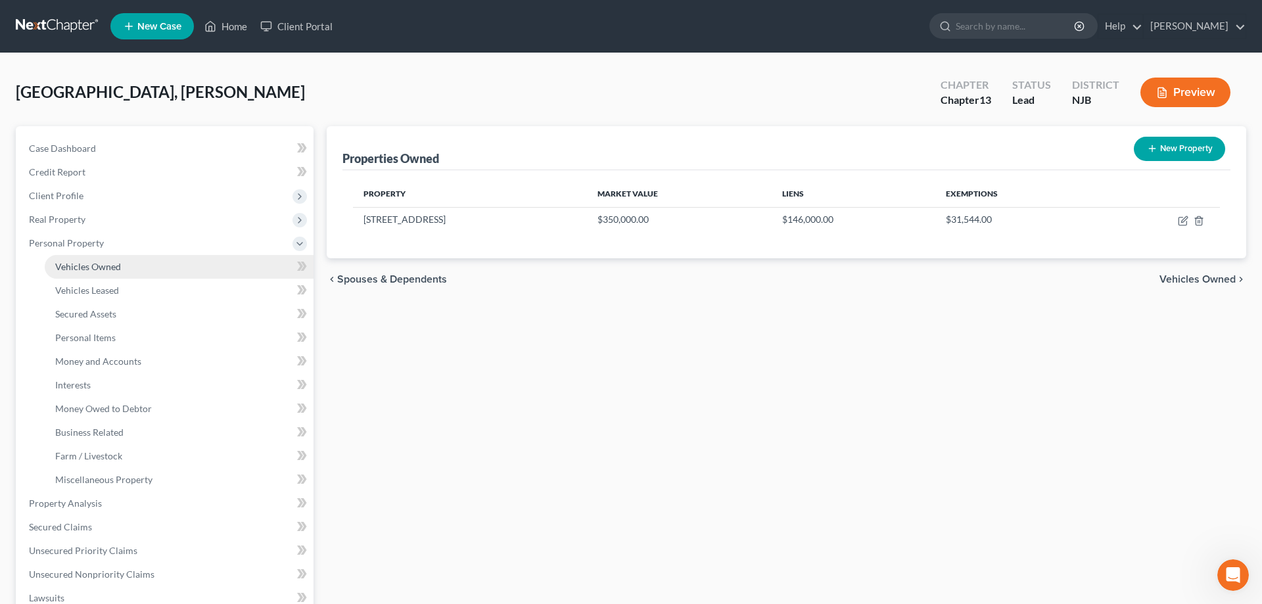
click at [95, 270] on span "Vehicles Owned" at bounding box center [88, 266] width 66 height 11
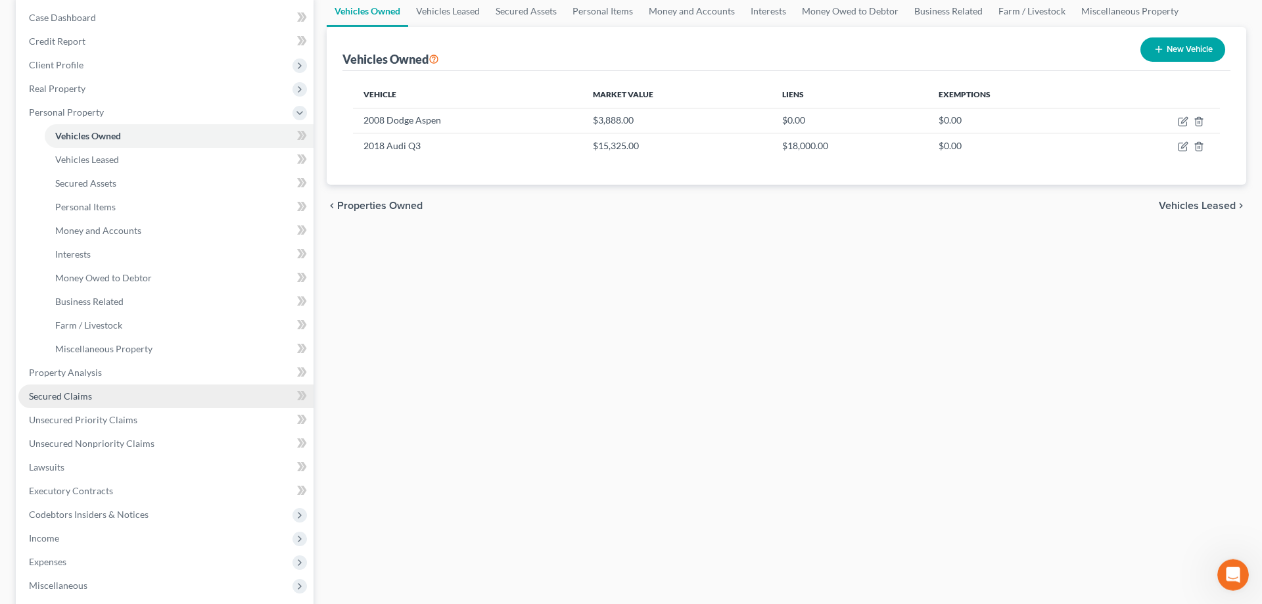
scroll to position [201, 0]
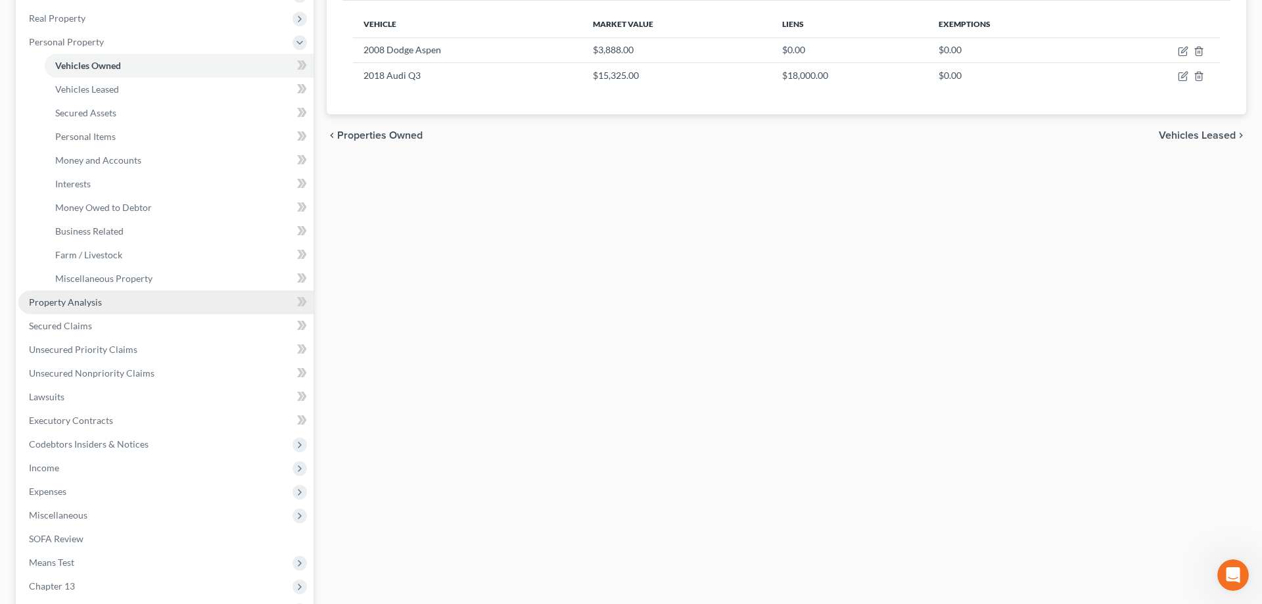
click at [85, 304] on span "Property Analysis" at bounding box center [65, 302] width 73 height 11
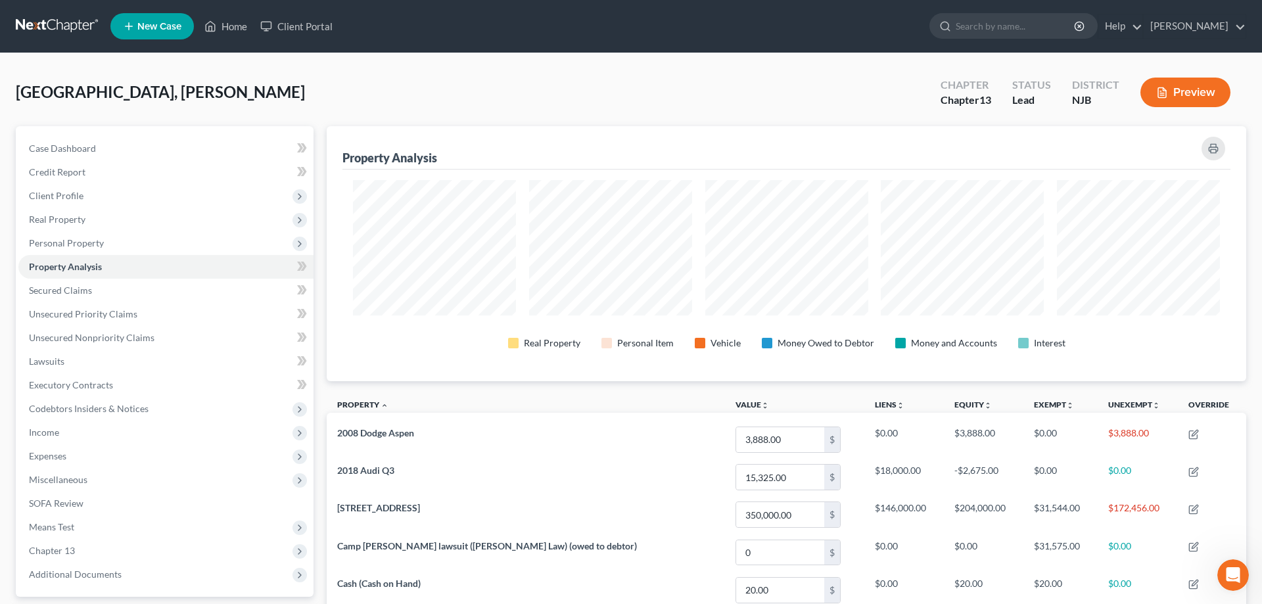
scroll to position [201, 0]
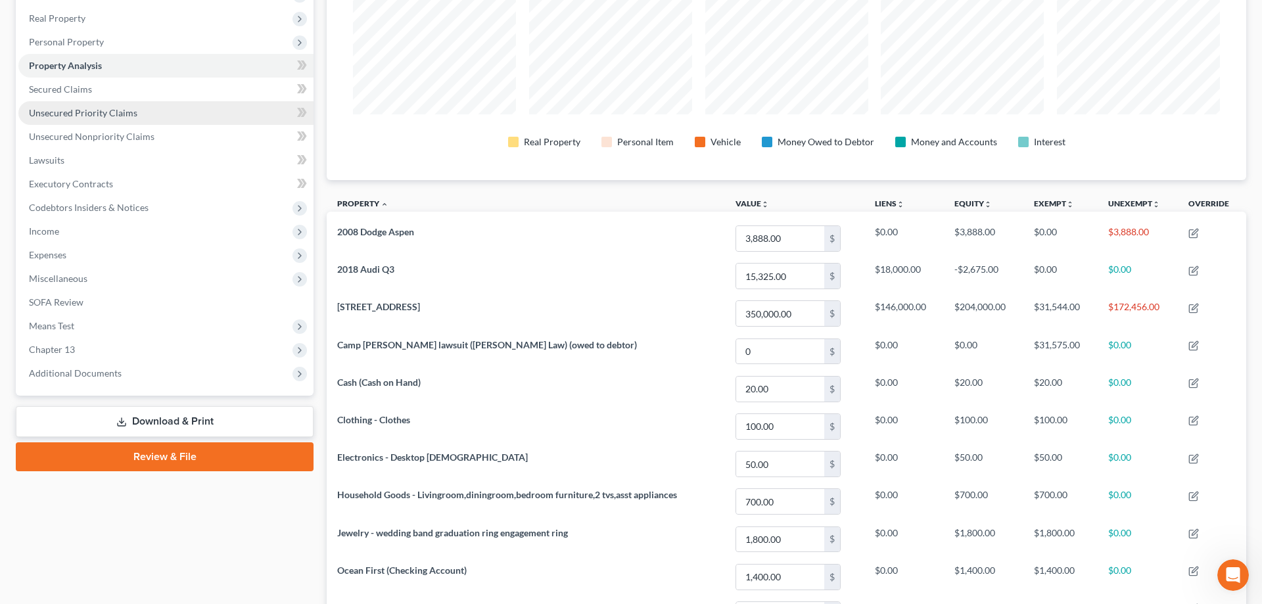
click at [86, 115] on span "Unsecured Priority Claims" at bounding box center [83, 112] width 108 height 11
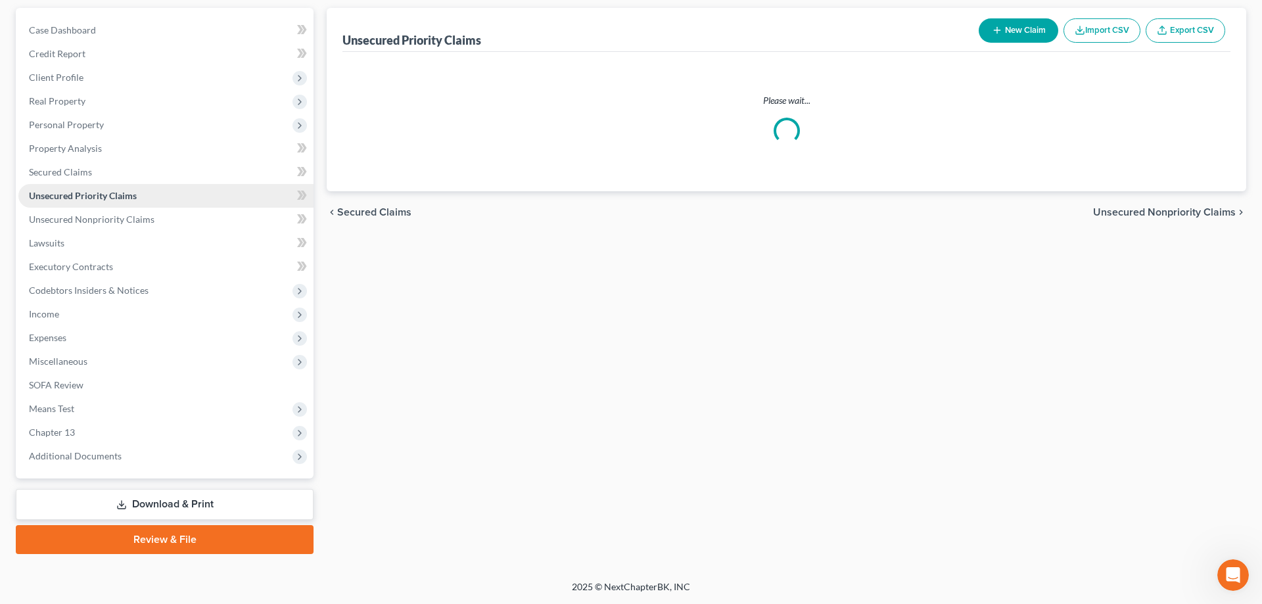
scroll to position [117, 0]
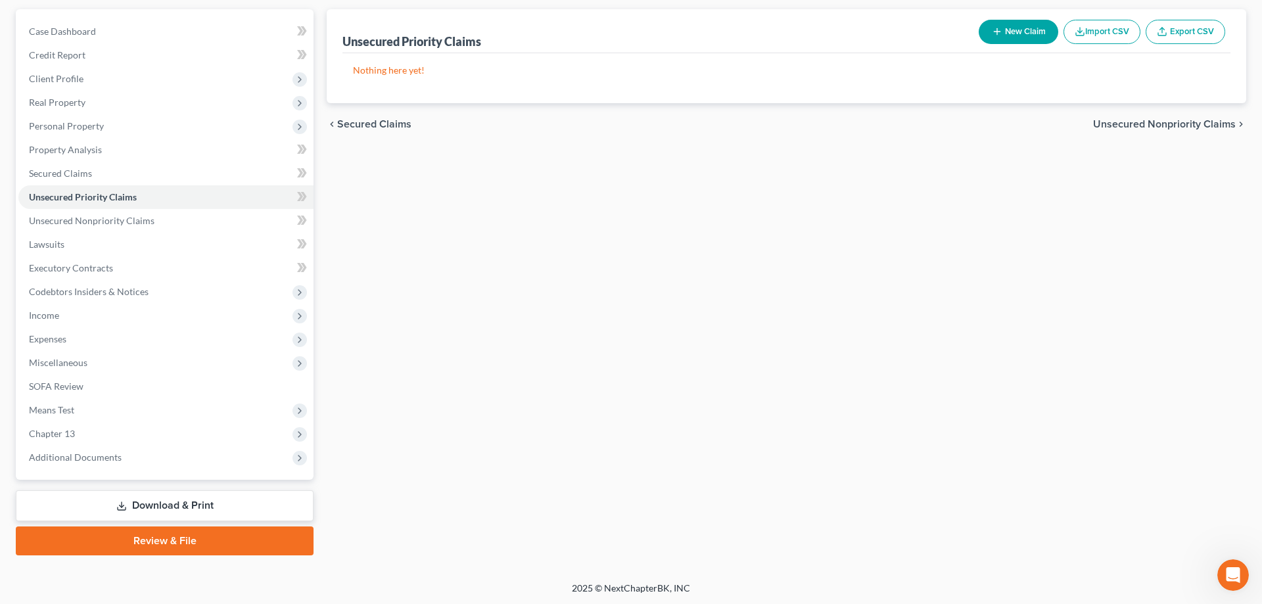
click at [1004, 26] on button "New Claim" at bounding box center [1019, 32] width 80 height 24
select select "0"
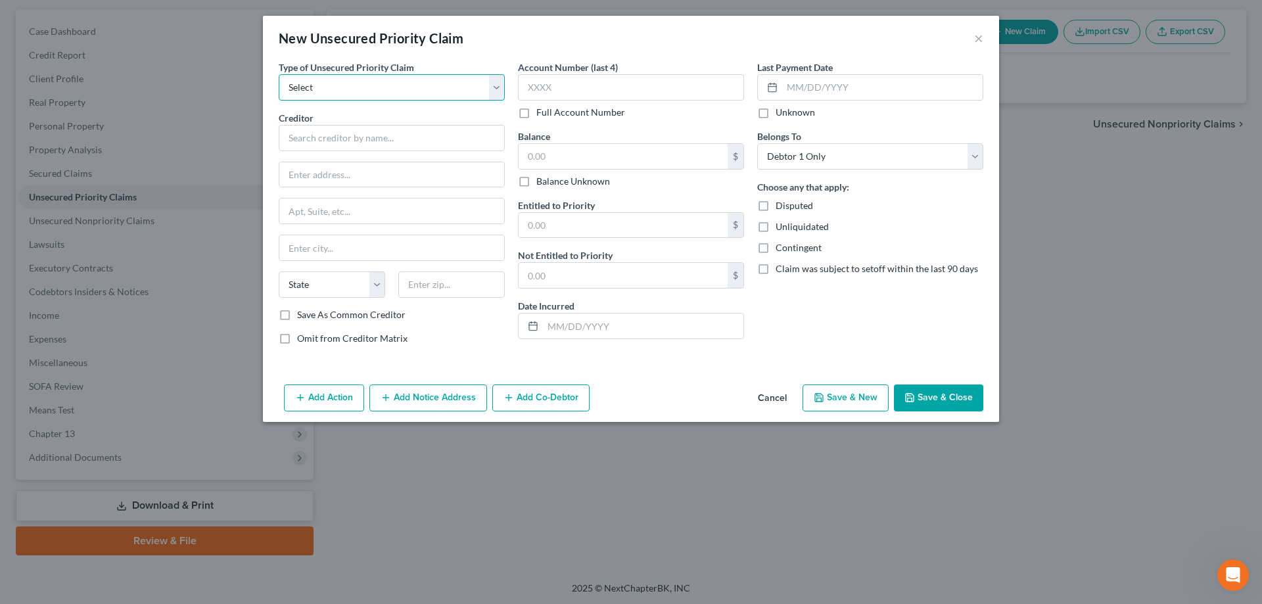
click at [279, 74] on select "Select Taxes & Other Government Units Domestic Support Obligations Extensions o…" at bounding box center [392, 87] width 226 height 26
select select "0"
click option "Taxes & Other Government Units" at bounding box center [0, 0] width 0 height 0
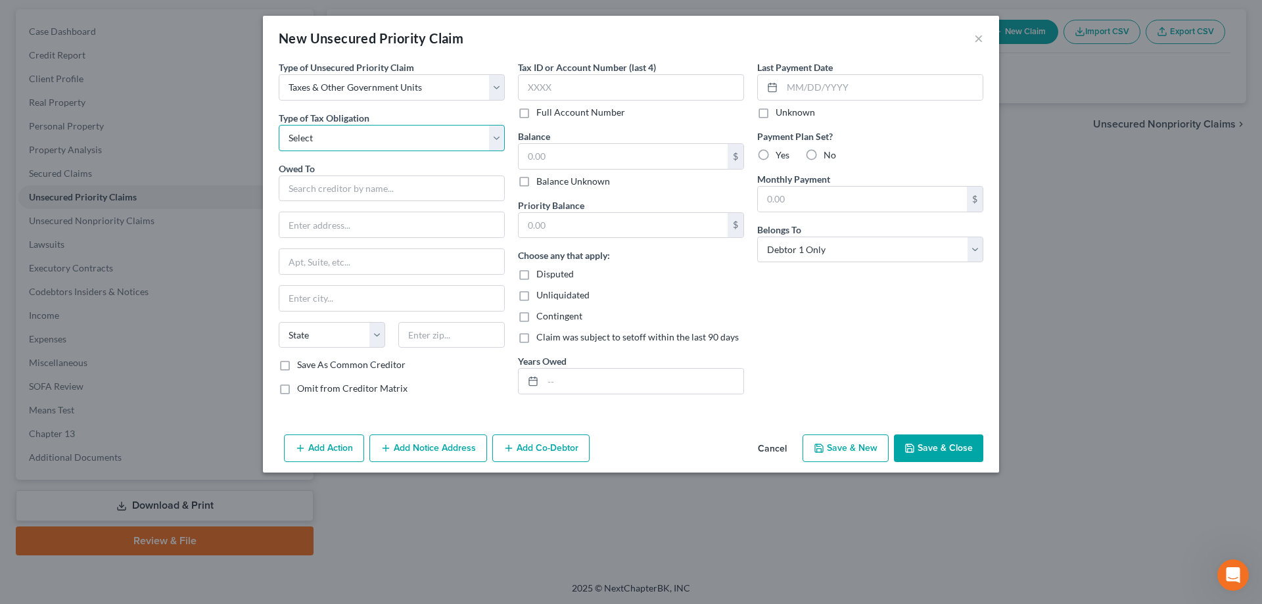
click at [279, 125] on select "Select Federal City State Franchise Tax Board Other" at bounding box center [392, 138] width 226 height 26
select select "0"
click option "Federal" at bounding box center [0, 0] width 0 height 0
click at [316, 183] on input "text" at bounding box center [392, 189] width 226 height 26
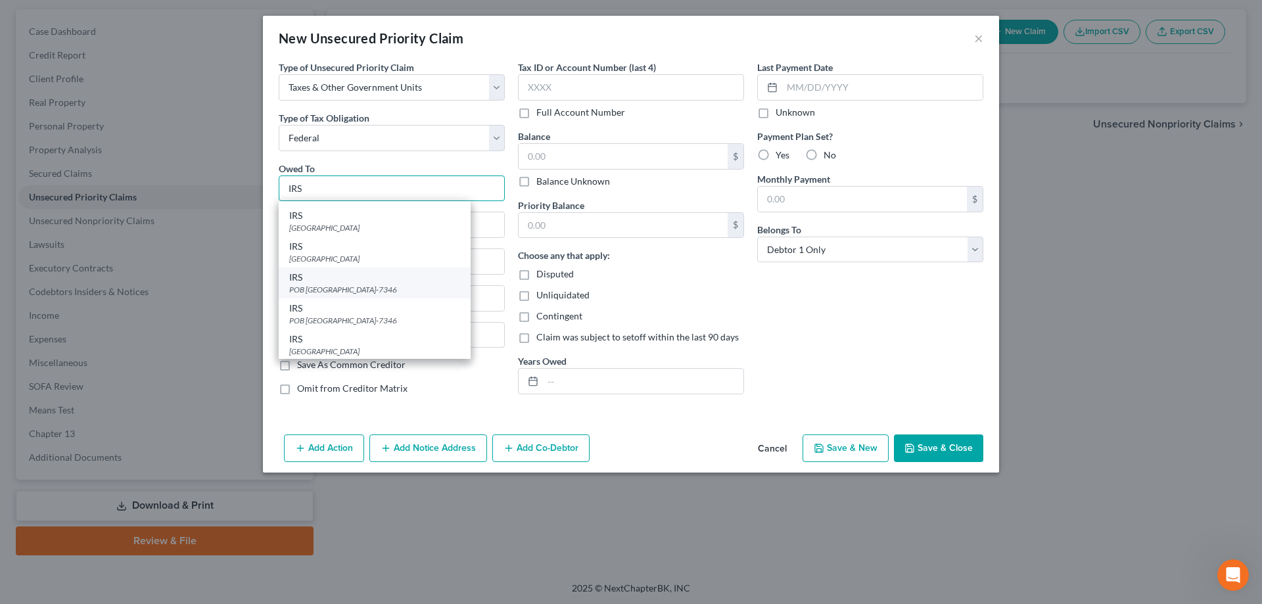
scroll to position [392, 0]
type input "IRS"
click at [364, 229] on div "P O Box 7346, Philadelphia, PA 19101" at bounding box center [374, 226] width 171 height 11
type input "P O Box 7346"
type input "Philadelphia"
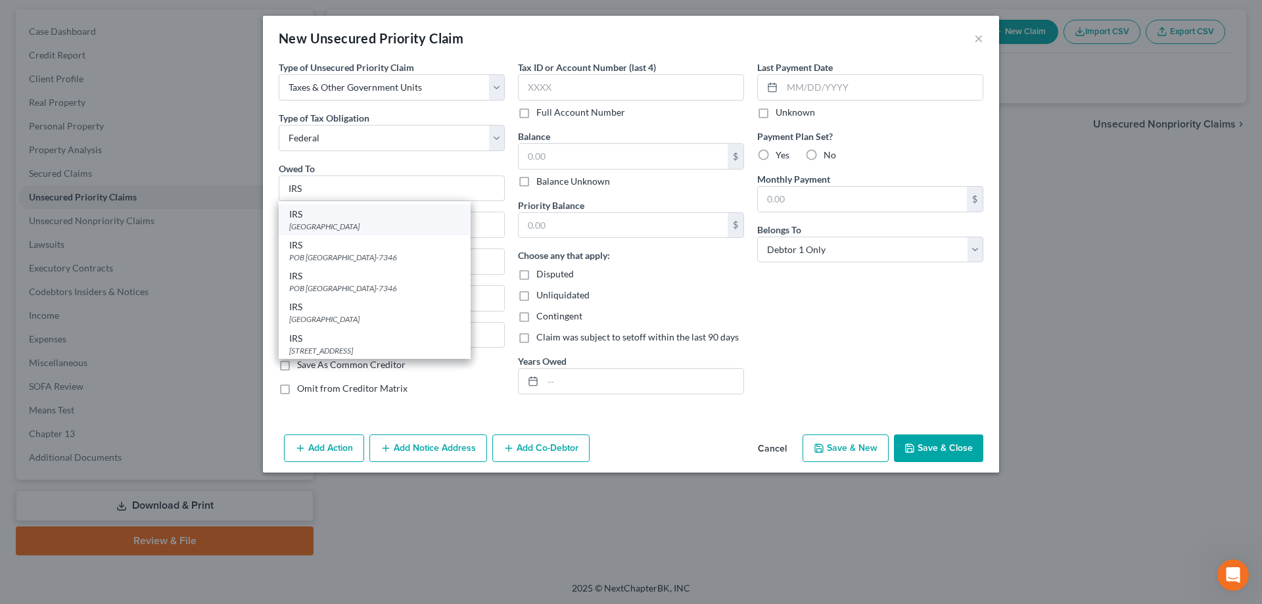
select select "39"
type input "19101"
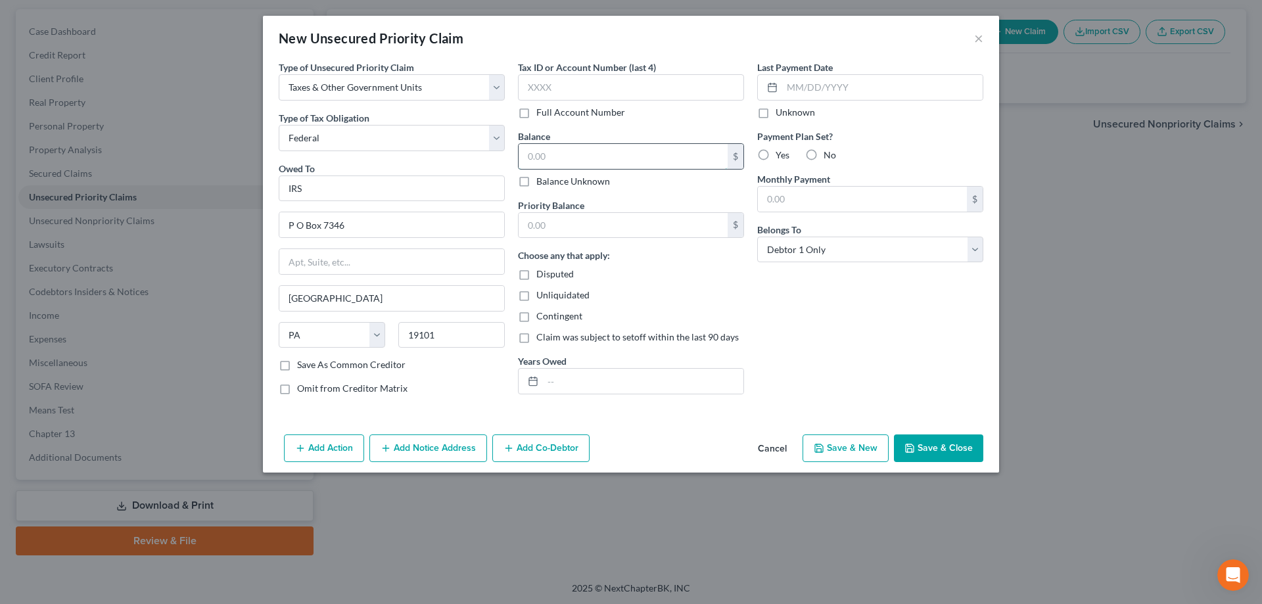
click at [556, 164] on input "text" at bounding box center [623, 156] width 209 height 25
type input "9,477"
click at [934, 455] on button "Save & Close" at bounding box center [938, 449] width 89 height 28
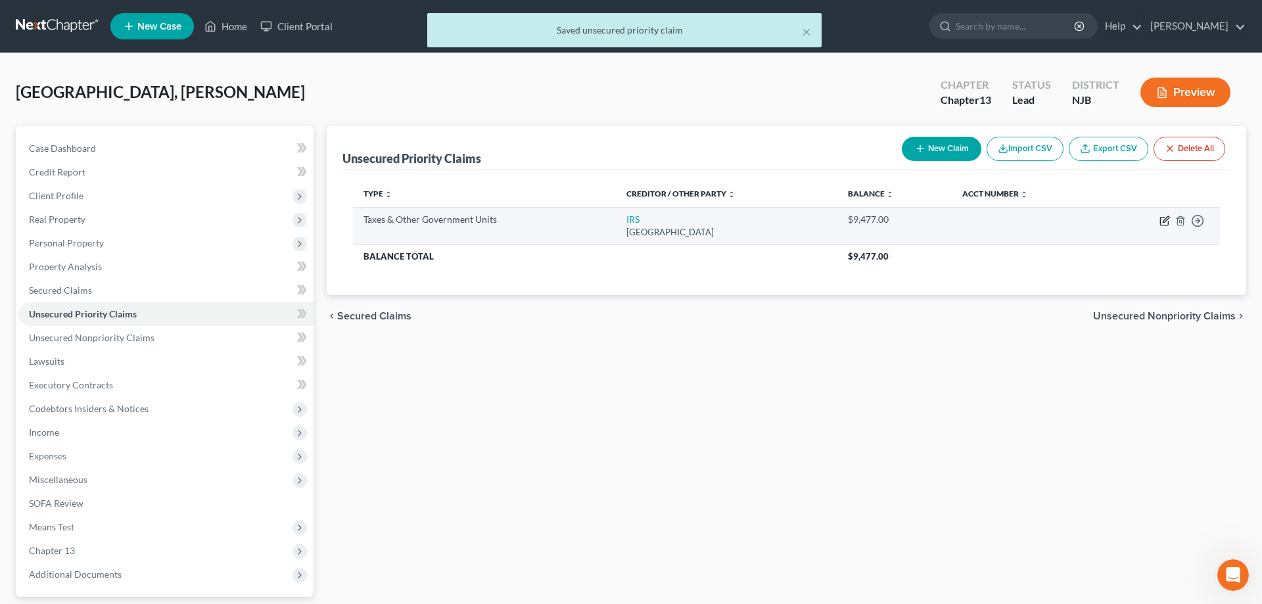
click at [1167, 218] on icon "button" at bounding box center [1165, 221] width 11 height 11
select select "0"
select select "39"
select select "0"
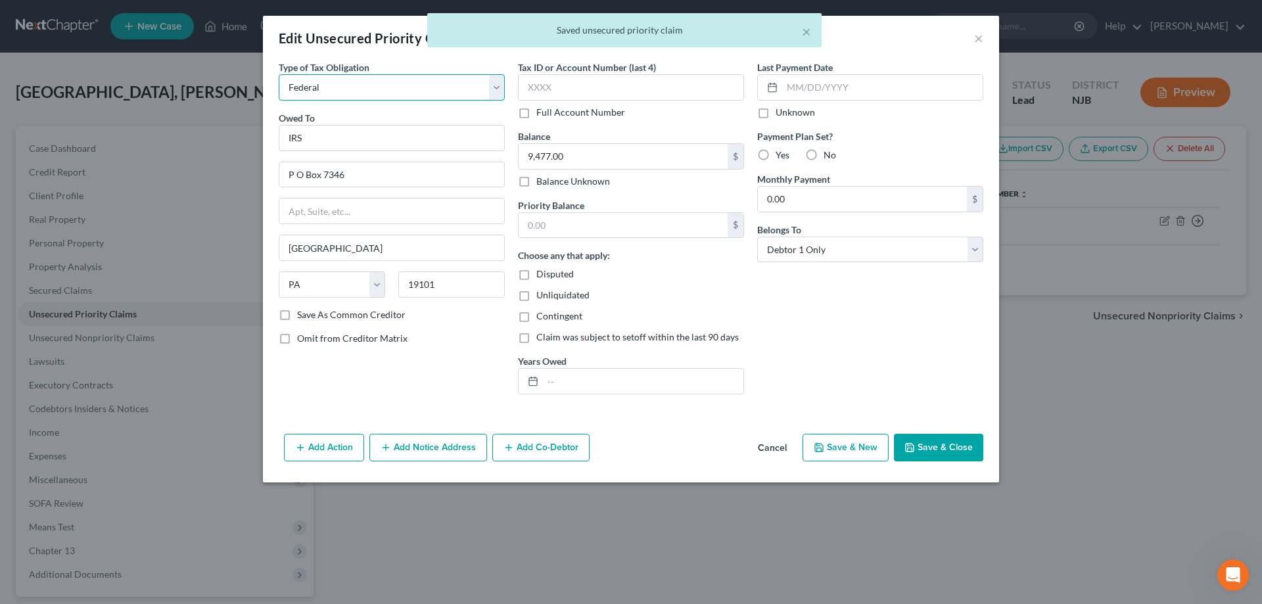
click at [279, 74] on select "Select Federal City State Franchise Tax Board Other" at bounding box center [392, 87] width 226 height 26
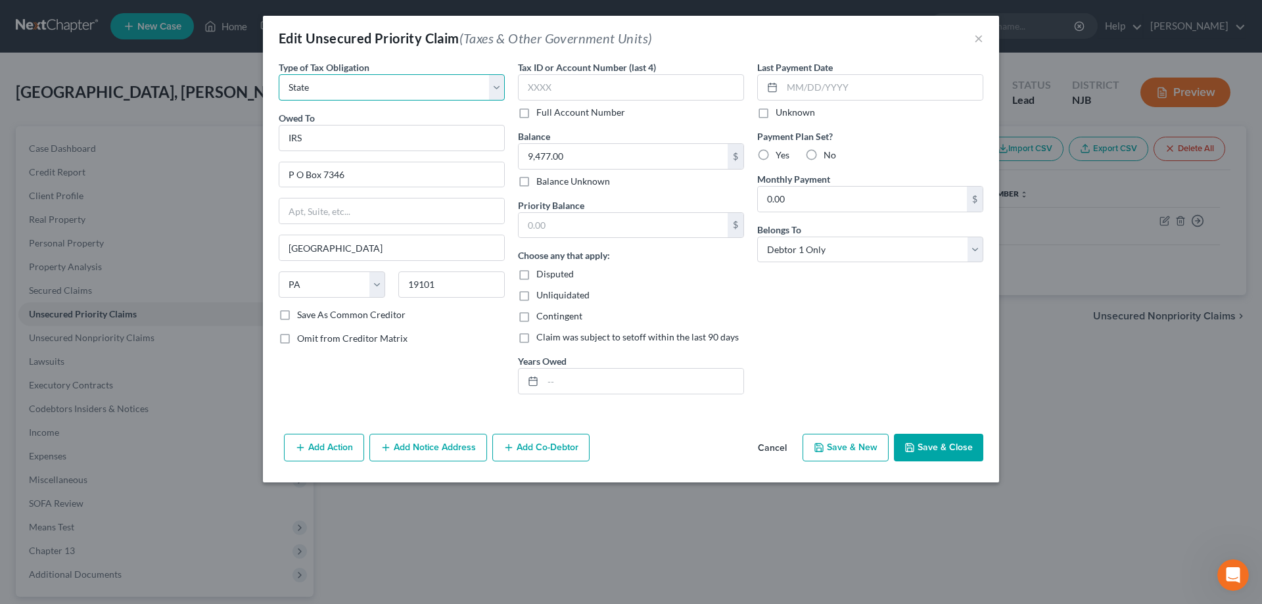
click option "State" at bounding box center [0, 0] width 0 height 0
click at [347, 145] on input "IRS" at bounding box center [392, 138] width 226 height 26
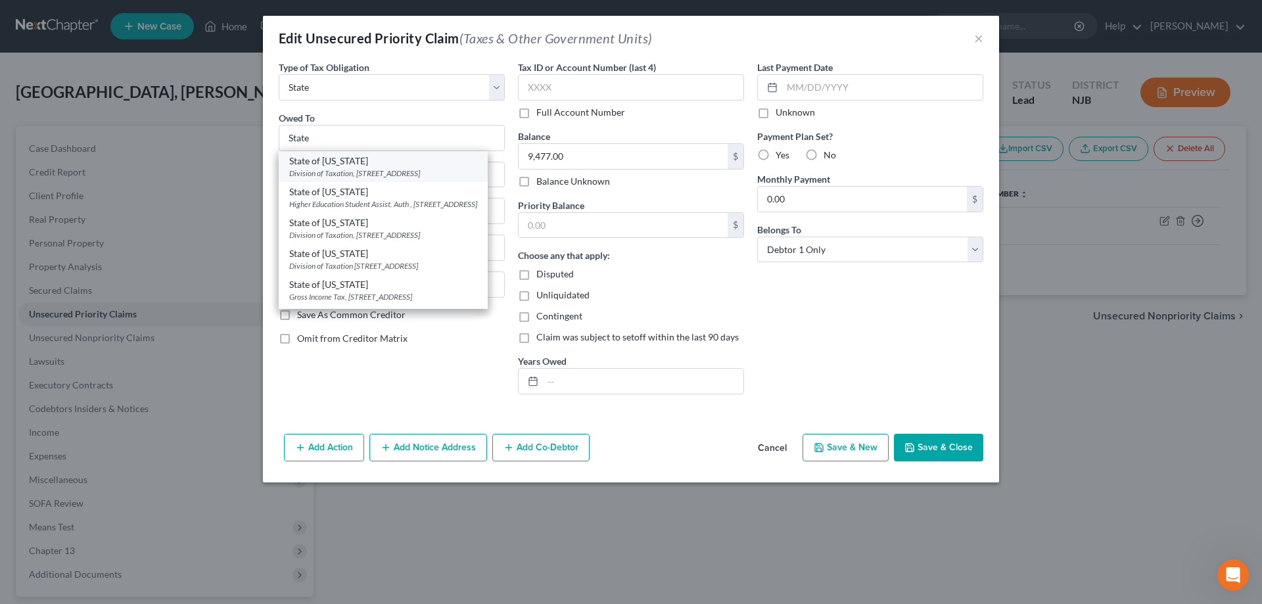
click at [350, 173] on div "Division of Taxation, 50 Barrack Street, PO Box 269, Trenton, NJ 08646" at bounding box center [383, 173] width 188 height 11
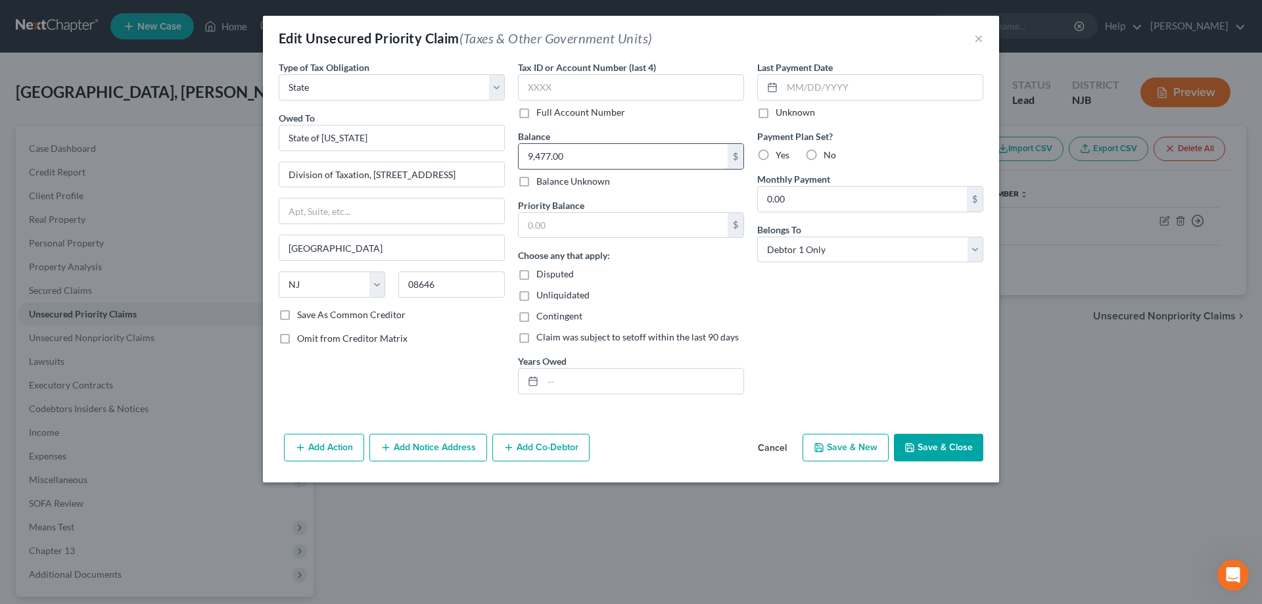
drag, startPoint x: 581, startPoint y: 153, endPoint x: 562, endPoint y: 150, distance: 18.7
click at [562, 150] on input "9,477.00" at bounding box center [623, 156] width 209 height 25
click at [907, 442] on button "Save & Close" at bounding box center [938, 448] width 89 height 28
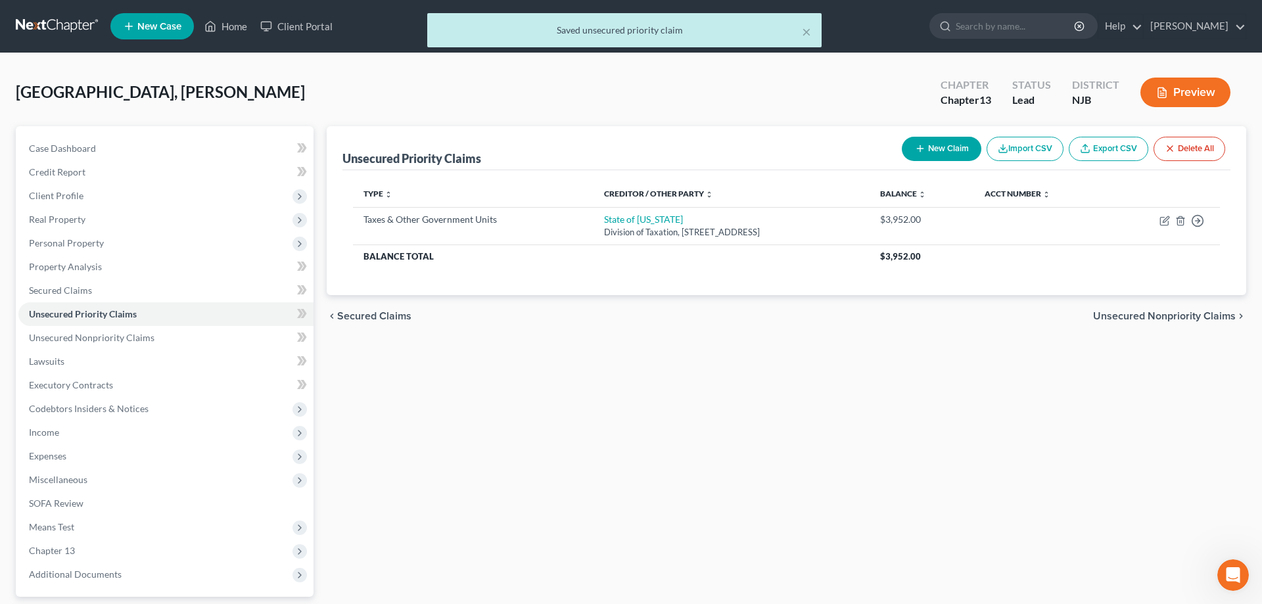
click at [949, 143] on button "New Claim" at bounding box center [942, 149] width 80 height 24
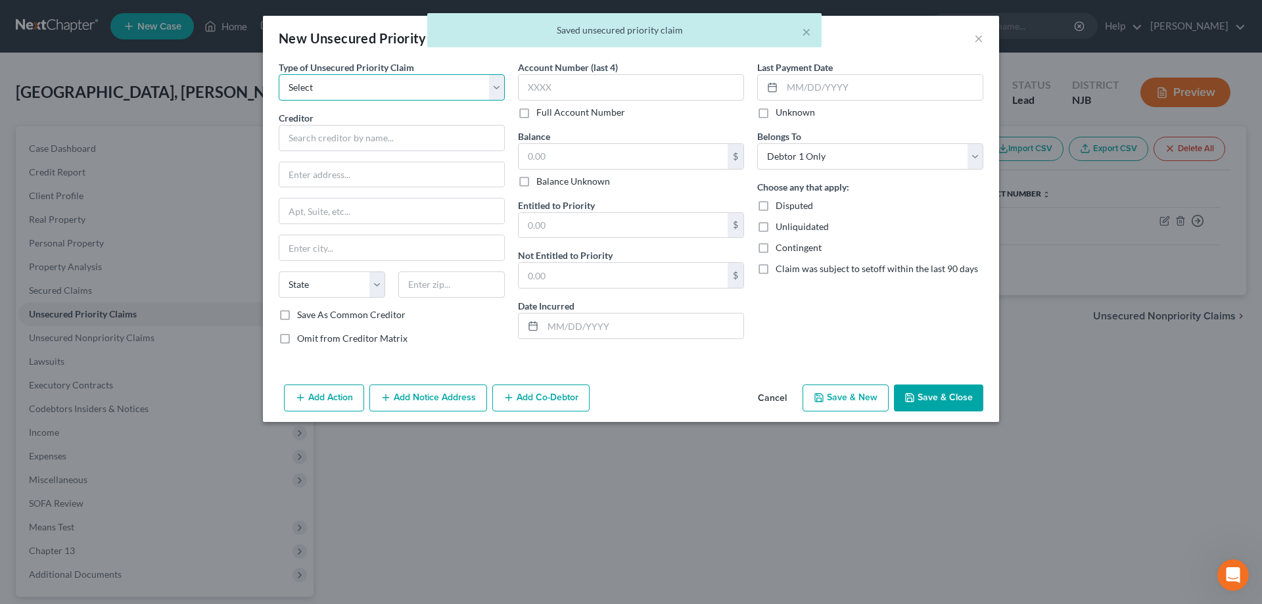
click at [279, 74] on select "Select Taxes & Other Government Units Domestic Support Obligations Extensions o…" at bounding box center [392, 87] width 226 height 26
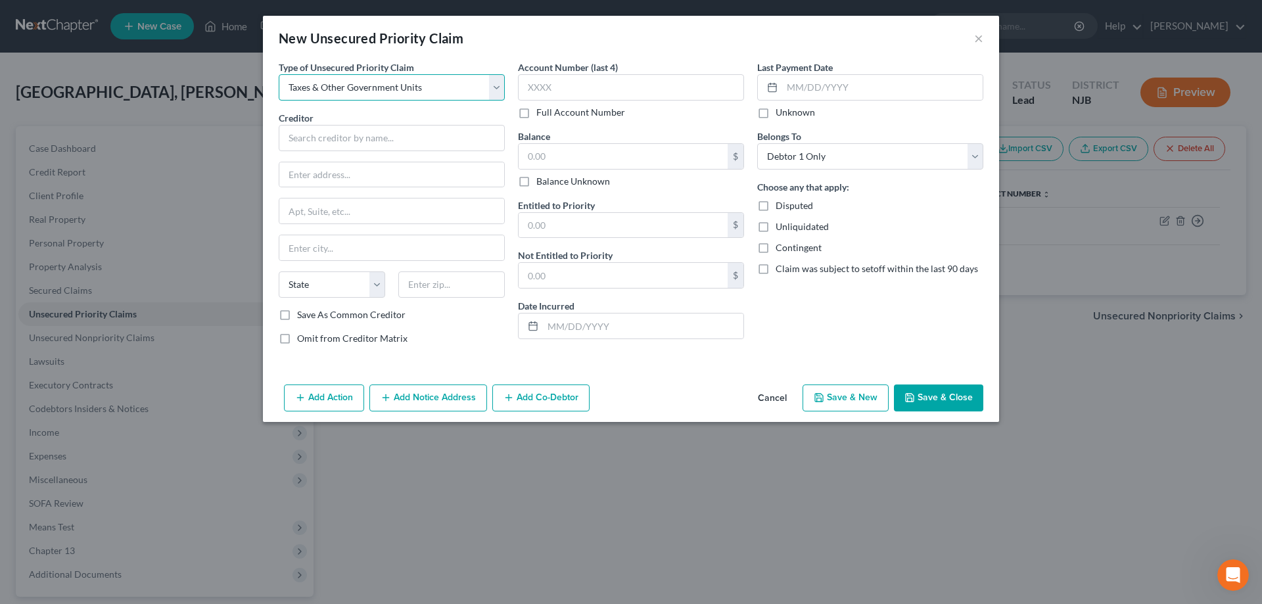
click option "Taxes & Other Government Units" at bounding box center [0, 0] width 0 height 0
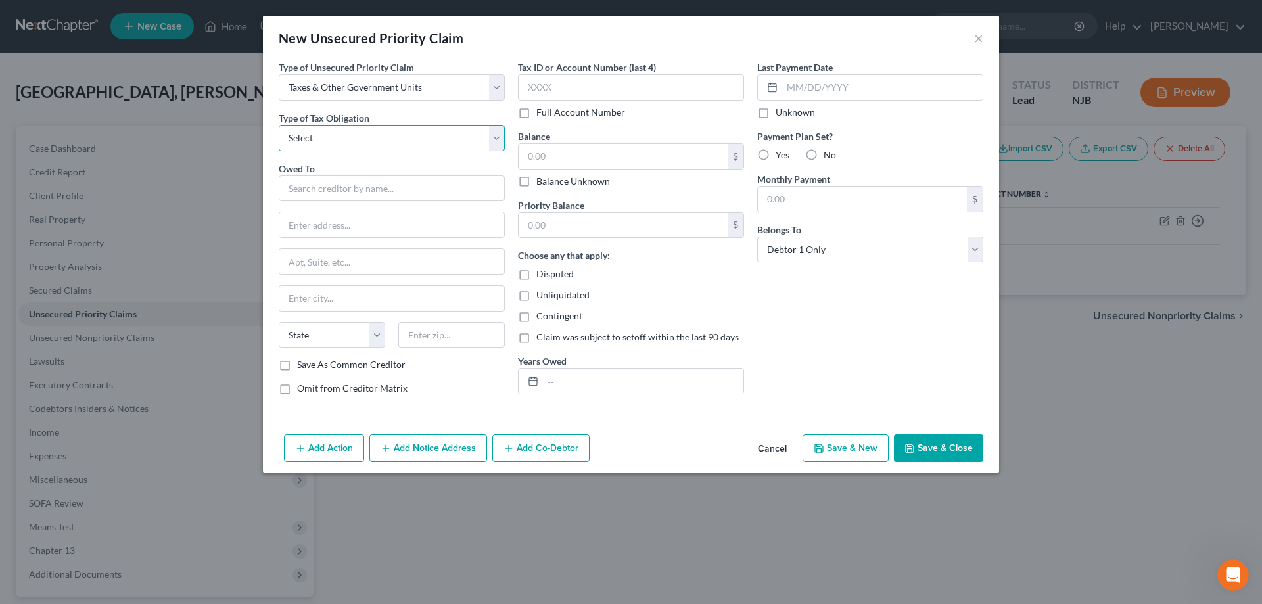
click at [279, 125] on select "Select Federal City State Franchise Tax Board Other" at bounding box center [392, 138] width 226 height 26
click option "Federal" at bounding box center [0, 0] width 0 height 0
click at [585, 158] on input "text" at bounding box center [623, 156] width 209 height 25
click at [335, 183] on input "text" at bounding box center [392, 189] width 226 height 26
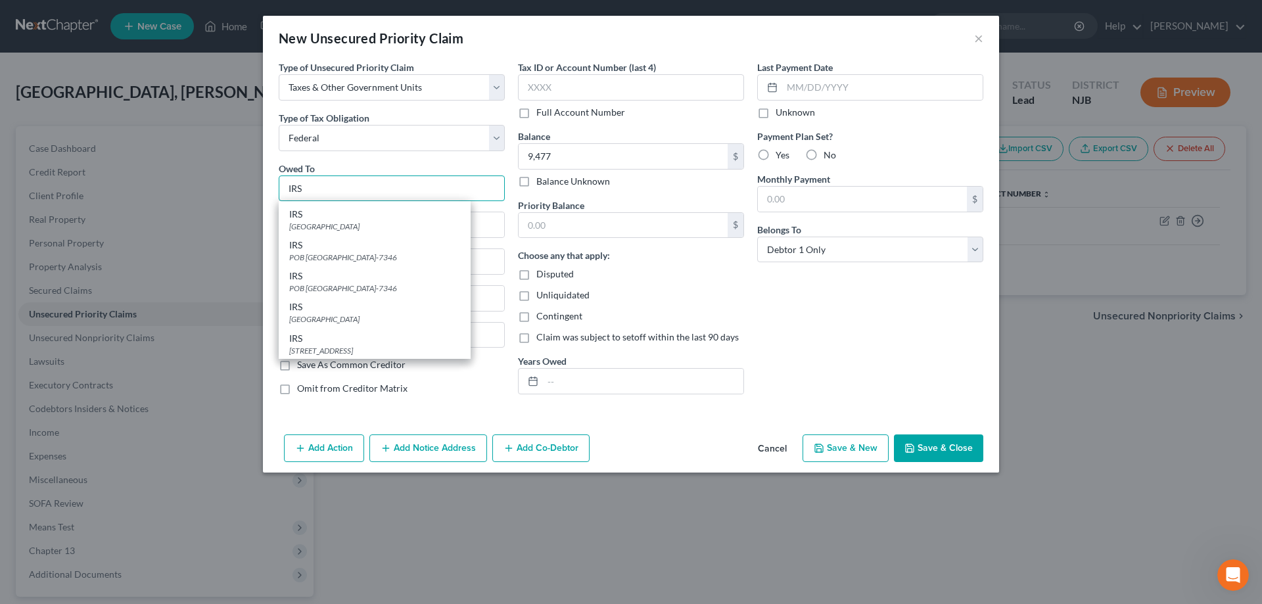
scroll to position [392, 0]
click at [363, 251] on div "IRS" at bounding box center [374, 245] width 171 height 13
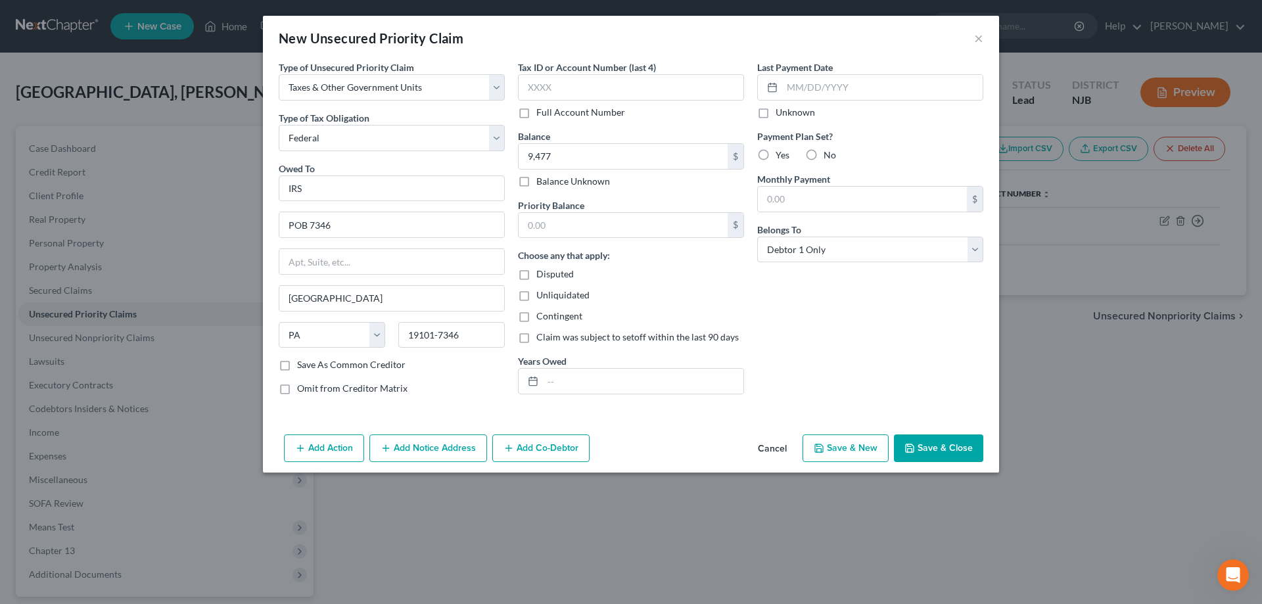
scroll to position [0, 0]
click at [469, 338] on input "19101-7346" at bounding box center [451, 335] width 107 height 26
click at [928, 449] on button "Save & Close" at bounding box center [938, 449] width 89 height 28
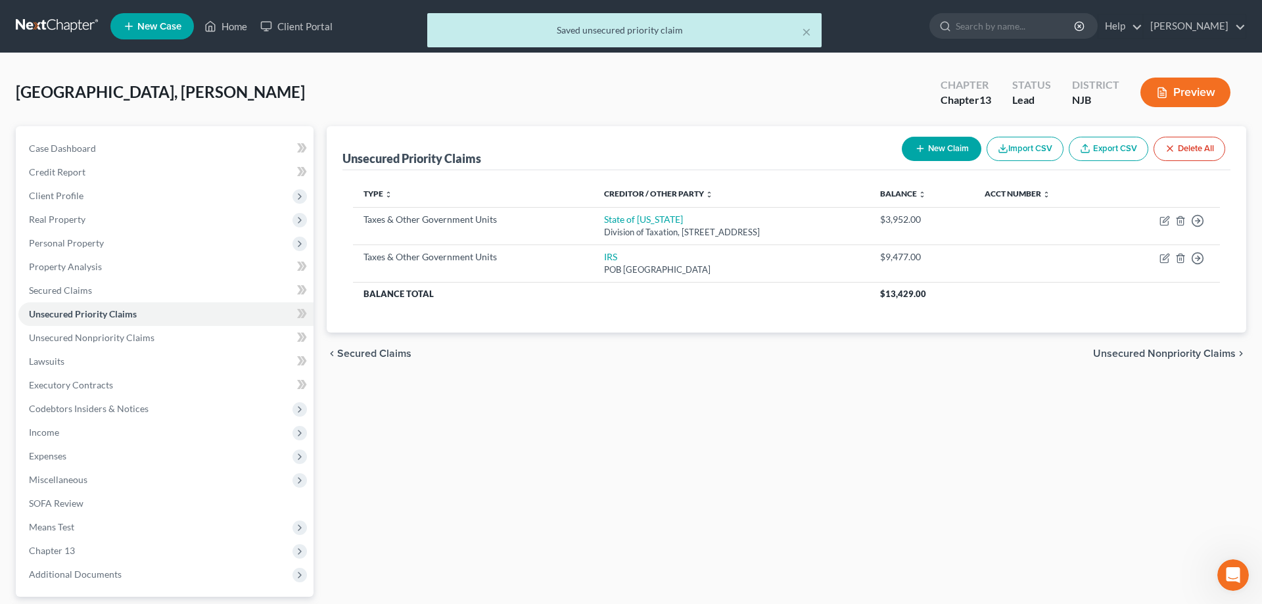
scroll to position [117, 0]
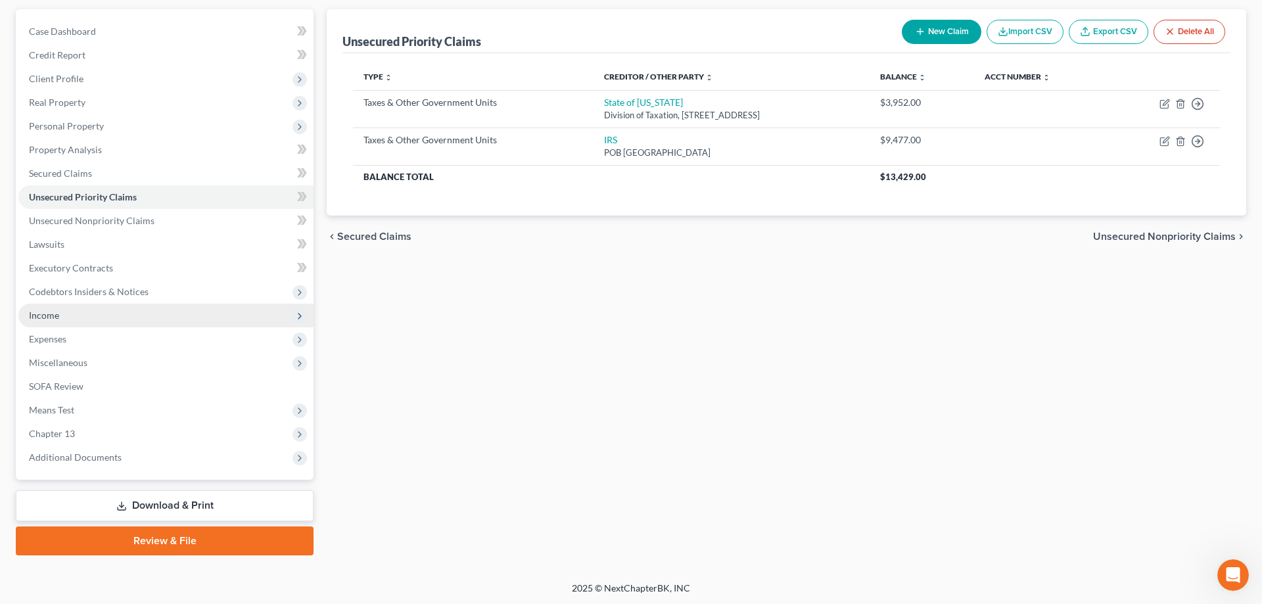
click at [43, 319] on span "Income" at bounding box center [44, 315] width 30 height 11
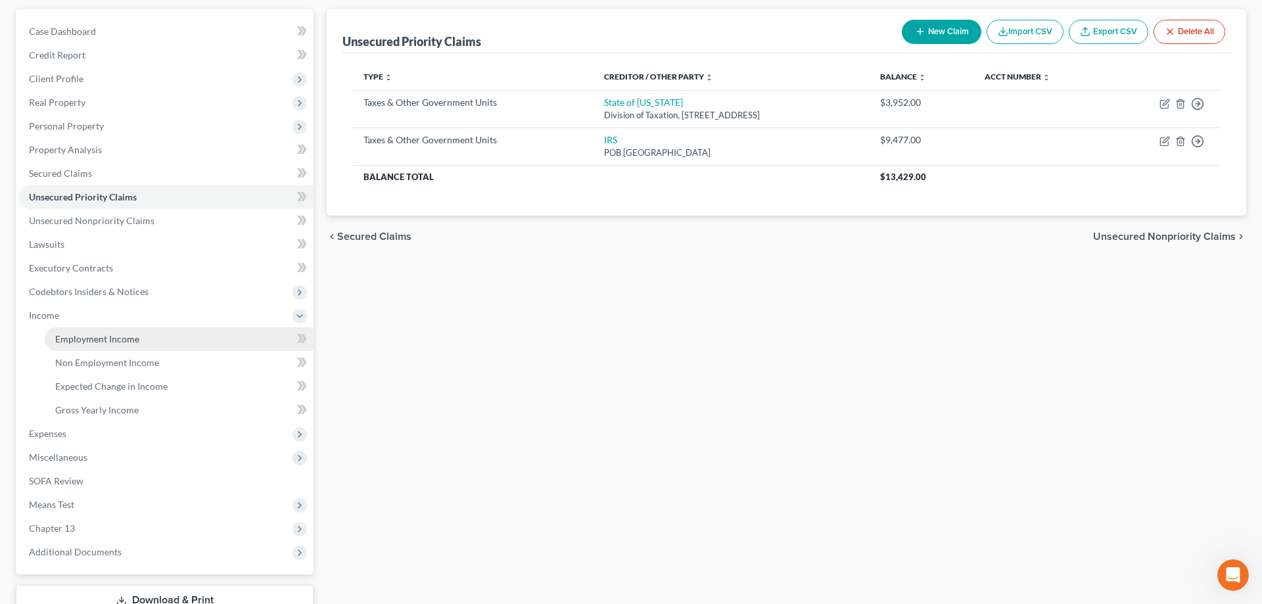
click at [105, 340] on span "Employment Income" at bounding box center [97, 338] width 84 height 11
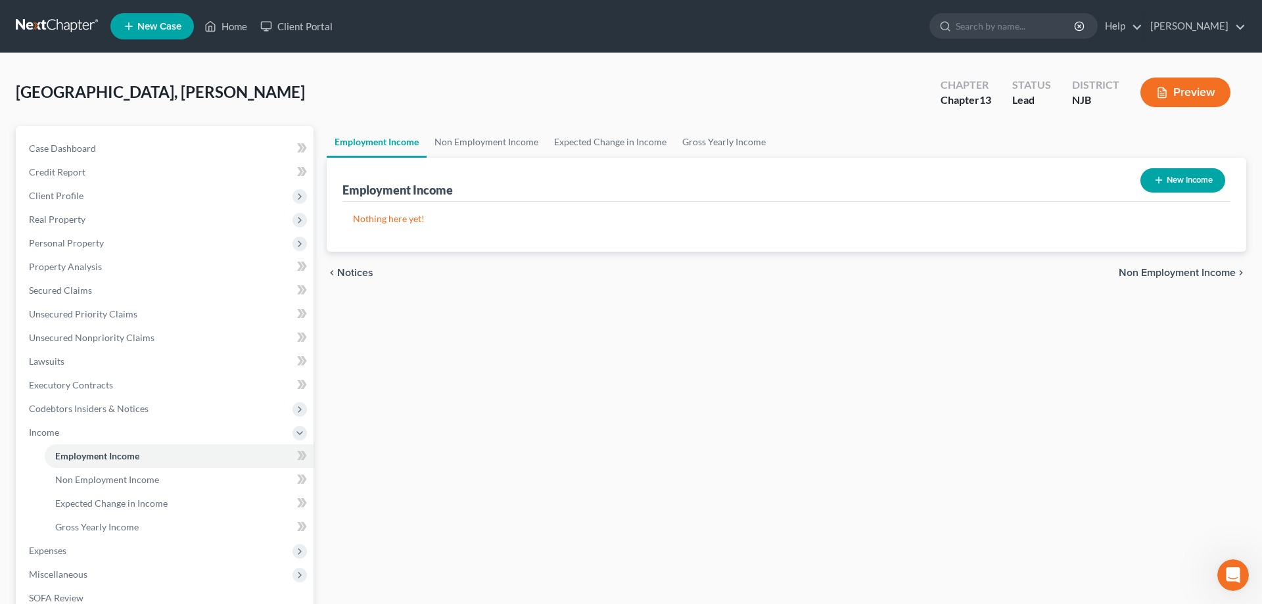
click at [1155, 183] on icon "button" at bounding box center [1159, 180] width 11 height 11
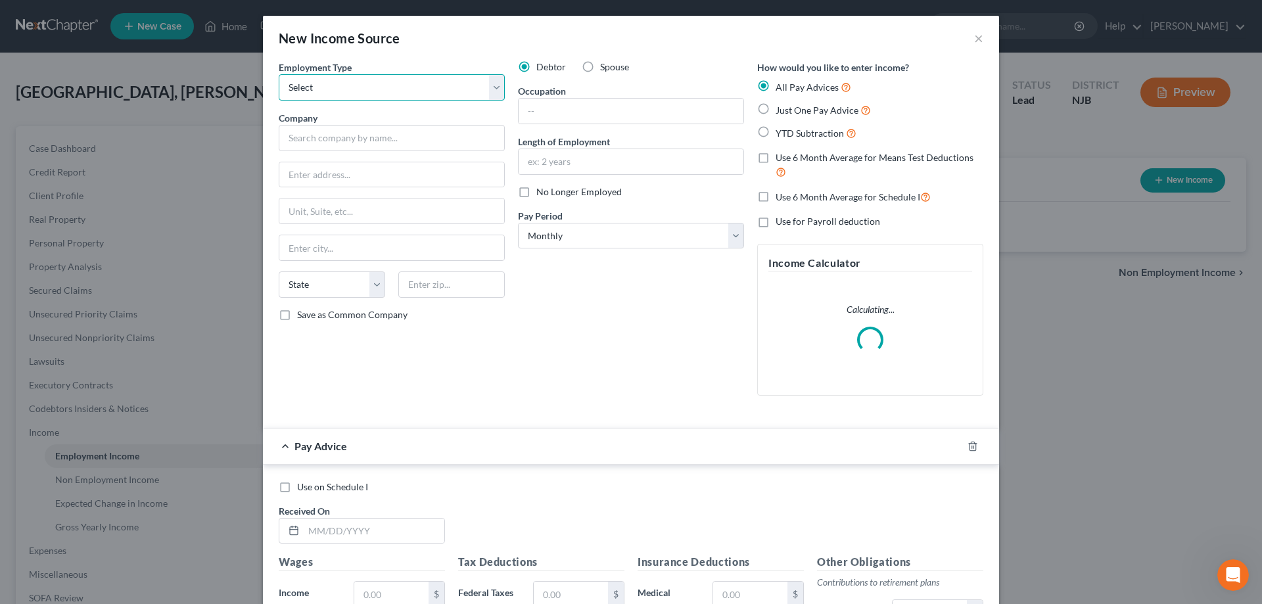
click at [279, 74] on select "Select Full or Part Time Employment Self Employment" at bounding box center [392, 87] width 226 height 26
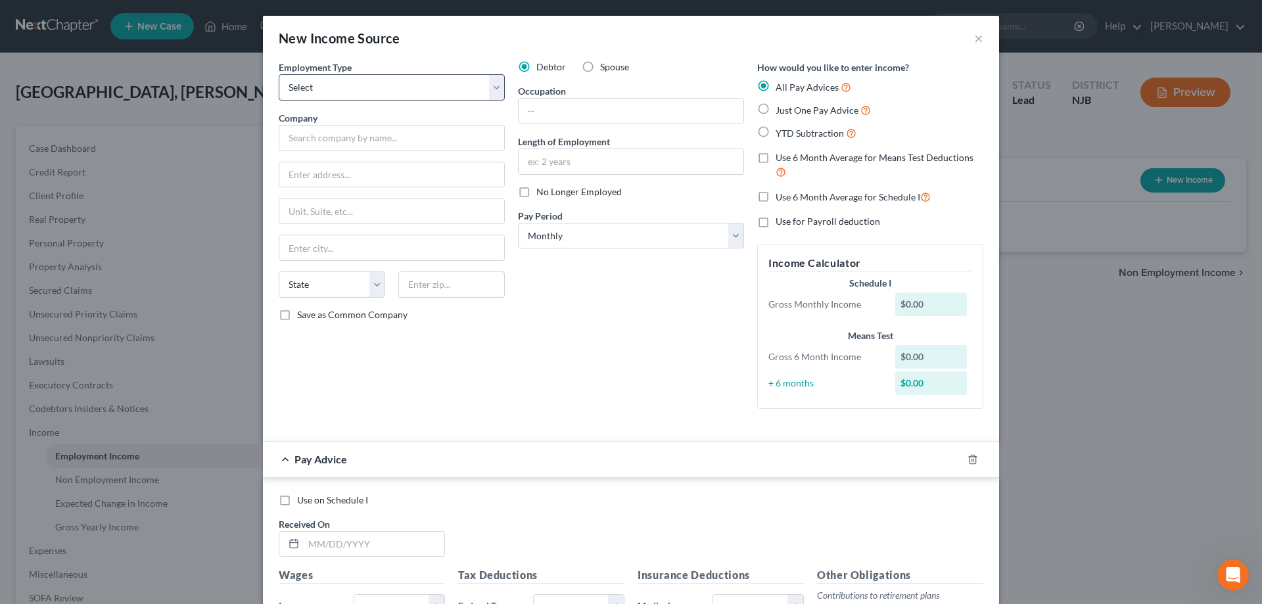
click at [462, 52] on div "New Income Source ×" at bounding box center [631, 38] width 736 height 45
click at [980, 37] on button "×" at bounding box center [978, 38] width 9 height 16
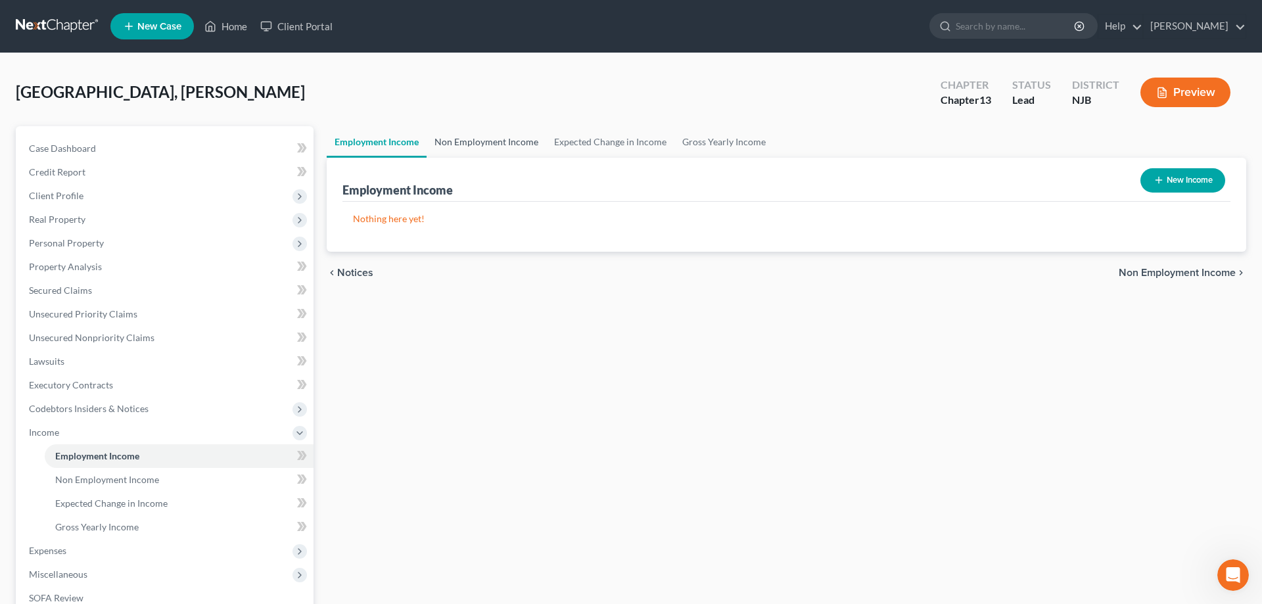
click at [473, 141] on link "Non Employment Income" at bounding box center [487, 142] width 120 height 32
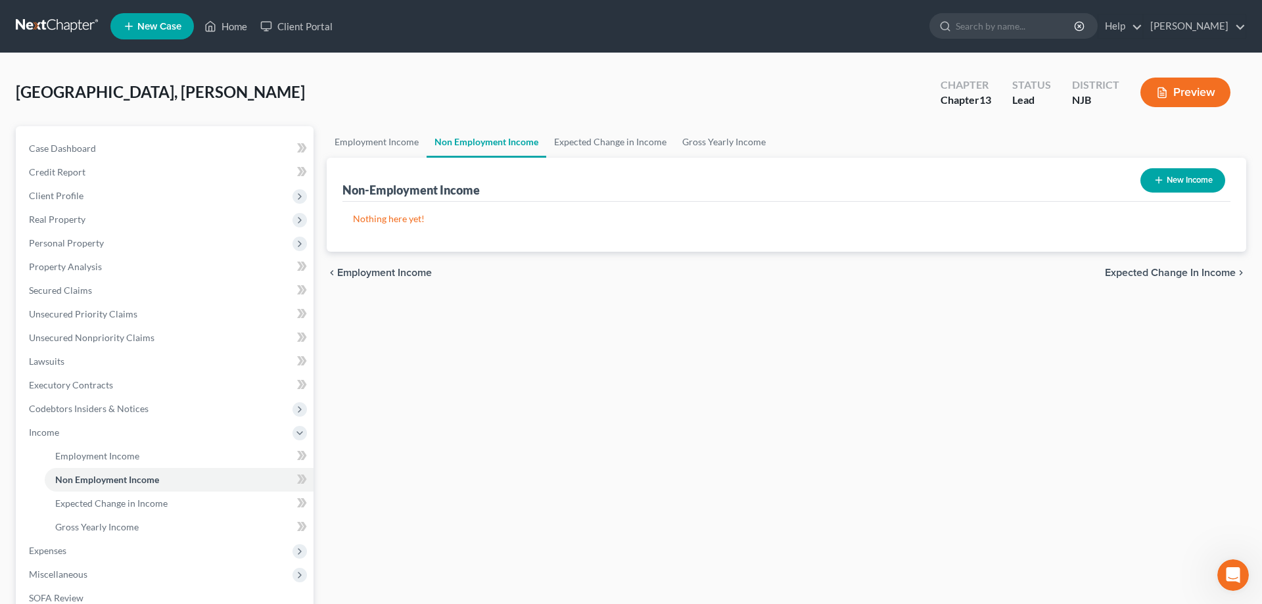
click at [1149, 181] on button "New Income" at bounding box center [1183, 180] width 85 height 24
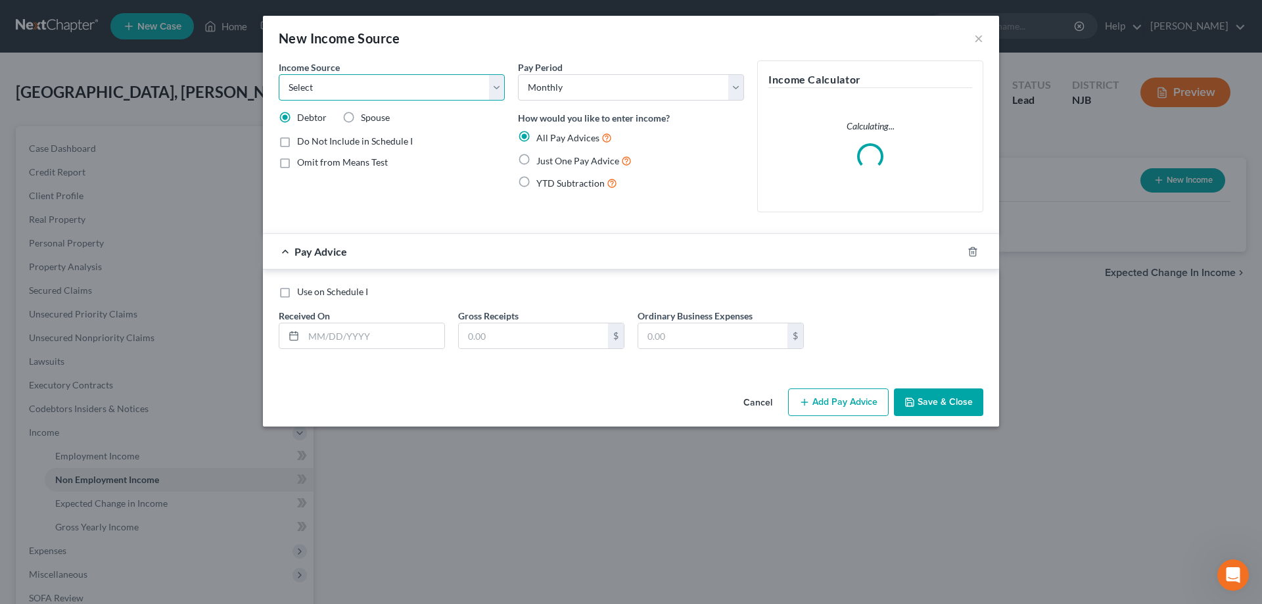
click at [279, 74] on select "Select Unemployment Disability (from employer) Pension Retirement Social Securi…" at bounding box center [392, 87] width 226 height 26
click option "Disability (from employer)" at bounding box center [0, 0] width 0 height 0
click at [279, 74] on select "Select Unemployment Disability (from employer) Pension Retirement Social Securi…" at bounding box center [392, 87] width 226 height 26
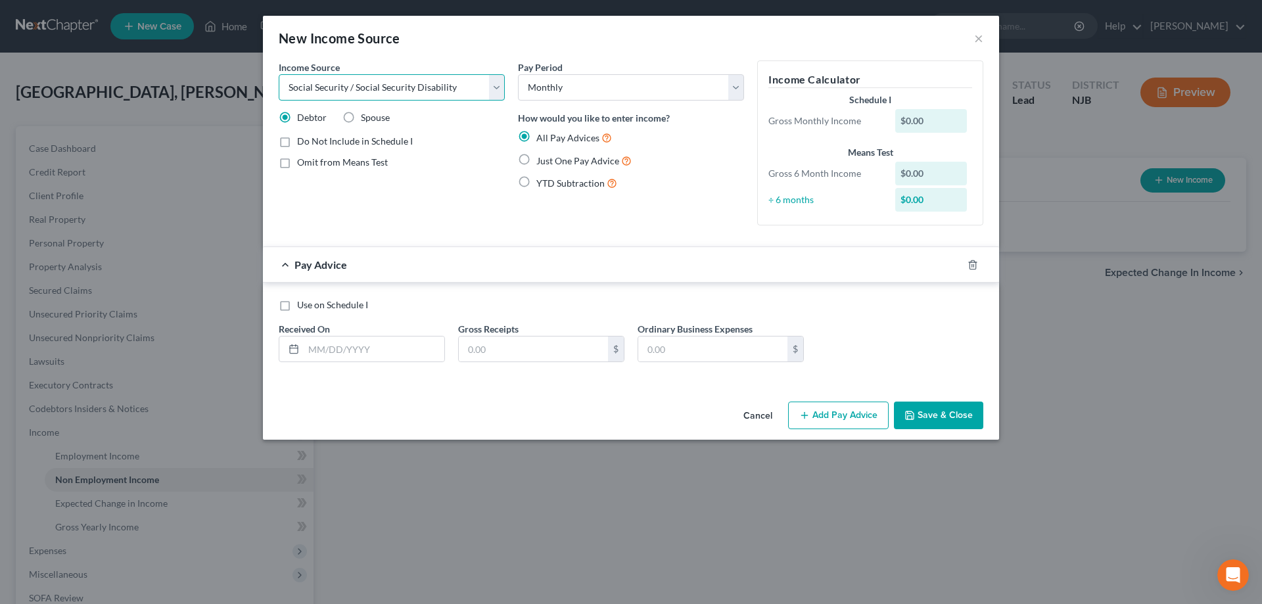
click option "Social Security / Social Security Disability" at bounding box center [0, 0] width 0 height 0
click at [537, 160] on label "Just One Pay Advice" at bounding box center [584, 160] width 95 height 15
click at [542, 160] on input "Just One Pay Advice" at bounding box center [546, 157] width 9 height 9
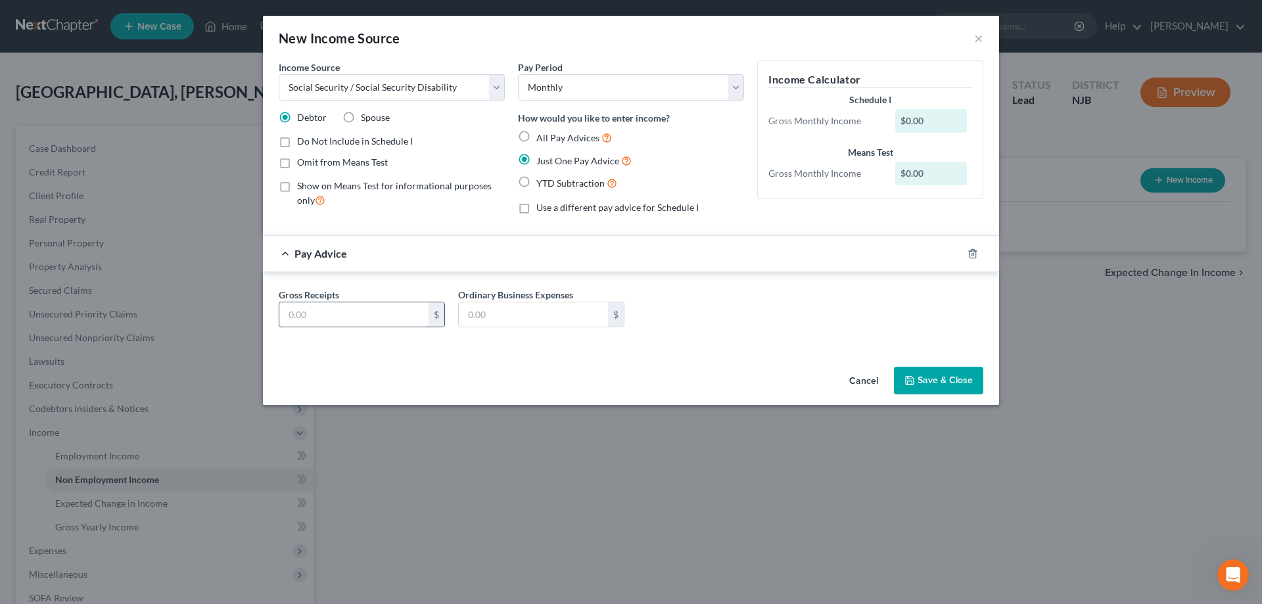
click at [342, 324] on input "text" at bounding box center [353, 314] width 149 height 25
click at [936, 380] on button "Save & Close" at bounding box center [938, 381] width 89 height 28
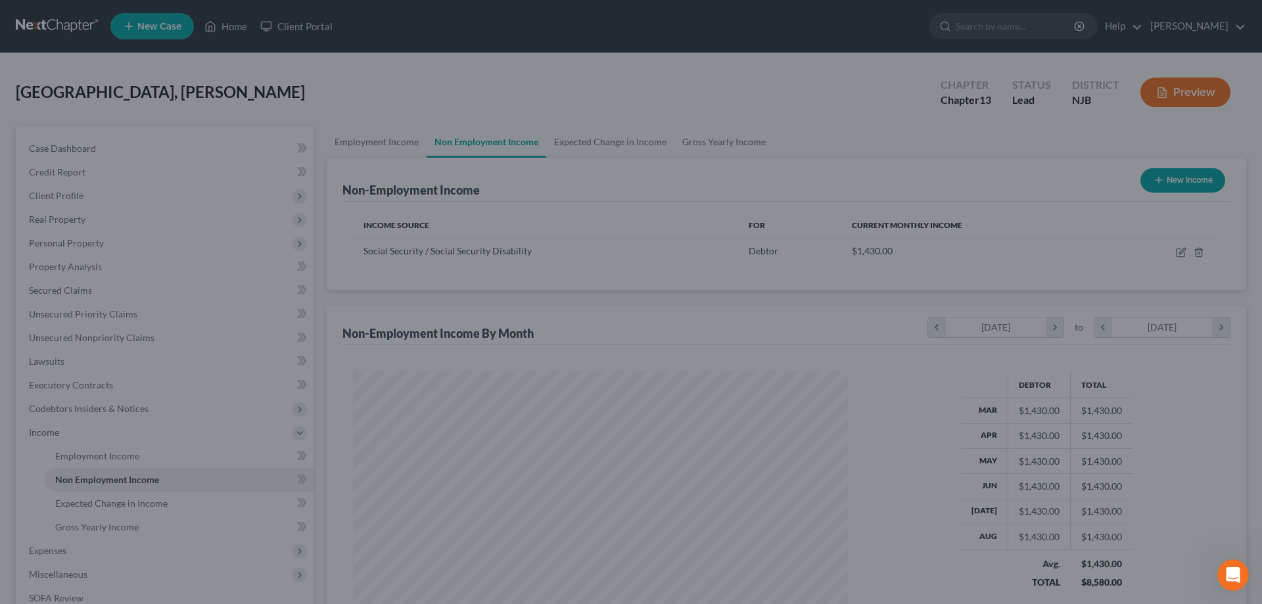
scroll to position [247, 521]
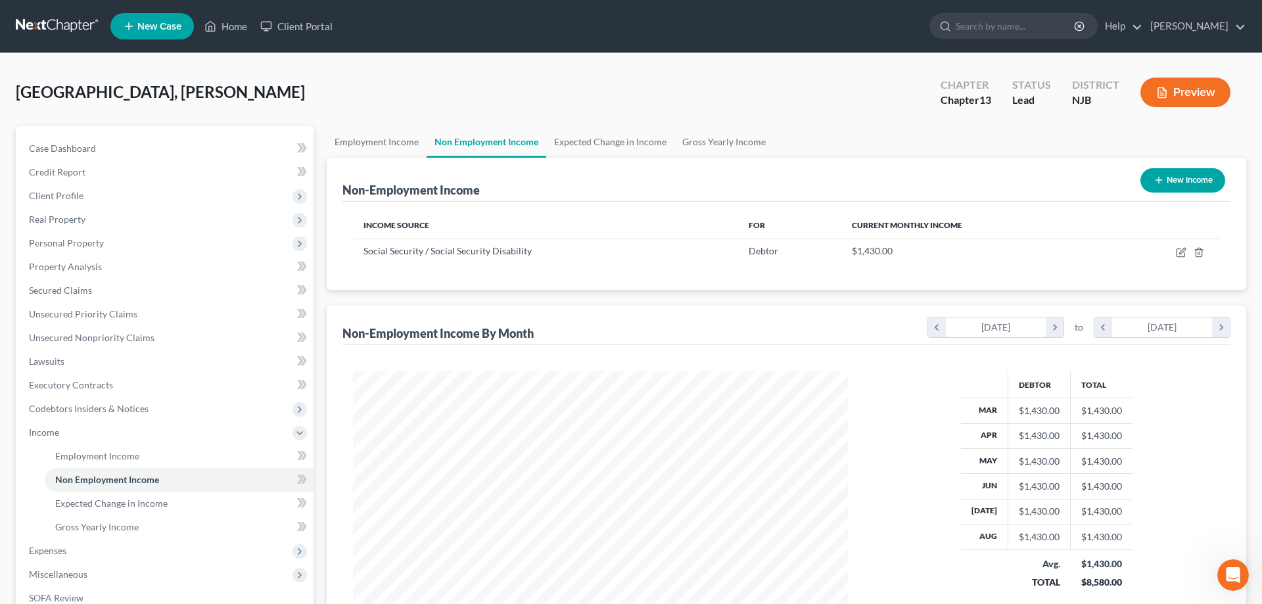
click at [1167, 187] on button "New Income" at bounding box center [1183, 180] width 85 height 24
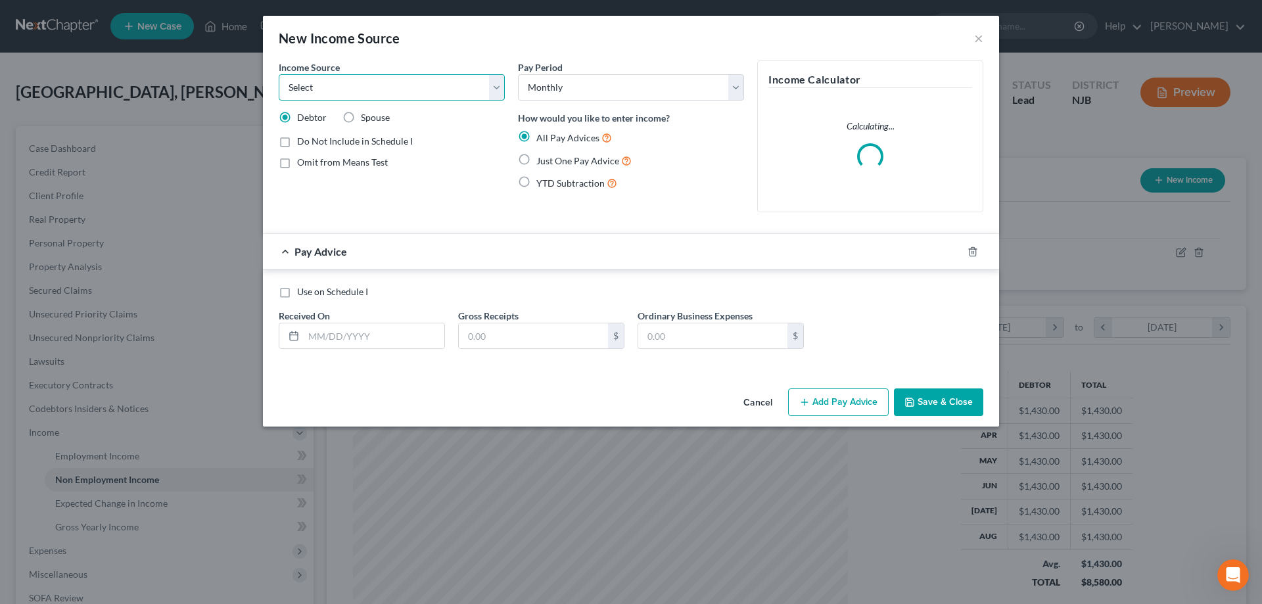
click at [279, 74] on select "Select Unemployment Disability (from employer) Pension Retirement Social Securi…" at bounding box center [392, 87] width 226 height 26
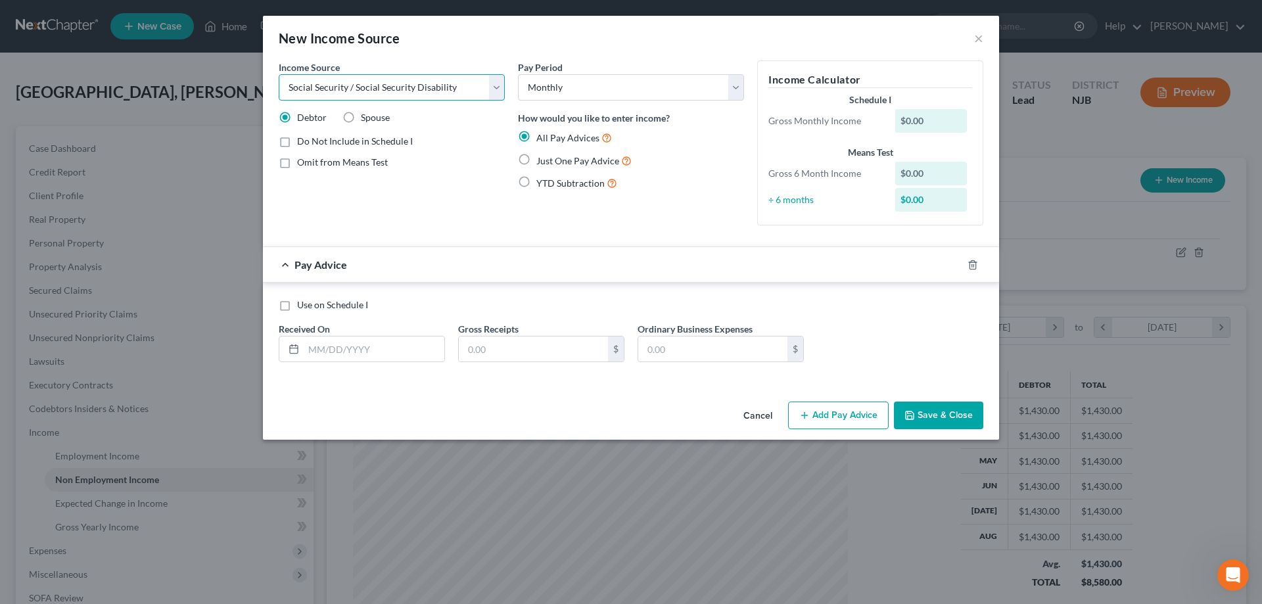
click option "Social Security / Social Security Disability" at bounding box center [0, 0] width 0 height 0
click at [537, 159] on label "Just One Pay Advice" at bounding box center [584, 160] width 95 height 15
click at [542, 159] on input "Just One Pay Advice" at bounding box center [546, 157] width 9 height 9
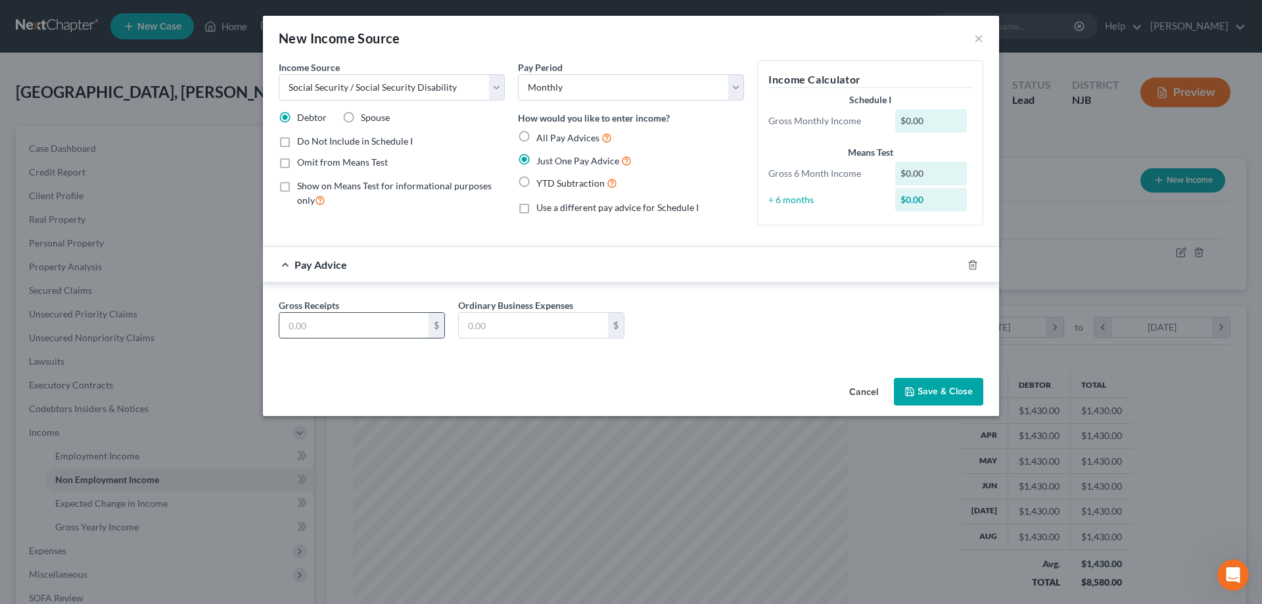
click at [312, 327] on input "text" at bounding box center [353, 325] width 149 height 25
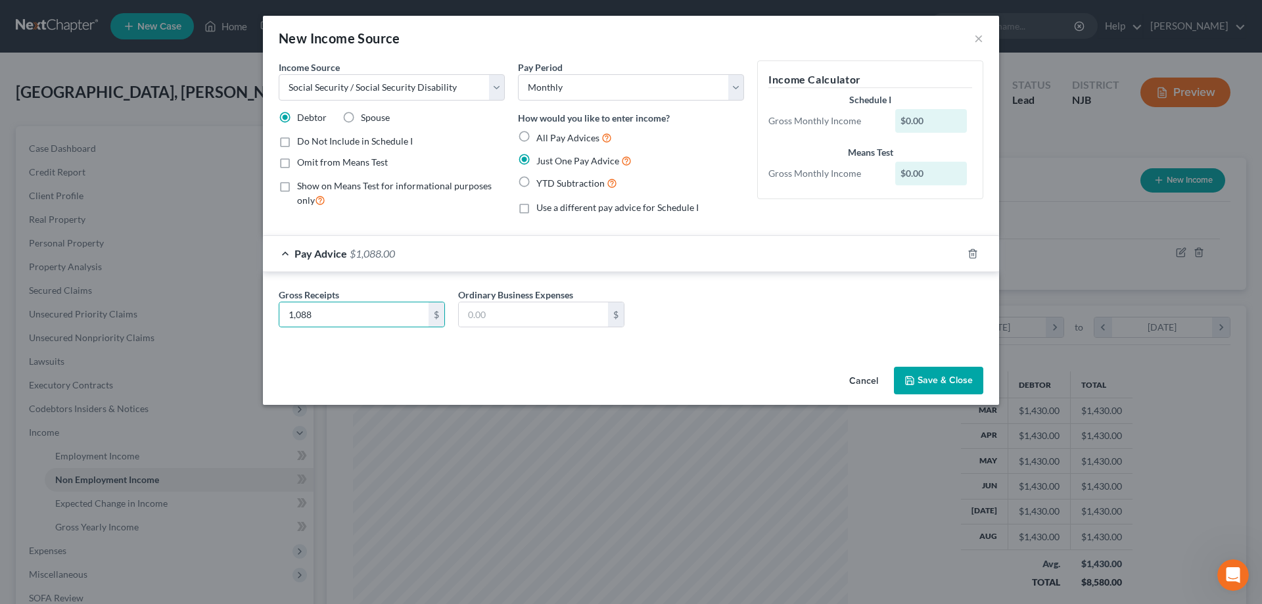
click at [924, 377] on button "Save & Close" at bounding box center [938, 381] width 89 height 28
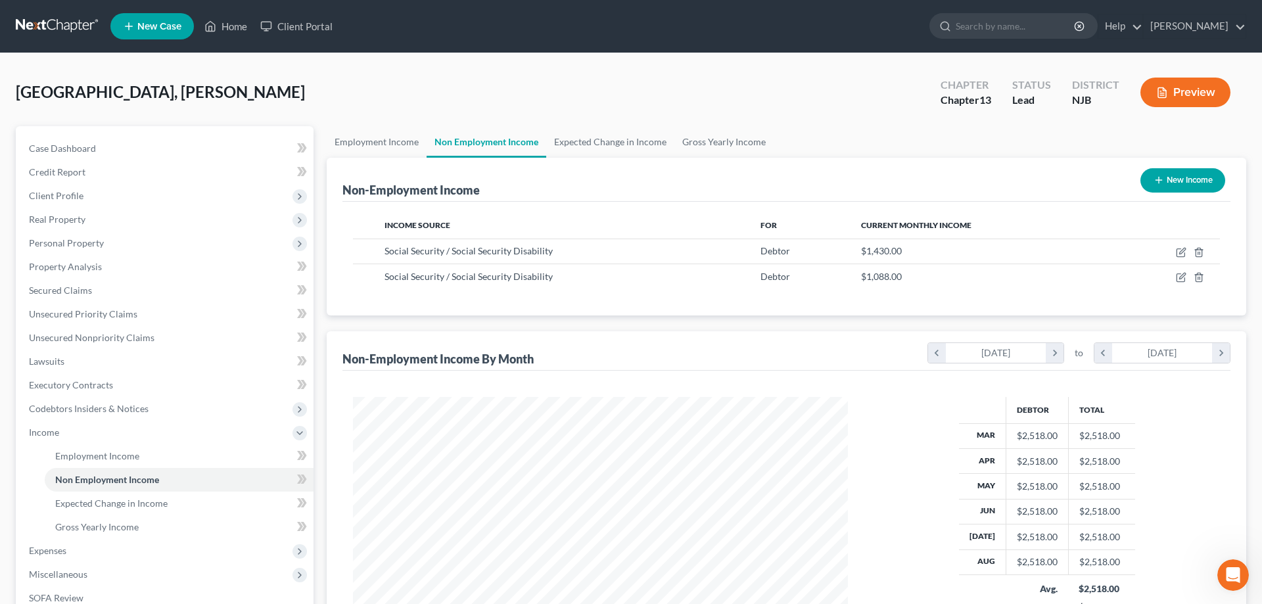
click at [1186, 178] on button "New Income" at bounding box center [1183, 180] width 85 height 24
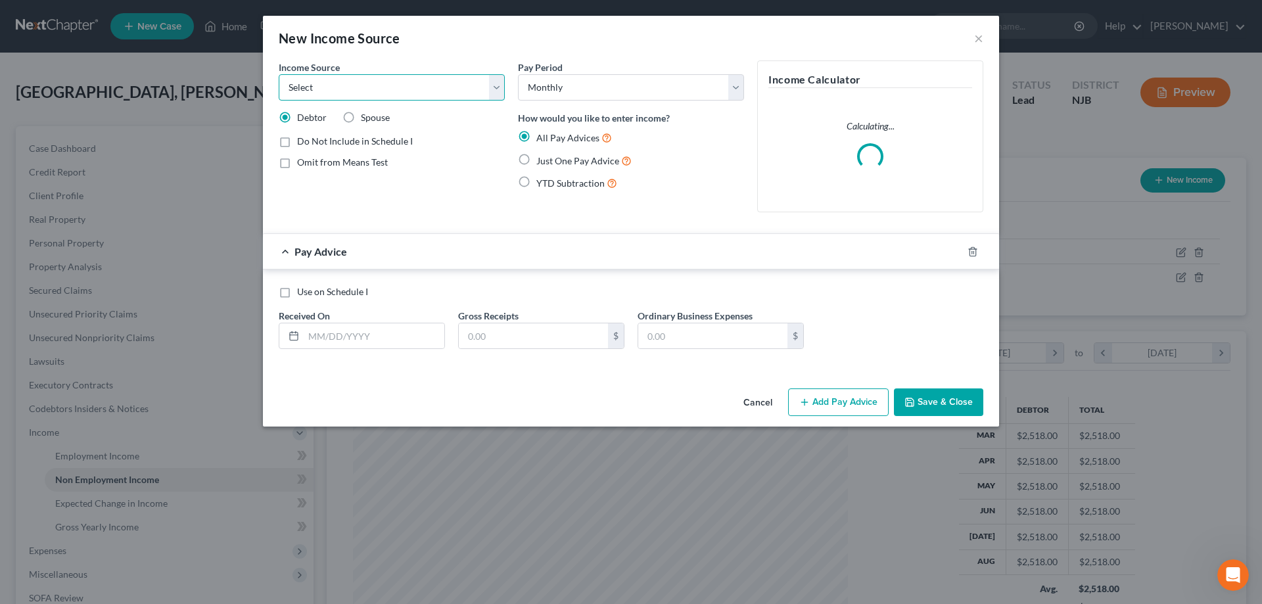
click at [279, 74] on select "Select Unemployment Disability (from employer) Pension Retirement Social Securi…" at bounding box center [392, 87] width 226 height 26
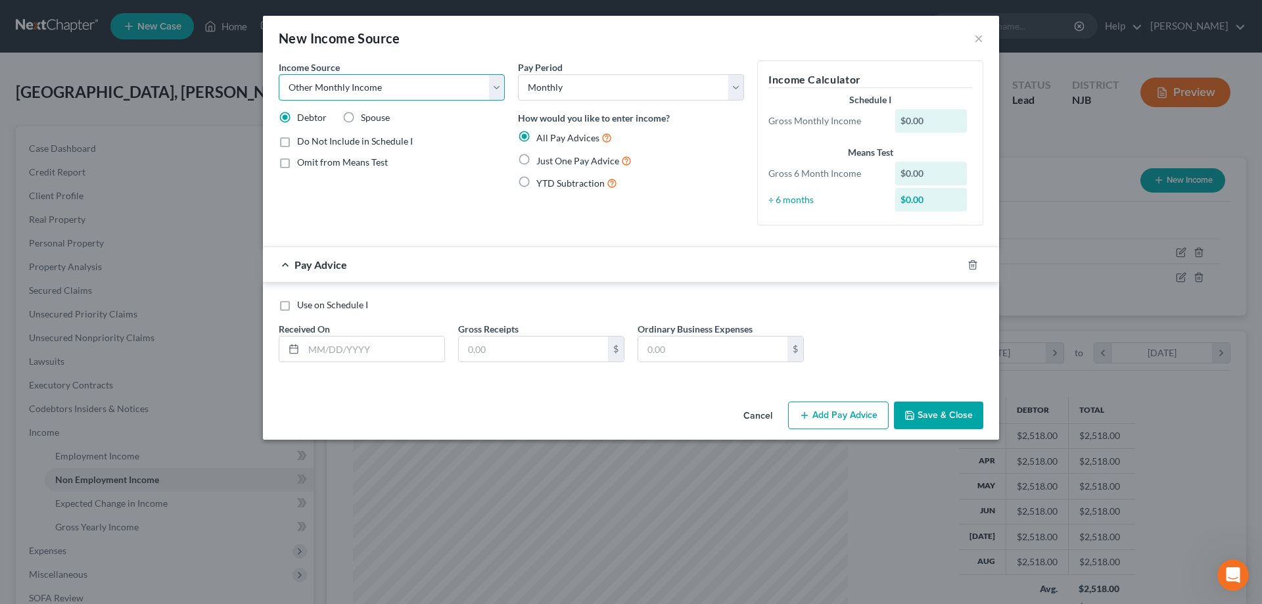
click option "Other Monthly Income" at bounding box center [0, 0] width 0 height 0
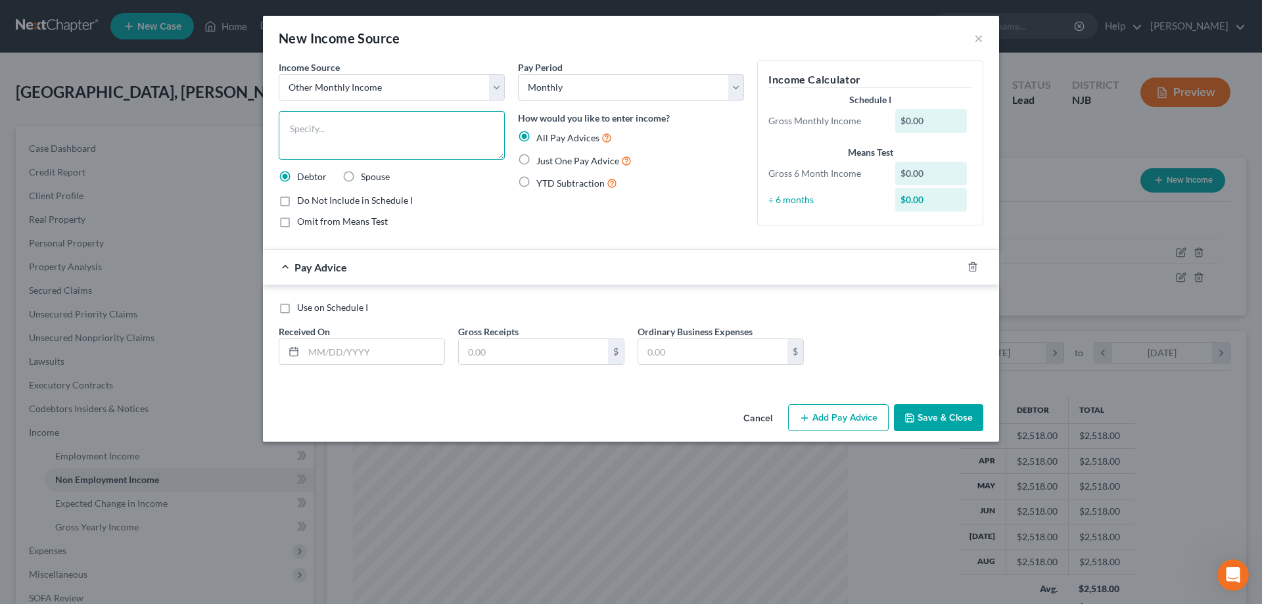
click at [306, 119] on textarea at bounding box center [392, 135] width 226 height 49
click at [537, 157] on label "Just One Pay Advice" at bounding box center [584, 160] width 95 height 15
click at [542, 157] on input "Just One Pay Advice" at bounding box center [546, 157] width 9 height 9
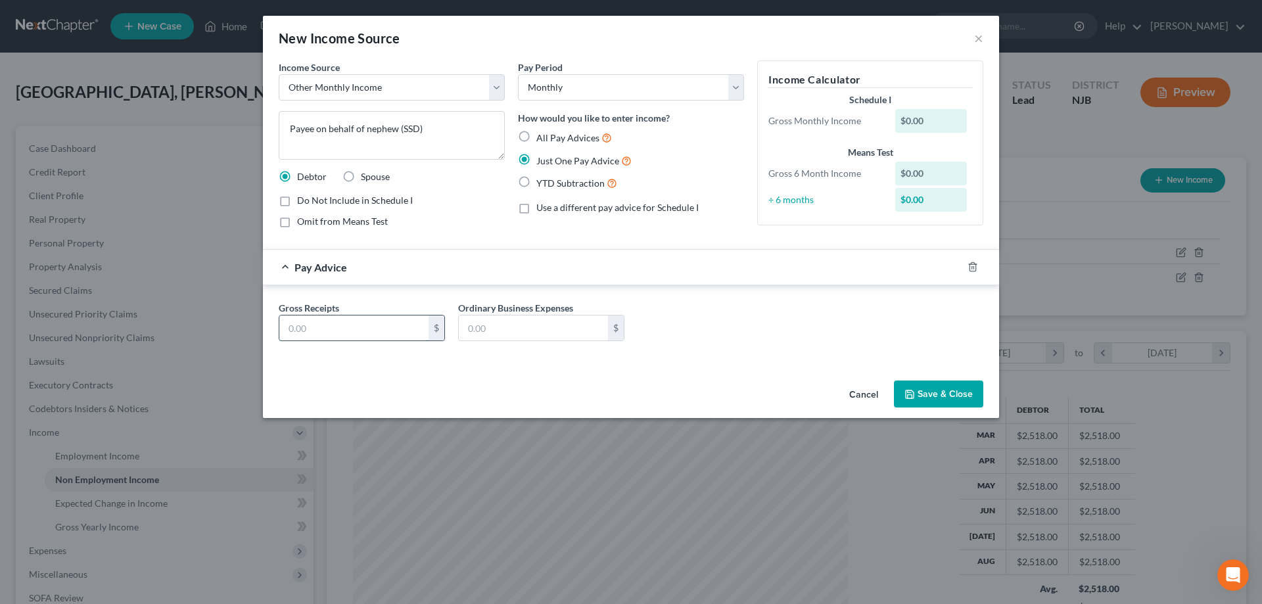
click at [343, 333] on input "text" at bounding box center [353, 328] width 149 height 25
click at [942, 396] on button "Save & Close" at bounding box center [938, 395] width 89 height 28
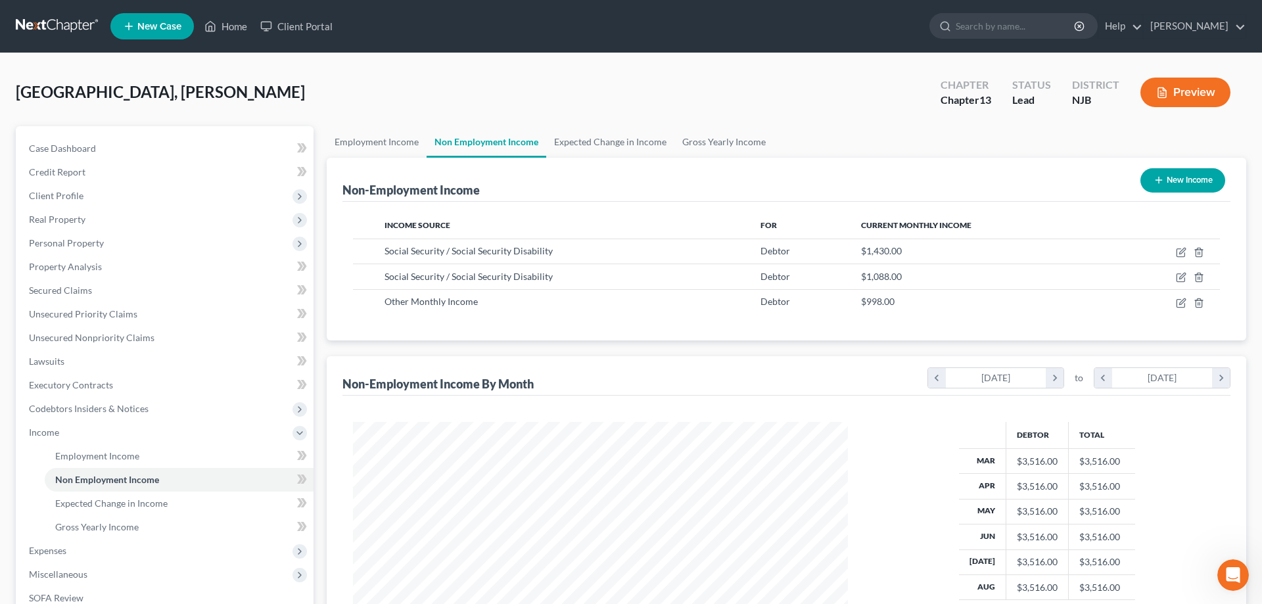
click at [1173, 179] on button "New Income" at bounding box center [1183, 180] width 85 height 24
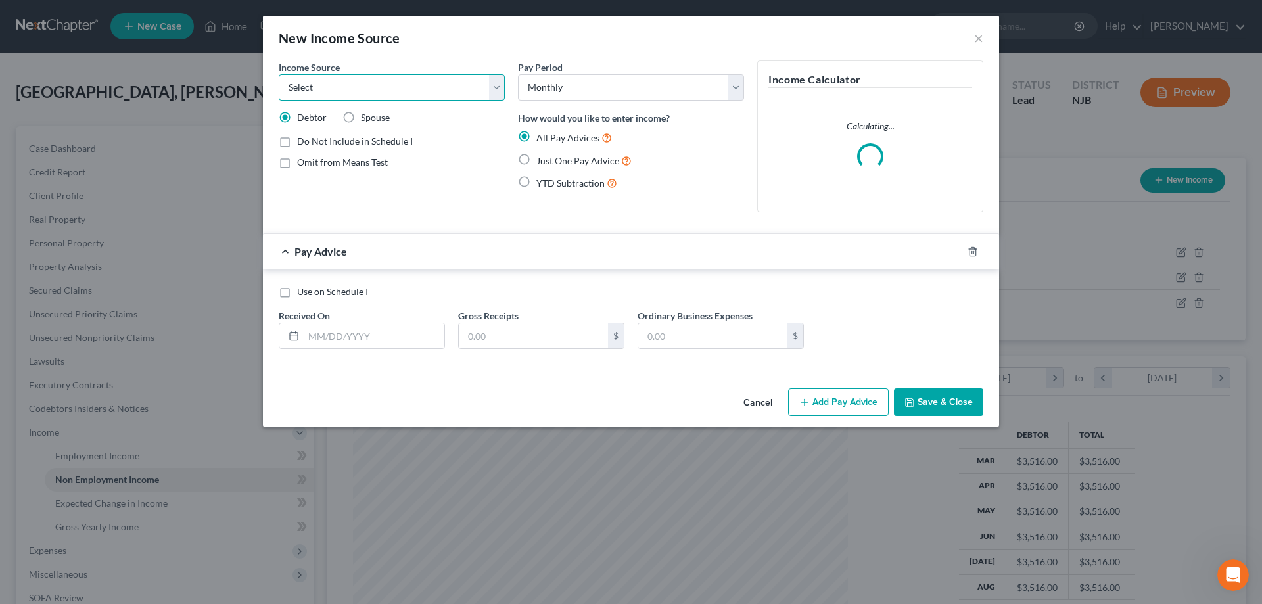
click at [279, 74] on select "Select Unemployment Disability (from employer) Pension Retirement Social Securi…" at bounding box center [392, 87] width 226 height 26
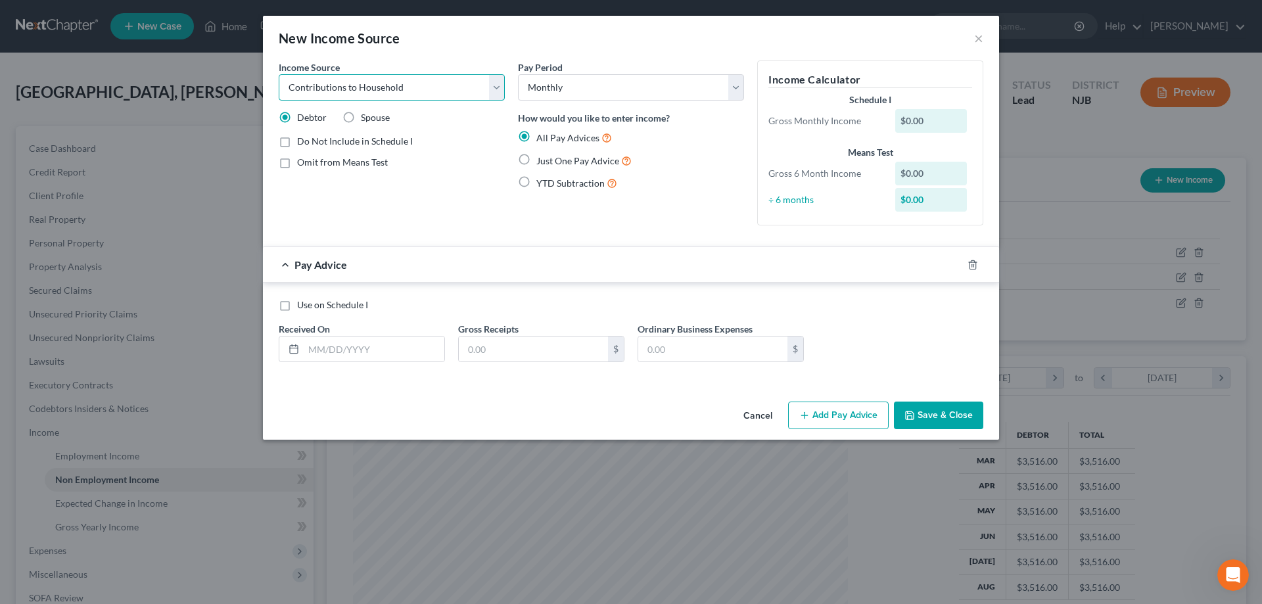
click option "Contributions to Household" at bounding box center [0, 0] width 0 height 0
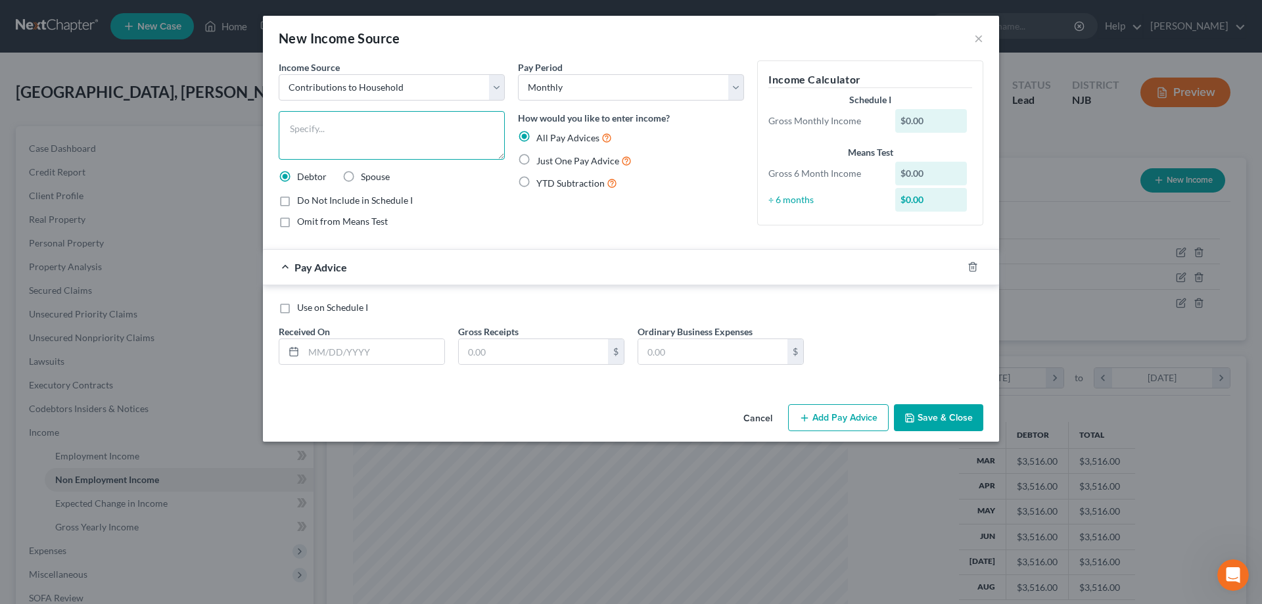
click at [328, 127] on textarea at bounding box center [392, 135] width 226 height 49
click at [537, 159] on label "Just One Pay Advice" at bounding box center [584, 160] width 95 height 15
click at [542, 159] on input "Just One Pay Advice" at bounding box center [546, 157] width 9 height 9
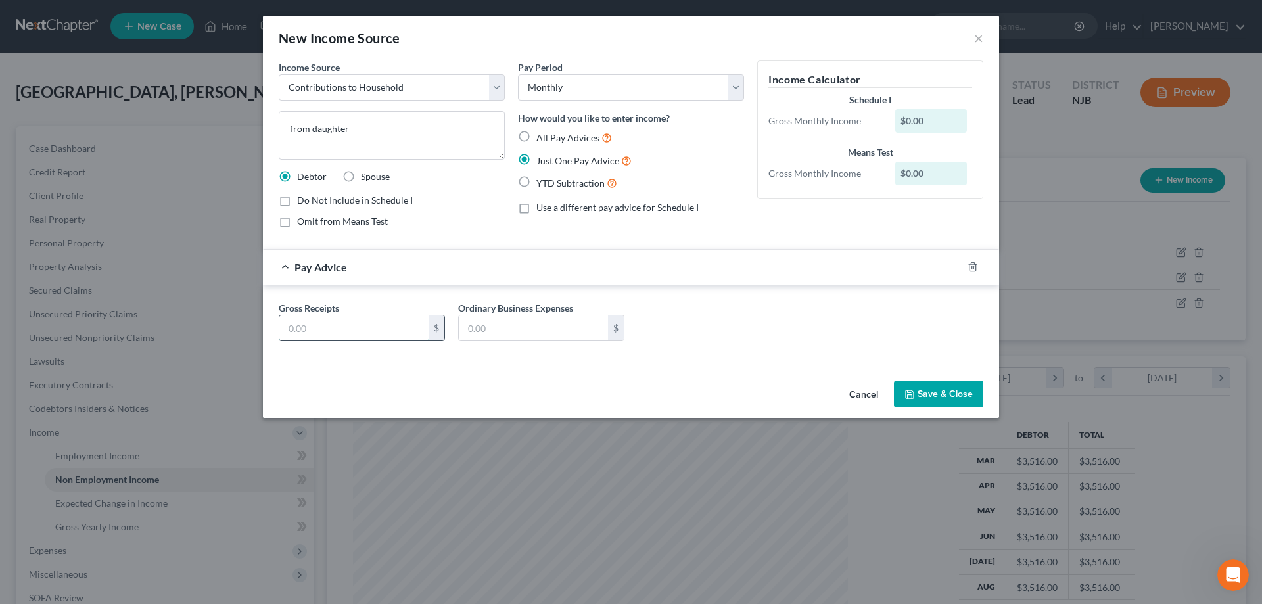
click at [349, 327] on input "text" at bounding box center [353, 328] width 149 height 25
click at [933, 396] on button "Save & Close" at bounding box center [938, 395] width 89 height 28
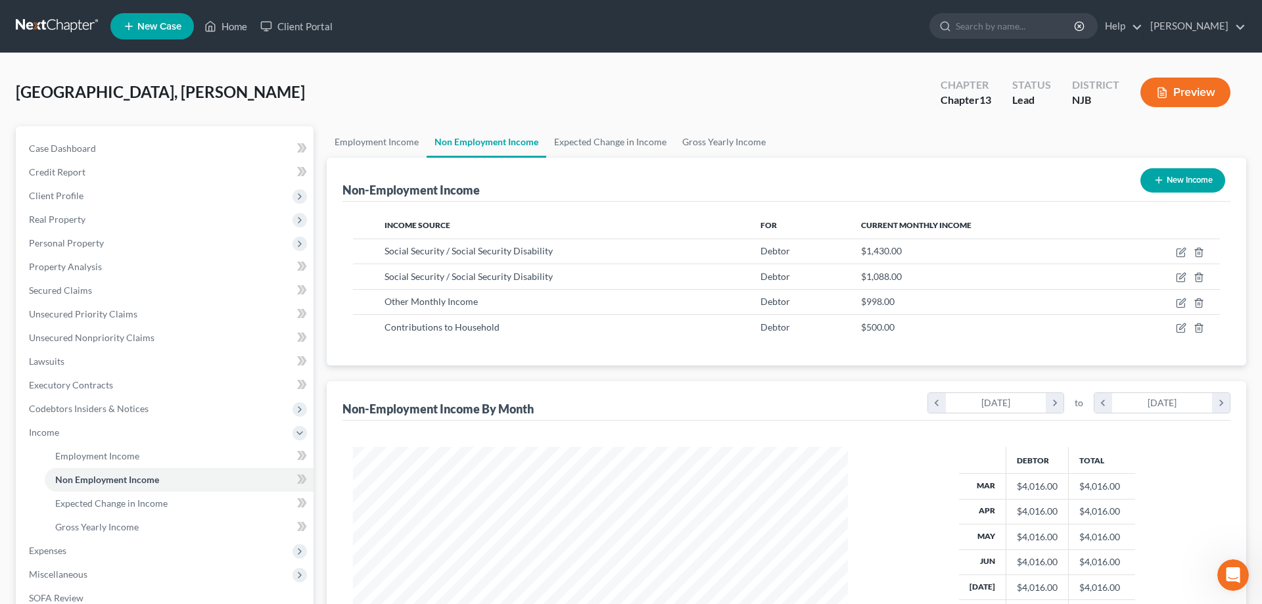
scroll to position [214, 0]
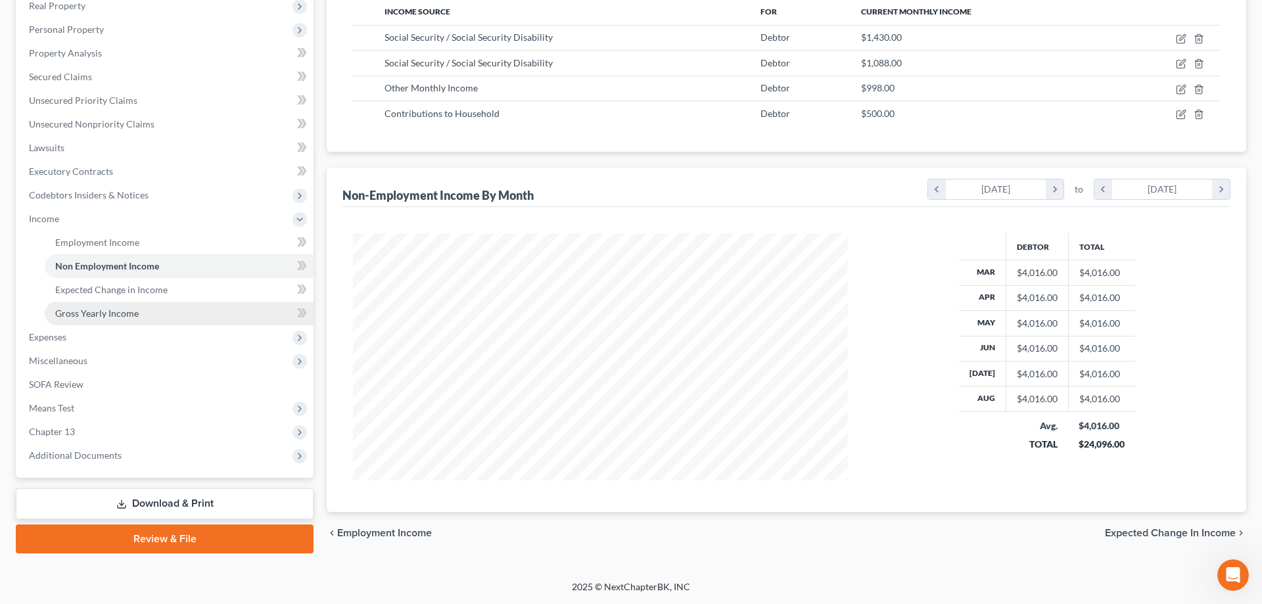
click at [124, 320] on link "Gross Yearly Income" at bounding box center [179, 314] width 269 height 24
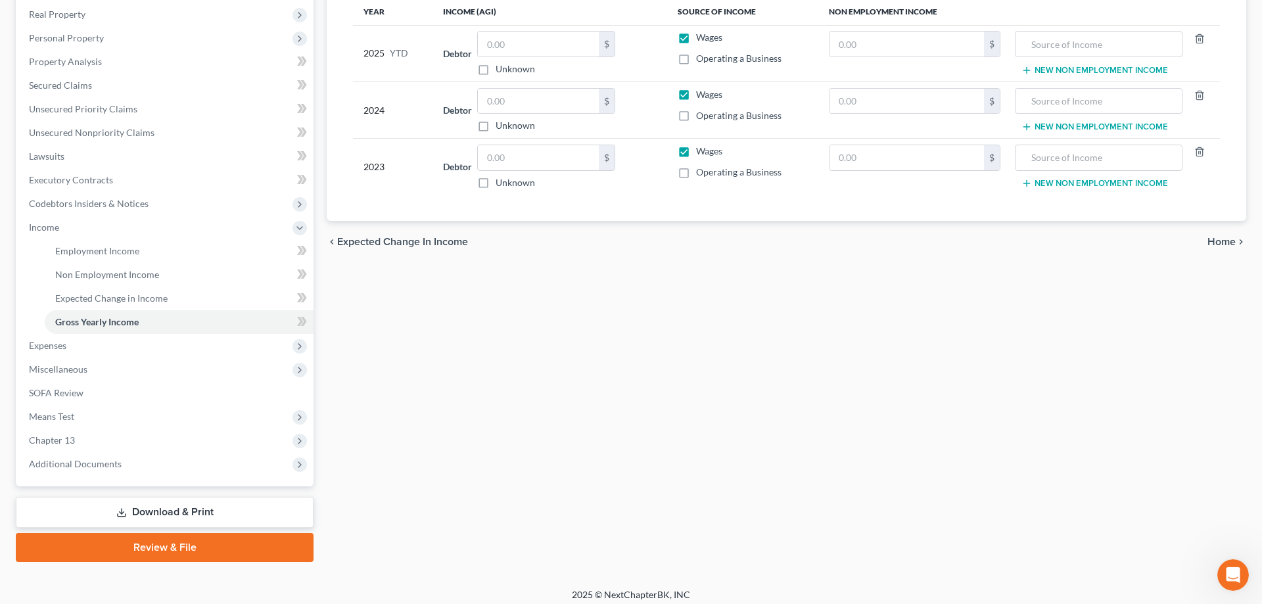
scroll to position [11, 0]
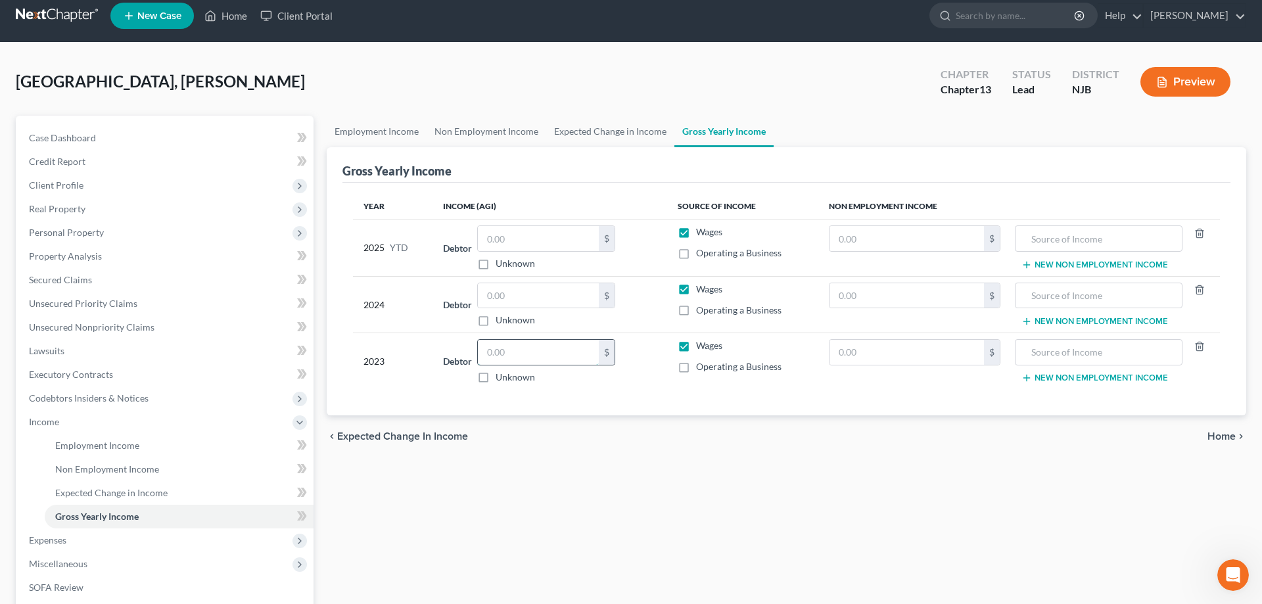
click at [529, 360] on input "text" at bounding box center [538, 352] width 121 height 25
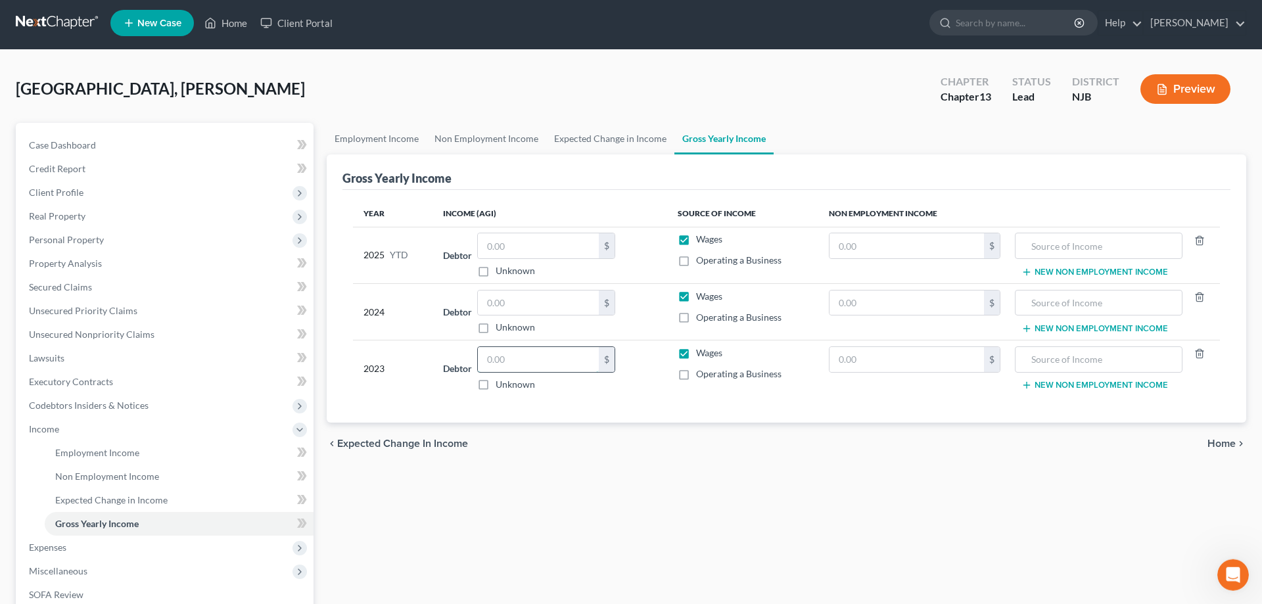
scroll to position [0, 0]
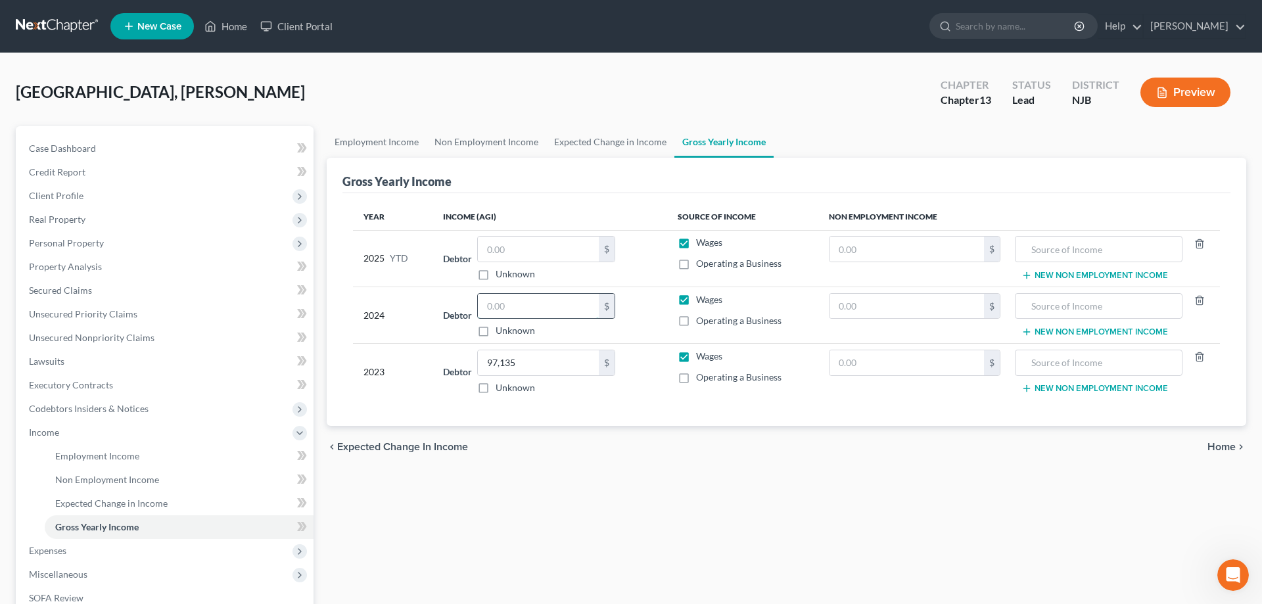
click at [559, 302] on input "text" at bounding box center [538, 306] width 121 height 25
click at [529, 255] on input "text" at bounding box center [538, 249] width 121 height 25
click at [848, 258] on input "text" at bounding box center [907, 249] width 155 height 25
click at [90, 456] on span "Employment Income" at bounding box center [97, 455] width 84 height 11
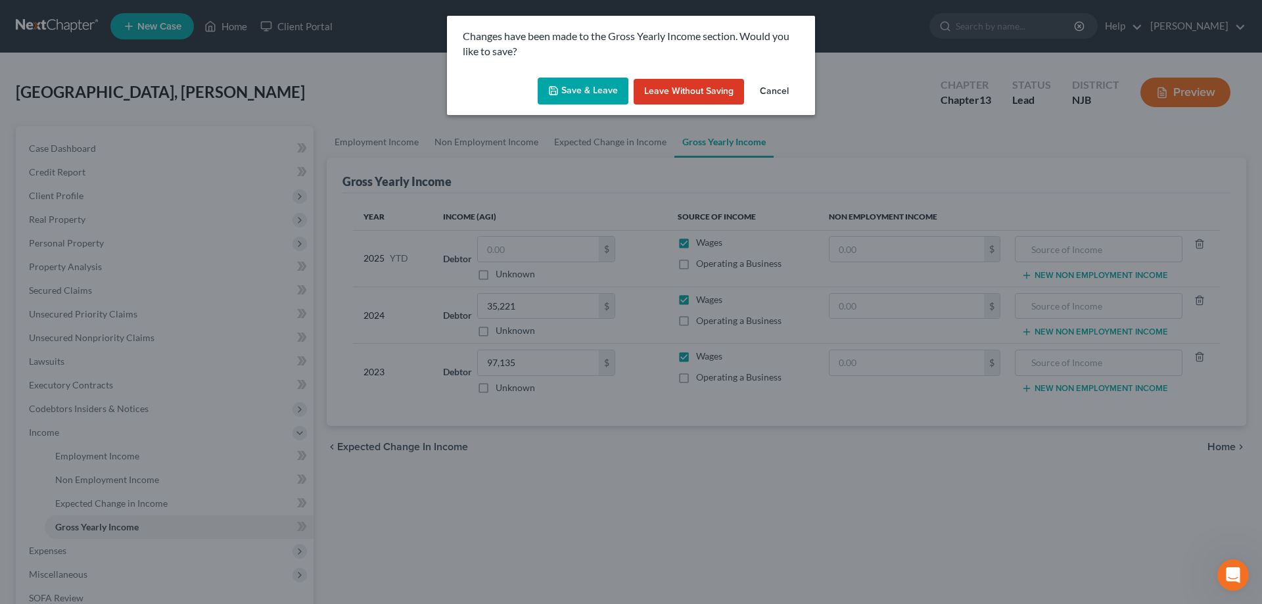
click at [576, 95] on button "Save & Leave" at bounding box center [583, 92] width 91 height 28
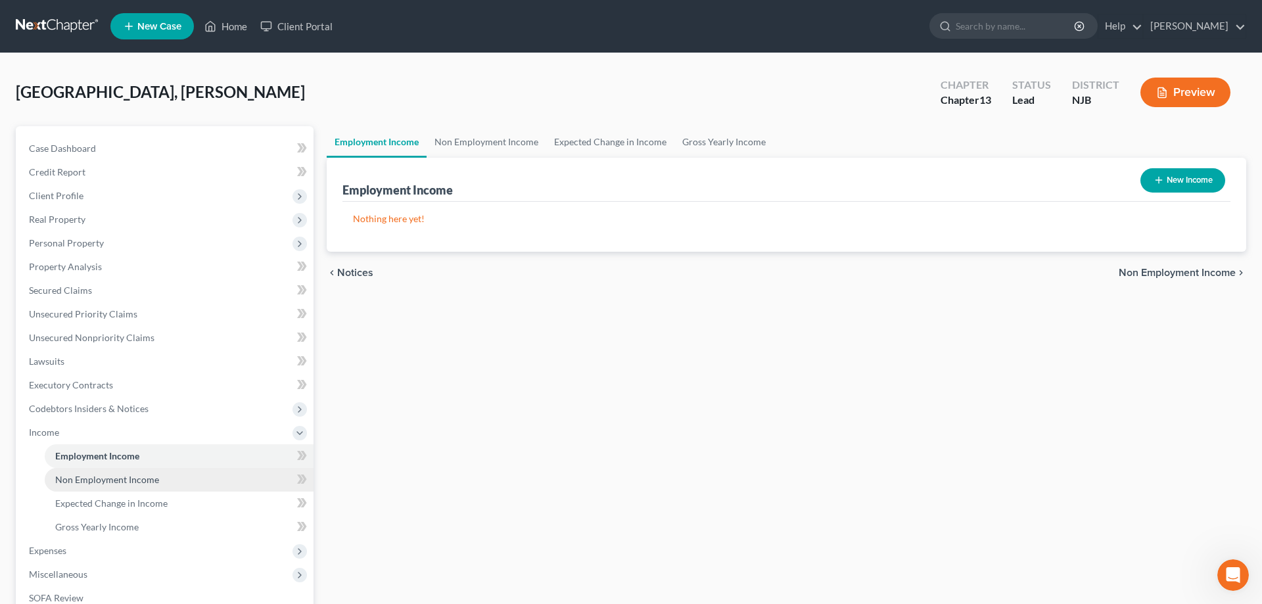
click at [89, 478] on span "Non Employment Income" at bounding box center [107, 479] width 104 height 11
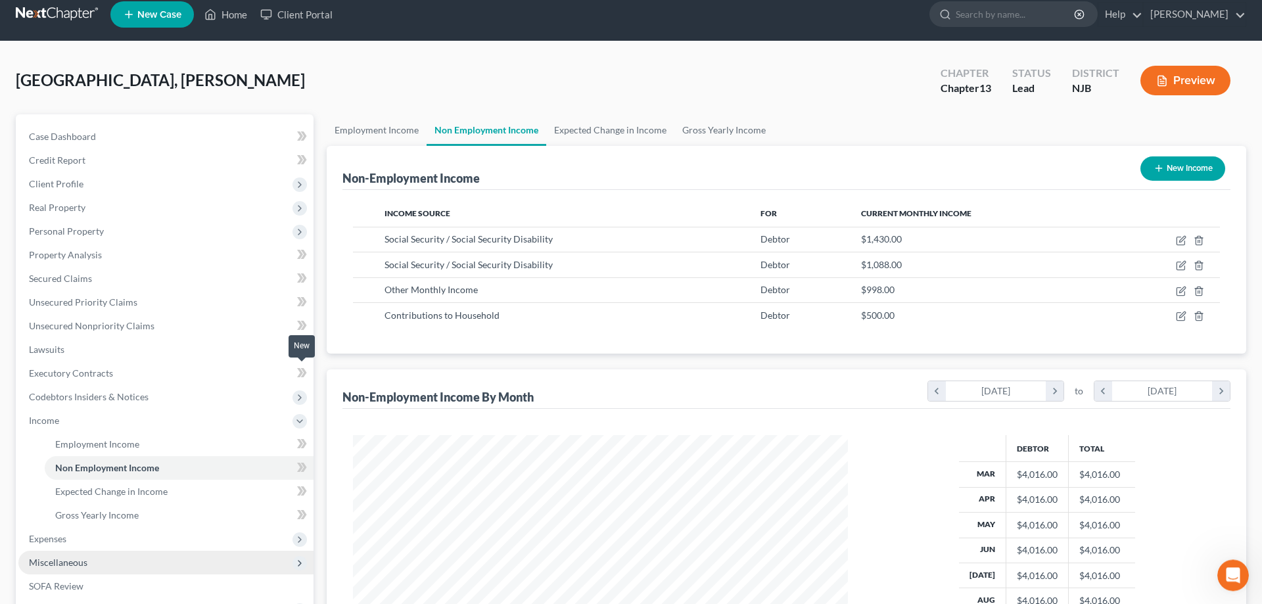
scroll to position [134, 0]
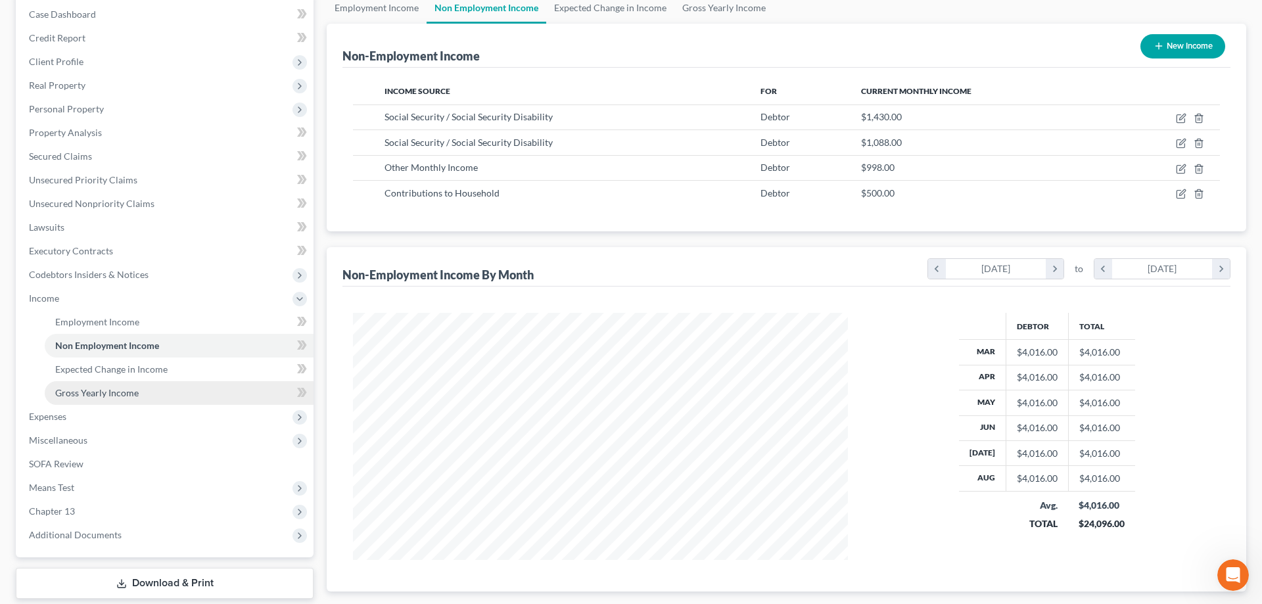
click at [122, 389] on span "Gross Yearly Income" at bounding box center [97, 392] width 84 height 11
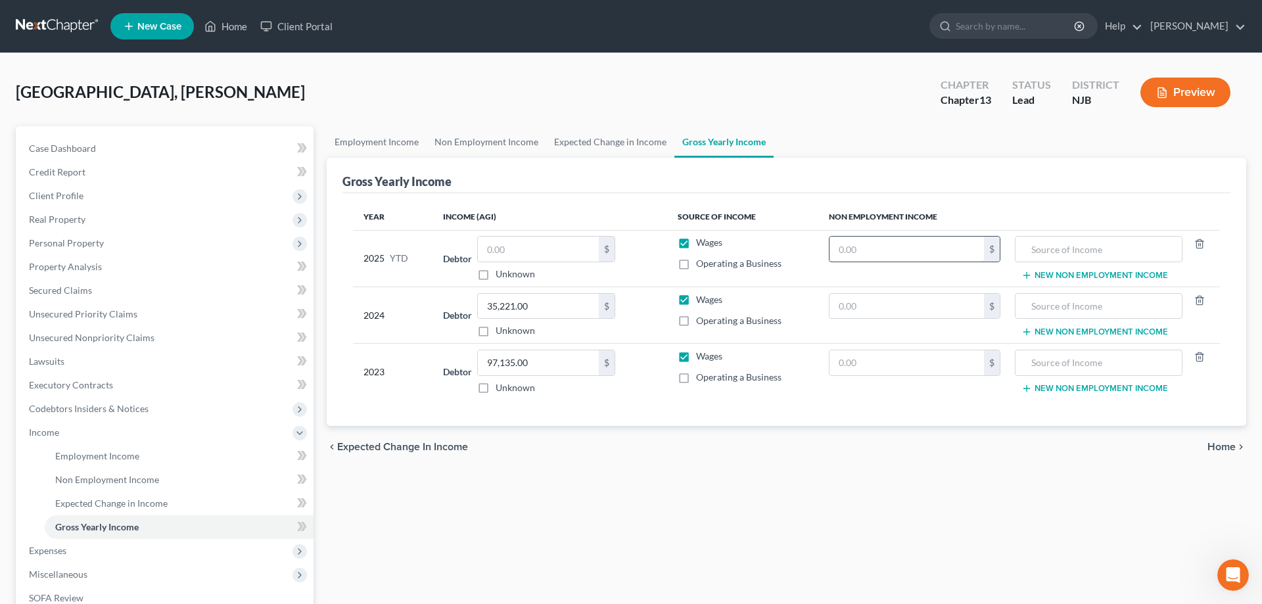
click at [837, 250] on input "text" at bounding box center [907, 249] width 155 height 25
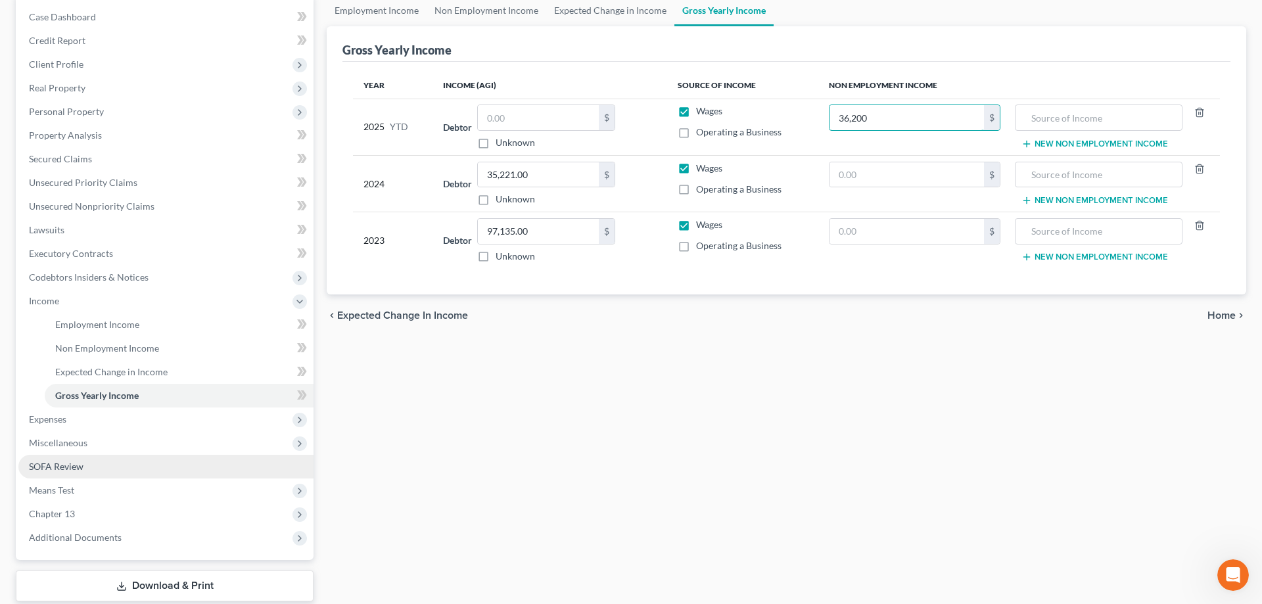
scroll to position [212, 0]
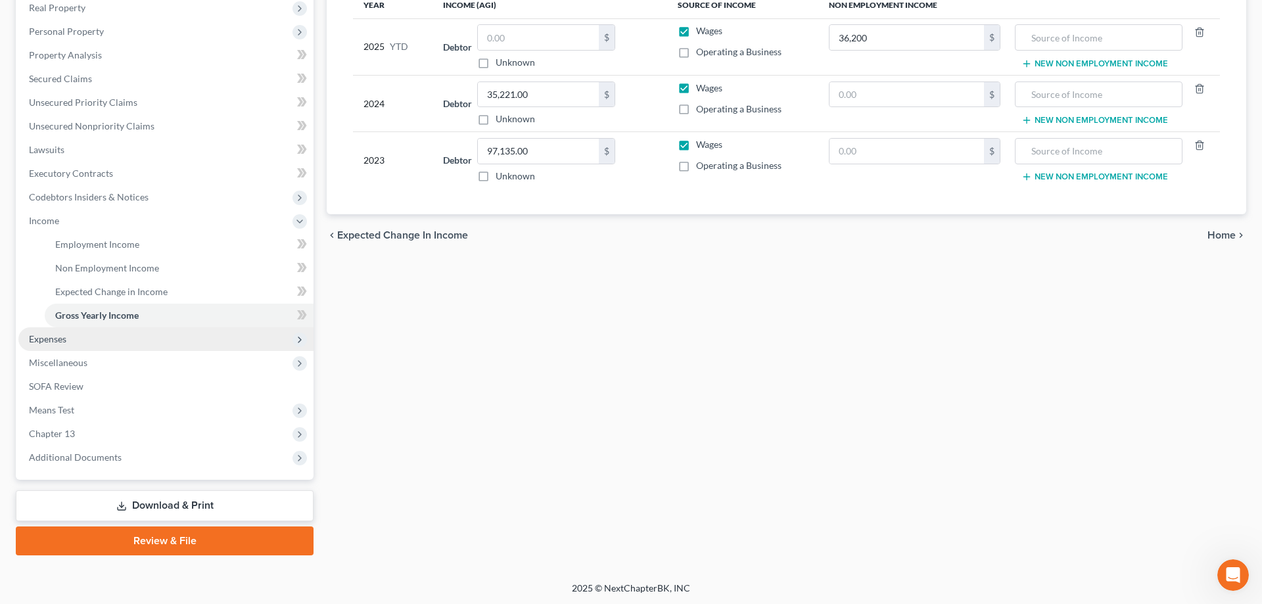
click at [38, 338] on span "Expenses" at bounding box center [47, 338] width 37 height 11
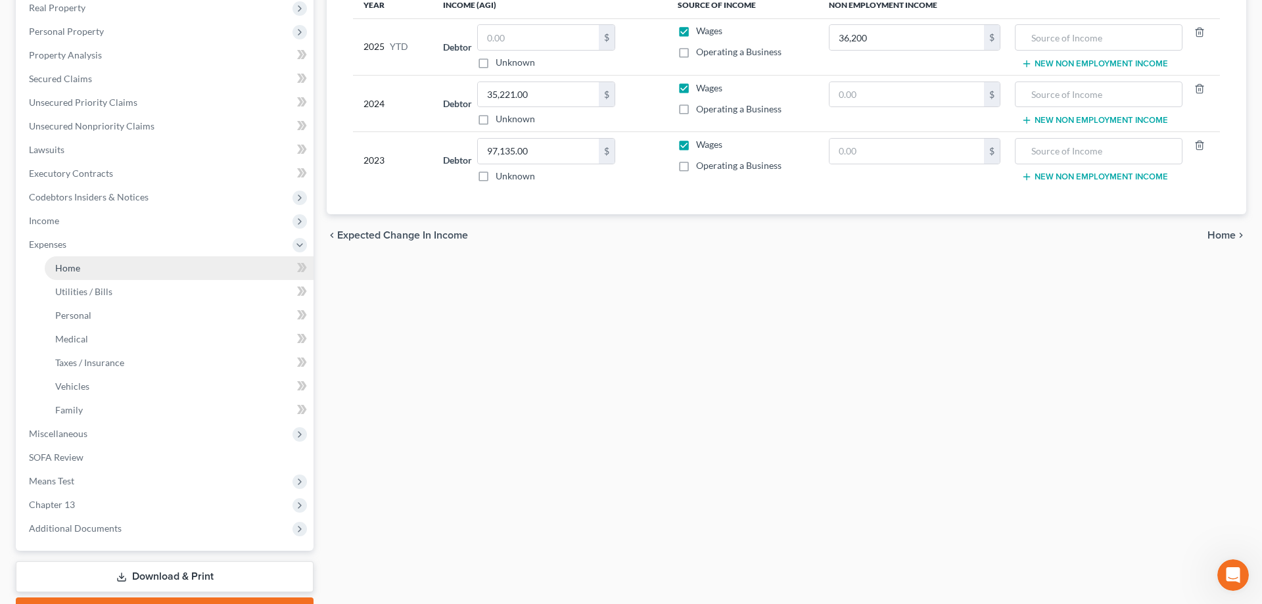
click at [78, 272] on span "Home" at bounding box center [67, 267] width 25 height 11
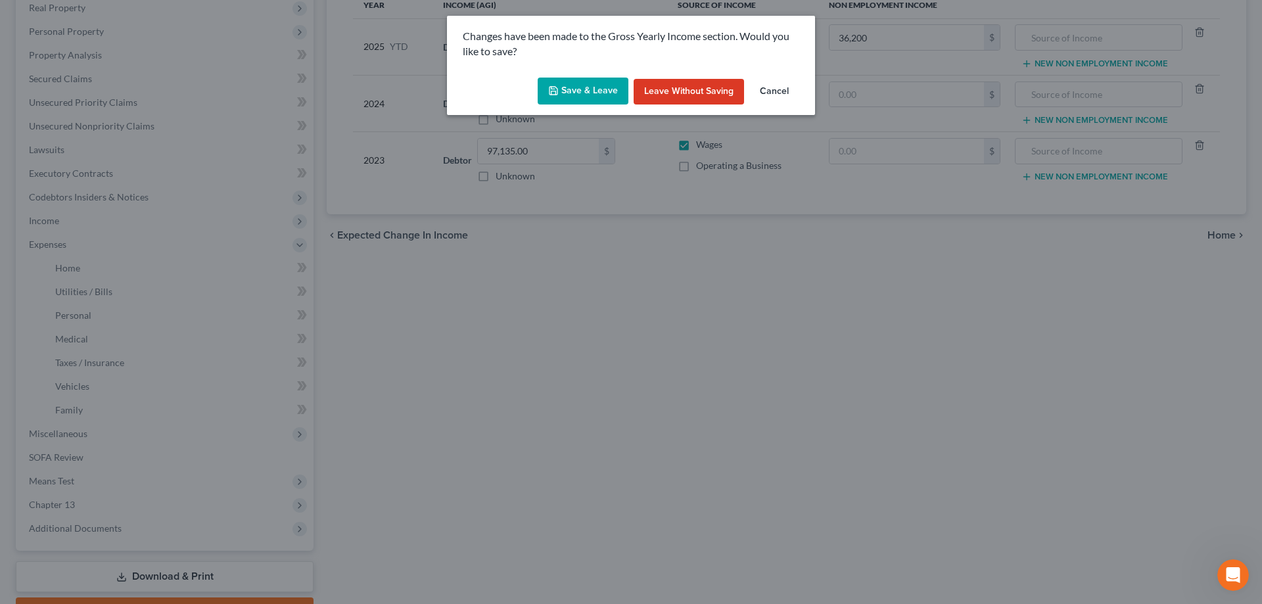
click at [562, 87] on button "Save & Leave" at bounding box center [583, 92] width 91 height 28
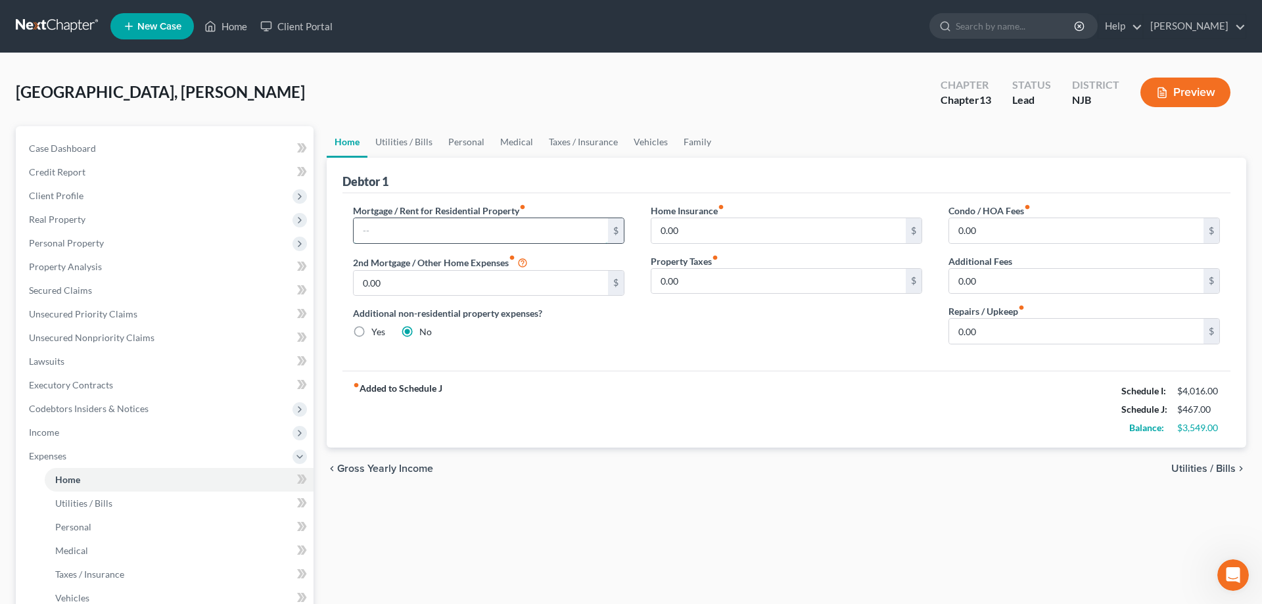
click at [444, 236] on input "text" at bounding box center [481, 230] width 254 height 25
click at [696, 229] on input "0.00" at bounding box center [779, 230] width 254 height 25
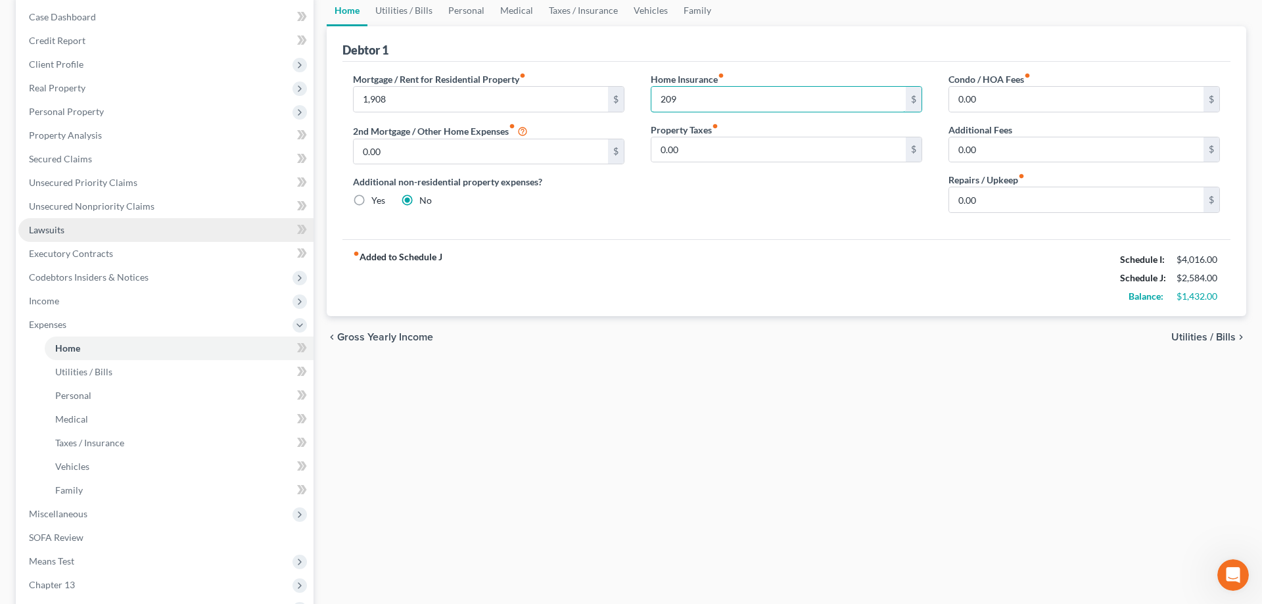
scroll to position [67, 0]
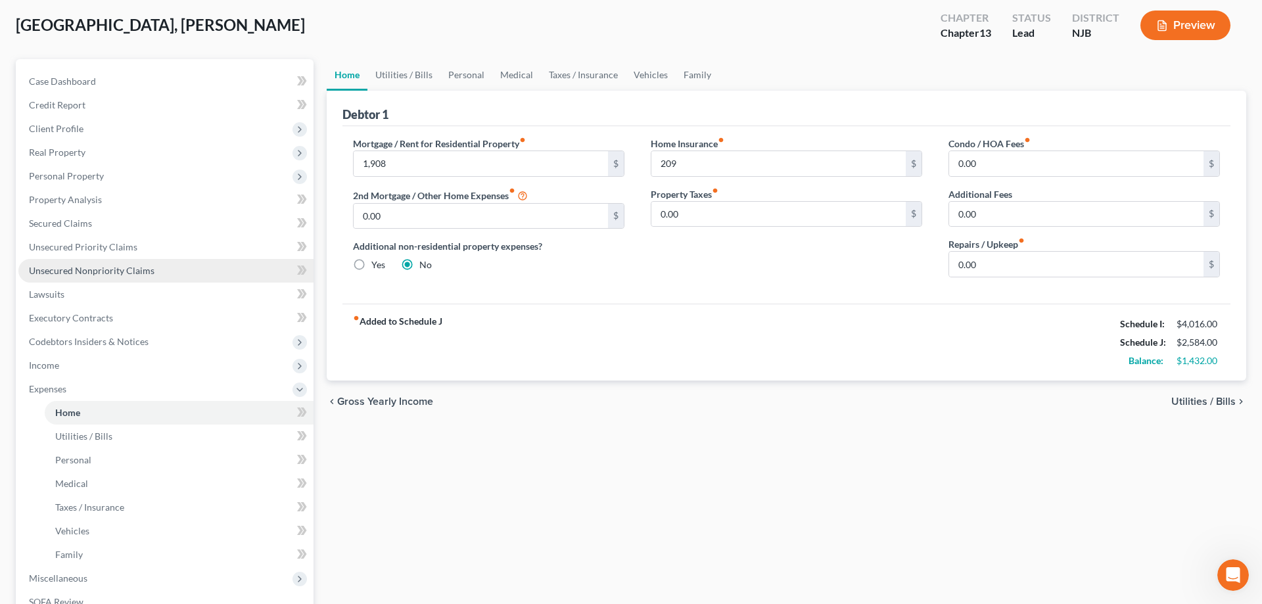
click at [82, 270] on span "Unsecured Nonpriority Claims" at bounding box center [92, 270] width 126 height 11
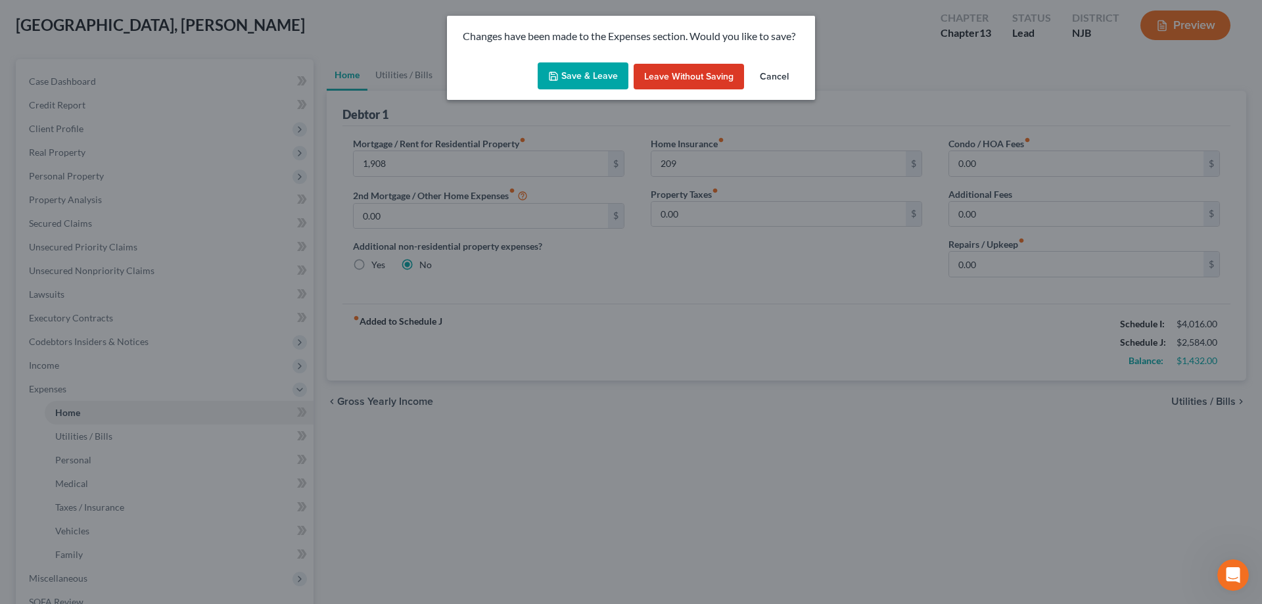
click at [784, 76] on button "Cancel" at bounding box center [775, 77] width 50 height 26
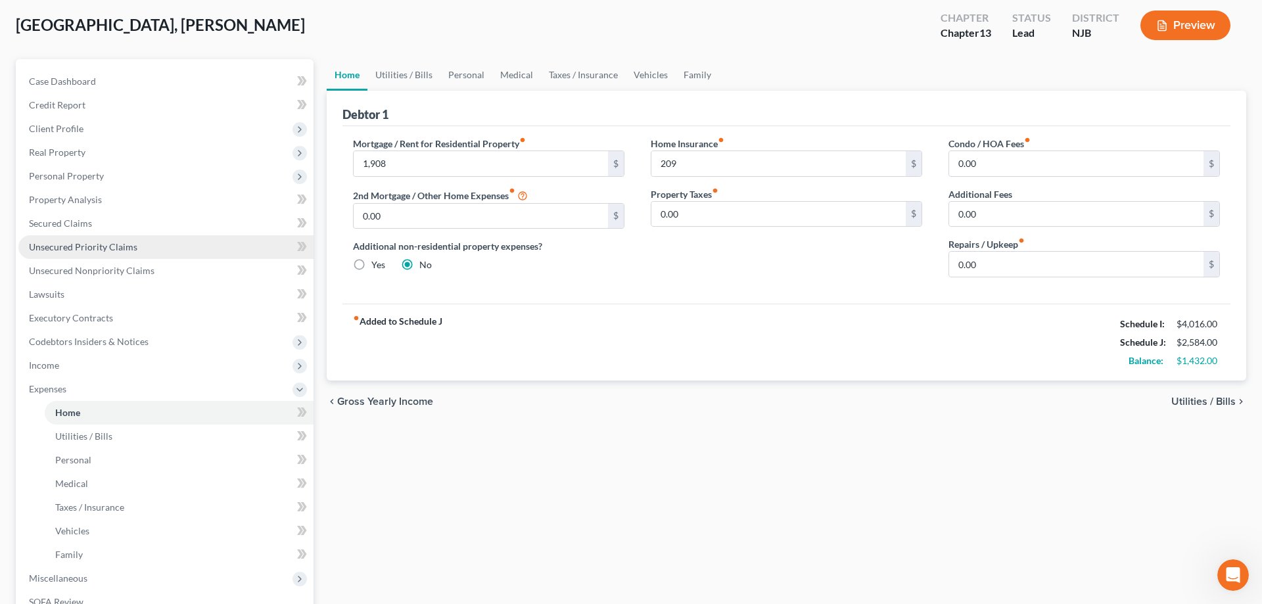
click at [78, 245] on span "Unsecured Priority Claims" at bounding box center [83, 246] width 108 height 11
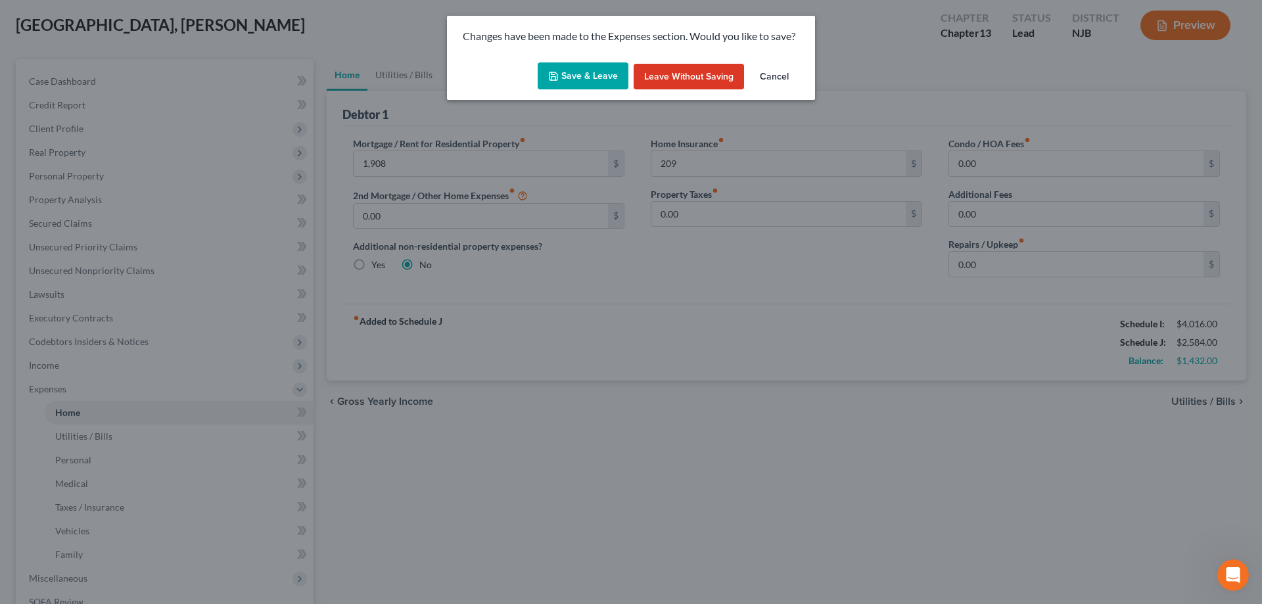
click at [574, 74] on button "Save & Leave" at bounding box center [583, 76] width 91 height 28
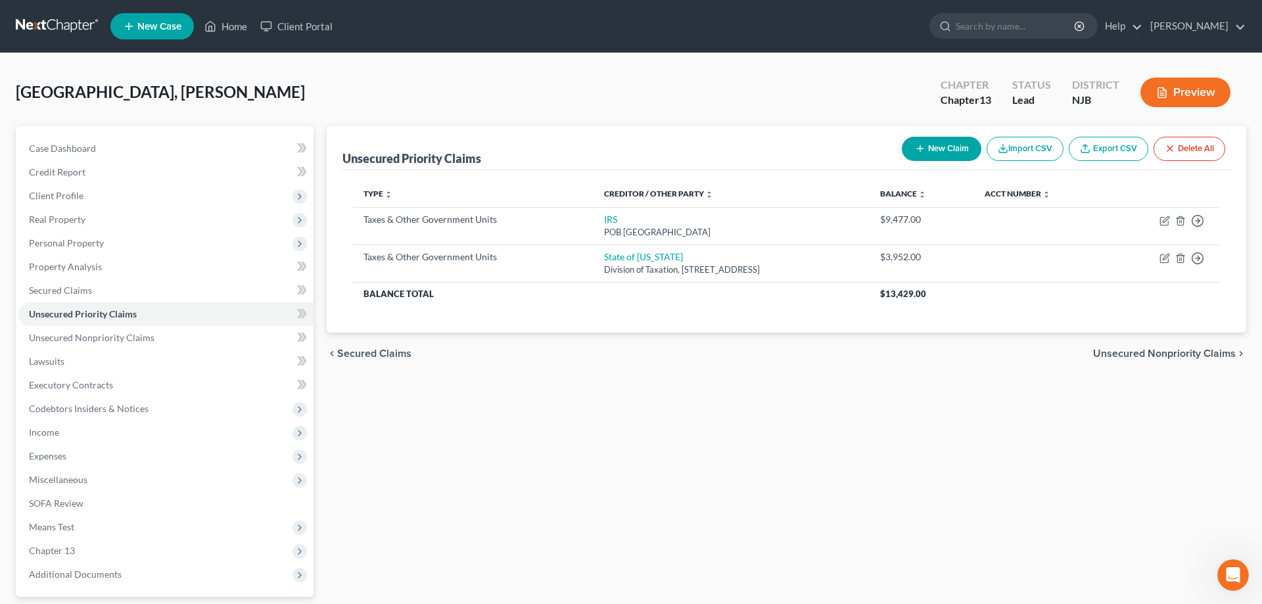
click at [938, 148] on button "New Claim" at bounding box center [942, 149] width 80 height 24
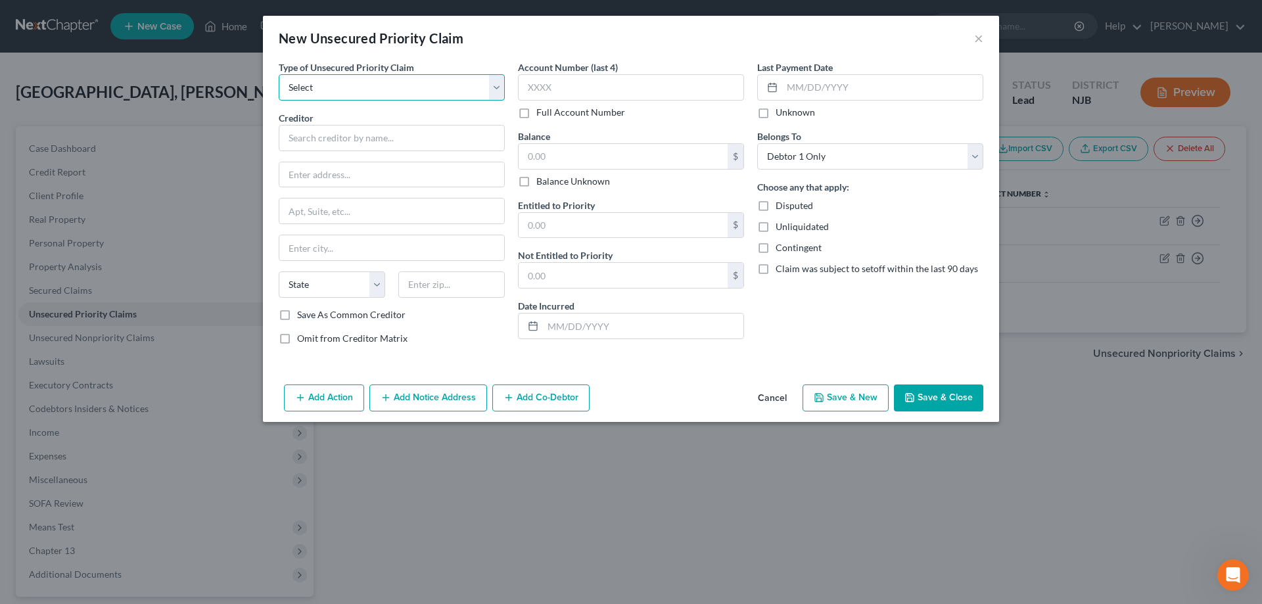
click at [279, 74] on select "Select Taxes & Other Government Units Domestic Support Obligations Extensions o…" at bounding box center [392, 87] width 226 height 26
click option "Taxes & Other Government Units" at bounding box center [0, 0] width 0 height 0
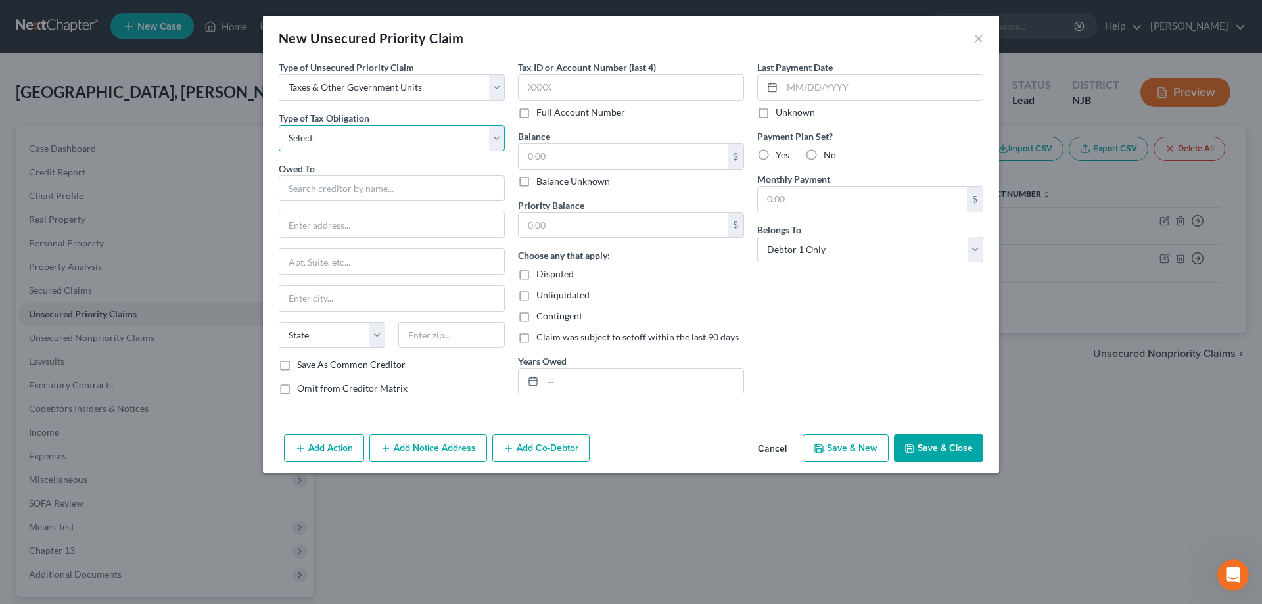
click at [279, 125] on select "Select Federal City State Franchise Tax Board Other" at bounding box center [392, 138] width 226 height 26
click option "City" at bounding box center [0, 0] width 0 height 0
click at [349, 190] on input "text" at bounding box center [392, 189] width 226 height 26
click at [300, 223] on input "text" at bounding box center [391, 224] width 225 height 25
click at [325, 255] on input "text" at bounding box center [391, 261] width 225 height 25
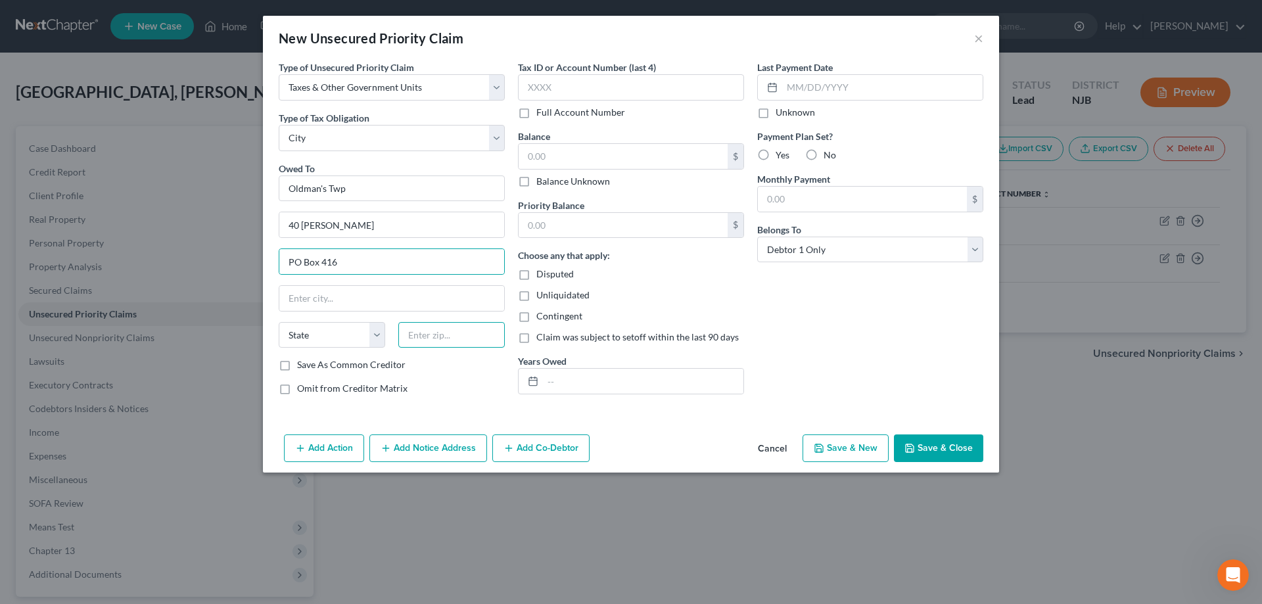
click at [404, 339] on input "text" at bounding box center [451, 335] width 107 height 26
click at [435, 279] on div "Owed To * Oldman's Twp 40 Freed Rd PO Box 416 Pedricktown State AL AK AR AZ CA …" at bounding box center [392, 260] width 226 height 197
click at [548, 159] on input "text" at bounding box center [623, 156] width 209 height 25
click at [933, 446] on button "Save & Close" at bounding box center [938, 449] width 89 height 28
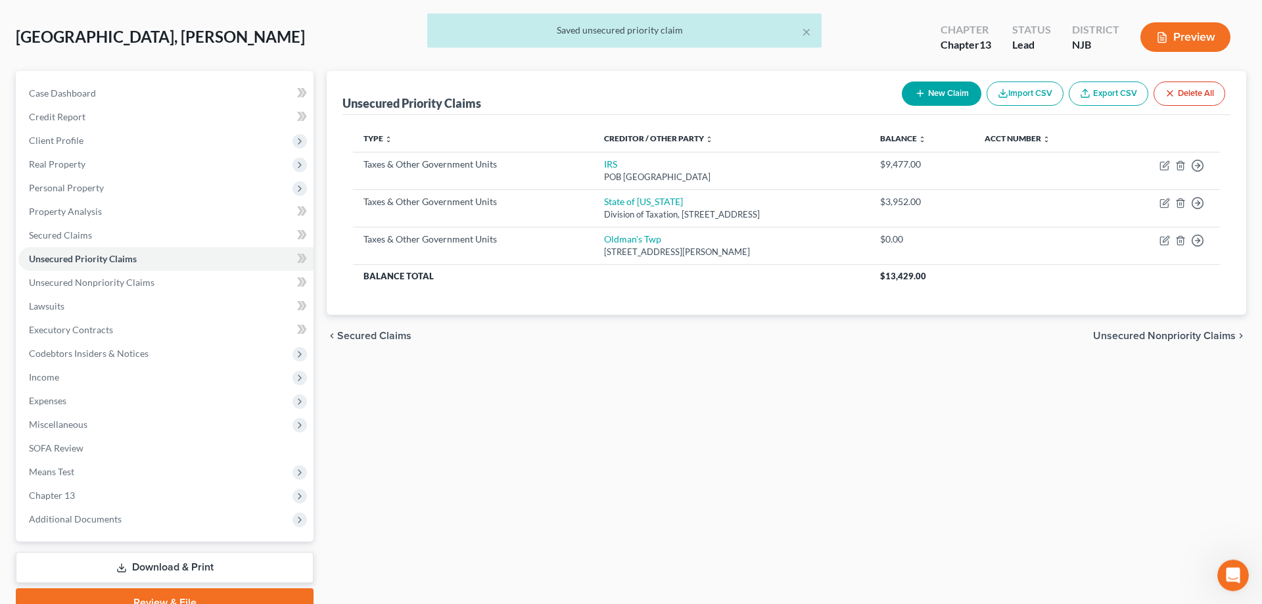
scroll to position [117, 0]
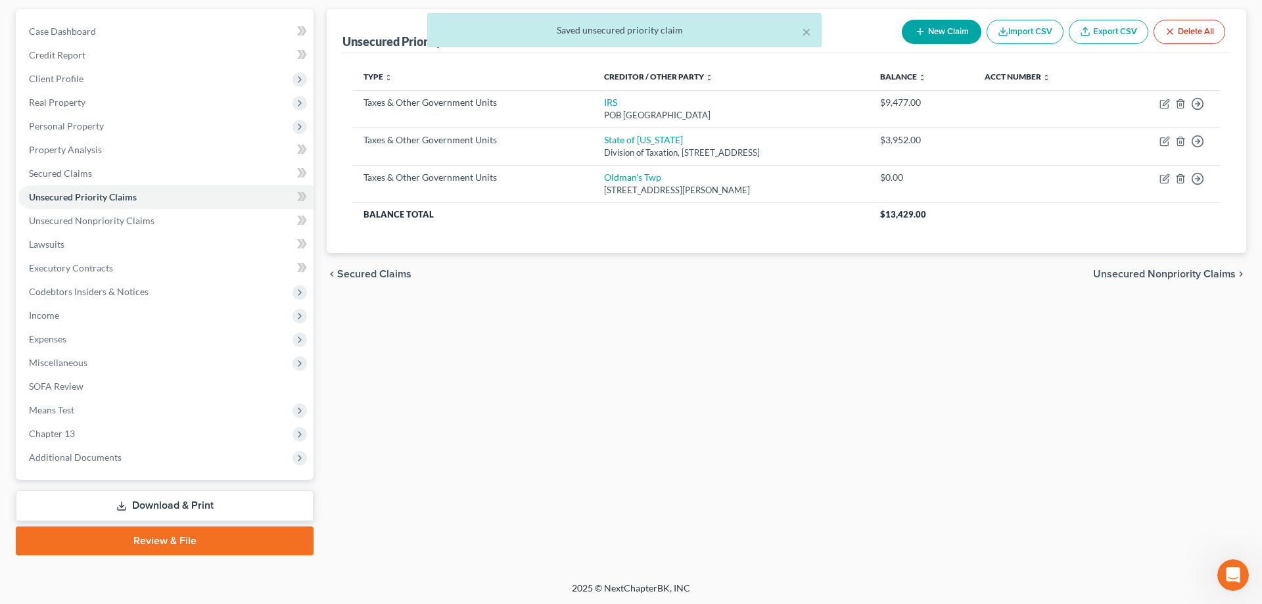
click at [473, 328] on div "Unsecured Priority Claims New Claim Import CSV Export CSV Delete All Type expan…" at bounding box center [786, 282] width 933 height 546
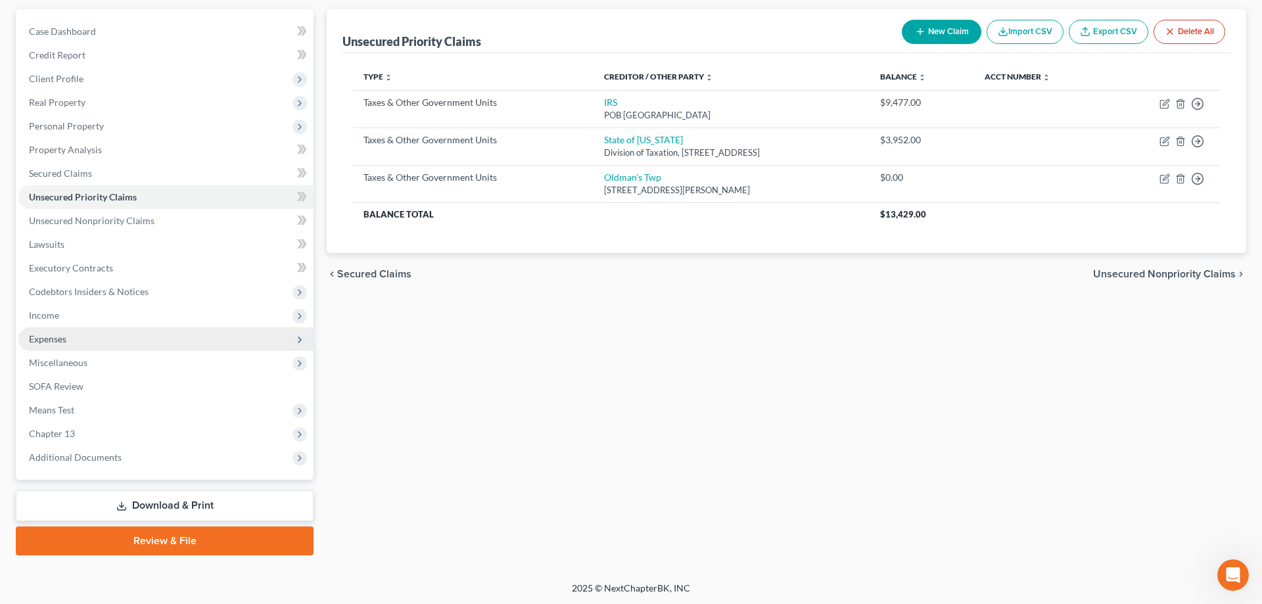
click at [54, 337] on span "Expenses" at bounding box center [47, 338] width 37 height 11
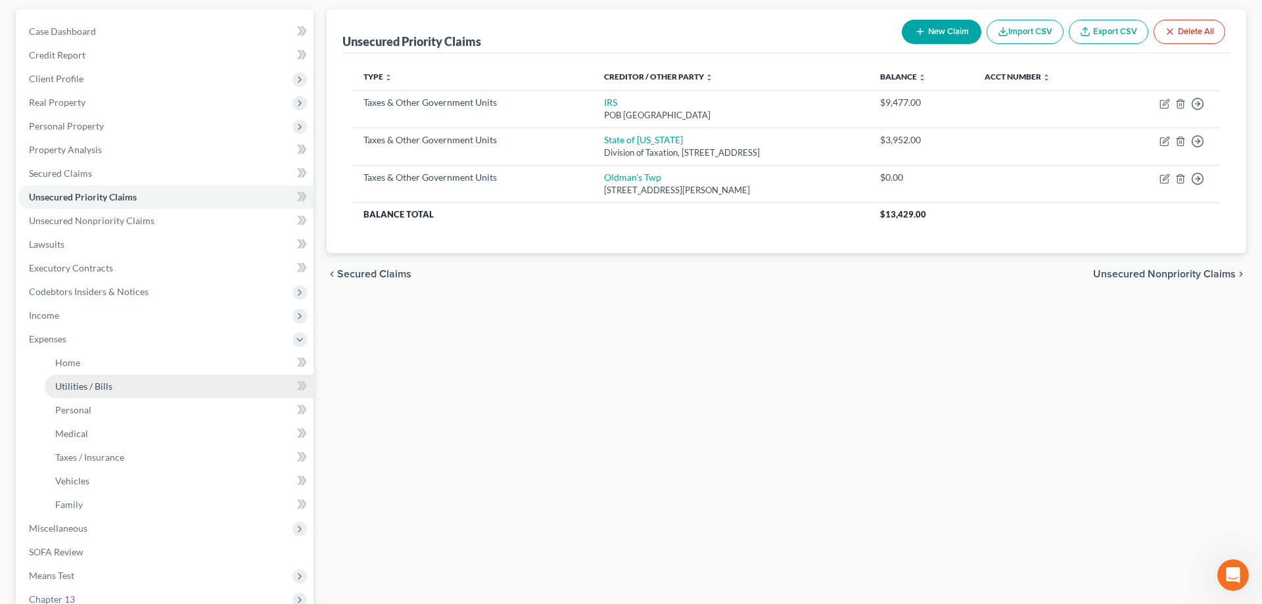
click at [82, 391] on span "Utilities / Bills" at bounding box center [83, 386] width 57 height 11
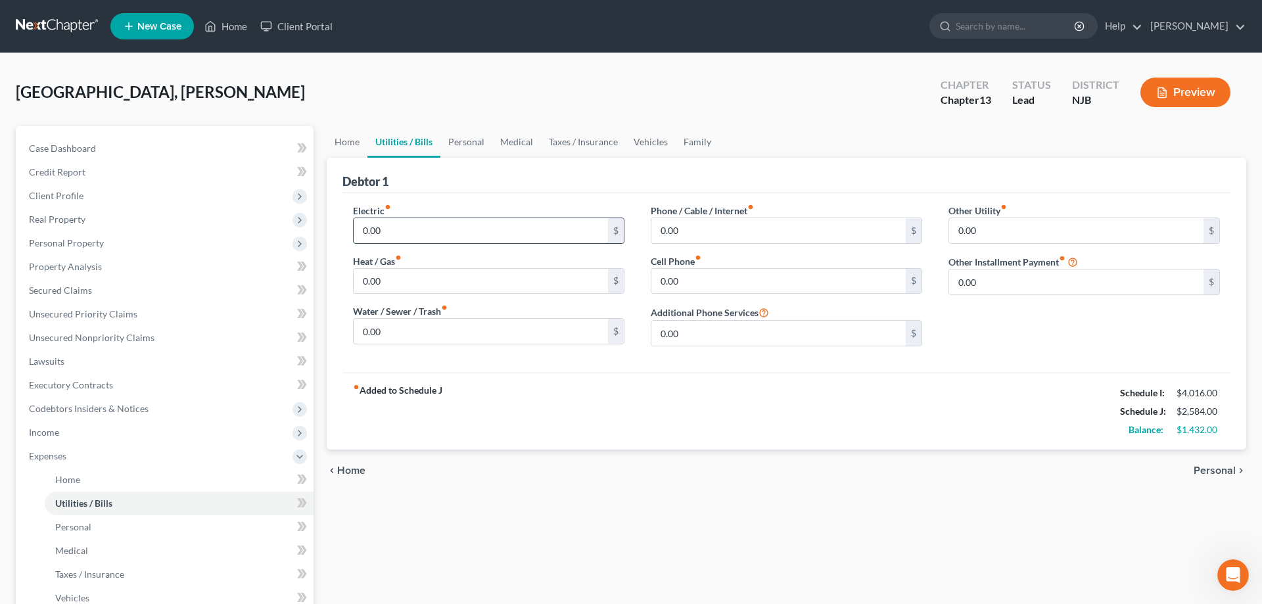
click at [439, 239] on input "0.00" at bounding box center [481, 230] width 254 height 25
click at [432, 282] on input "0.00" at bounding box center [481, 281] width 254 height 25
click at [720, 224] on input "0.00" at bounding box center [779, 230] width 254 height 25
click at [730, 289] on input "0.00" at bounding box center [779, 281] width 254 height 25
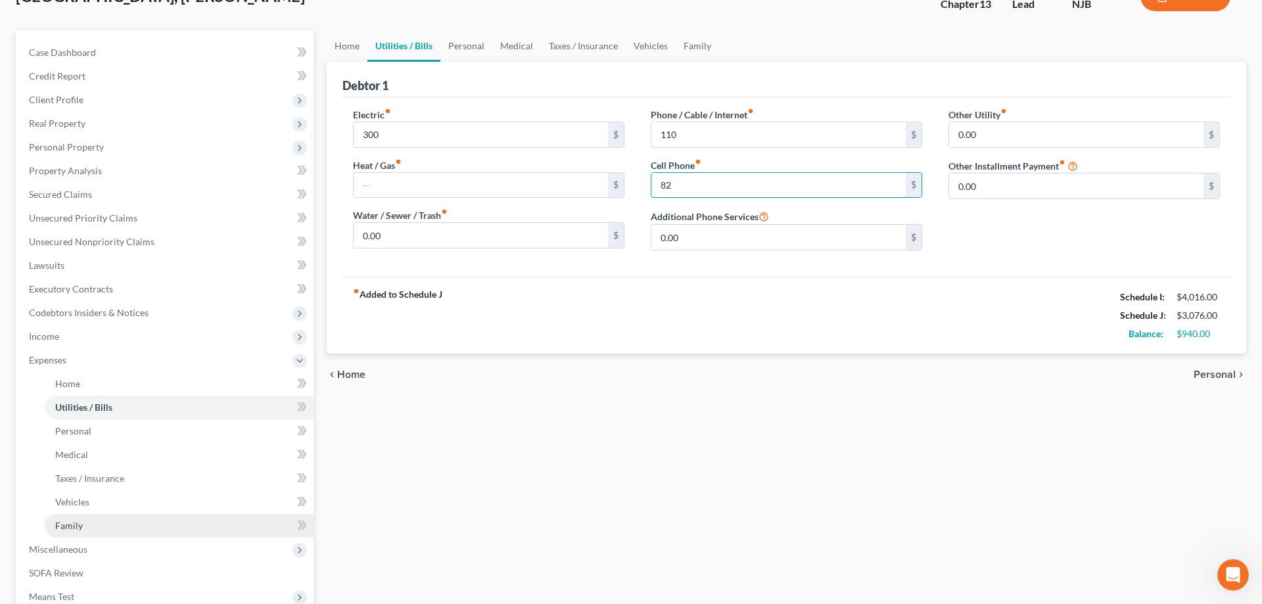
scroll to position [201, 0]
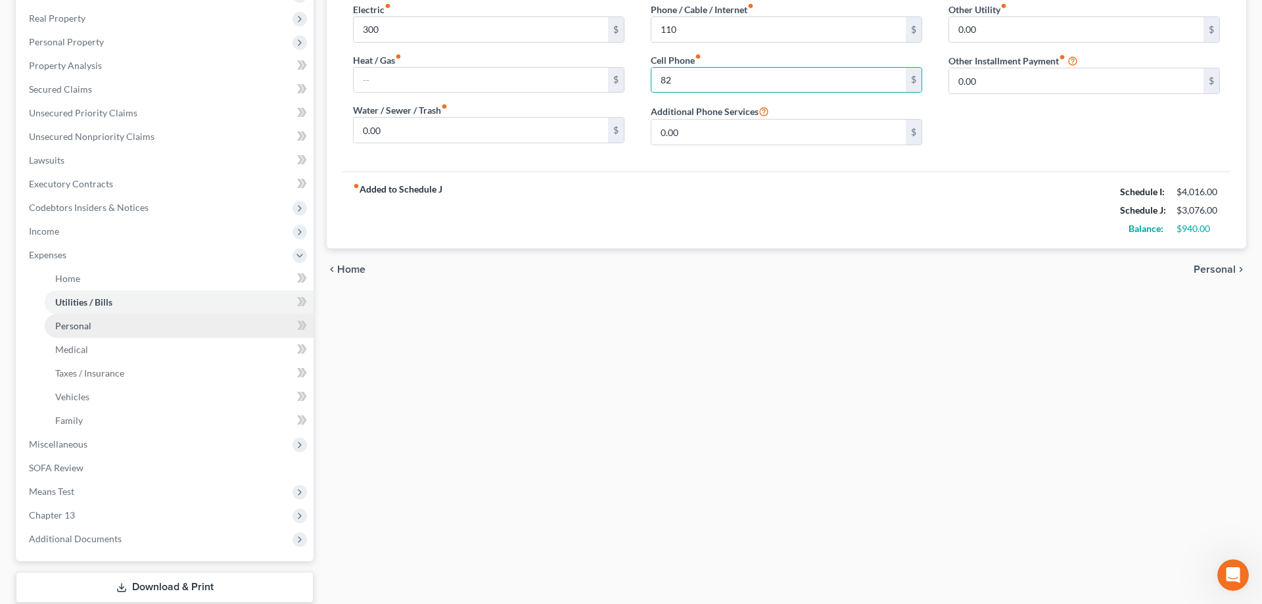
click at [85, 328] on span "Personal" at bounding box center [73, 325] width 36 height 11
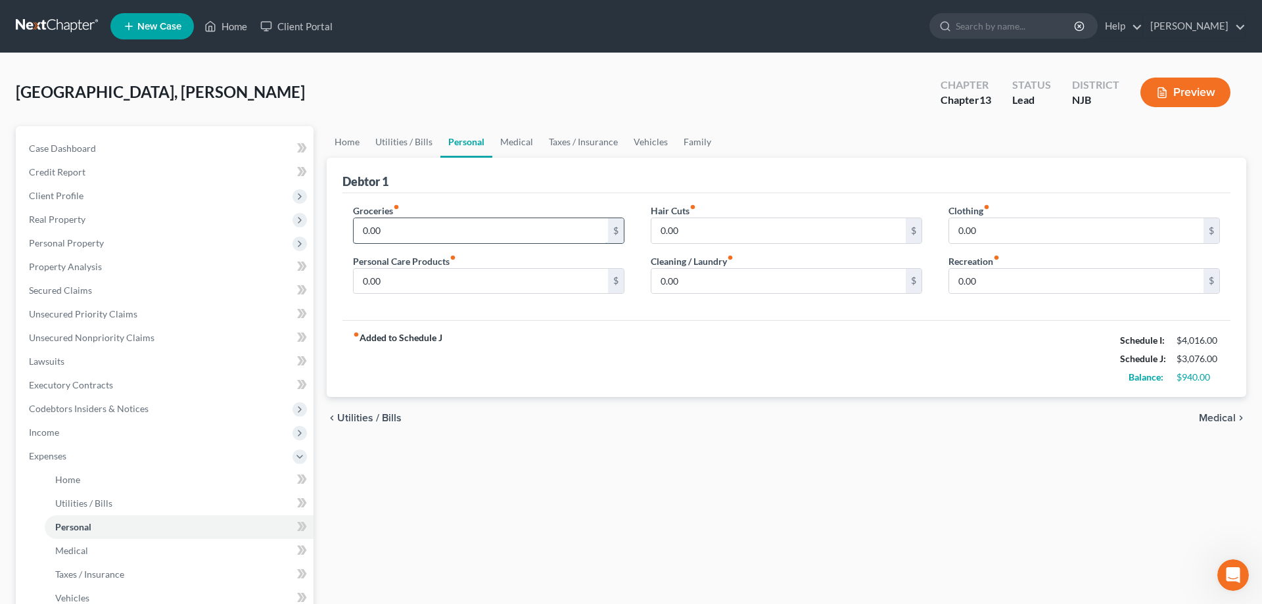
click at [412, 233] on input "0.00" at bounding box center [481, 230] width 254 height 25
click at [1005, 234] on input "0.00" at bounding box center [1076, 230] width 254 height 25
click at [466, 284] on input "0.00" at bounding box center [481, 281] width 254 height 25
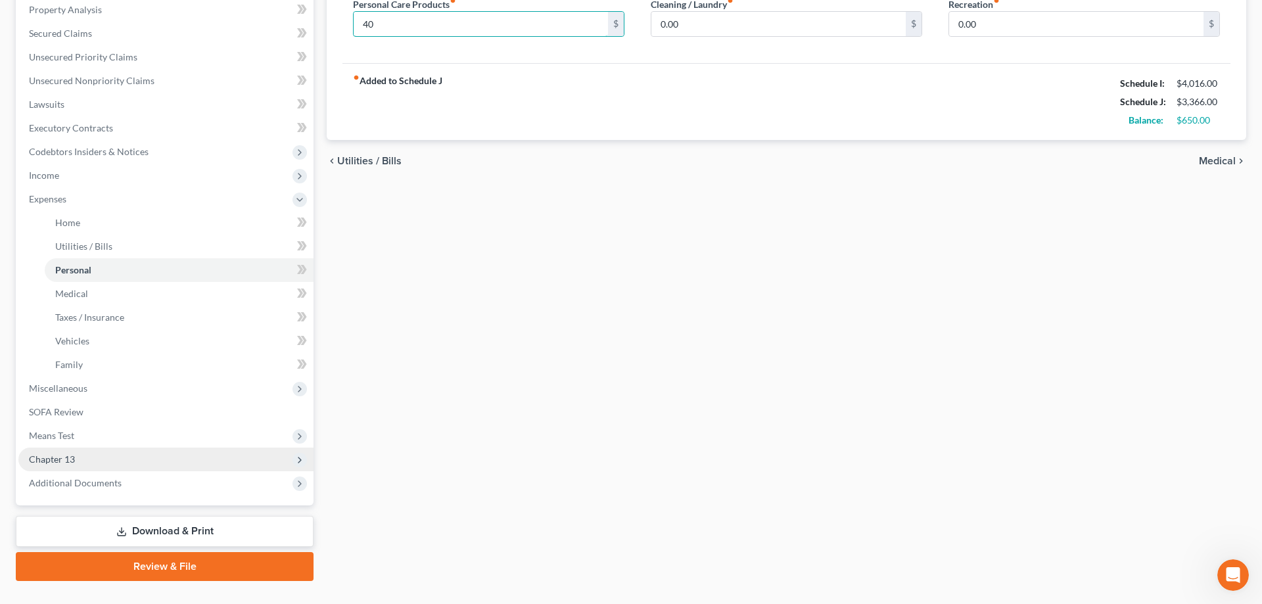
scroll to position [283, 0]
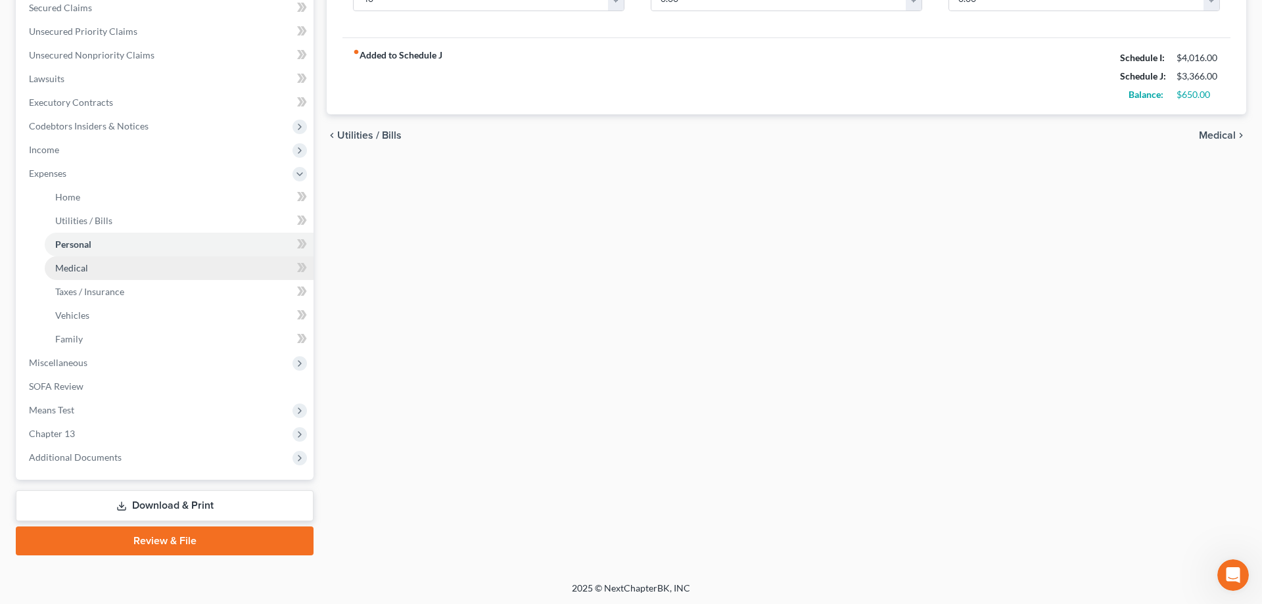
click at [78, 267] on span "Medical" at bounding box center [71, 267] width 33 height 11
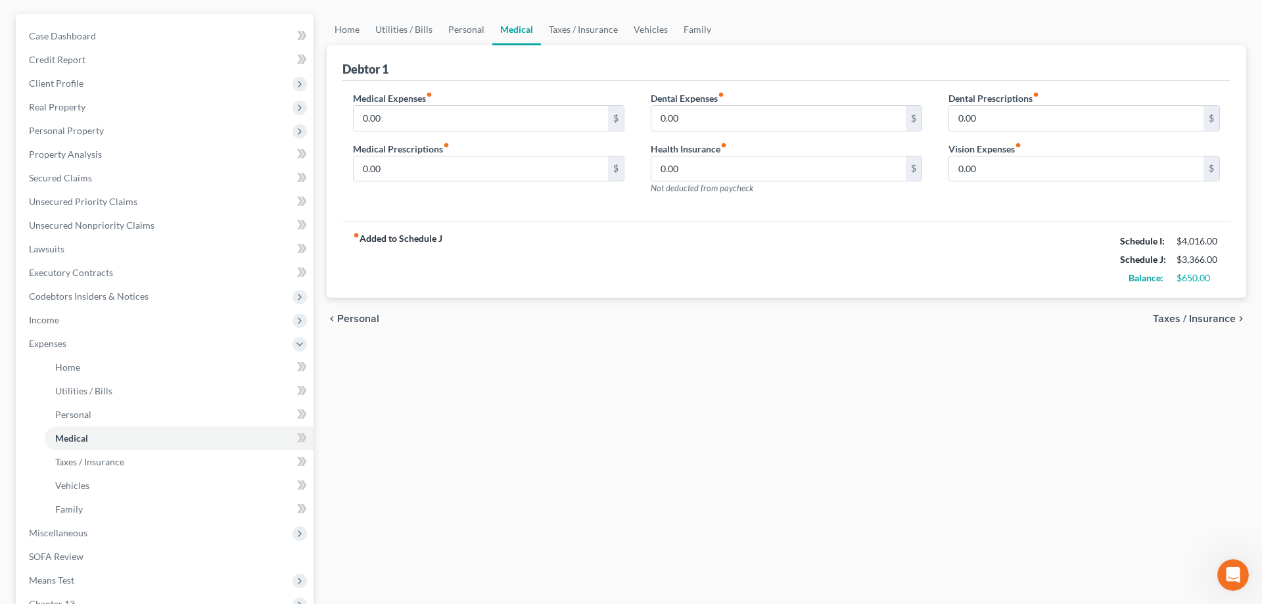
scroll to position [268, 0]
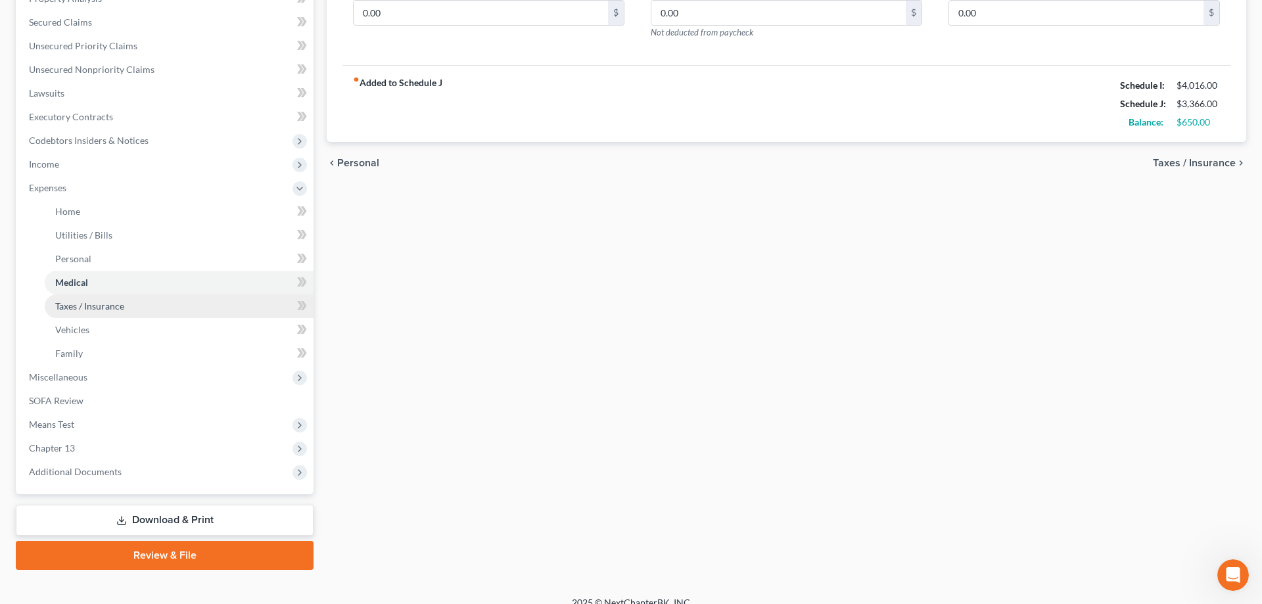
click at [71, 309] on span "Taxes / Insurance" at bounding box center [89, 305] width 69 height 11
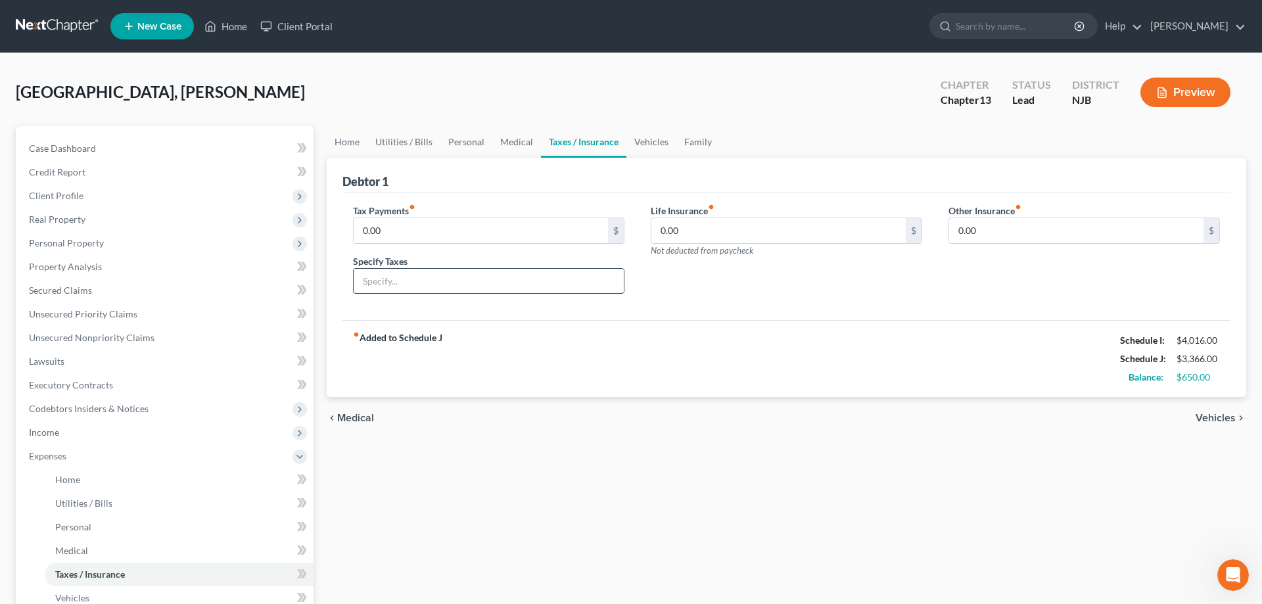
scroll to position [201, 0]
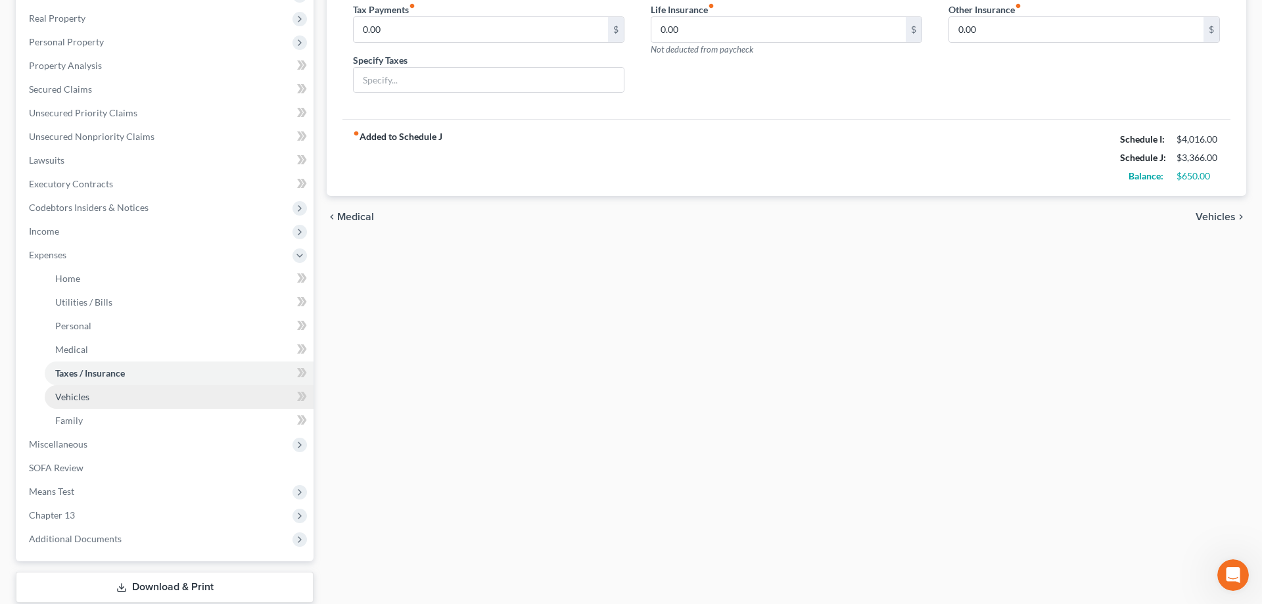
click at [80, 399] on span "Vehicles" at bounding box center [72, 396] width 34 height 11
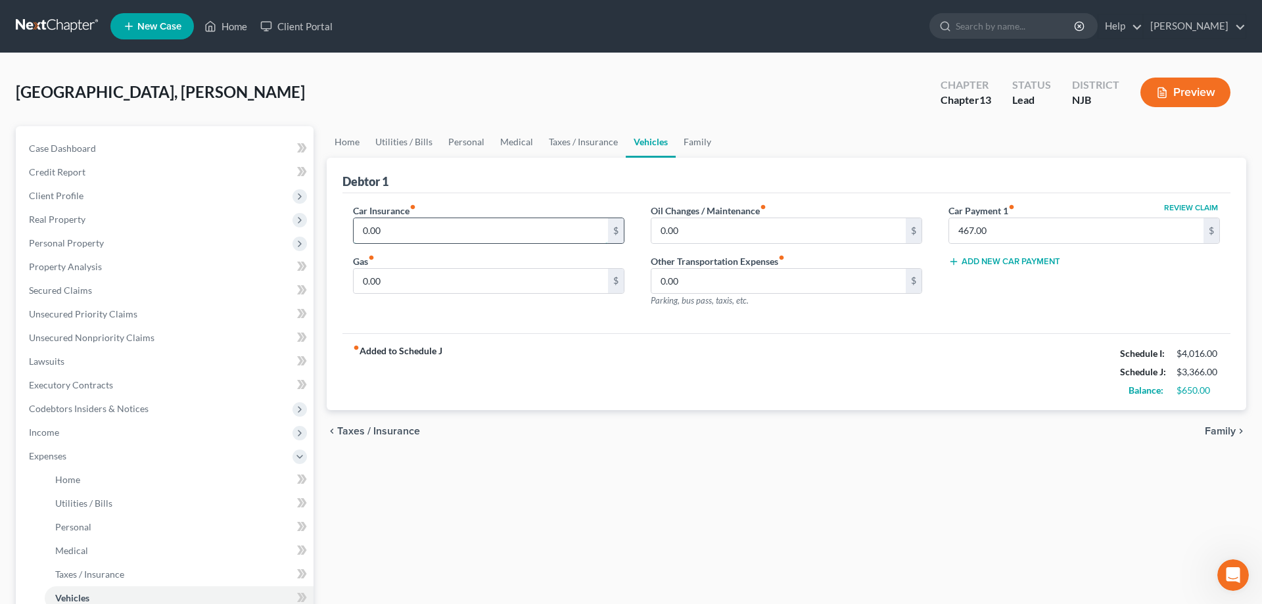
click at [441, 234] on input "0.00" at bounding box center [481, 230] width 254 height 25
click at [700, 234] on input "0.00" at bounding box center [779, 230] width 254 height 25
click at [444, 285] on input "0.00" at bounding box center [481, 281] width 254 height 25
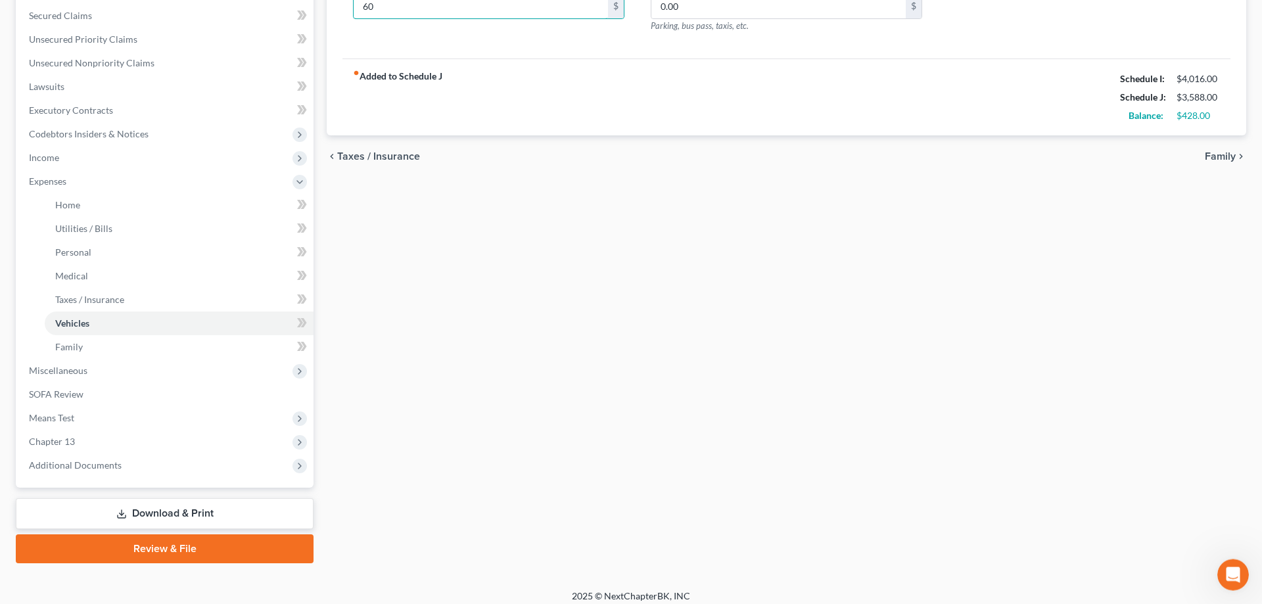
scroll to position [283, 0]
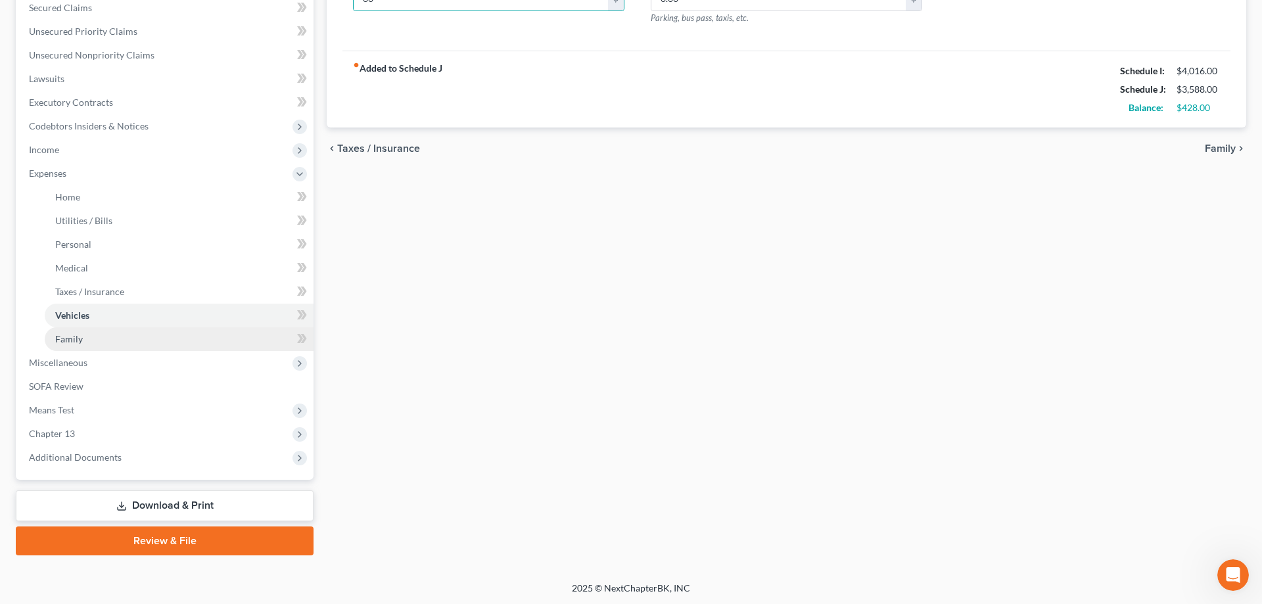
click at [80, 342] on span "Family" at bounding box center [69, 338] width 28 height 11
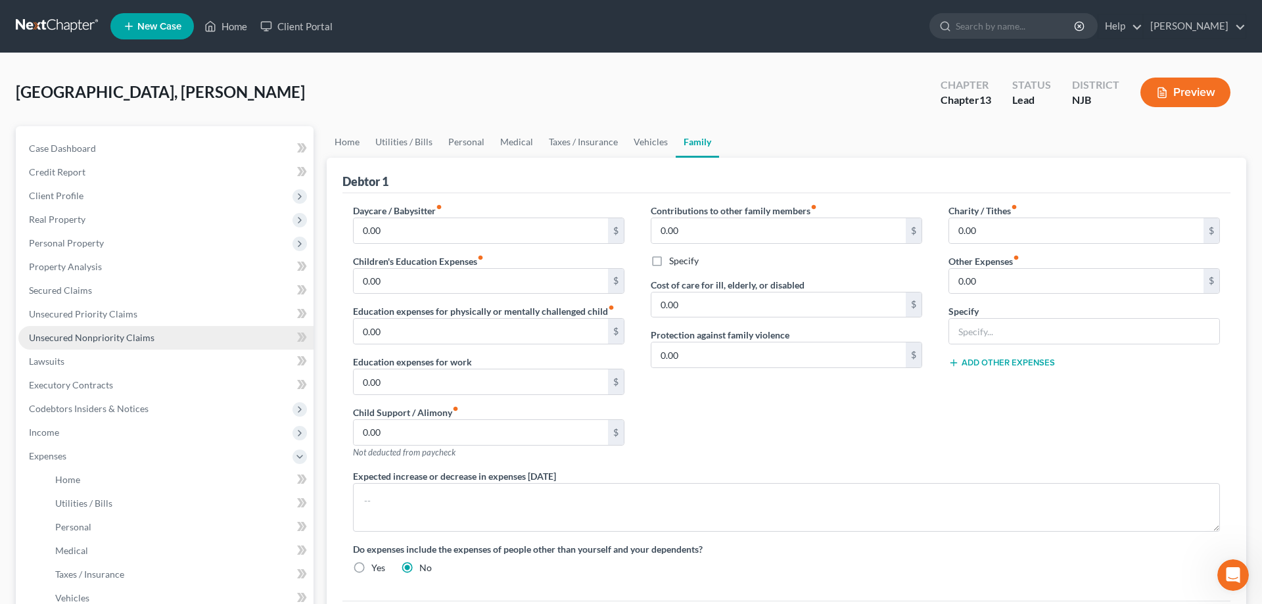
click at [97, 339] on span "Unsecured Nonpriority Claims" at bounding box center [92, 337] width 126 height 11
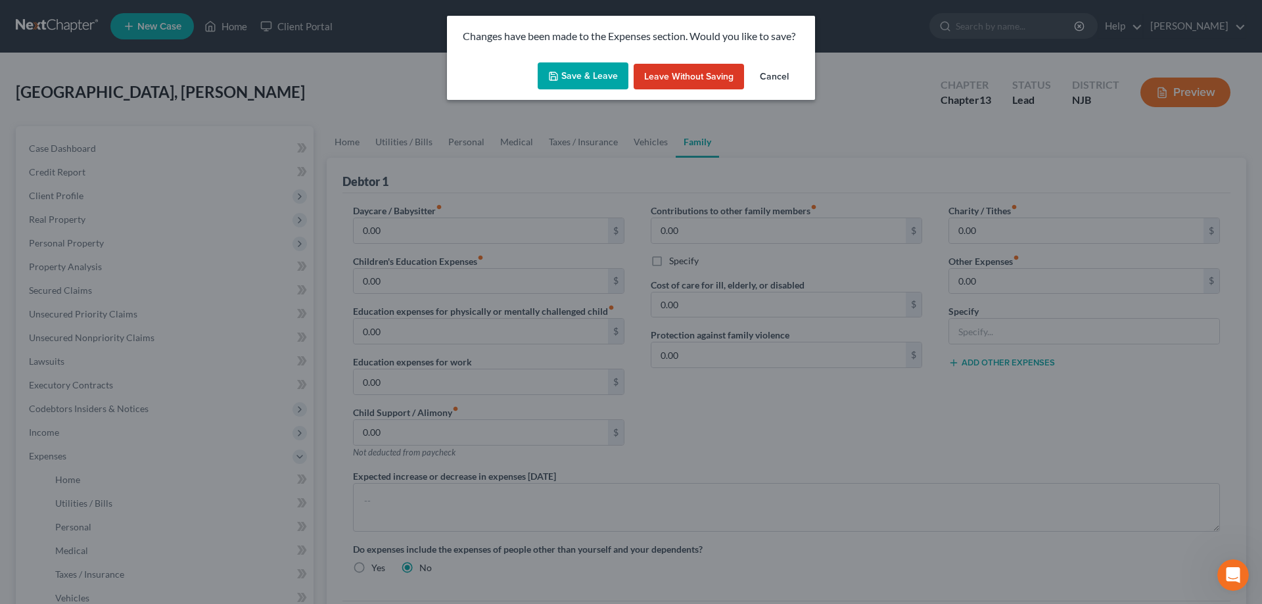
click at [583, 78] on button "Save & Leave" at bounding box center [583, 76] width 91 height 28
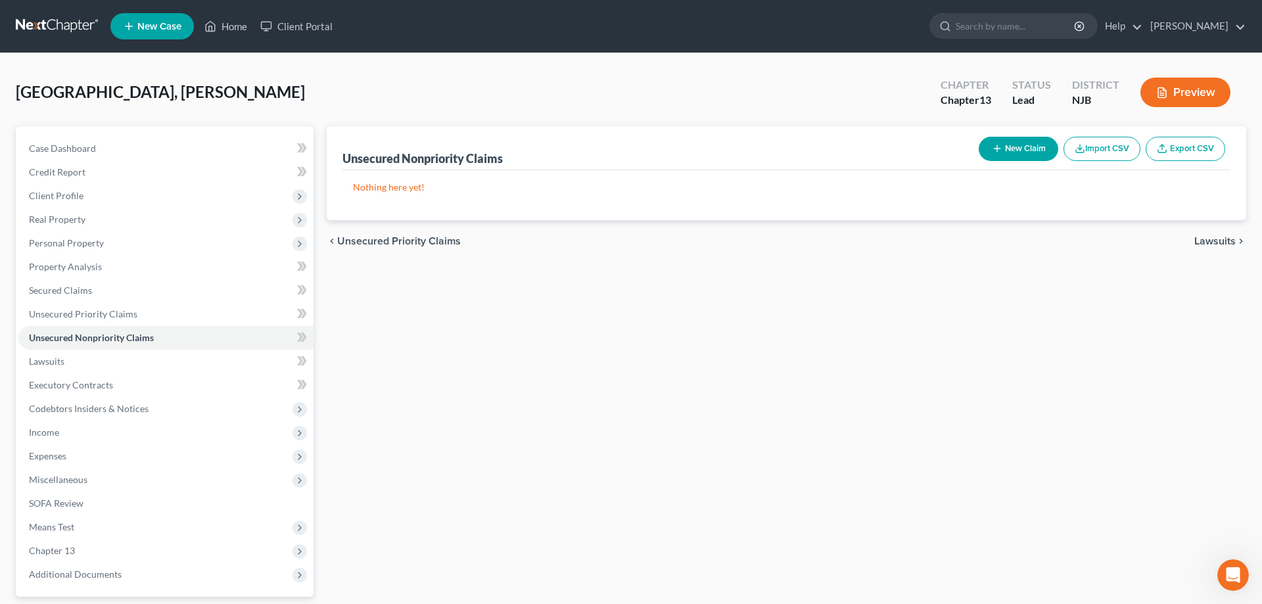
click at [1003, 151] on button "New Claim" at bounding box center [1019, 149] width 80 height 24
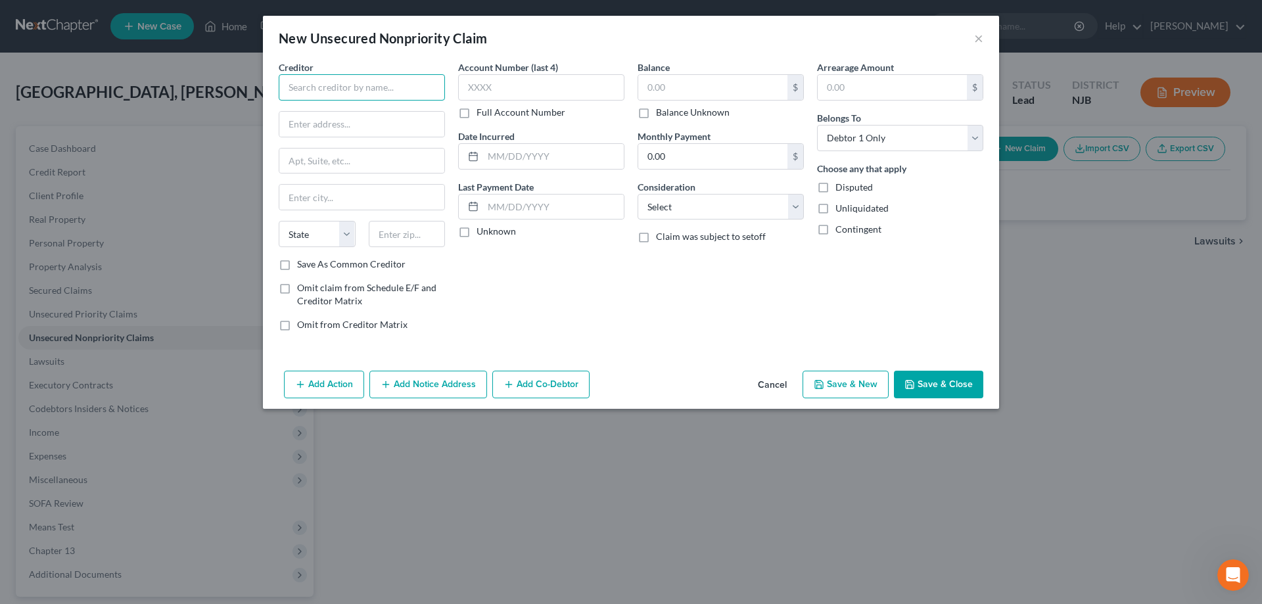
click at [368, 88] on input "text" at bounding box center [362, 87] width 166 height 26
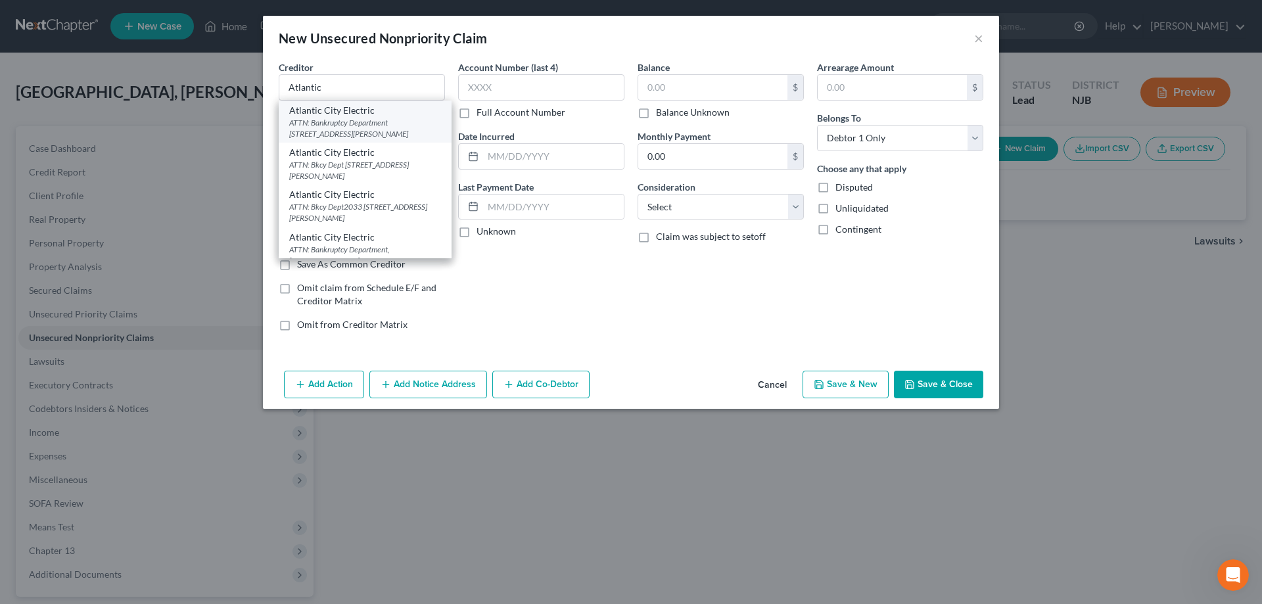
click at [350, 114] on div "Atlantic City Electric" at bounding box center [365, 110] width 152 height 13
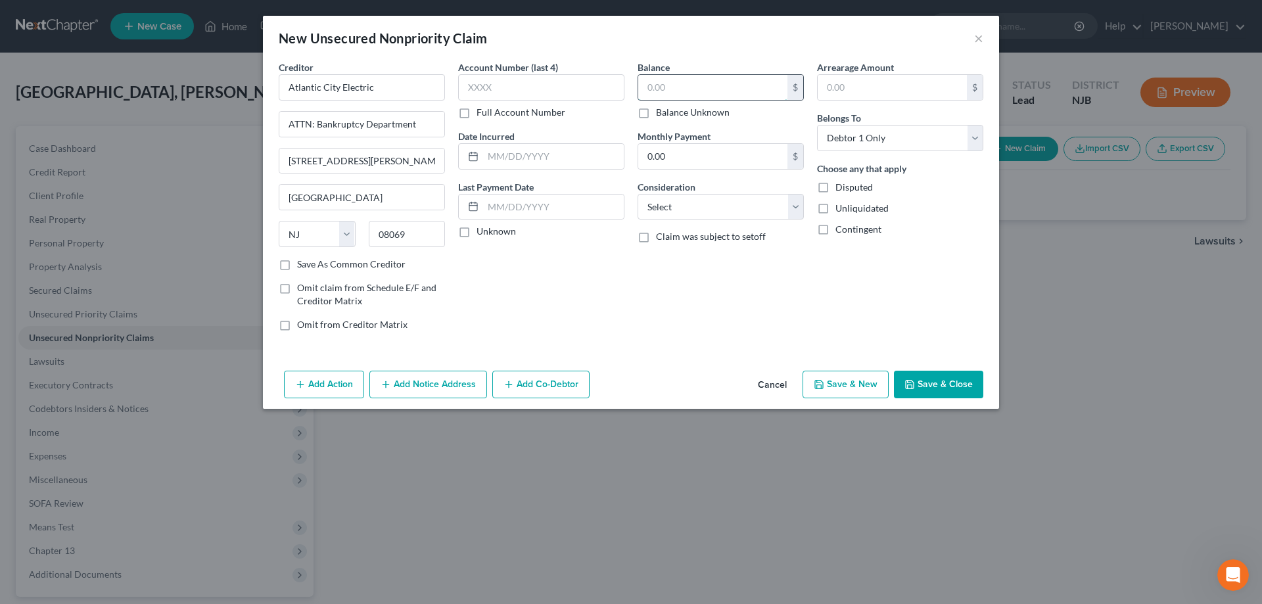
click at [707, 92] on input "text" at bounding box center [712, 87] width 149 height 25
click at [638, 194] on select "Select Cable / Satellite Services Collection Agency Credit Card Debt Debt Couns…" at bounding box center [721, 207] width 166 height 26
click option "Utility Services" at bounding box center [0, 0] width 0 height 0
click at [931, 391] on button "Save & Close" at bounding box center [938, 385] width 89 height 28
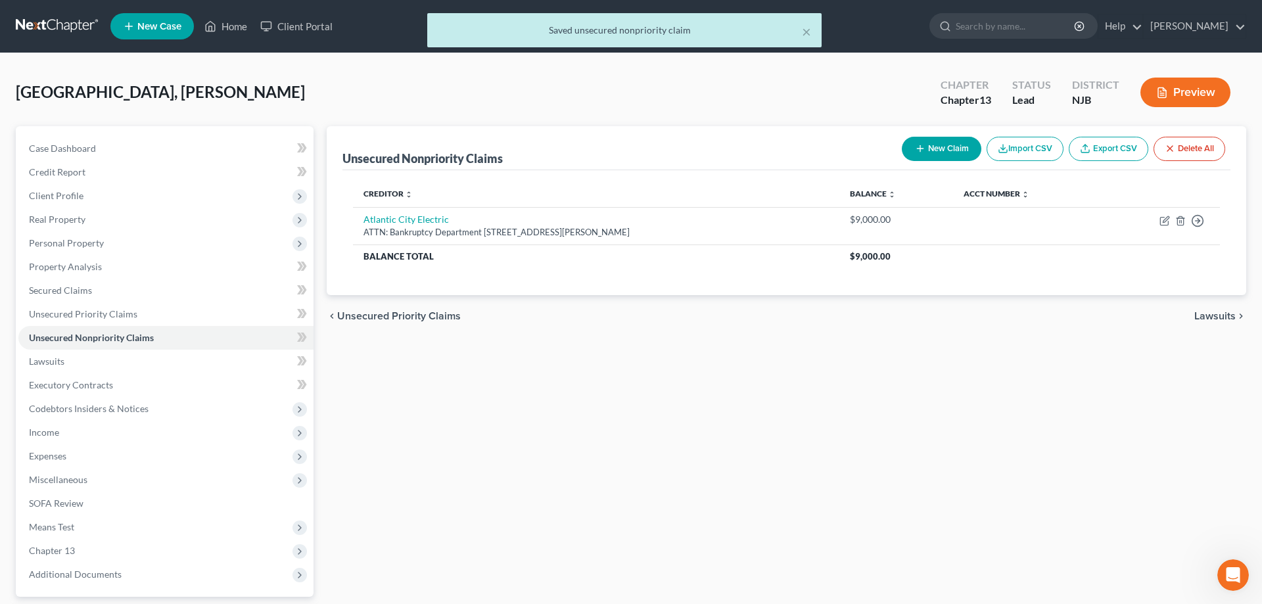
click at [550, 107] on div "Borneo, Brenda Upgraded Chapter Chapter 13 Status Lead District NJB Preview" at bounding box center [631, 97] width 1231 height 57
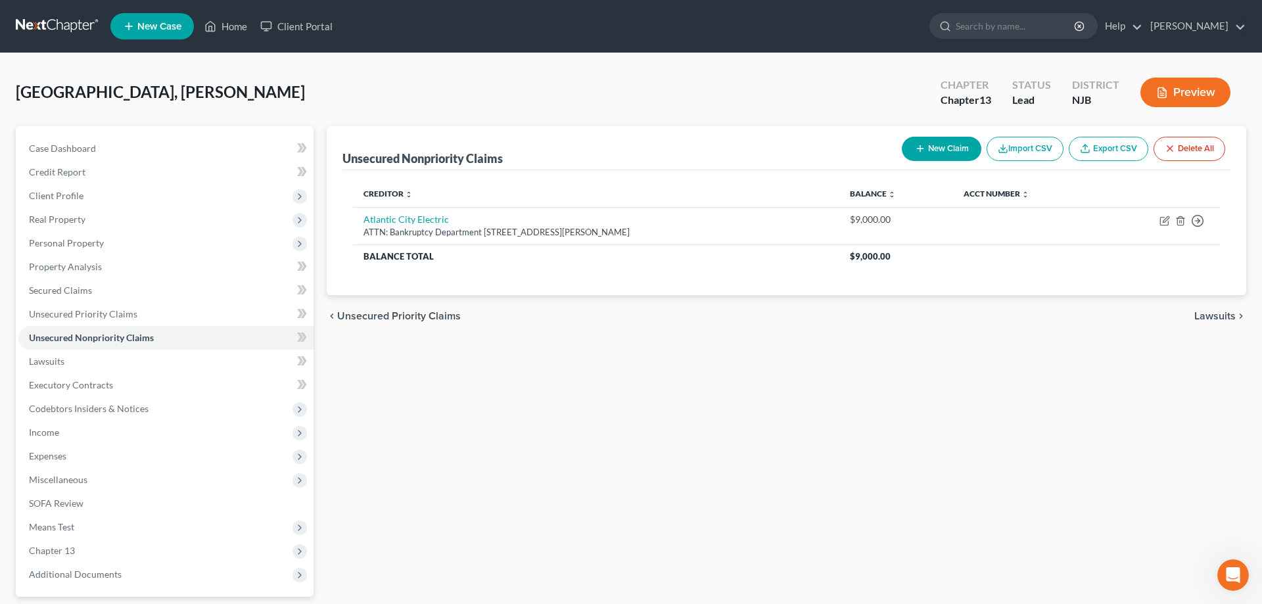
scroll to position [117, 0]
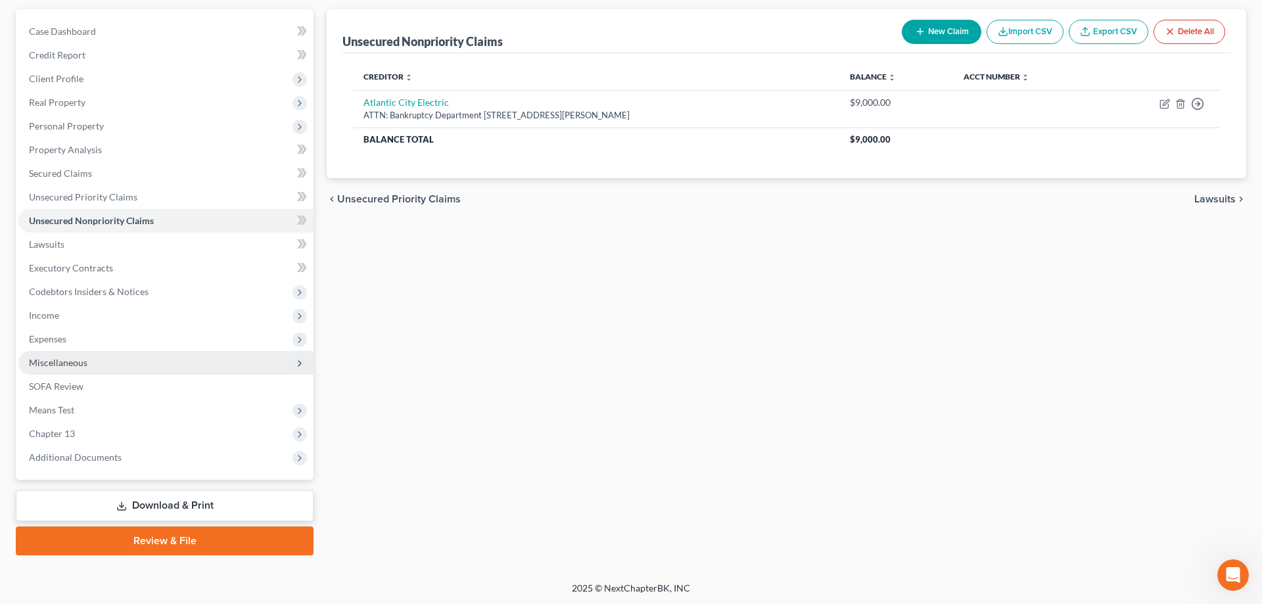
click at [57, 364] on span "Miscellaneous" at bounding box center [58, 362] width 59 height 11
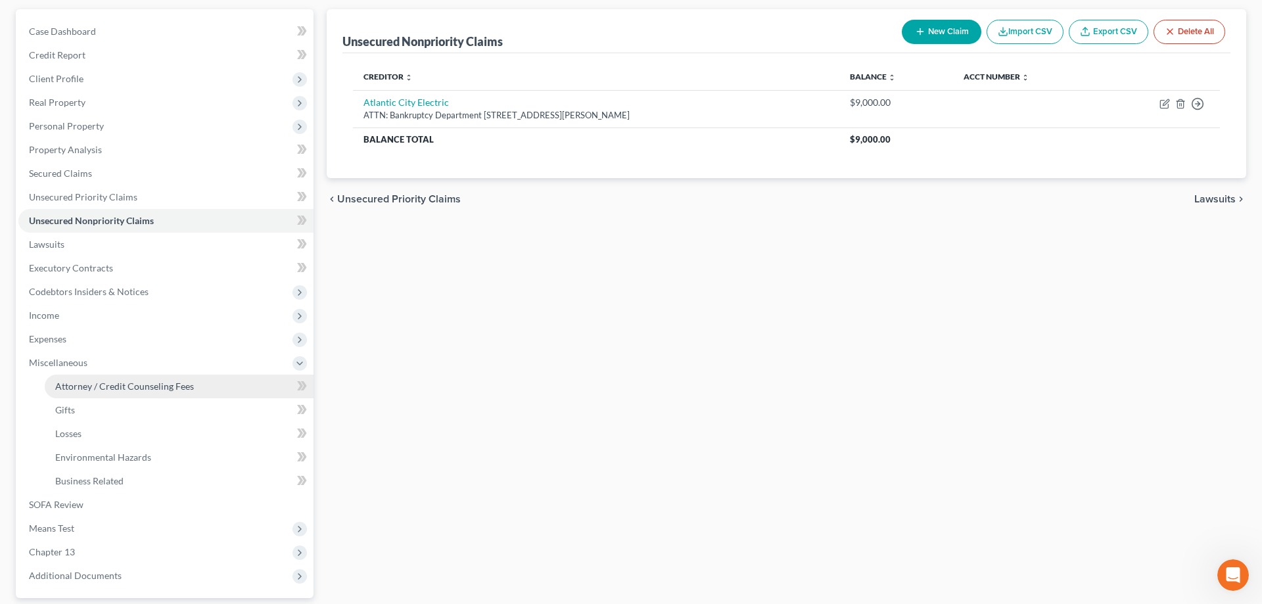
click at [108, 388] on span "Attorney / Credit Counseling Fees" at bounding box center [124, 386] width 139 height 11
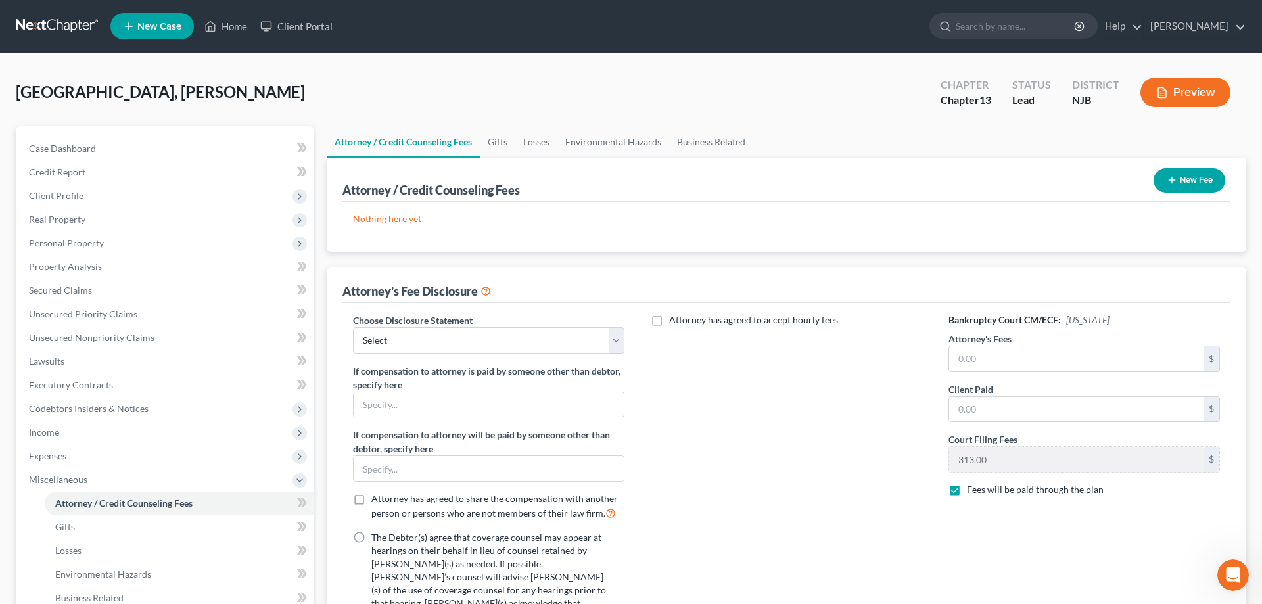
click at [1171, 175] on icon "button" at bounding box center [1172, 180] width 11 height 11
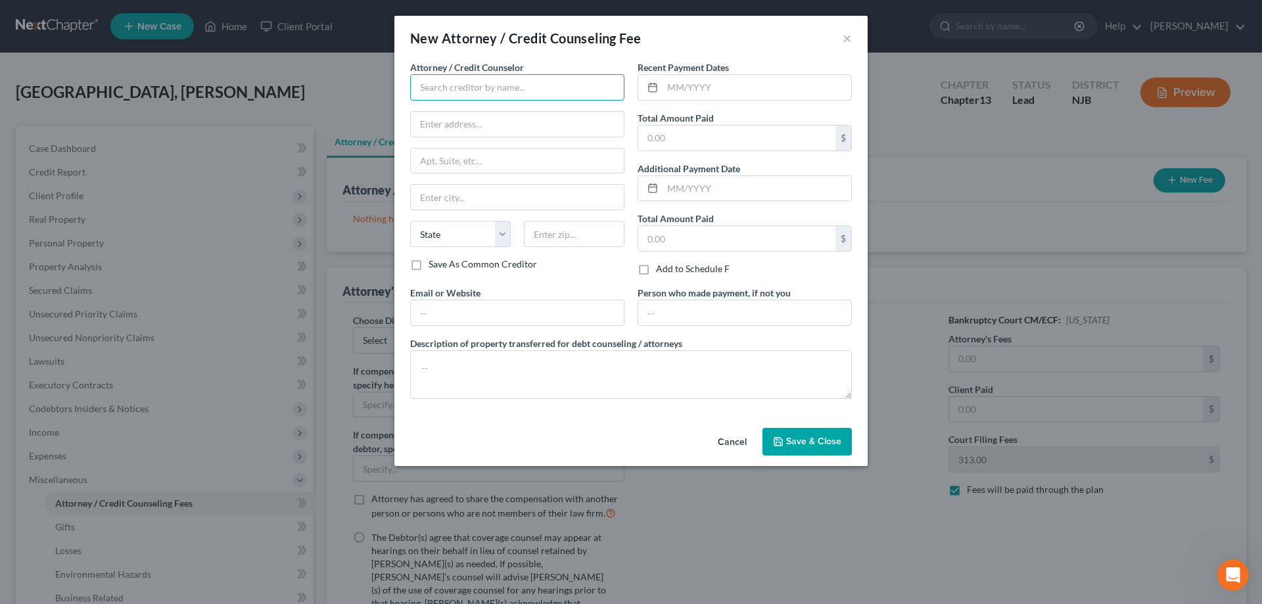
click at [453, 82] on input "text" at bounding box center [517, 87] width 214 height 26
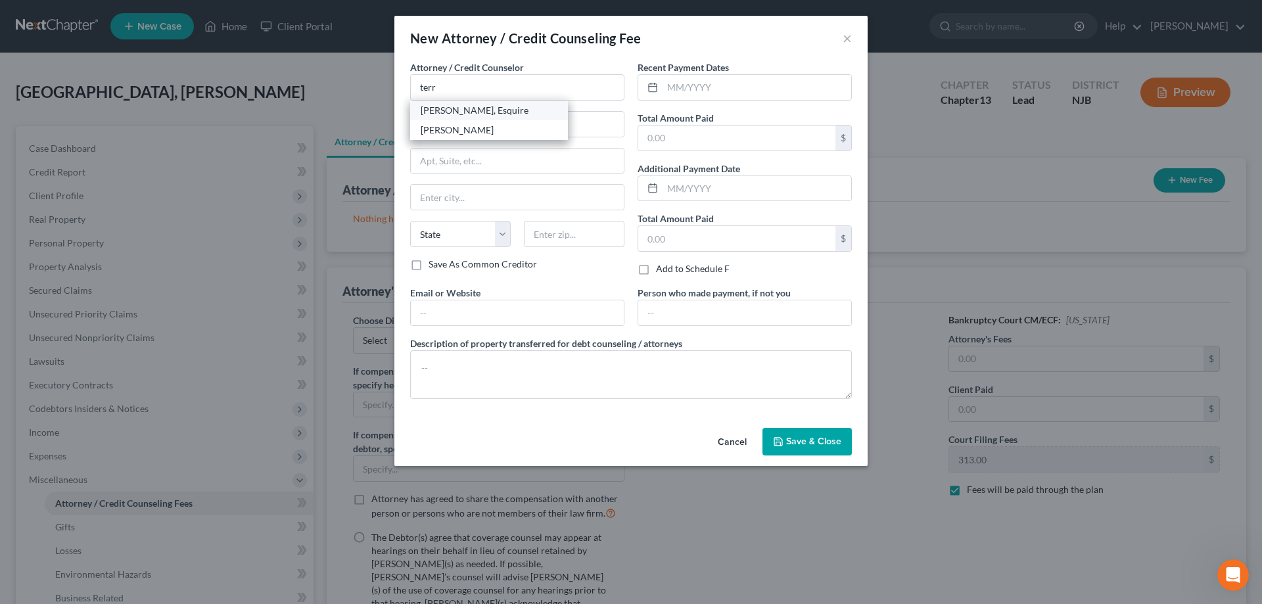
click at [450, 114] on div "Terry Glen Tucker, Esquire" at bounding box center [489, 110] width 137 height 13
click at [672, 140] on input "text" at bounding box center [736, 138] width 197 height 25
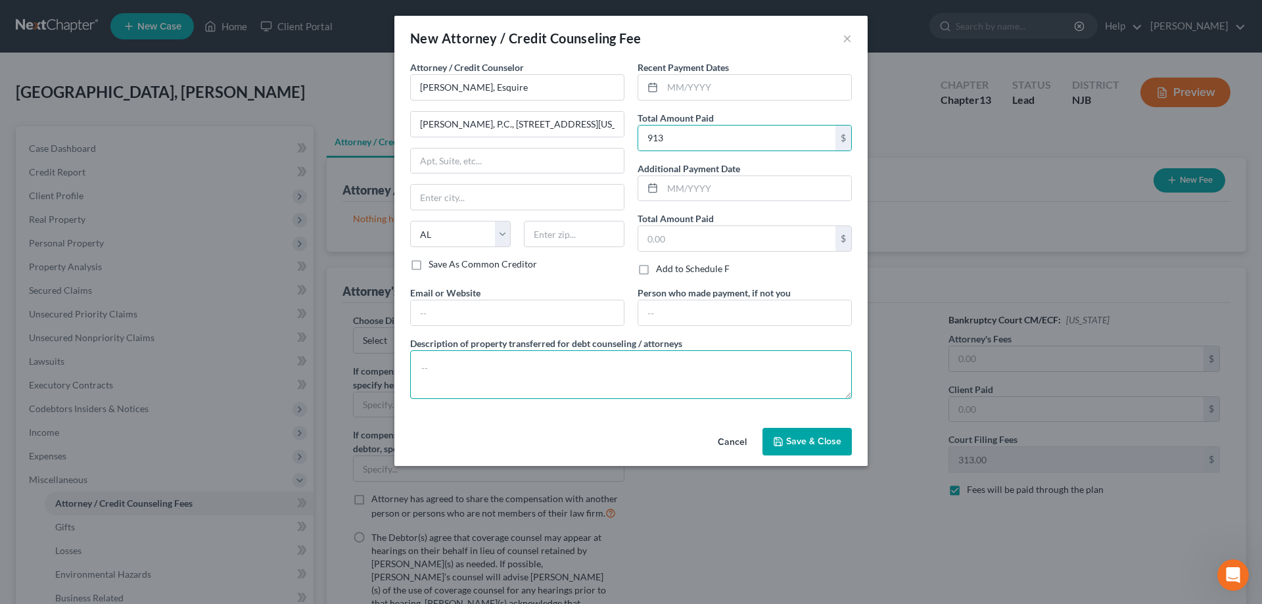
click at [449, 371] on textarea at bounding box center [631, 374] width 442 height 49
click at [596, 368] on textarea "Bkcy fee $4,750 paid $600+$313 Balance thru Plan" at bounding box center [631, 374] width 442 height 49
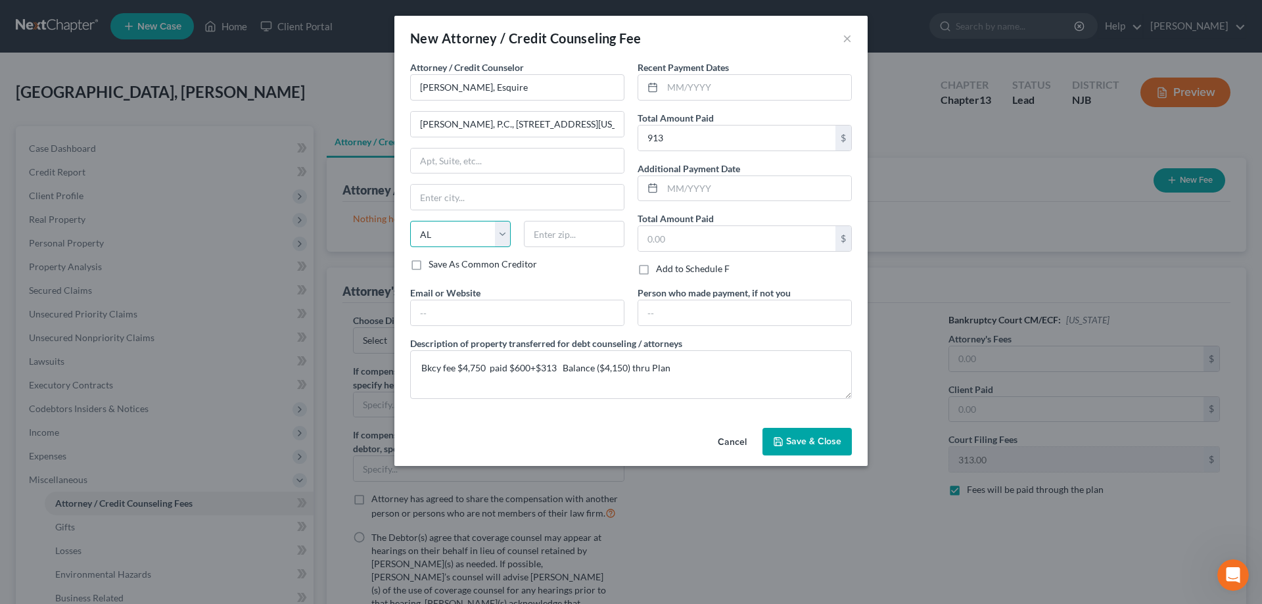
click at [410, 221] on select "State AL AK AR AZ CA CO CT DE DC FL GA GU HI ID IL IN IA KS KY LA ME MD MA MI M…" at bounding box center [460, 234] width 101 height 26
click option "NJ" at bounding box center [0, 0] width 0 height 0
click at [825, 441] on span "Save & Close" at bounding box center [813, 441] width 55 height 11
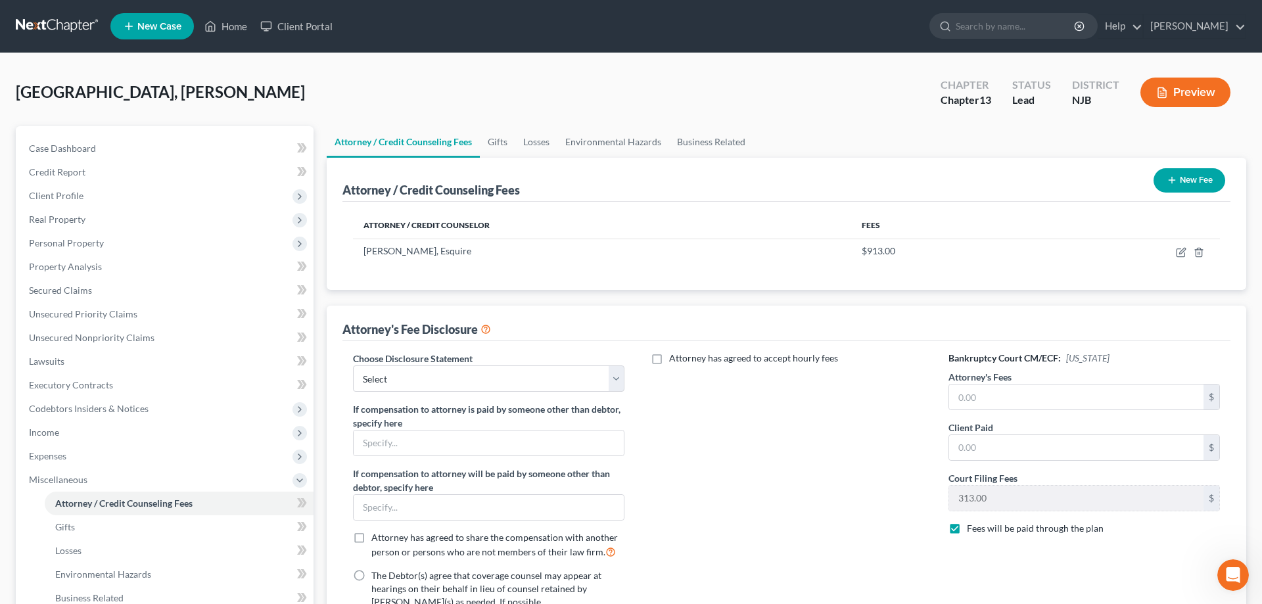
click at [1187, 181] on button "New Fee" at bounding box center [1190, 180] width 72 height 24
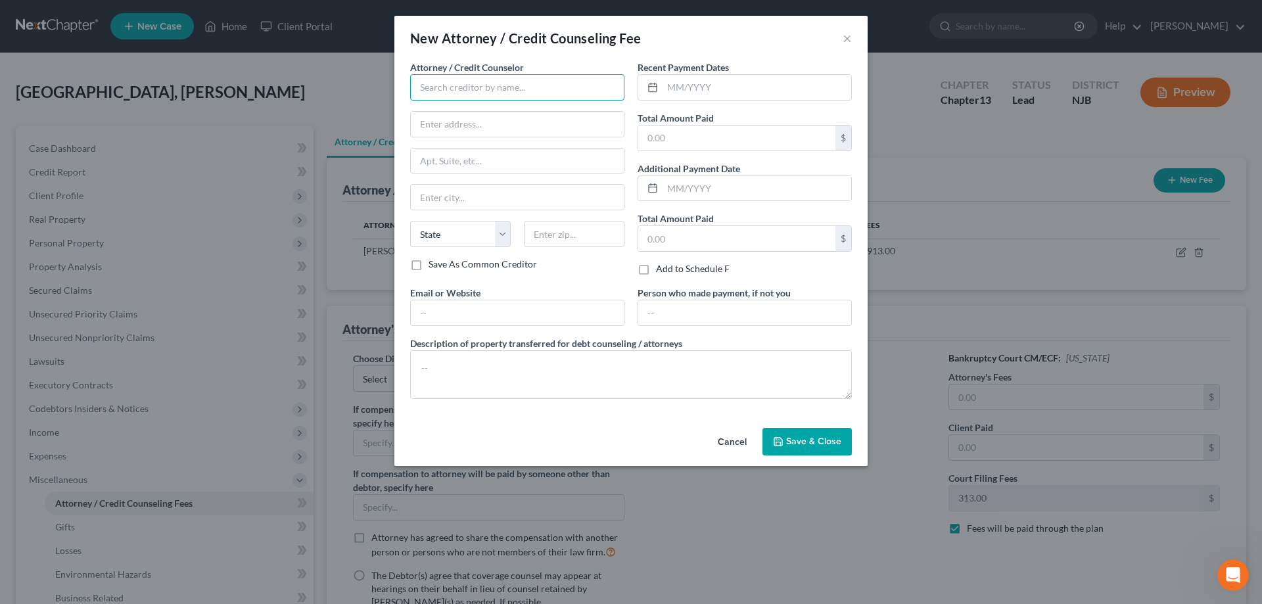
click at [466, 89] on input "text" at bounding box center [517, 87] width 214 height 26
click at [655, 136] on input "text" at bounding box center [736, 138] width 197 height 25
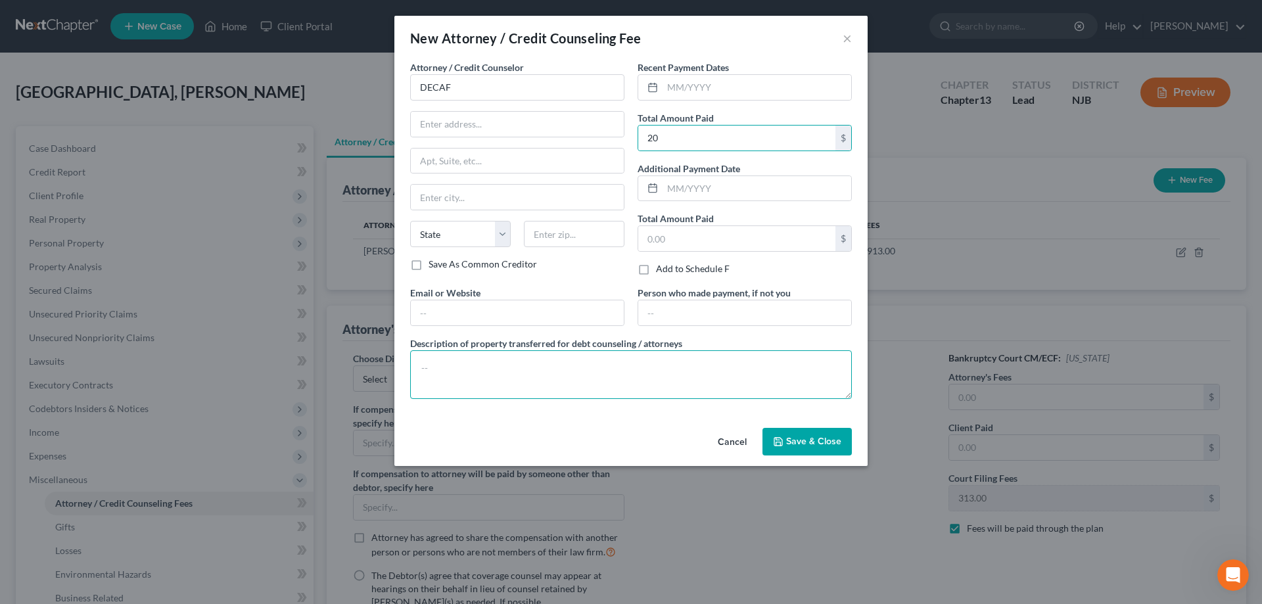
click at [494, 374] on textarea at bounding box center [631, 374] width 442 height 49
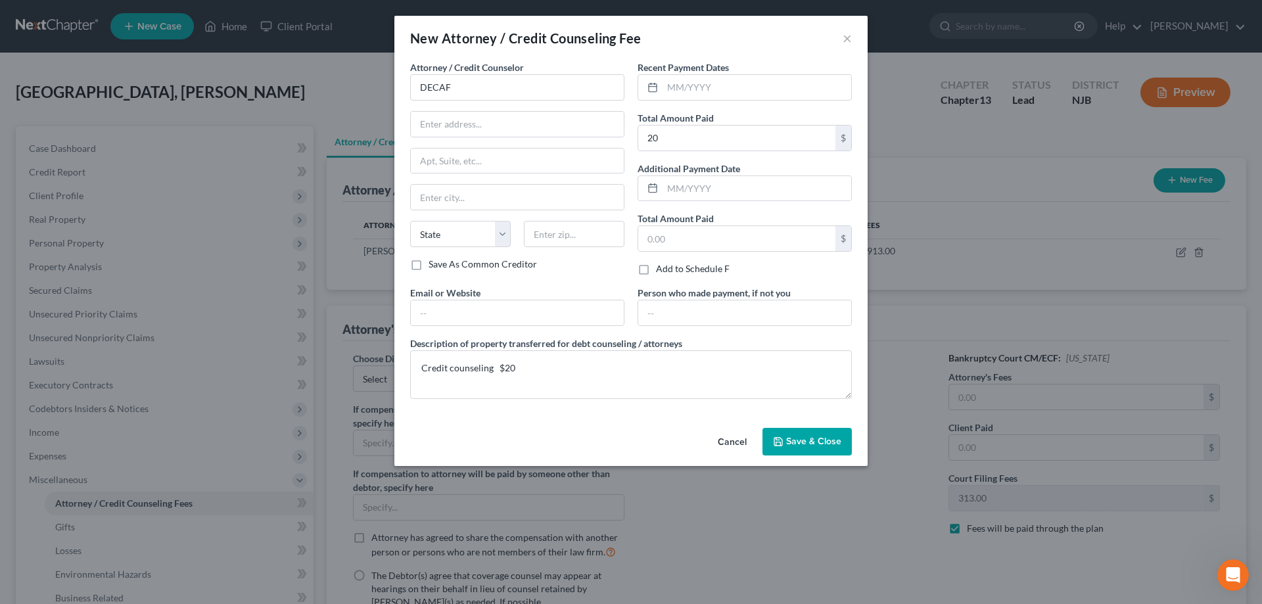
click at [782, 439] on icon "button" at bounding box center [779, 442] width 8 height 8
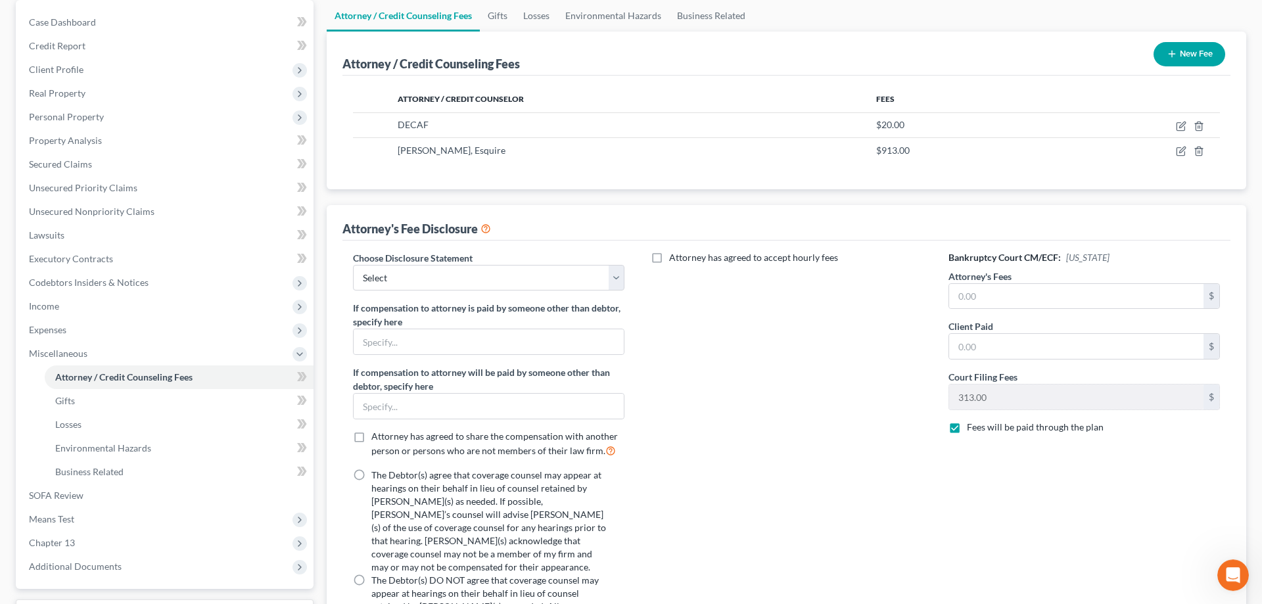
scroll to position [266, 0]
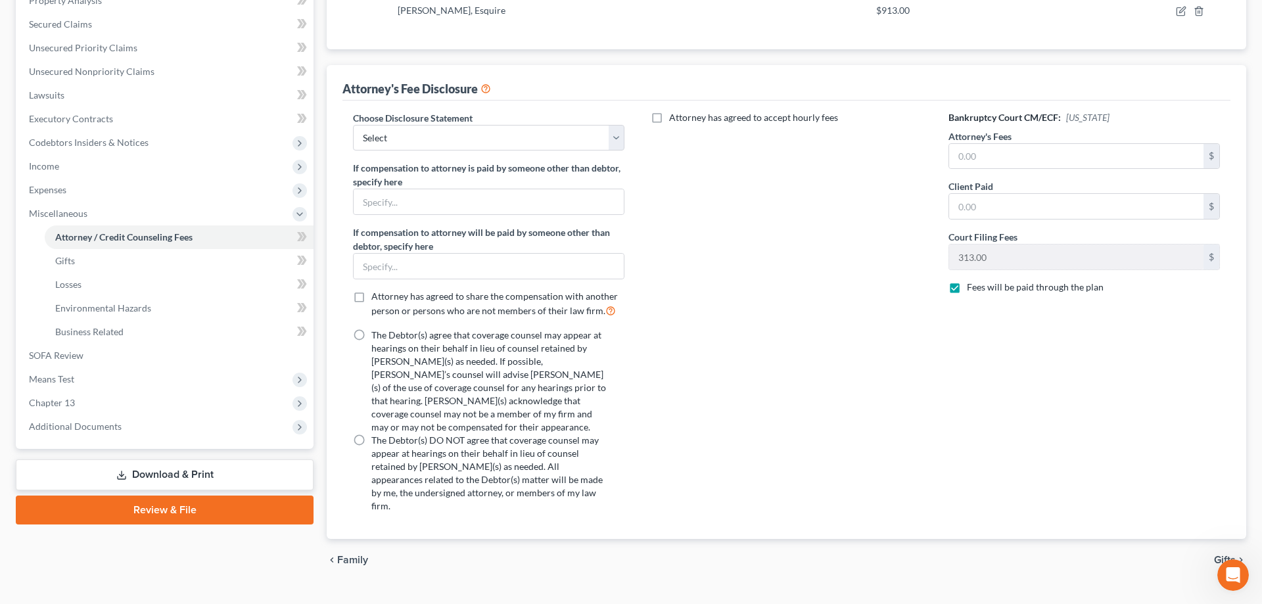
click at [371, 434] on label "The Debtor(s) DO NOT agree that coverage counsel may appear at hearings on thei…" at bounding box center [489, 473] width 237 height 79
click at [377, 434] on input "The Debtor(s) DO NOT agree that coverage counsel may appear at hearings on thei…" at bounding box center [381, 438] width 9 height 9
click at [977, 158] on input "text" at bounding box center [1076, 156] width 254 height 25
click at [66, 264] on span "Gifts" at bounding box center [65, 260] width 20 height 11
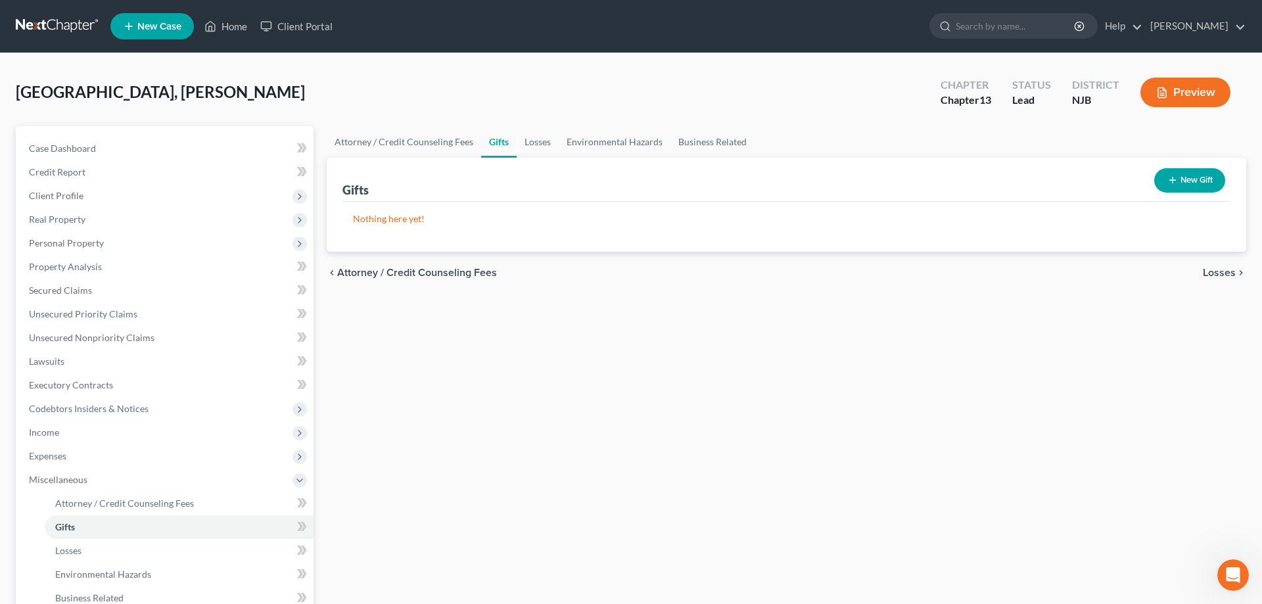
click at [1177, 185] on button "New Gift" at bounding box center [1190, 180] width 71 height 24
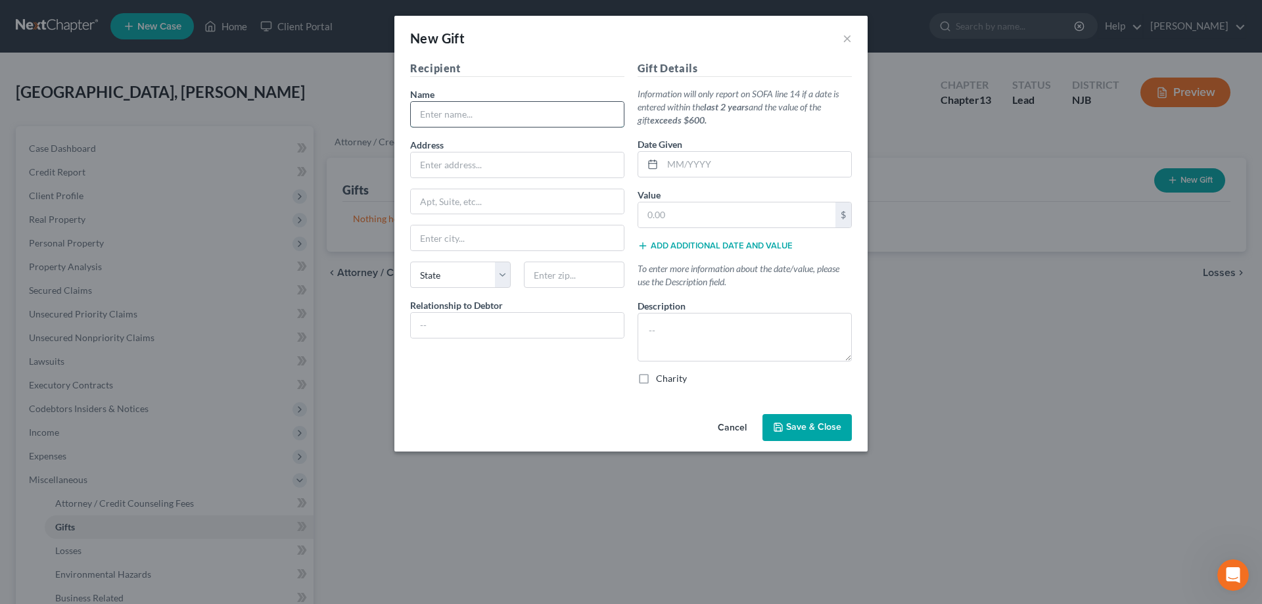
click at [461, 116] on input "text" at bounding box center [517, 114] width 213 height 25
click at [848, 36] on button "×" at bounding box center [847, 38] width 9 height 16
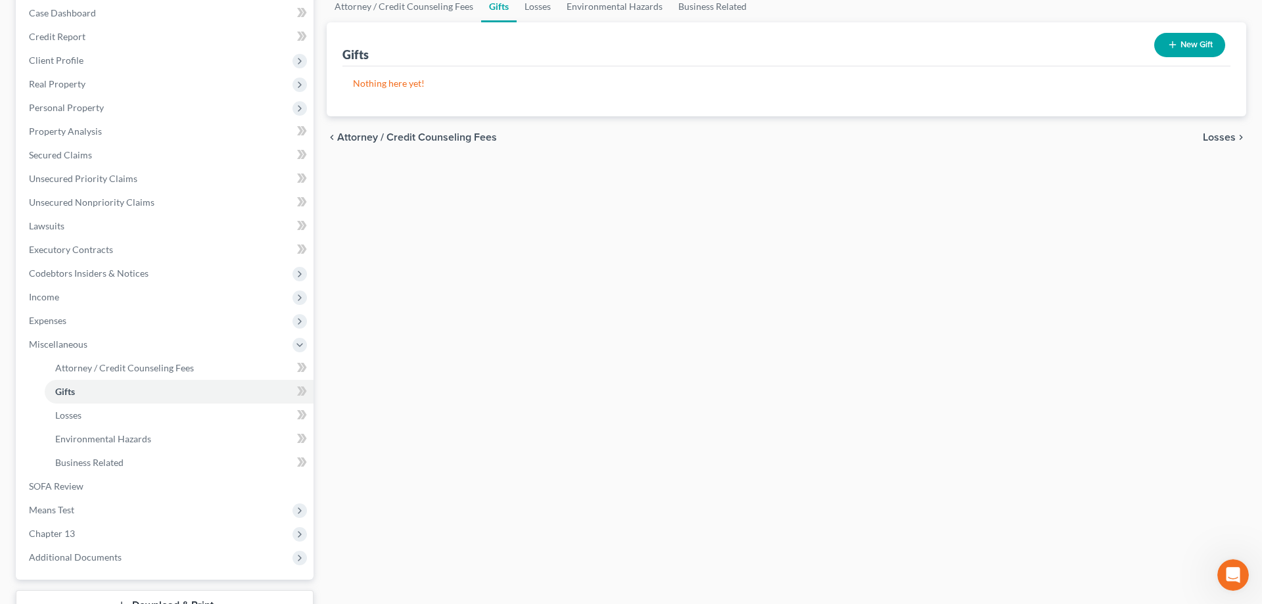
scroll to position [201, 0]
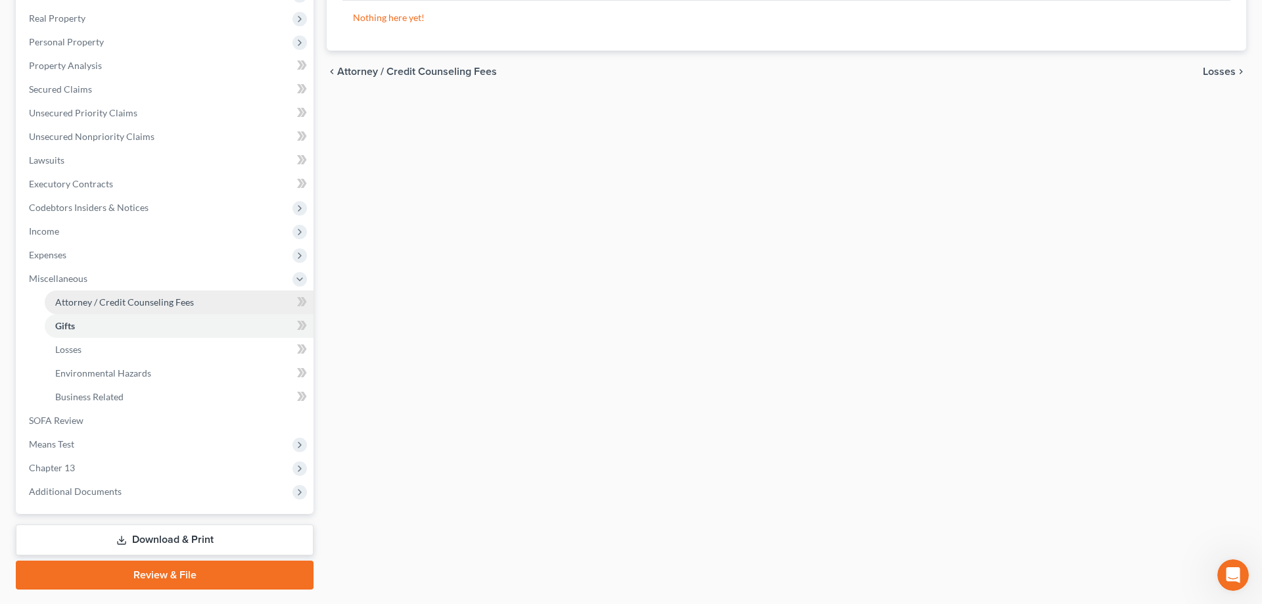
click at [118, 300] on span "Attorney / Credit Counseling Fees" at bounding box center [124, 302] width 139 height 11
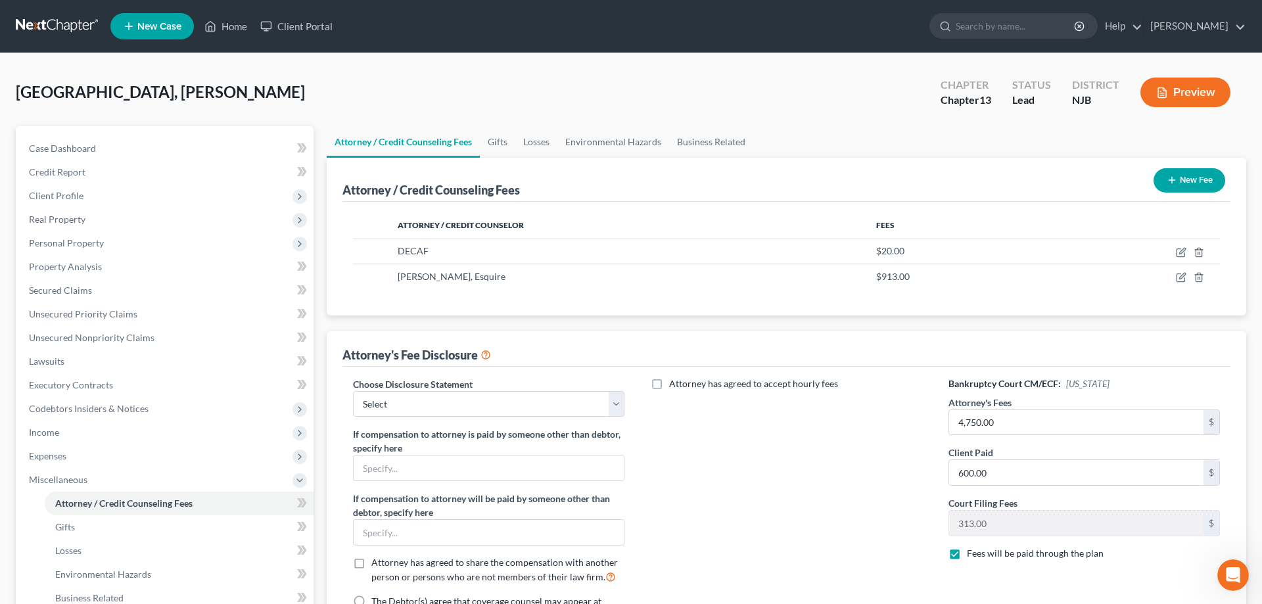
scroll to position [266, 0]
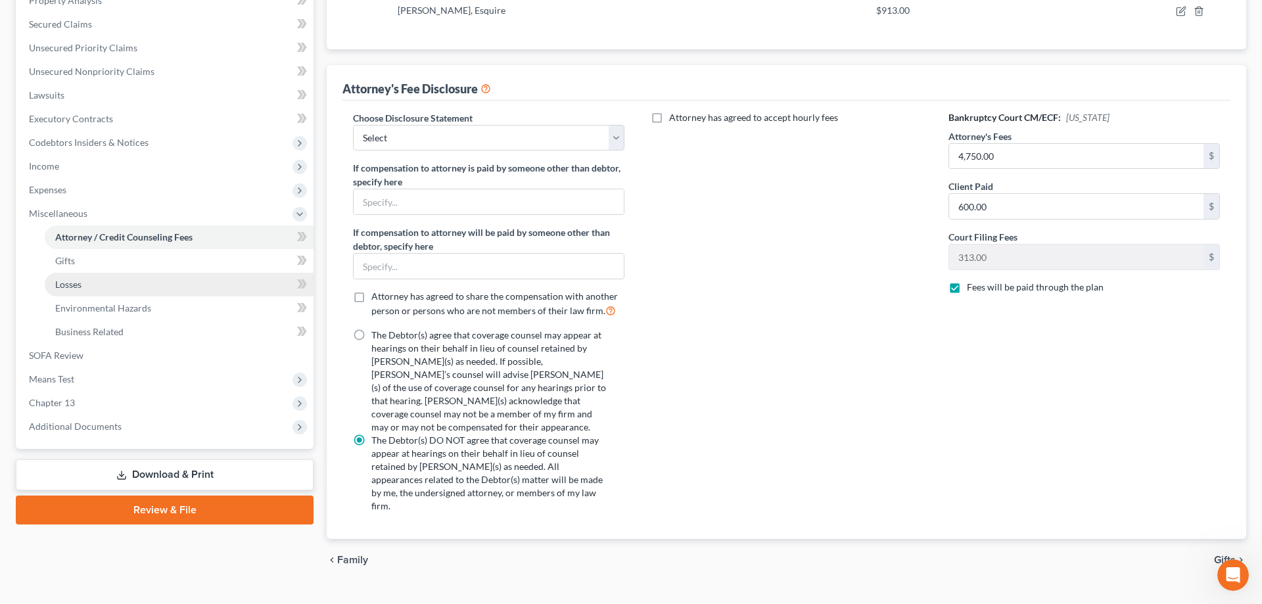
click at [74, 285] on span "Losses" at bounding box center [68, 284] width 26 height 11
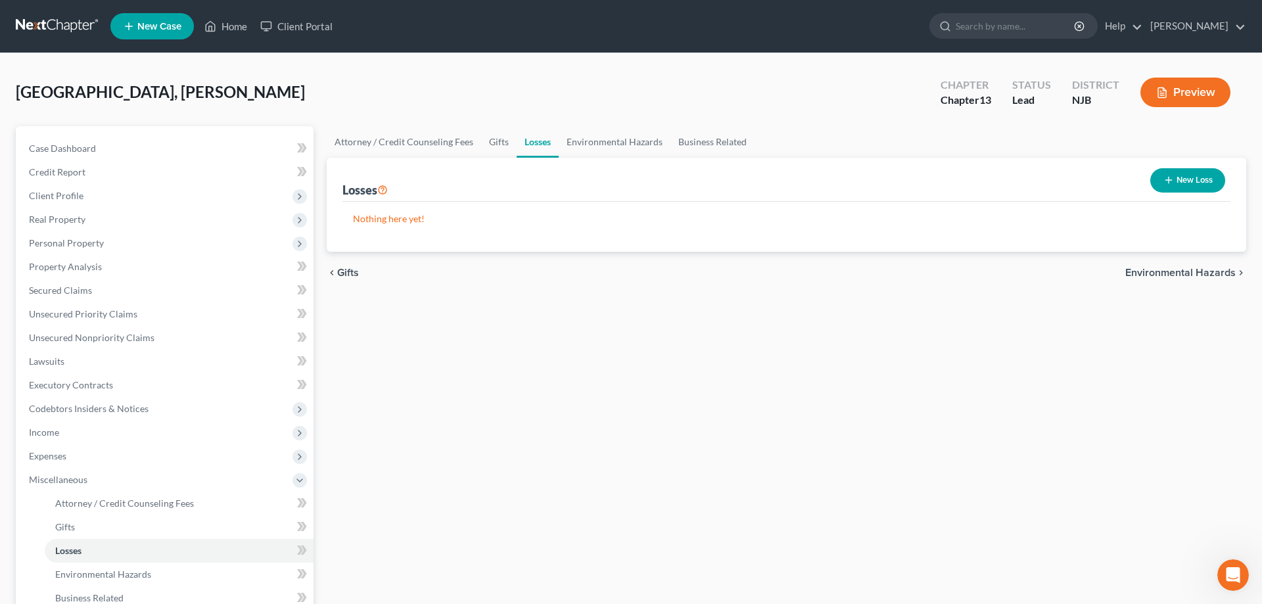
click at [1180, 184] on button "New Loss" at bounding box center [1188, 180] width 75 height 24
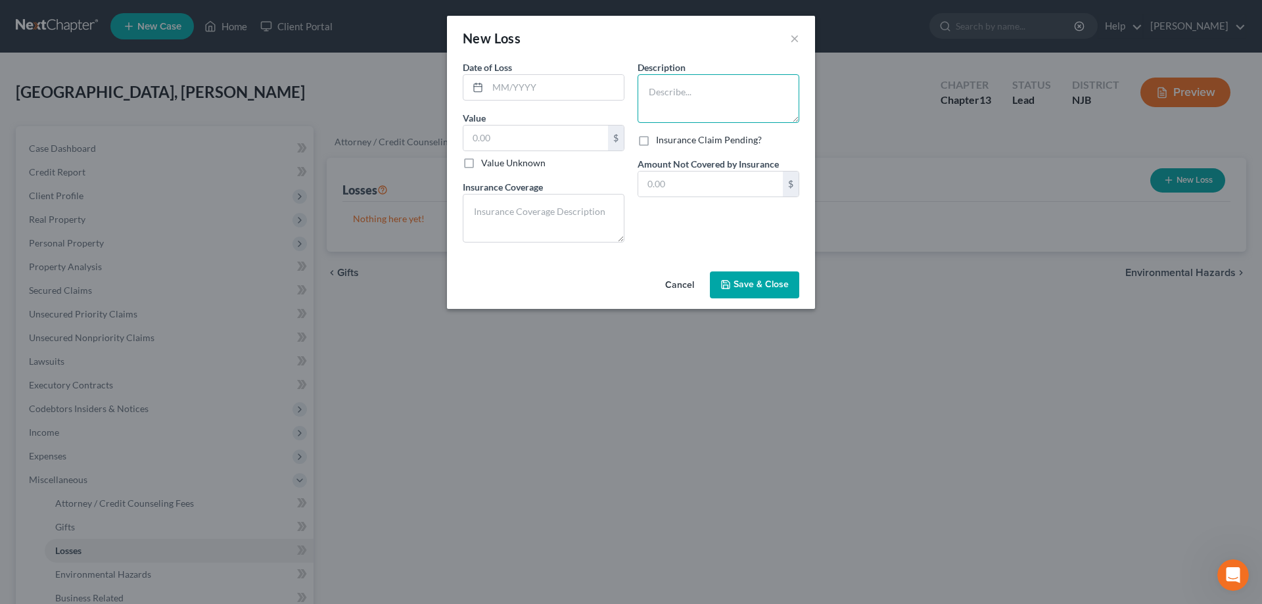
click at [675, 85] on textarea at bounding box center [719, 98] width 162 height 49
click at [501, 94] on input "text" at bounding box center [556, 87] width 136 height 25
click at [502, 143] on input "text" at bounding box center [536, 138] width 145 height 25
click at [757, 288] on span "Save & Close" at bounding box center [761, 284] width 55 height 11
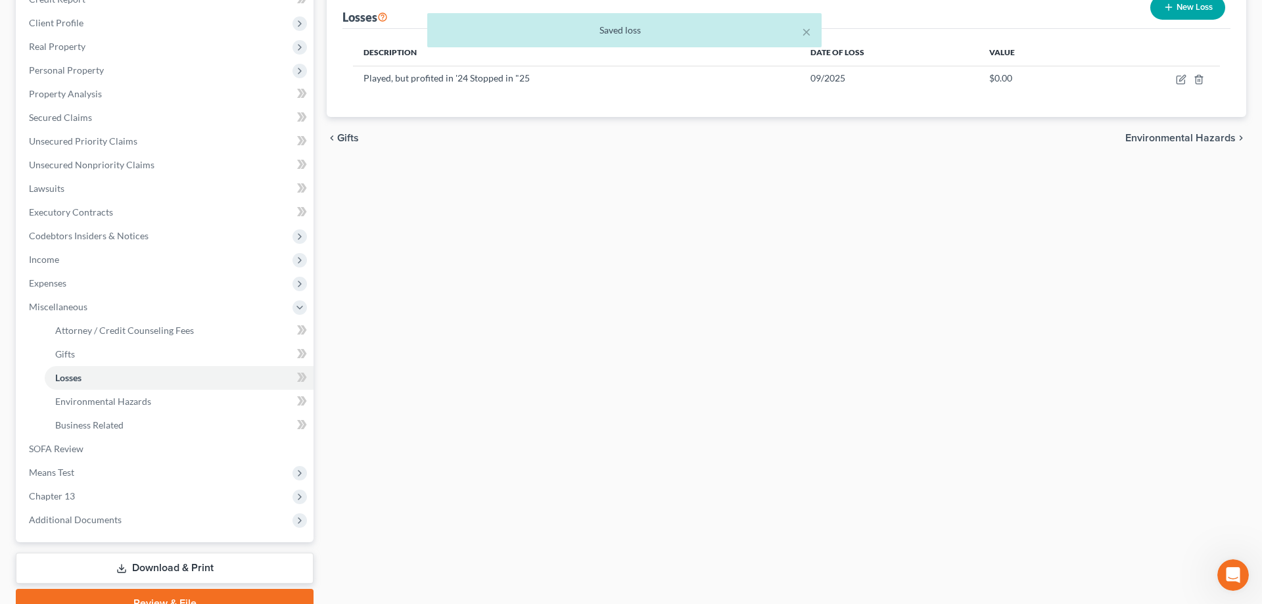
scroll to position [235, 0]
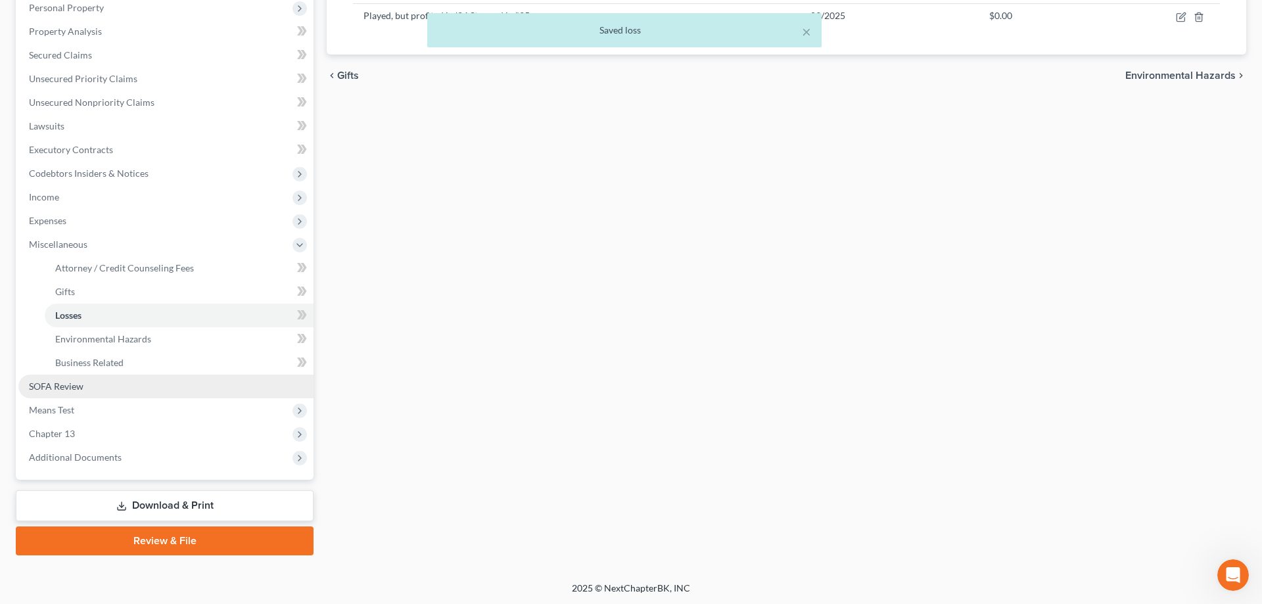
click at [62, 391] on span "SOFA Review" at bounding box center [56, 386] width 55 height 11
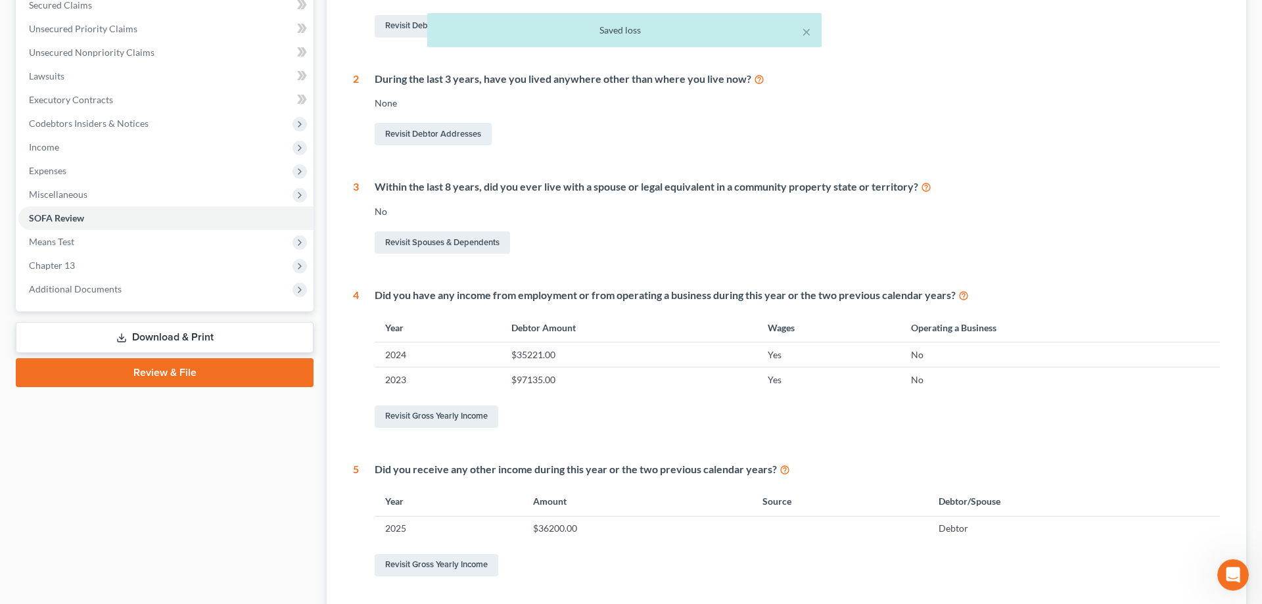
scroll to position [335, 0]
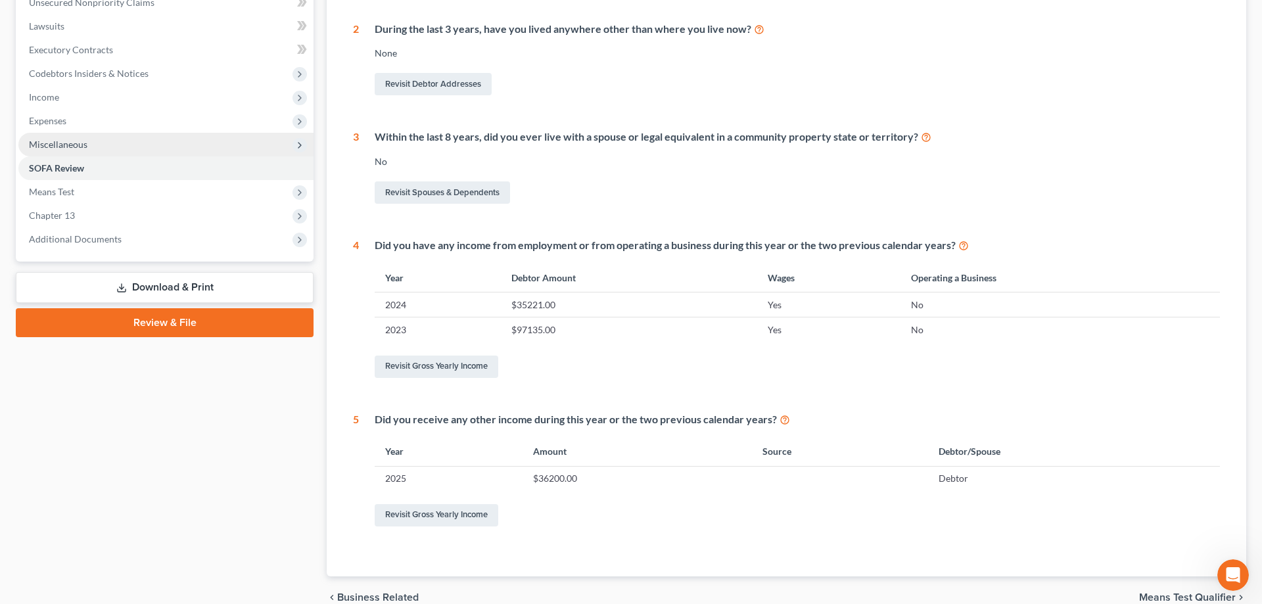
click at [59, 145] on span "Miscellaneous" at bounding box center [58, 144] width 59 height 11
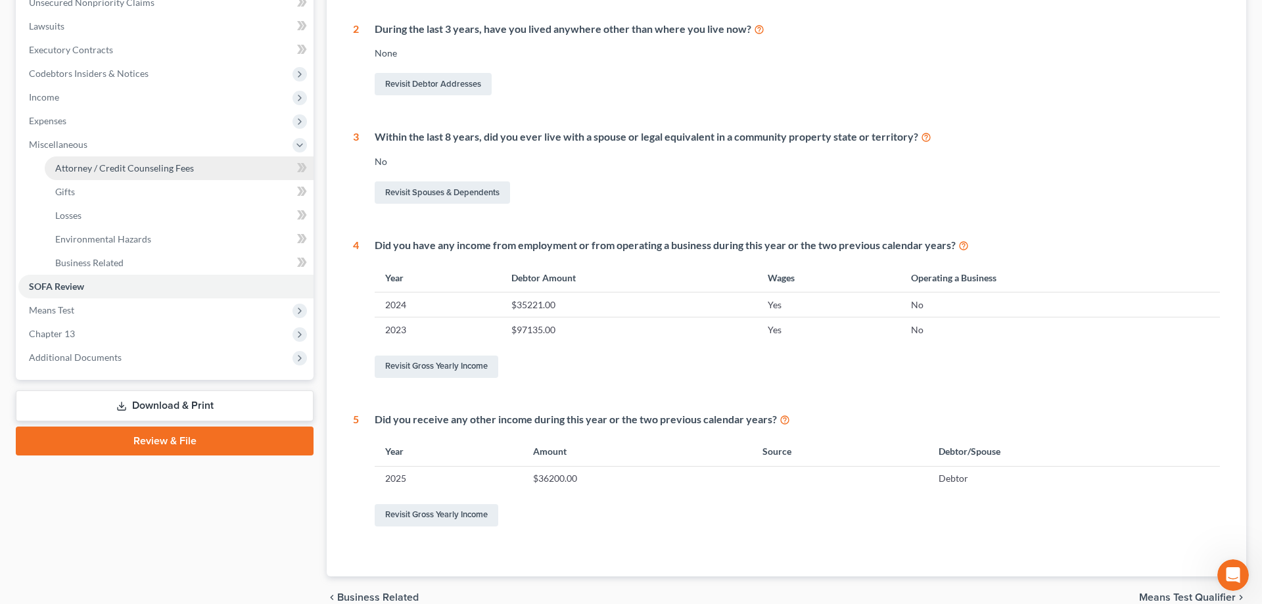
click at [105, 162] on link "Attorney / Credit Counseling Fees" at bounding box center [179, 168] width 269 height 24
